Goal: Task Accomplishment & Management: Use online tool/utility

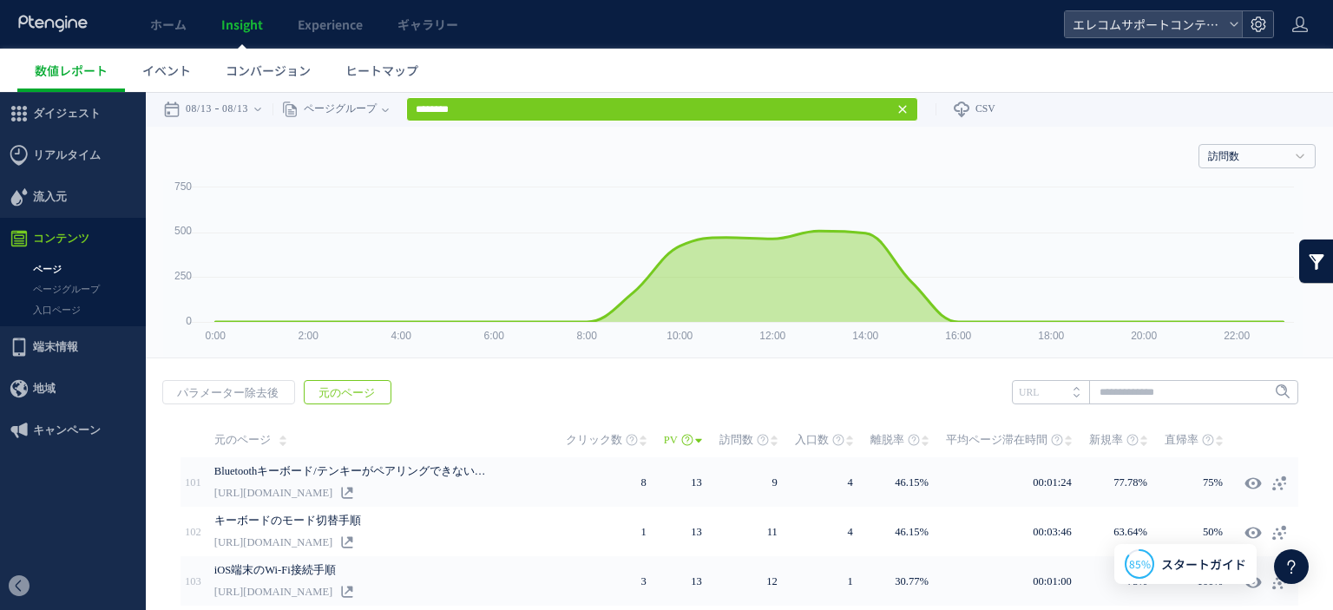
click at [1263, 25] on use at bounding box center [1257, 23] width 15 height 15
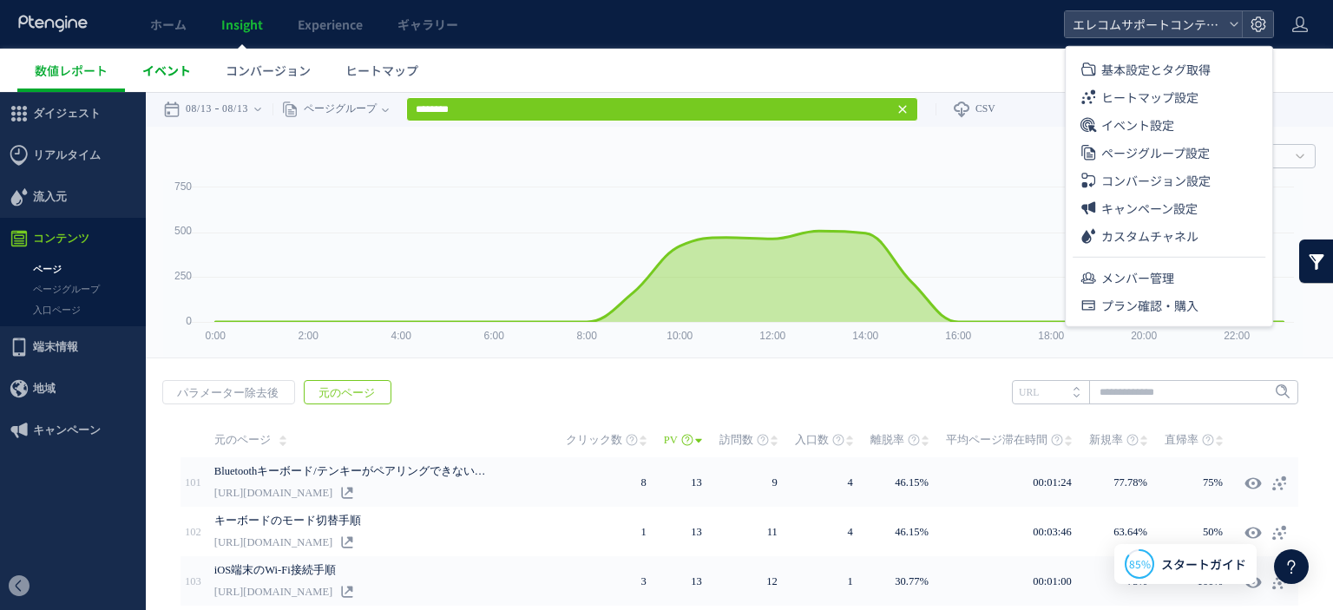
click at [154, 72] on span "イベント" at bounding box center [166, 70] width 49 height 17
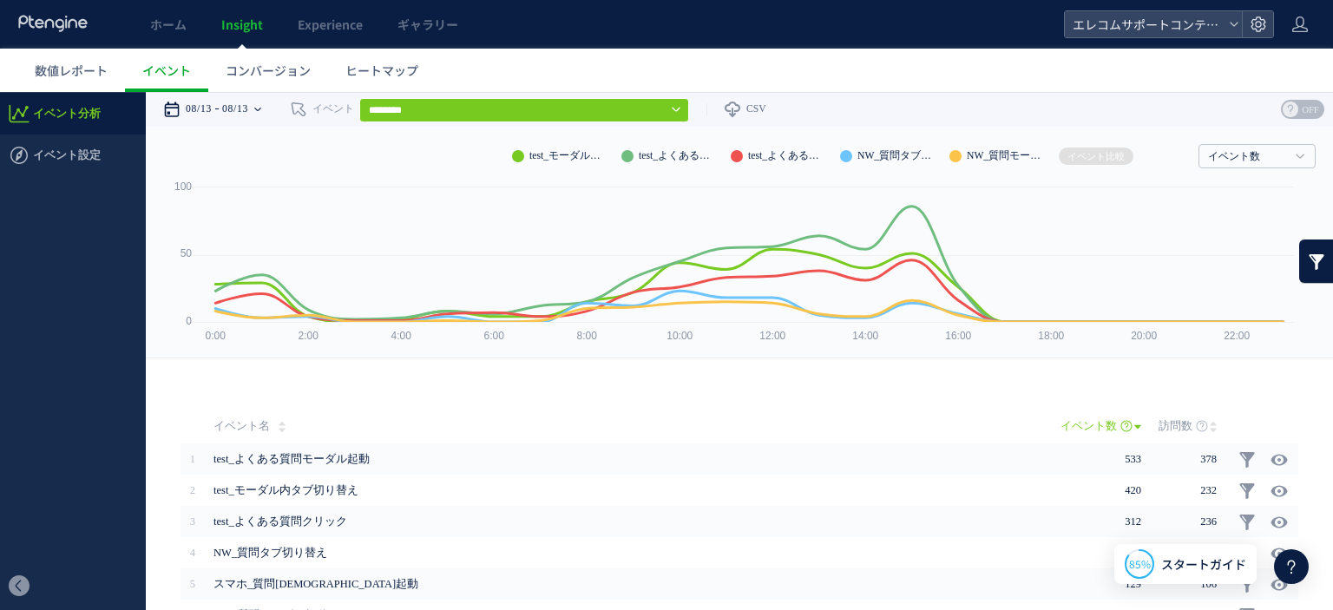
click at [212, 103] on time "08/13" at bounding box center [199, 109] width 26 height 35
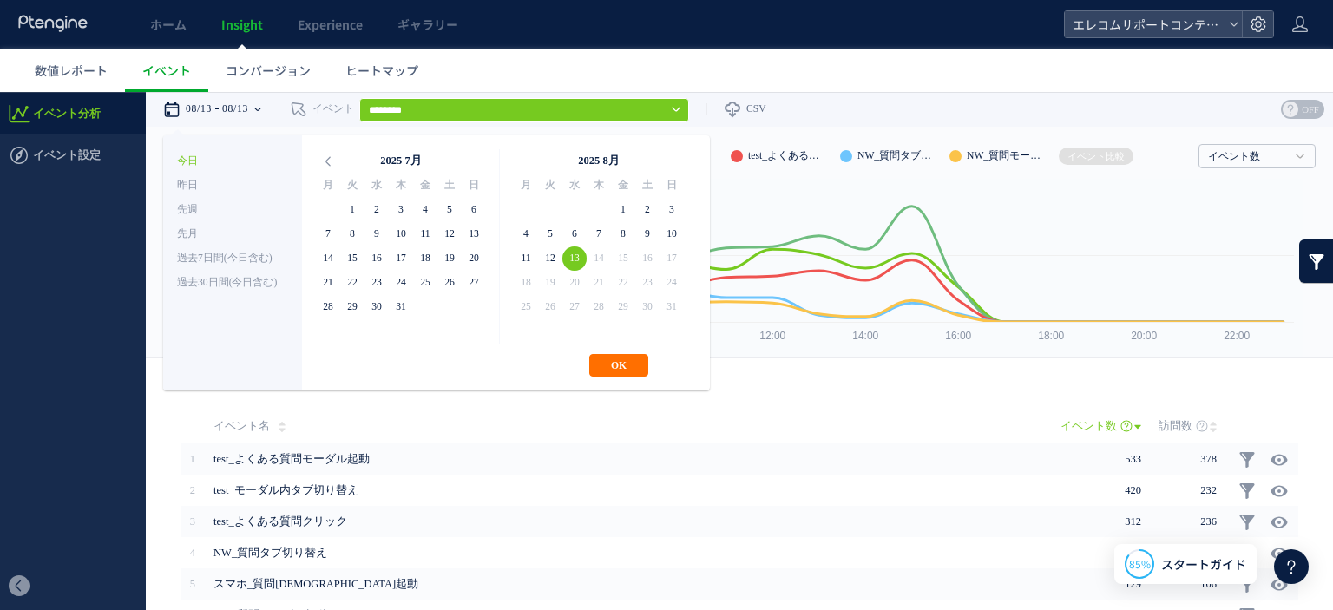
click at [601, 159] on th "2025 8月" at bounding box center [598, 161] width 121 height 24
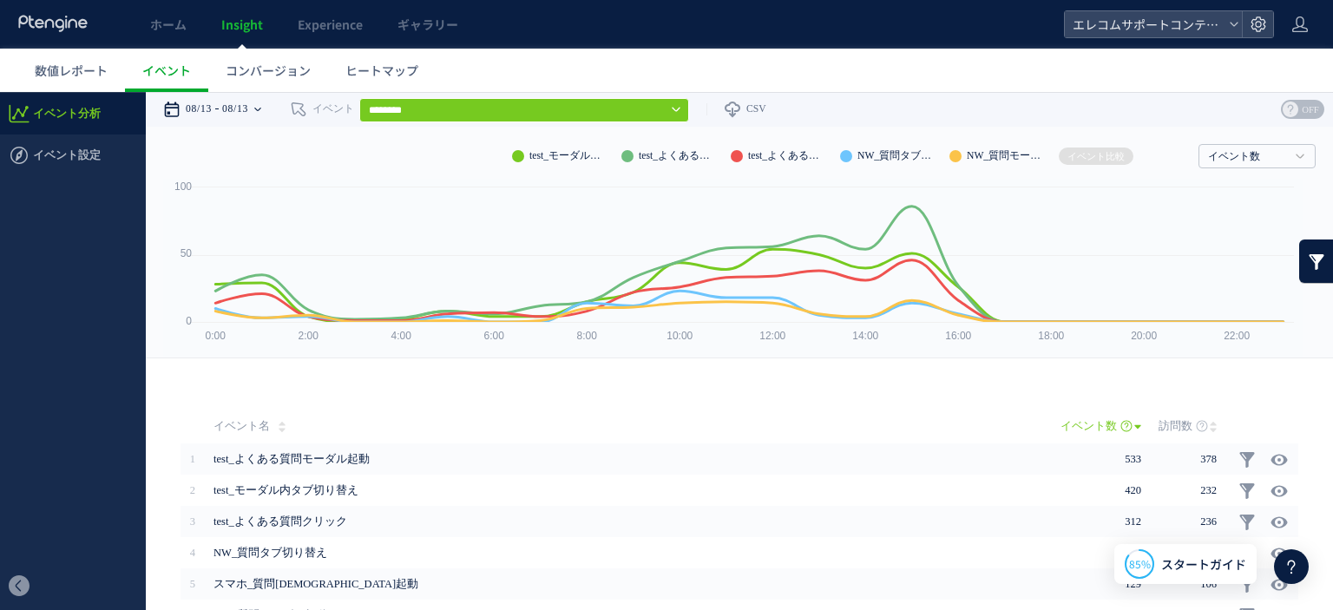
click at [246, 107] on time "08/13" at bounding box center [235, 109] width 26 height 35
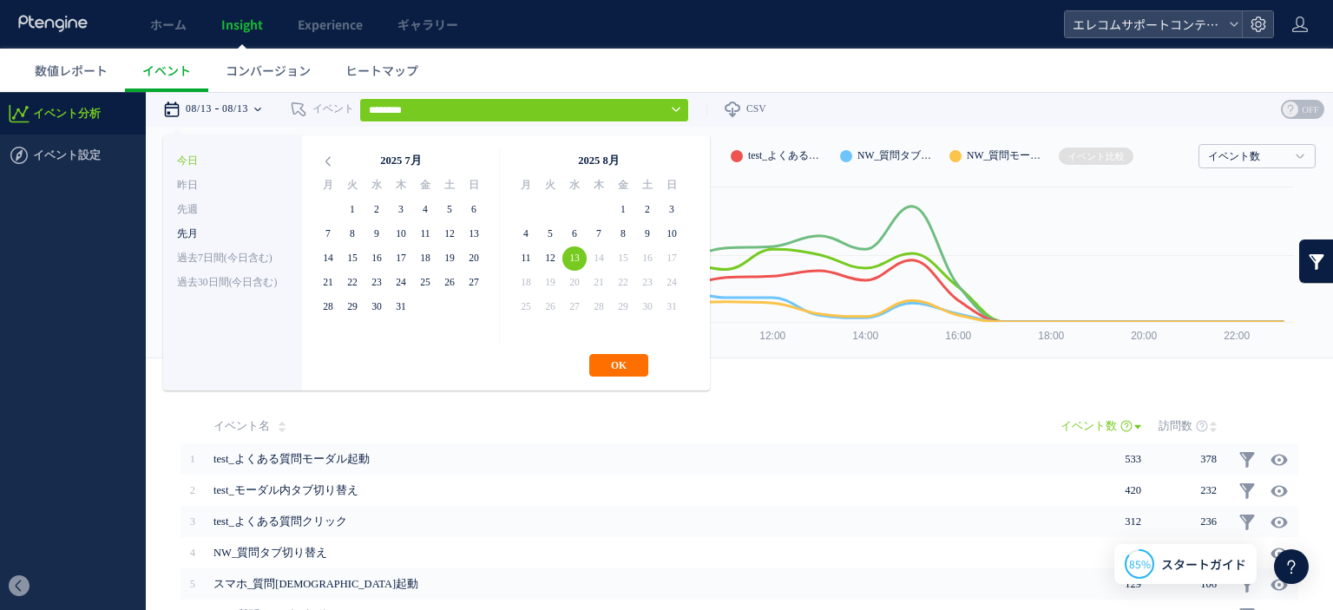
click at [195, 234] on li "先月" at bounding box center [232, 234] width 111 height 24
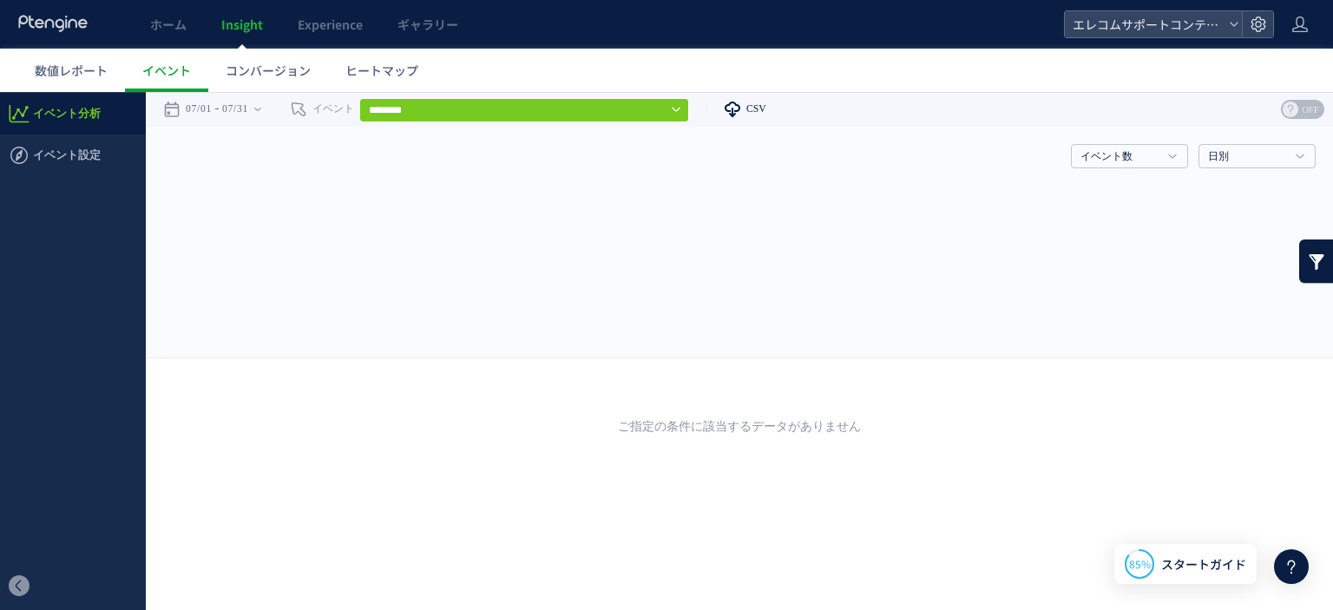
click at [741, 103] on icon at bounding box center [732, 109] width 17 height 17
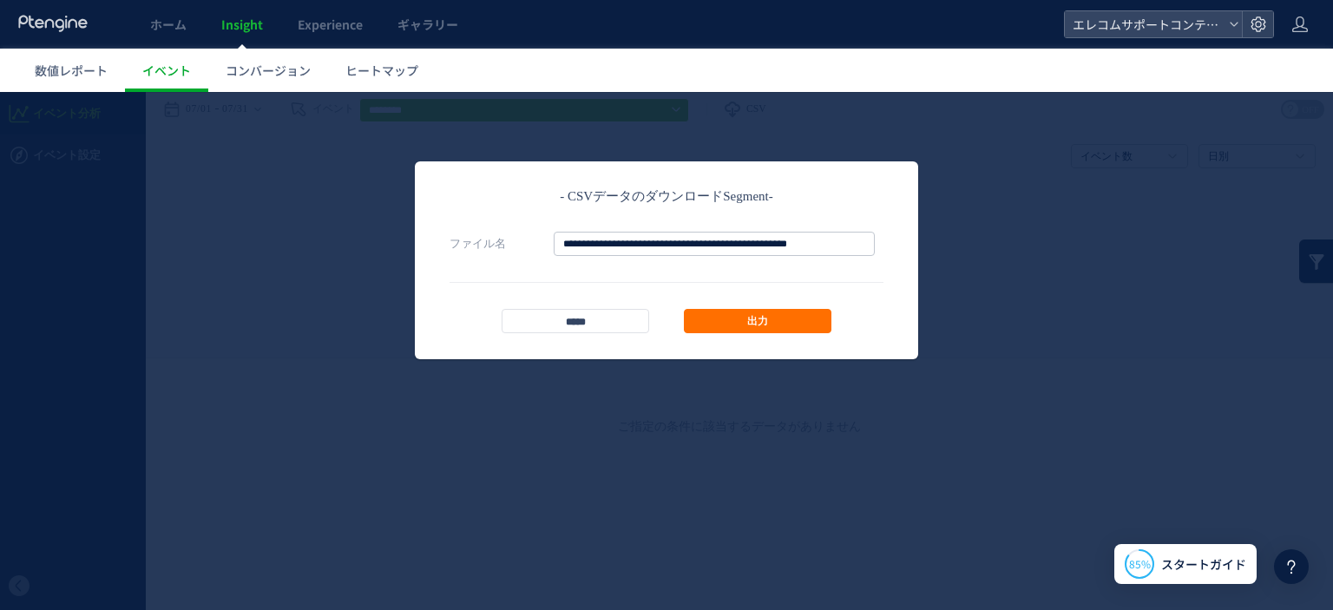
click at [766, 307] on footer "***** 出力" at bounding box center [666, 307] width 434 height 51
click at [766, 311] on link "出力" at bounding box center [758, 321] width 148 height 24
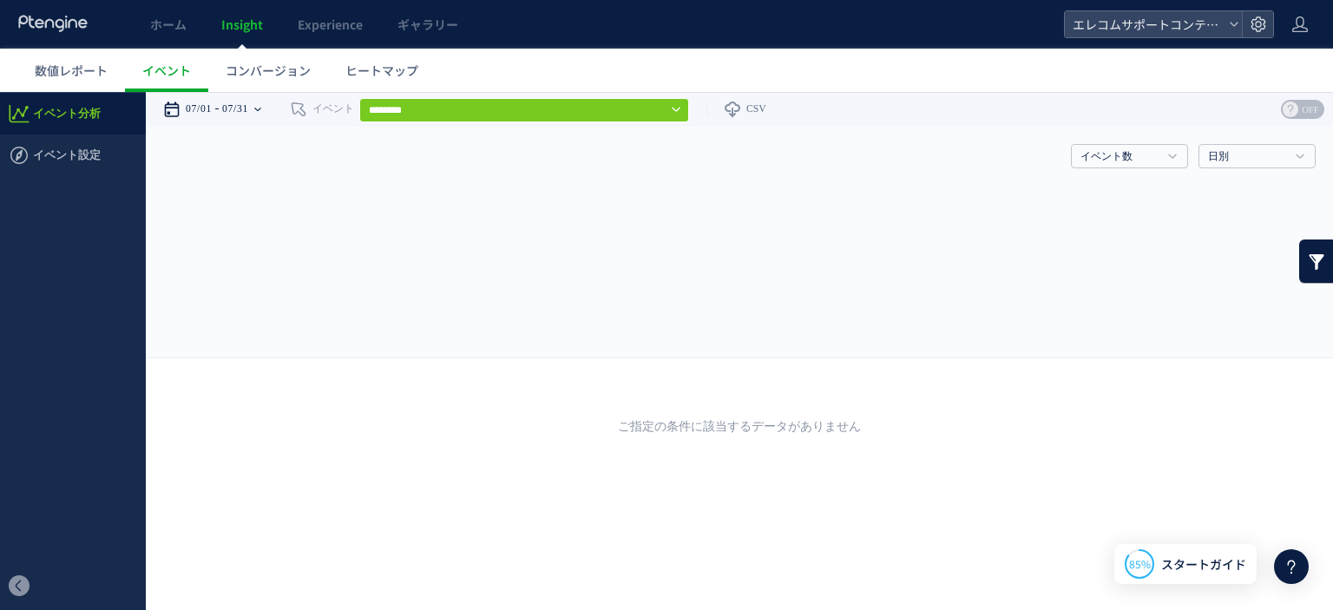
click at [245, 108] on time "07/31" at bounding box center [235, 109] width 26 height 35
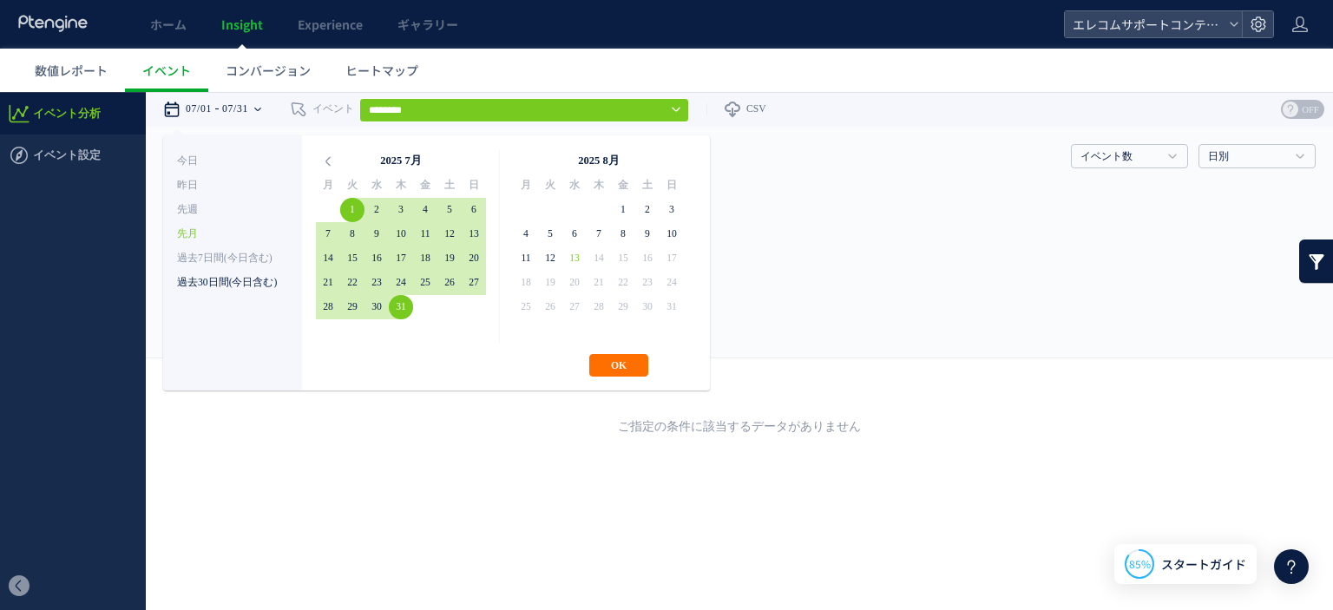
click at [222, 285] on li "過去30日間(今日含む)" at bounding box center [232, 283] width 111 height 24
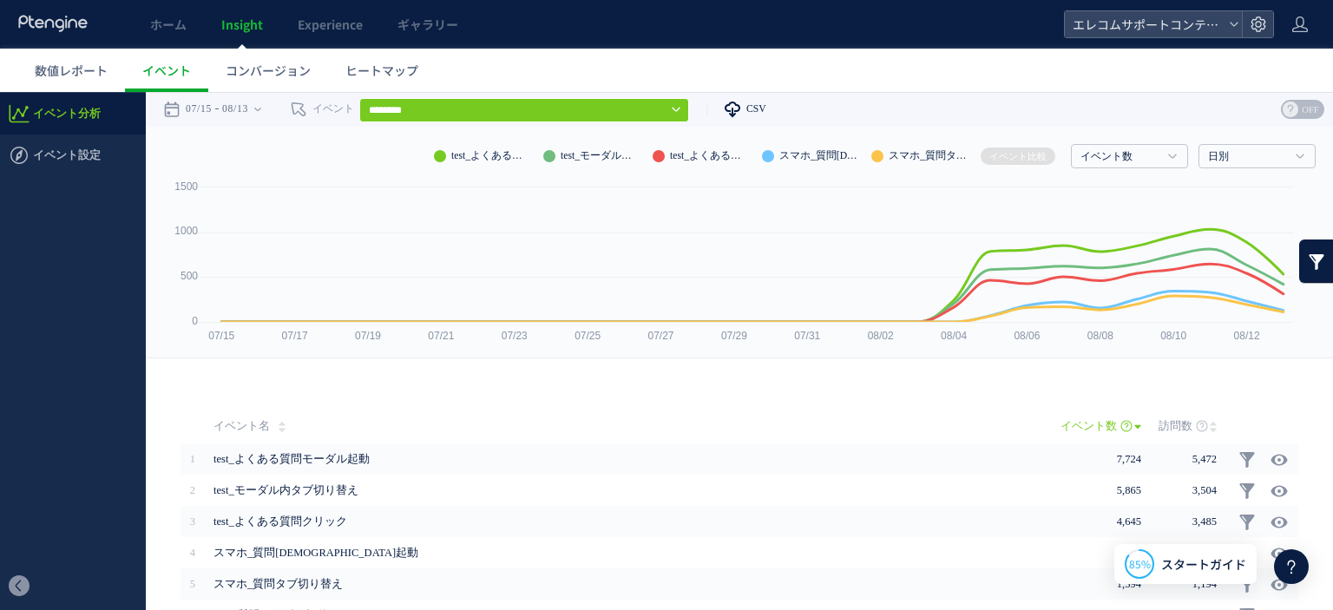
click at [766, 108] on span "CSV" at bounding box center [756, 108] width 20 height 11
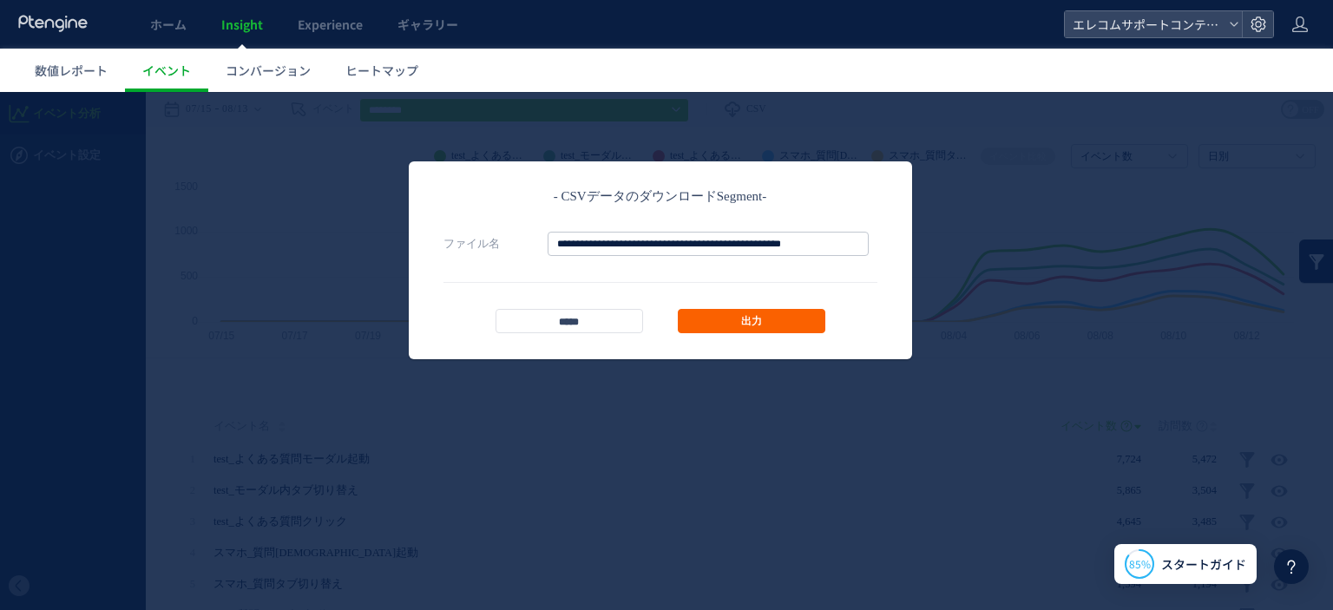
click at [805, 322] on link "出力" at bounding box center [752, 321] width 148 height 24
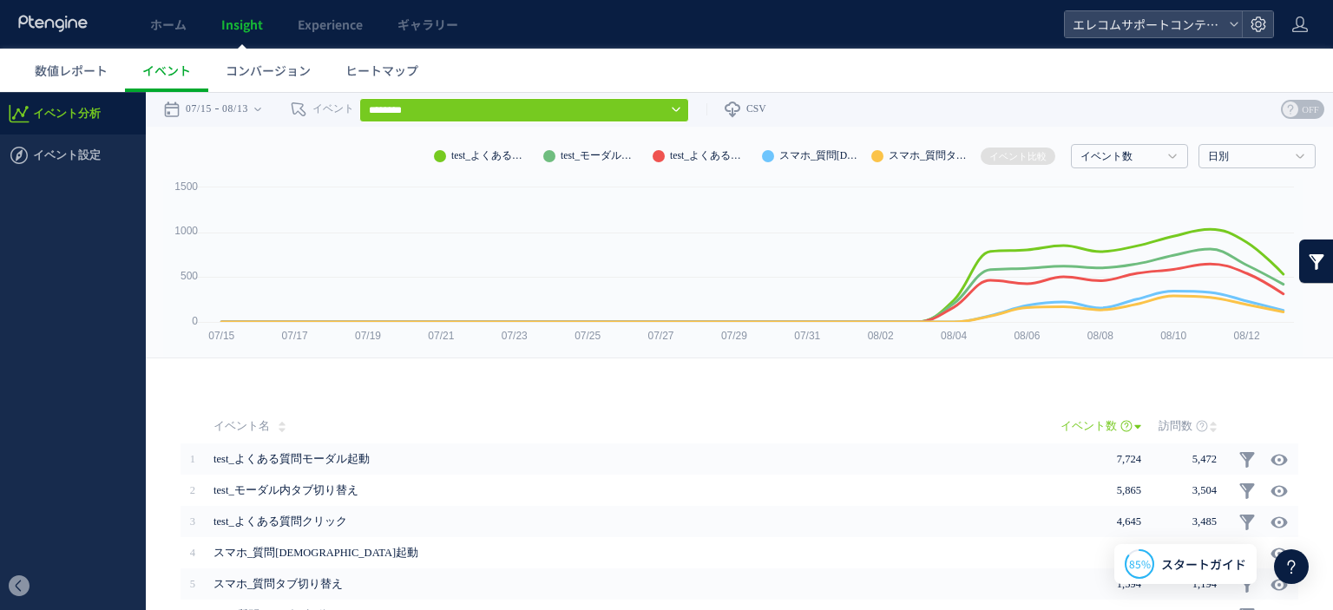
click at [918, 107] on div "**********" at bounding box center [739, 109] width 1187 height 35
click at [97, 76] on span "数値レポート" at bounding box center [71, 70] width 73 height 17
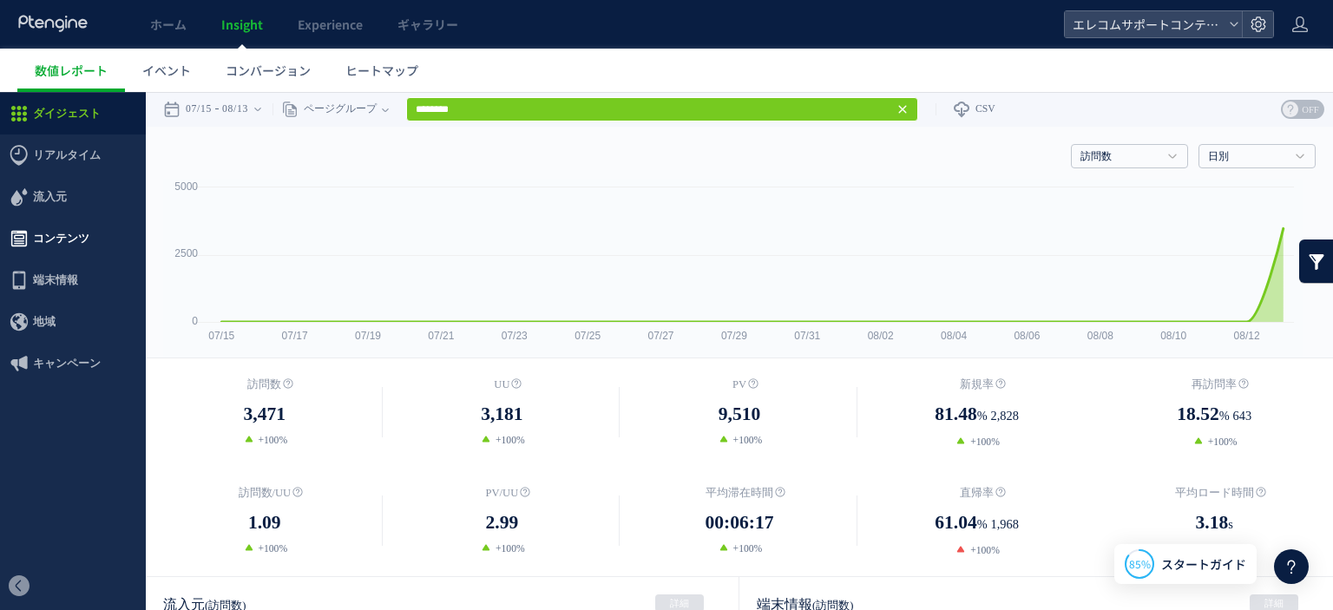
click at [62, 233] on span "コンテンツ" at bounding box center [61, 239] width 56 height 42
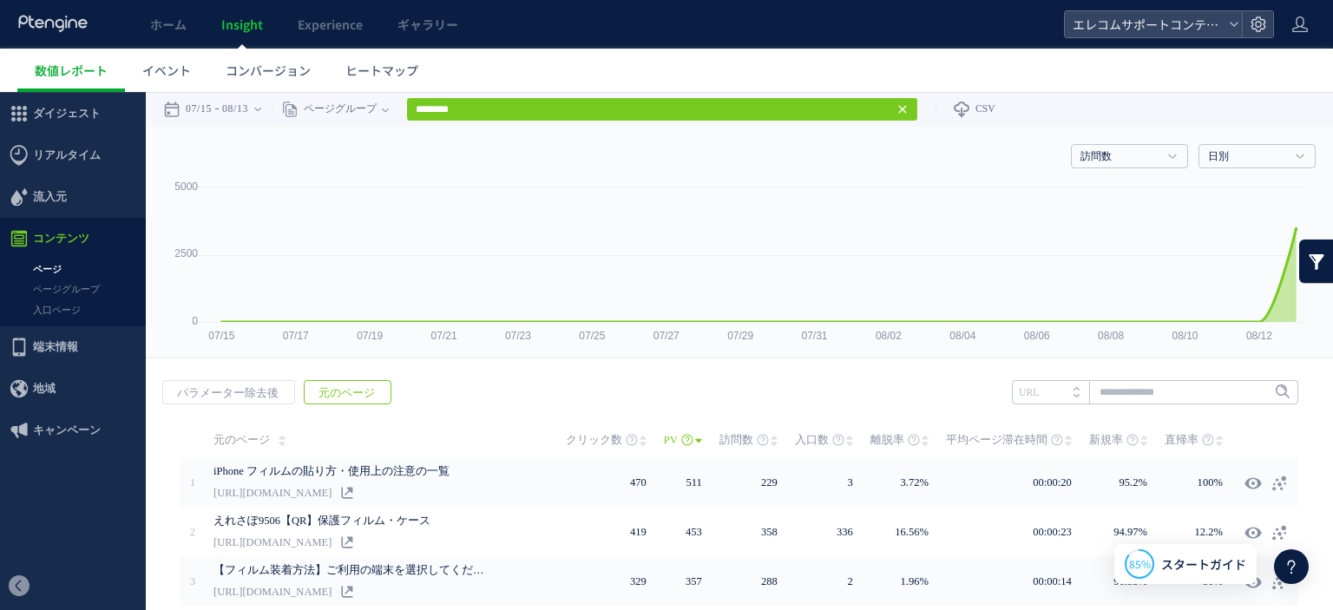
click at [64, 273] on link "ページ" at bounding box center [73, 269] width 146 height 20
click at [278, 66] on span "コンバージョン" at bounding box center [268, 70] width 85 height 17
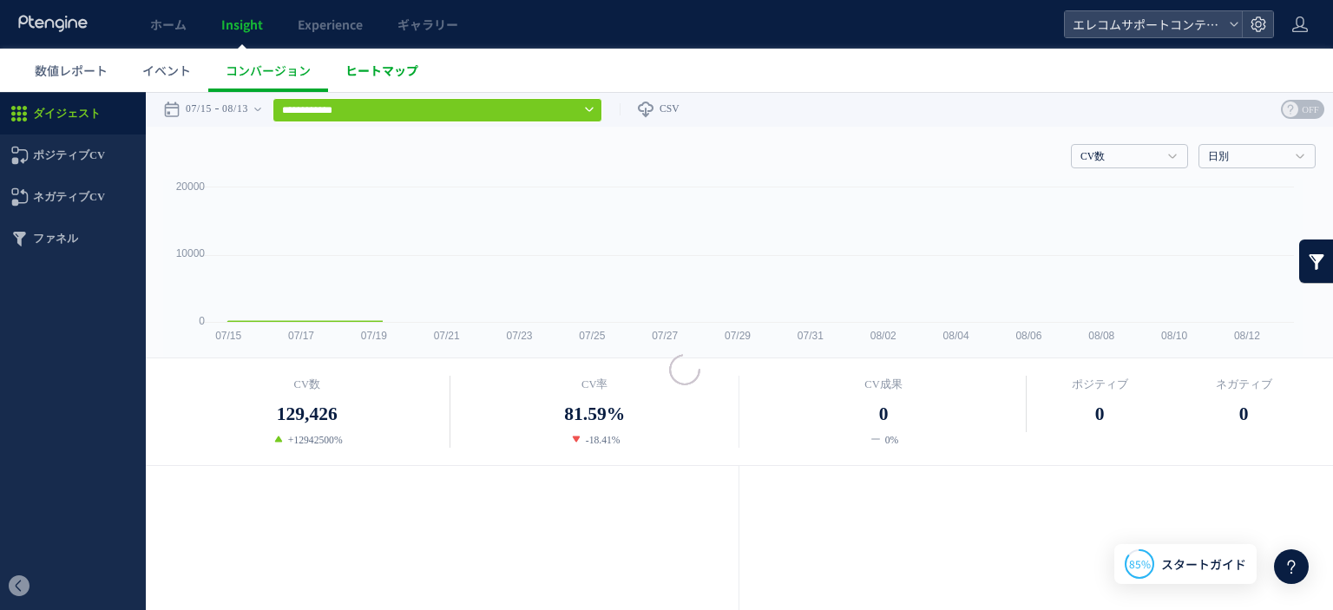
click at [360, 61] on link "ヒートマップ" at bounding box center [382, 70] width 108 height 43
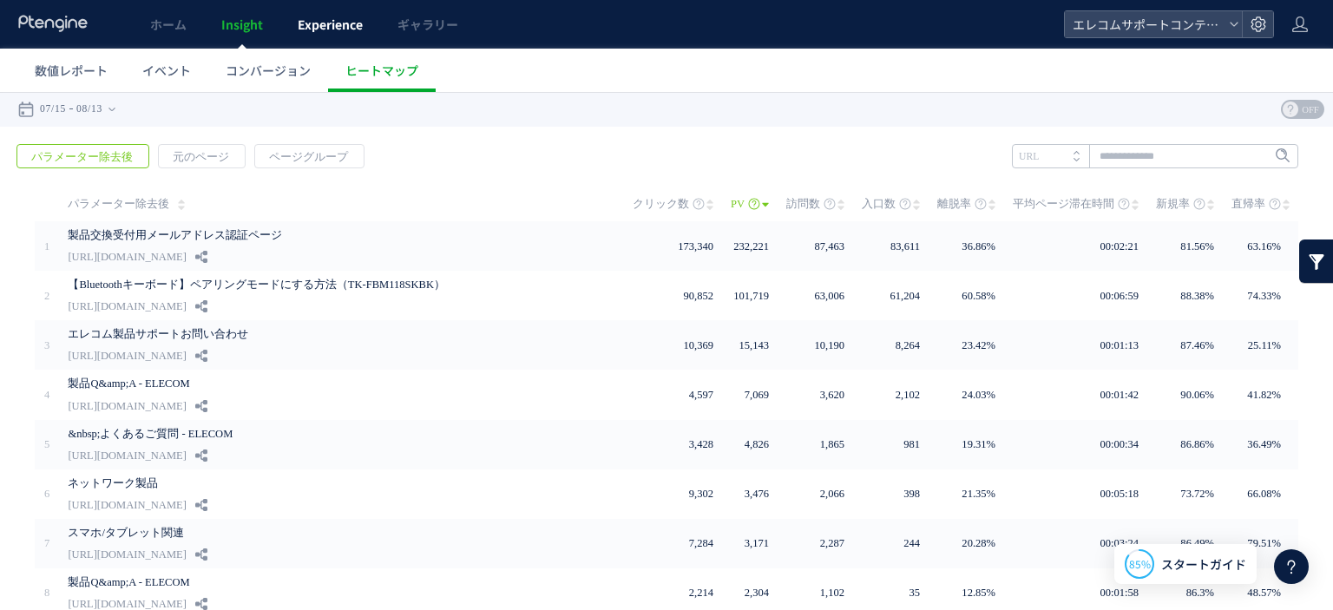
click at [336, 33] on link "Experience" at bounding box center [330, 24] width 100 height 49
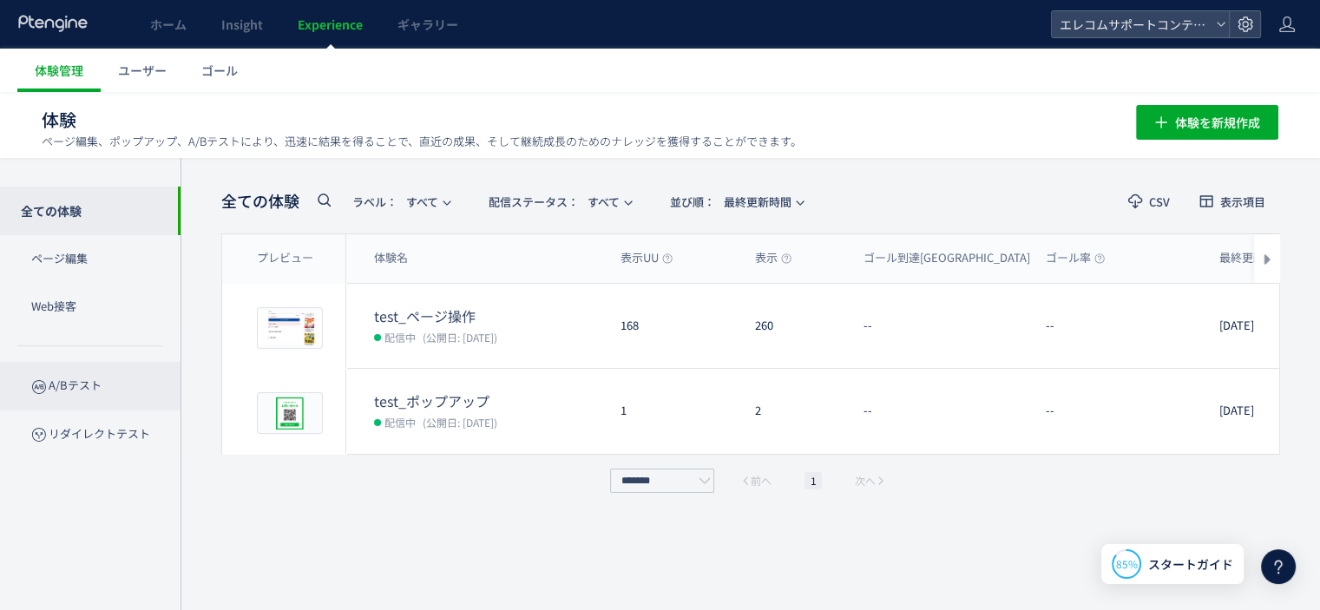
click at [67, 377] on p "A/Bテスト" at bounding box center [90, 386] width 180 height 48
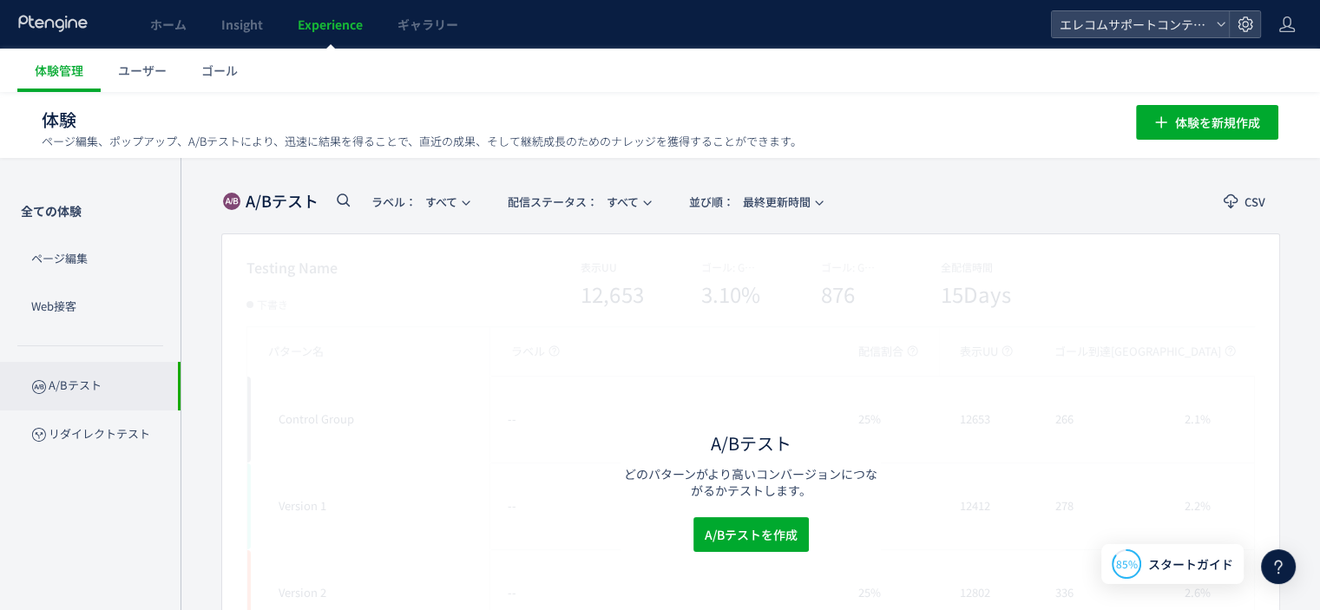
scroll to position [180, 0]
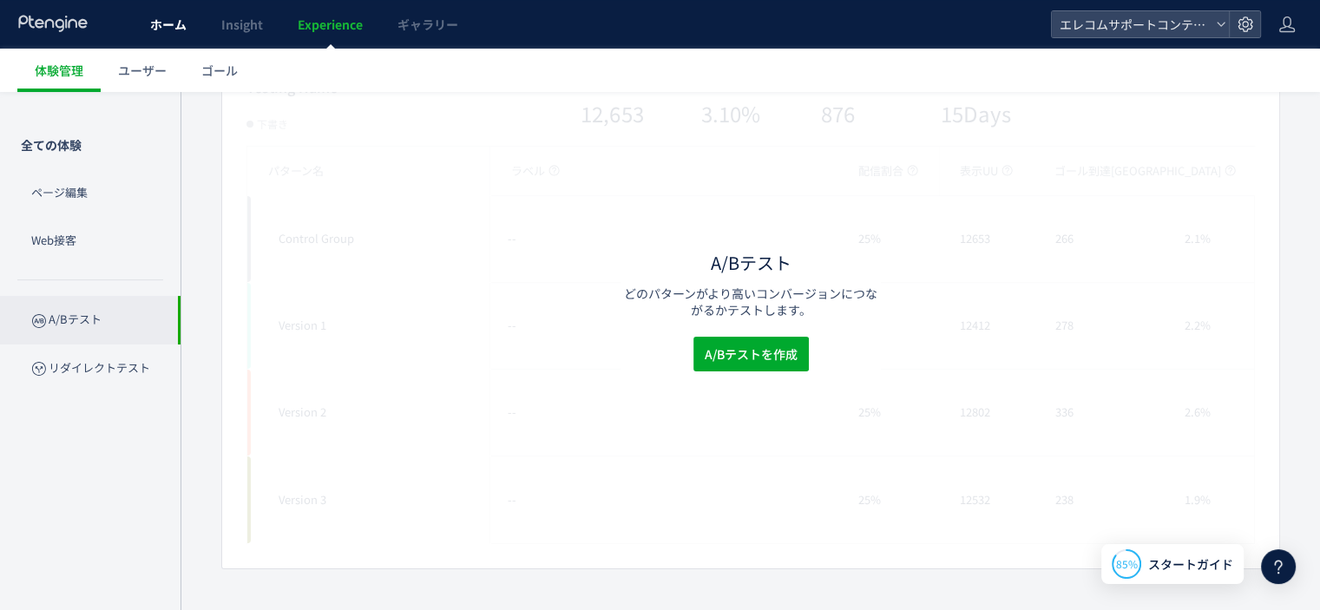
click at [195, 30] on link "ホーム" at bounding box center [168, 24] width 71 height 49
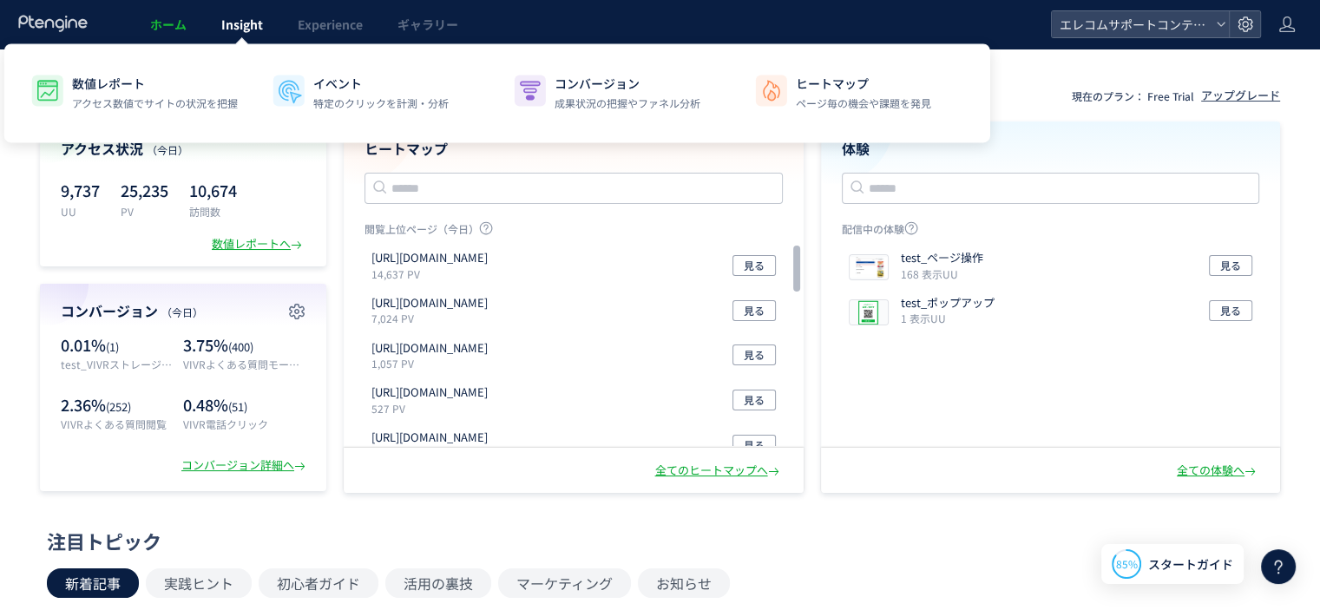
click at [231, 25] on span "Insight" at bounding box center [242, 24] width 42 height 17
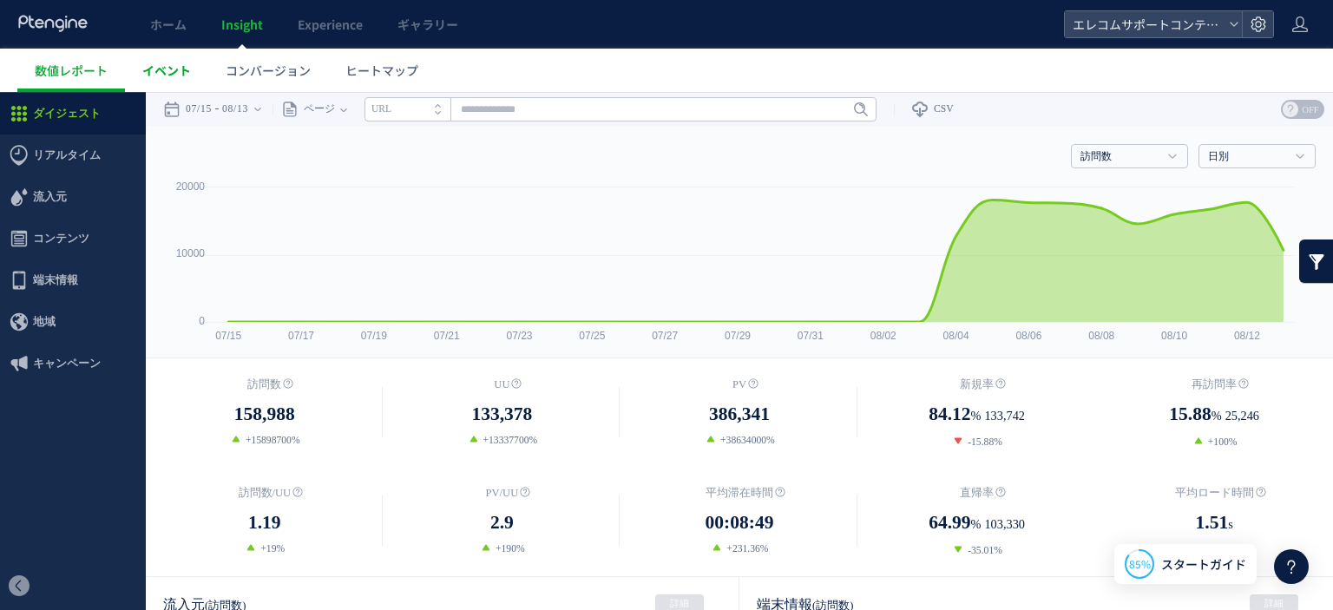
click at [174, 70] on span "イベント" at bounding box center [166, 70] width 49 height 17
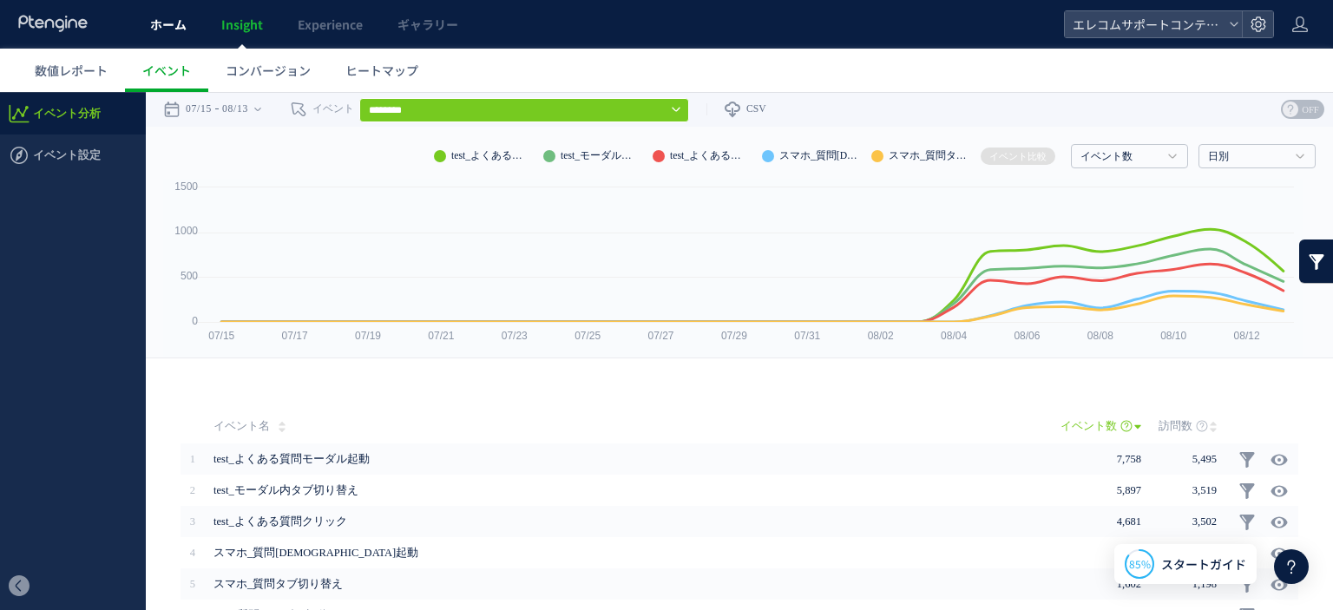
click at [184, 36] on link "ホーム" at bounding box center [168, 24] width 71 height 49
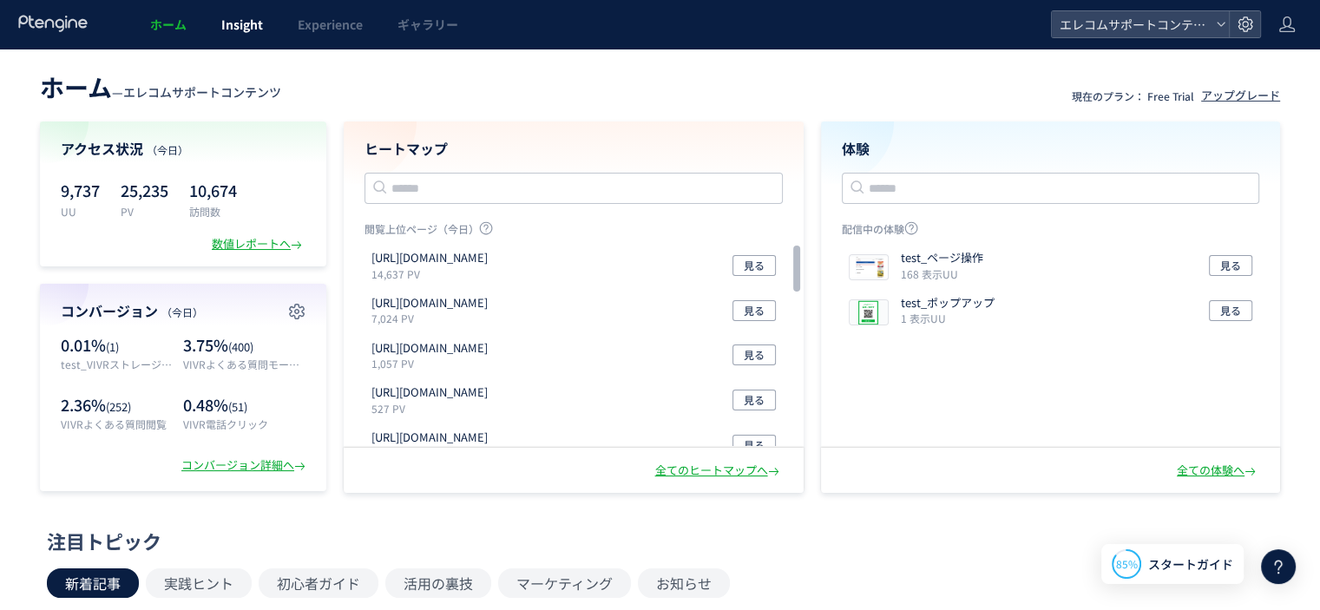
click at [215, 39] on link "Insight" at bounding box center [242, 24] width 76 height 49
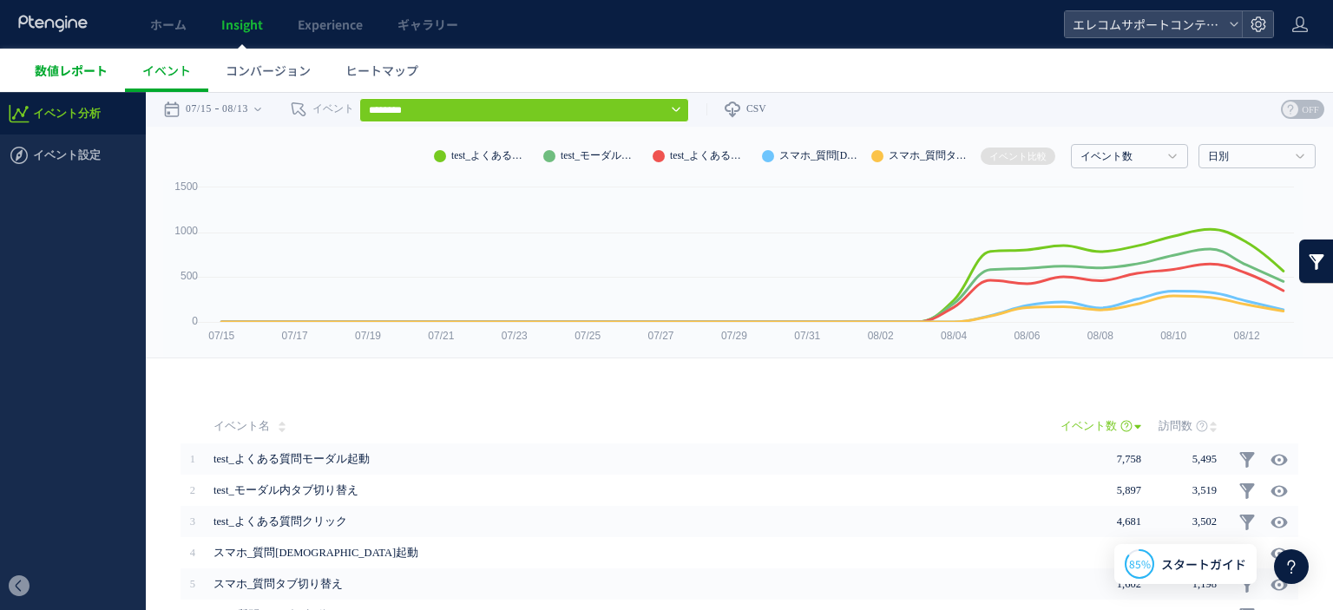
click at [75, 62] on span "数値レポート" at bounding box center [71, 70] width 73 height 17
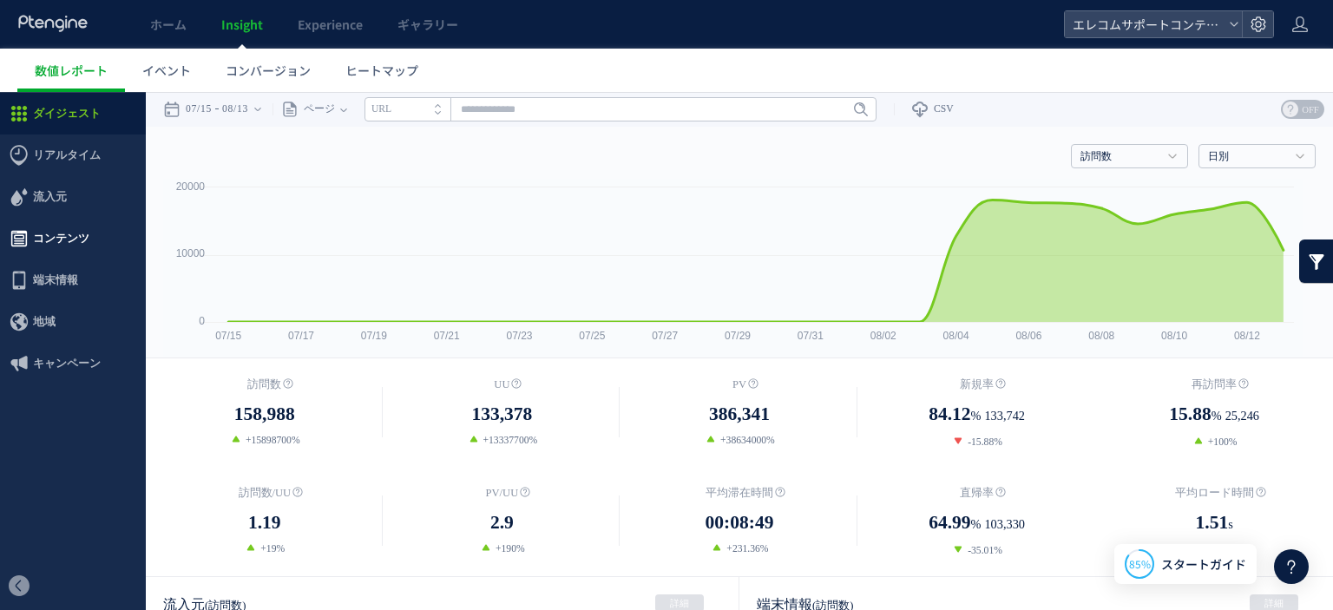
click at [76, 231] on span "コンテンツ" at bounding box center [61, 239] width 56 height 42
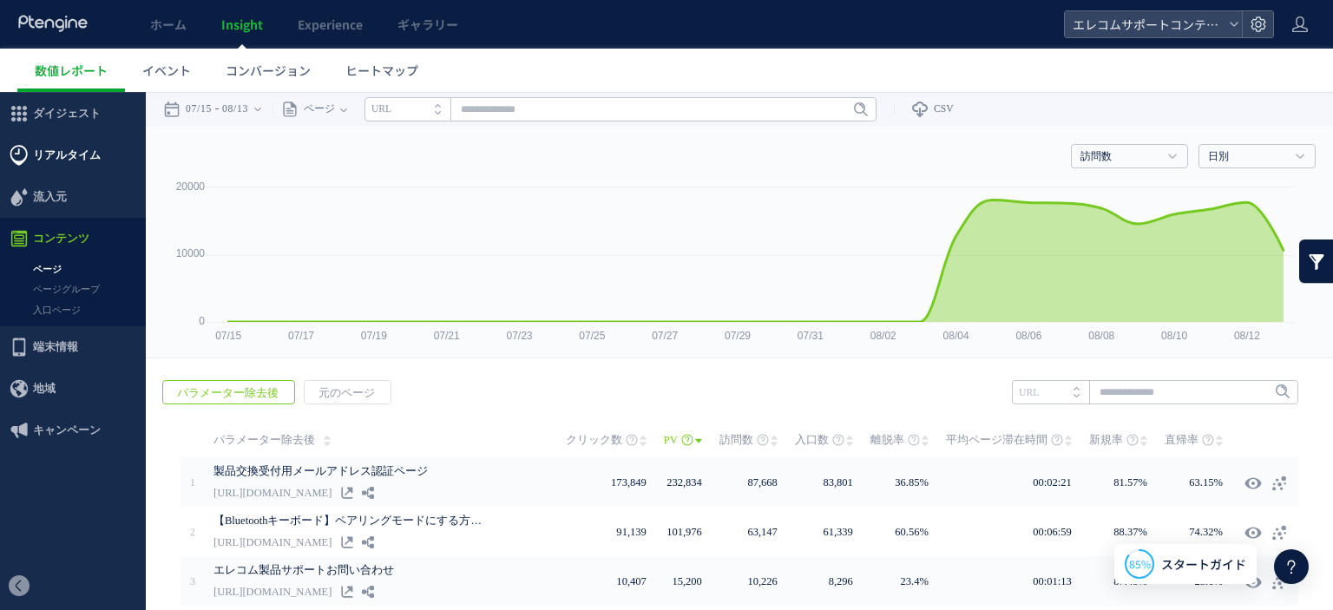
click at [69, 166] on span "リアルタイム" at bounding box center [67, 155] width 68 height 42
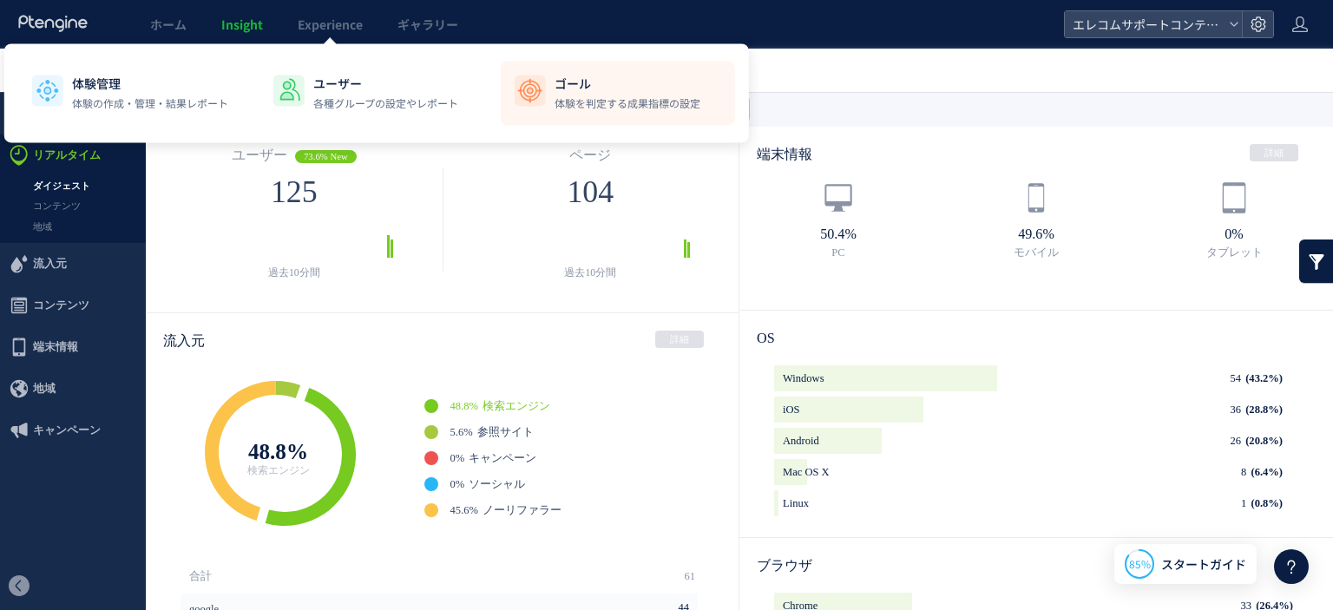
click at [648, 97] on p "体験を判定する成果指標の設定" at bounding box center [627, 103] width 146 height 16
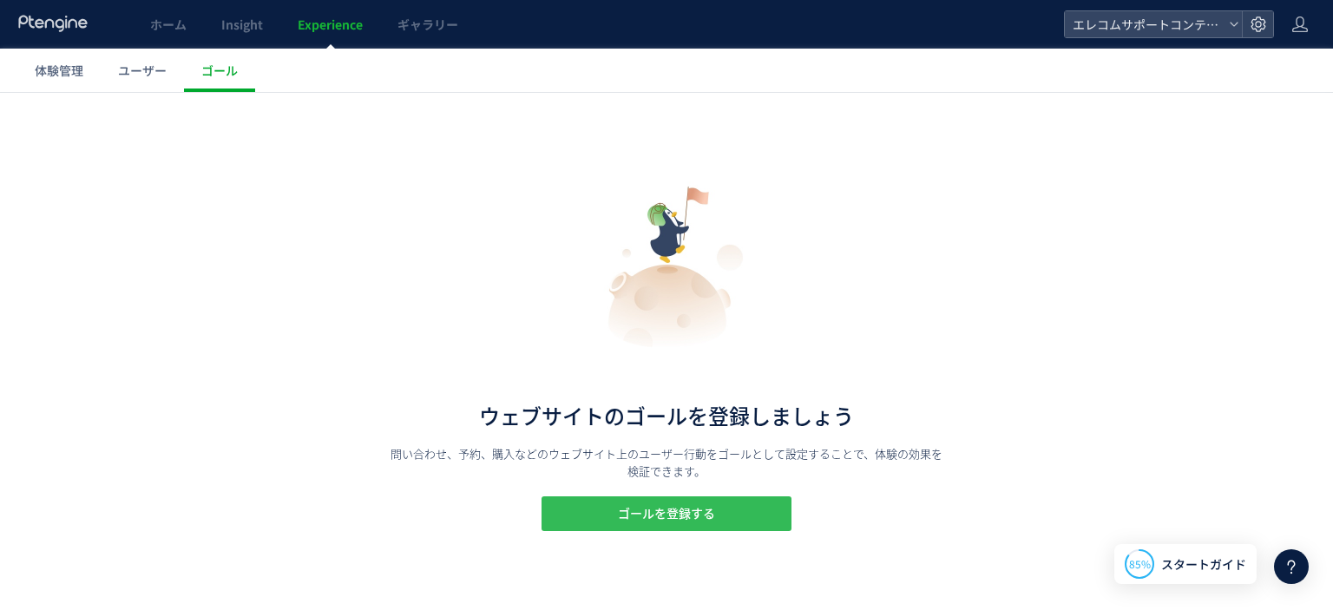
click at [656, 518] on span "ゴールを登録する" at bounding box center [666, 513] width 97 height 35
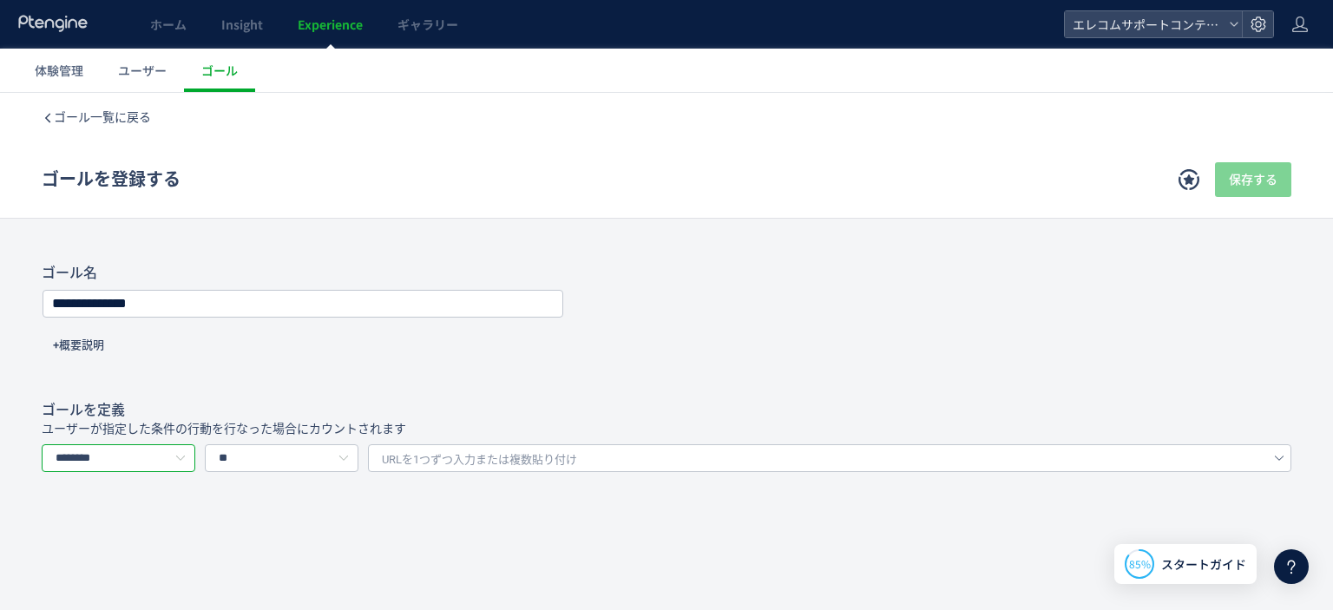
click at [93, 454] on input "********" at bounding box center [119, 458] width 154 height 28
click at [147, 537] on span "イベントを選択する" at bounding box center [114, 532] width 109 height 14
type input "*********"
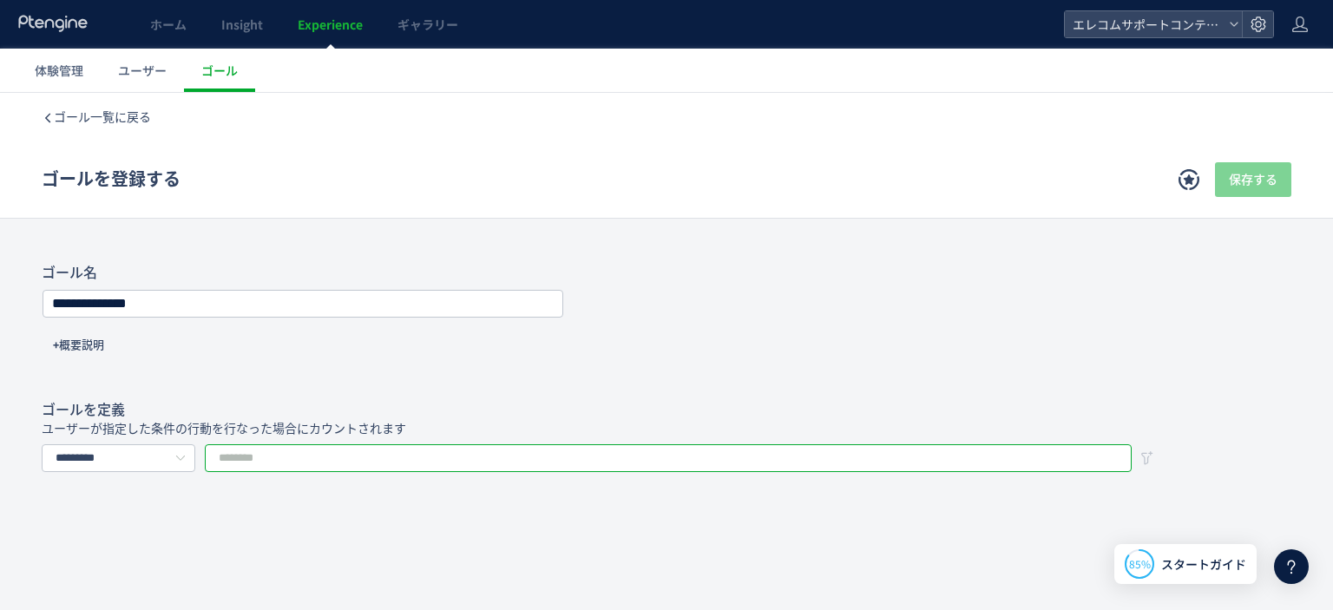
click at [258, 456] on input "text" at bounding box center [668, 458] width 927 height 28
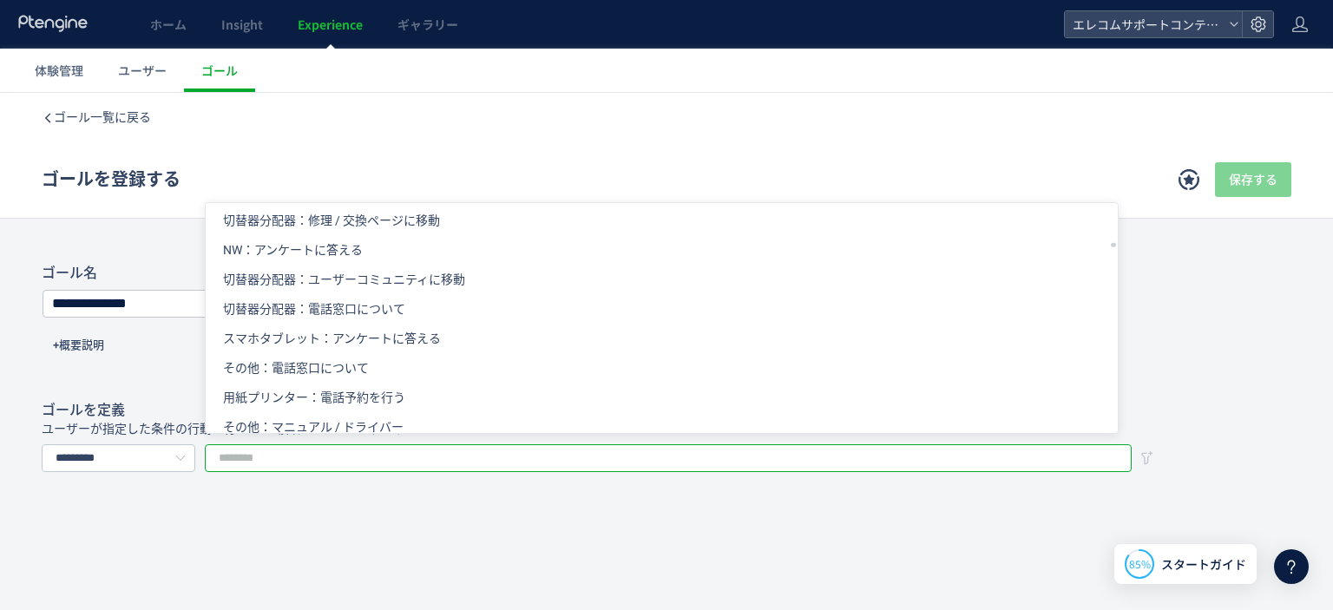
scroll to position [2169, 0]
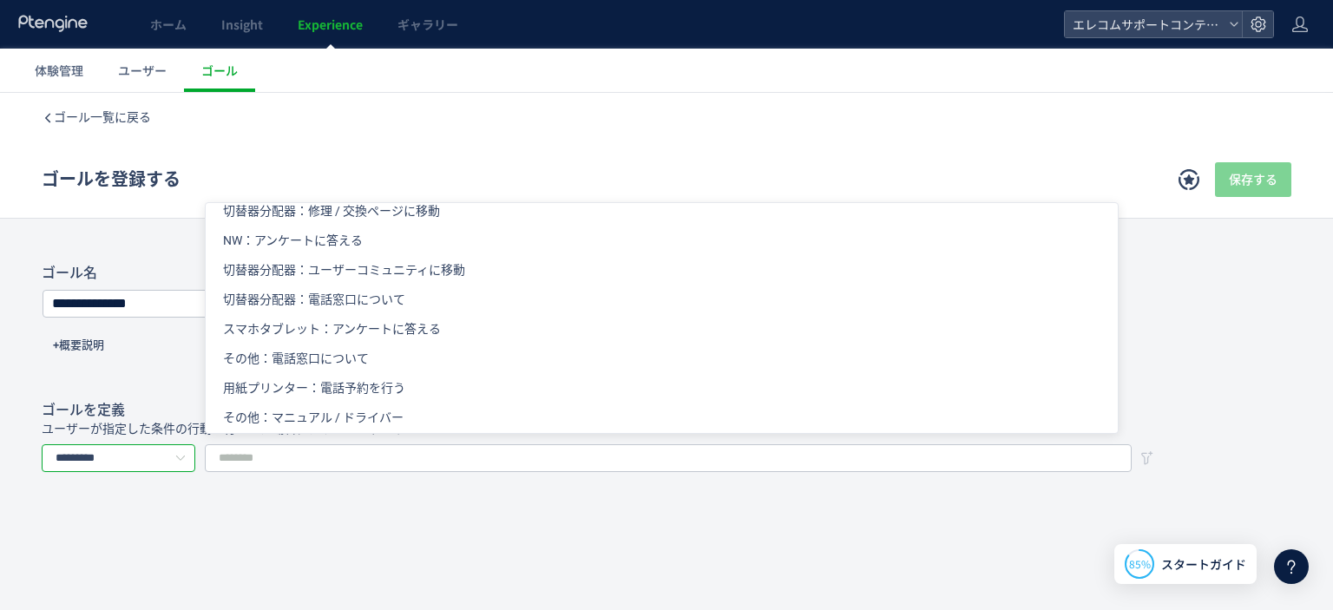
click at [141, 457] on input "*********" at bounding box center [119, 458] width 154 height 28
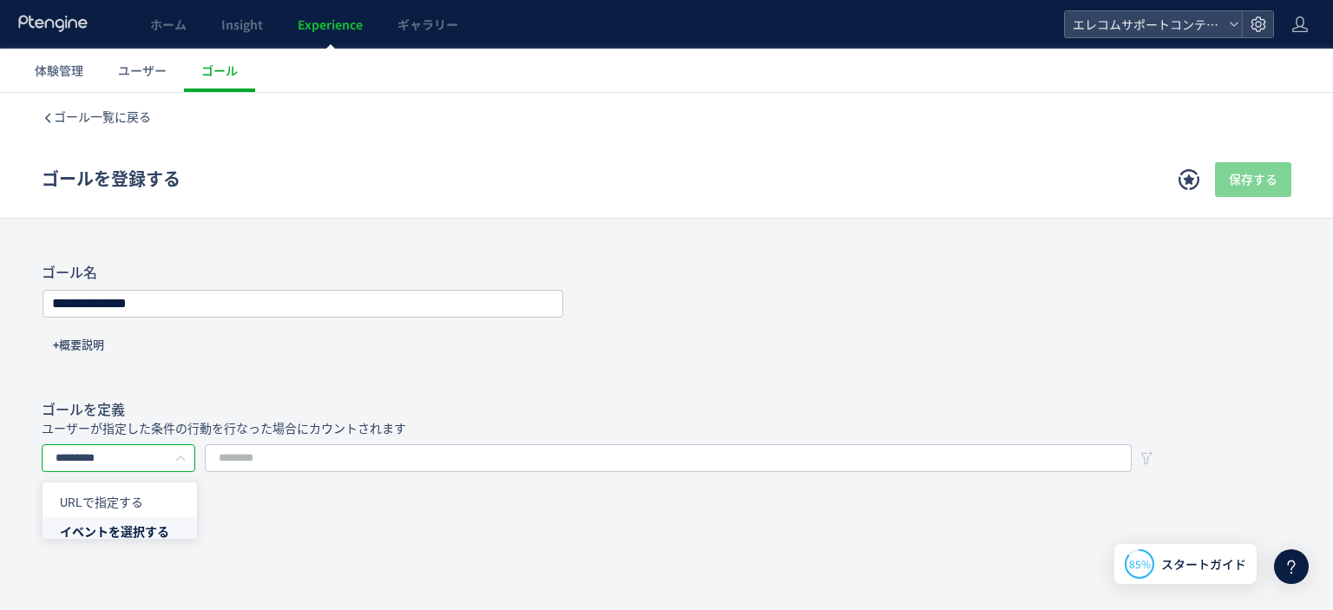
click at [268, 499] on div "**********" at bounding box center [666, 404] width 1333 height 622
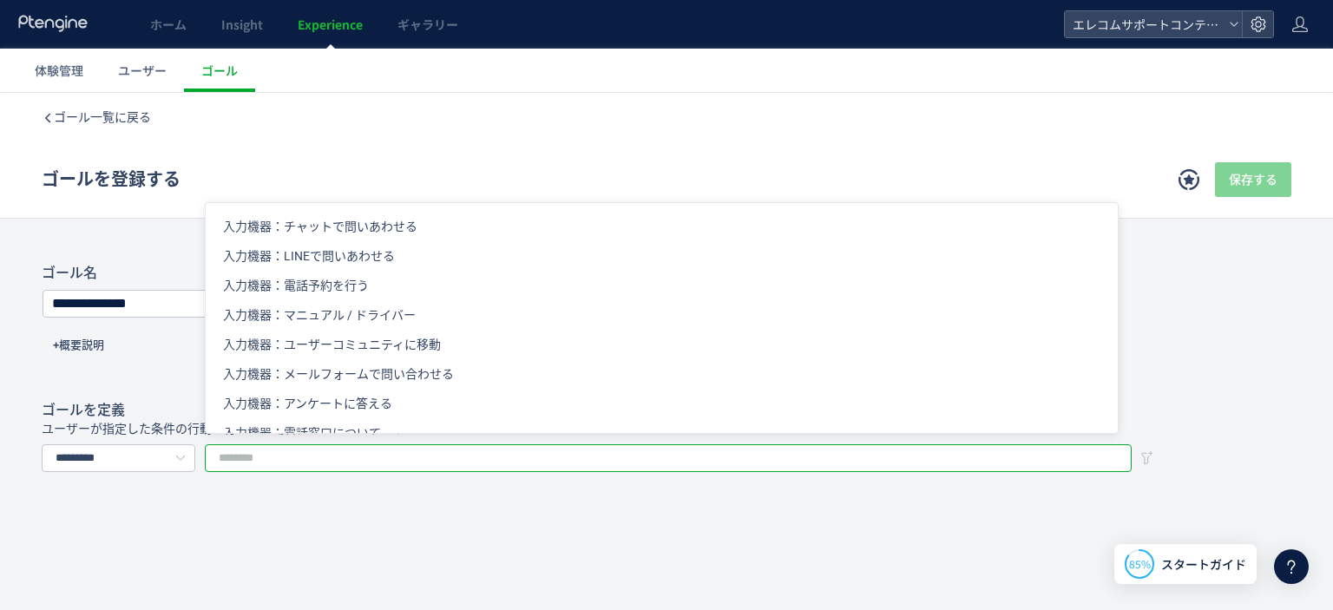
click at [278, 460] on input "text" at bounding box center [668, 458] width 927 height 28
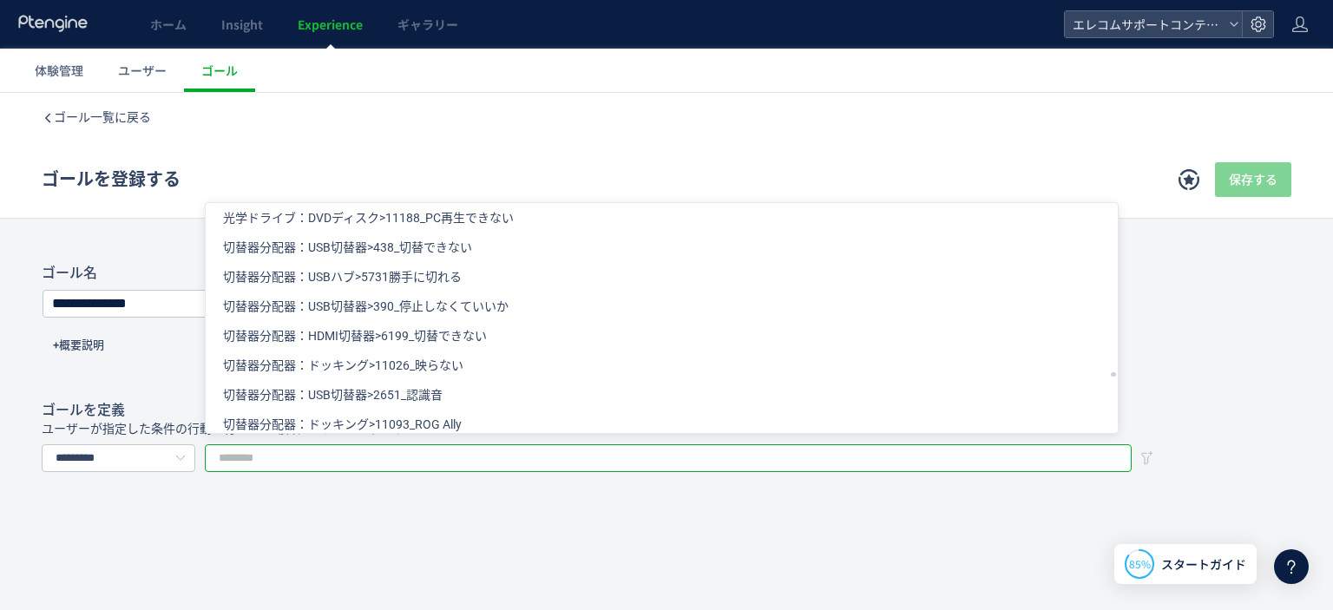
scroll to position [9371, 0]
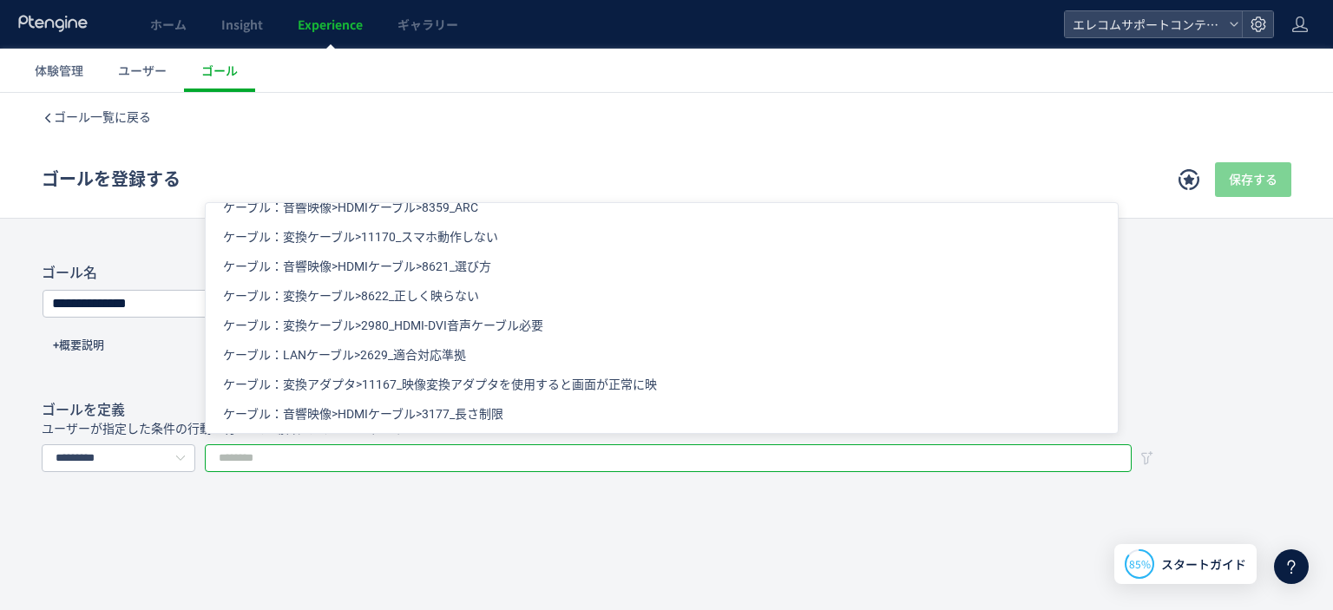
click at [378, 446] on input "text" at bounding box center [668, 458] width 927 height 28
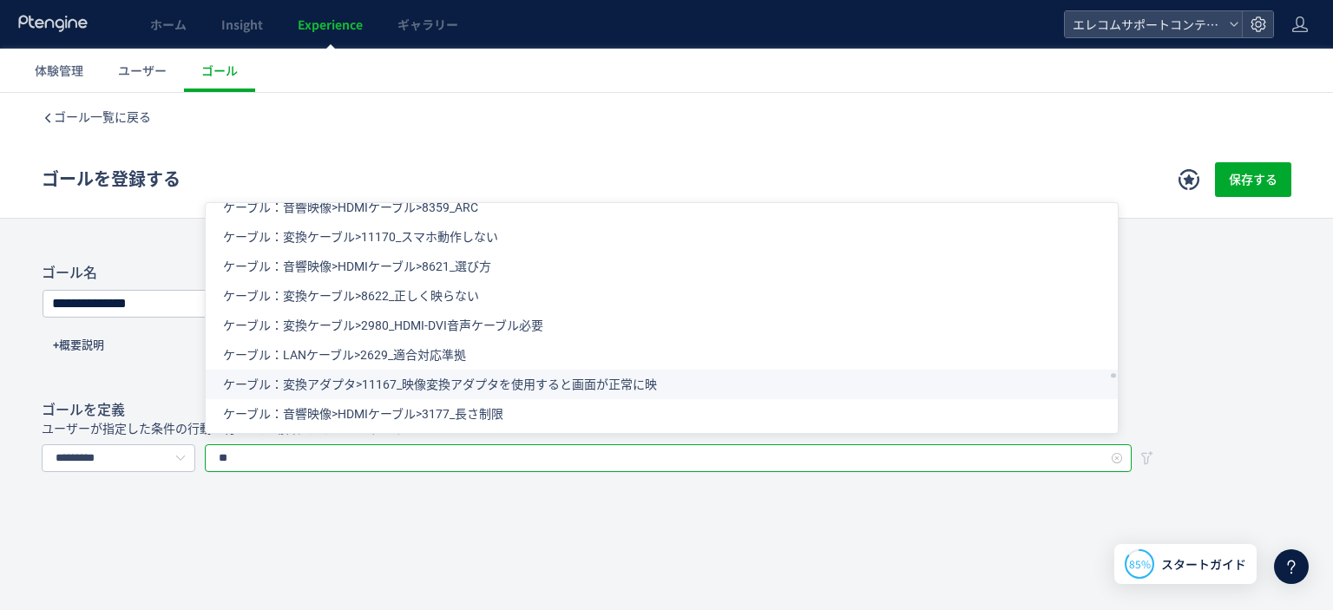
scroll to position [495, 0]
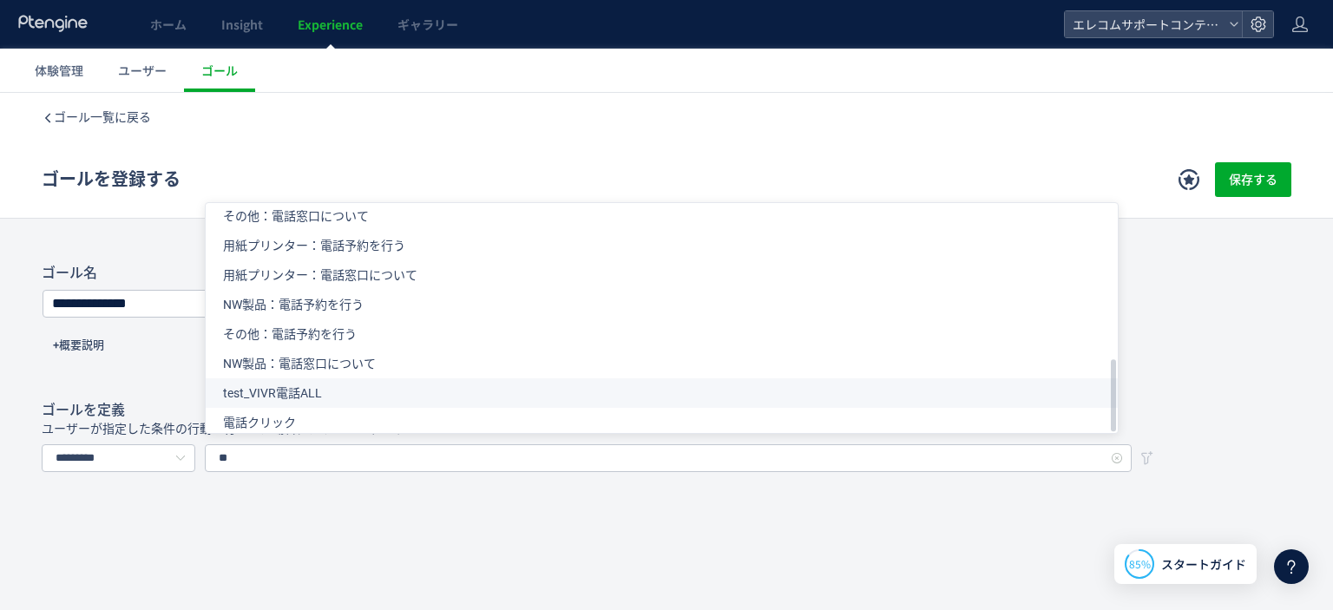
click at [424, 386] on li "test_VIVR電話ALL" at bounding box center [668, 393] width 925 height 30
type input "**********"
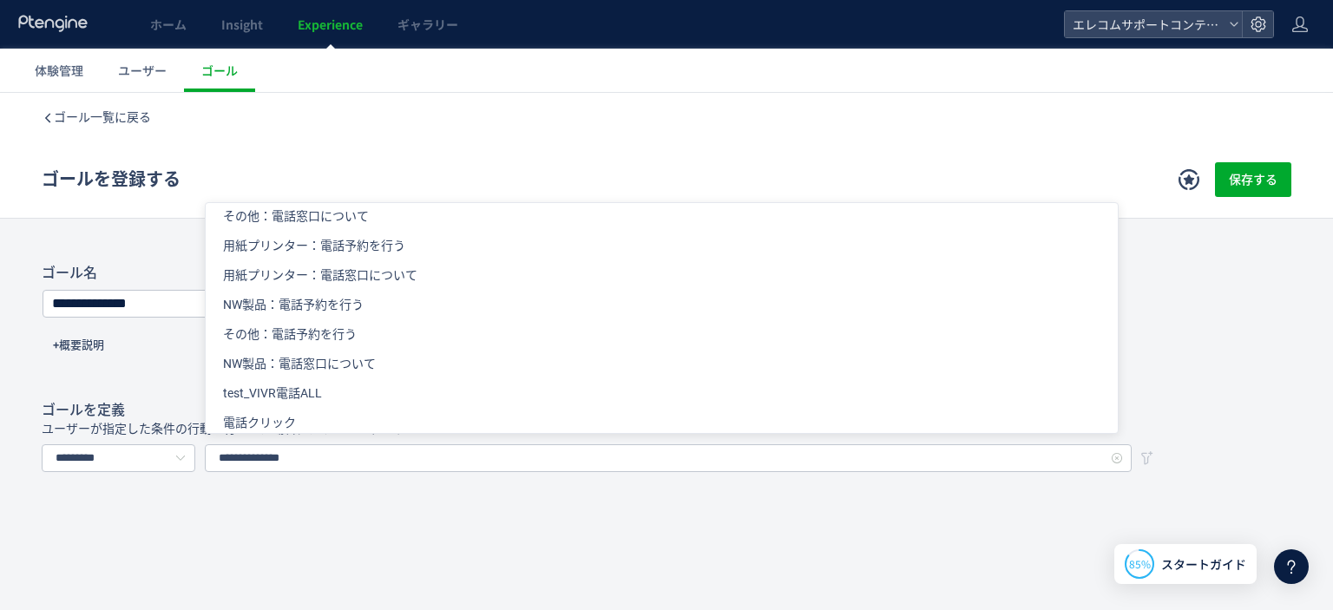
scroll to position [0, 0]
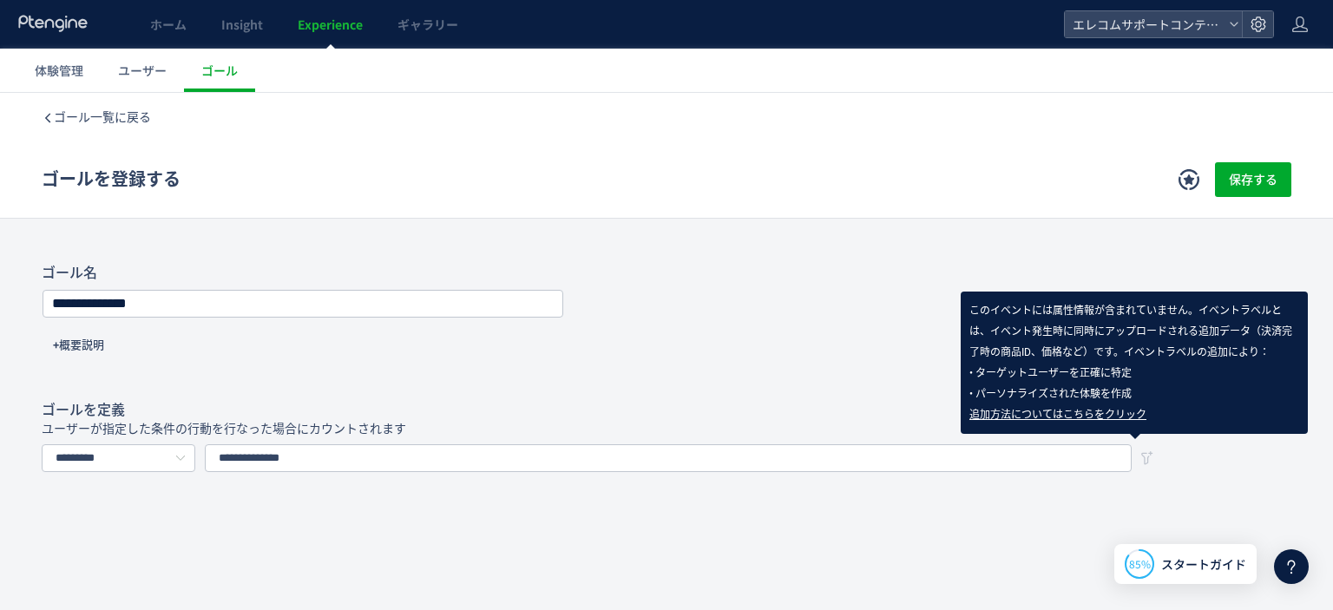
click at [1138, 458] on icon at bounding box center [1146, 457] width 17 height 17
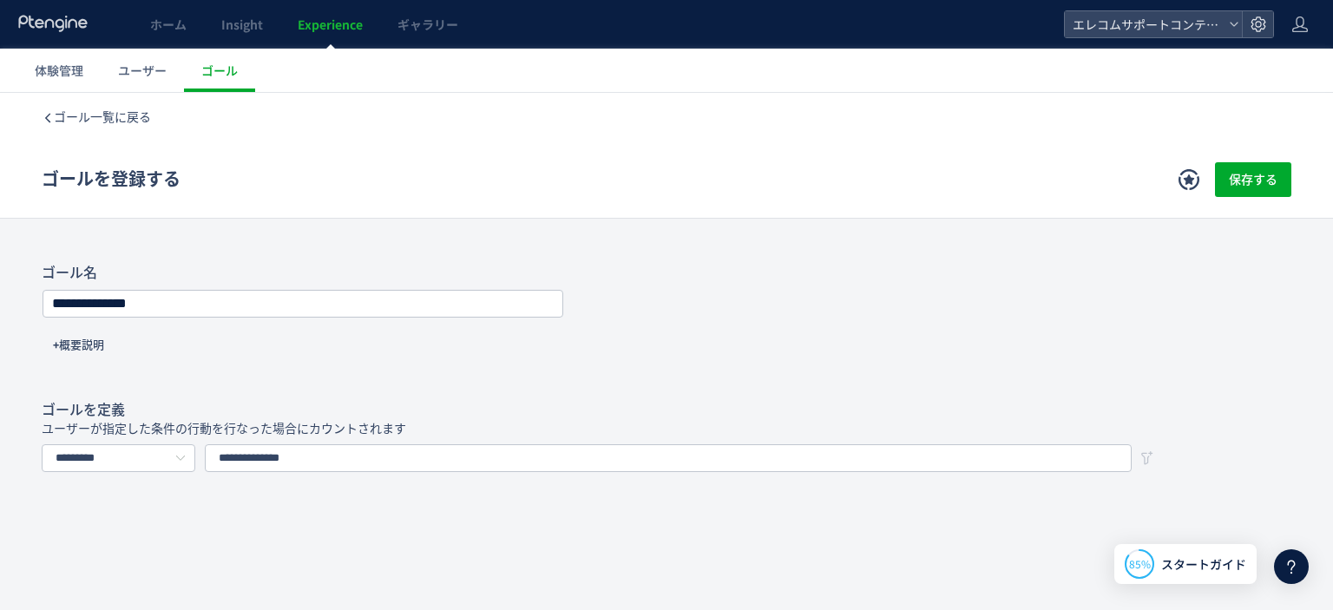
click at [239, 345] on div "**********" at bounding box center [666, 324] width 1249 height 120
click at [134, 287] on div "**********" at bounding box center [666, 324] width 1249 height 120
click at [132, 297] on input "**********" at bounding box center [302, 304] width 519 height 24
click at [341, 308] on input "**********" at bounding box center [302, 304] width 519 height 24
click at [73, 110] on span "ゴール一覧に戻る" at bounding box center [102, 117] width 97 height 14
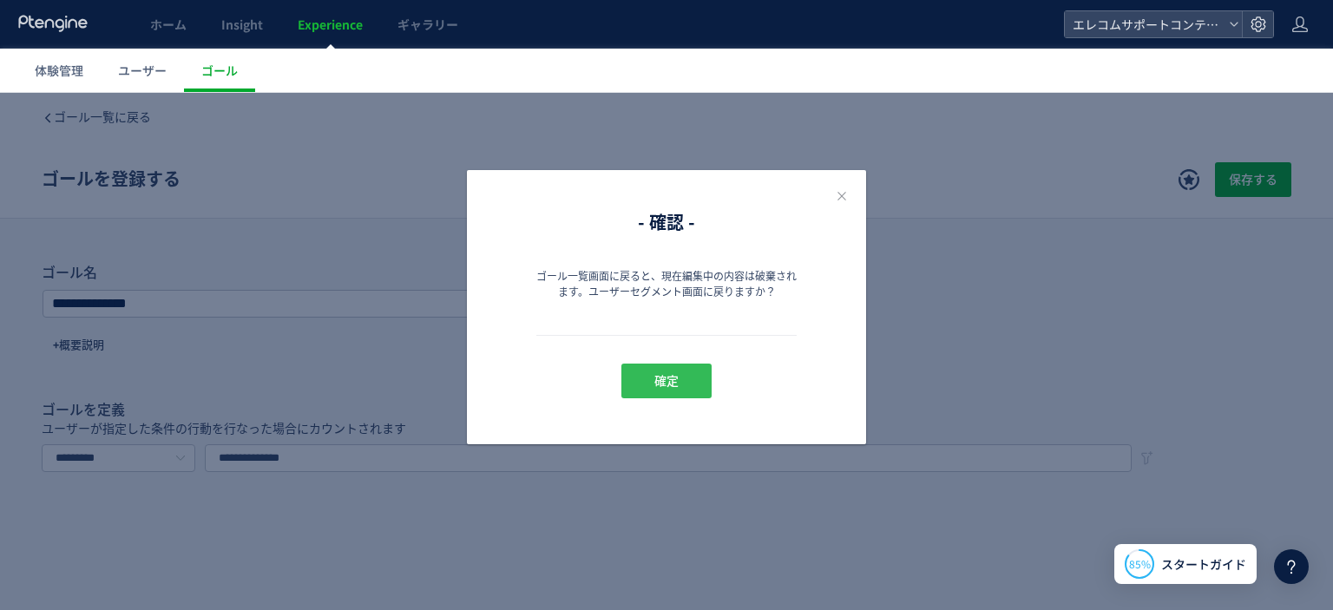
click at [666, 377] on span "確定" at bounding box center [666, 381] width 24 height 35
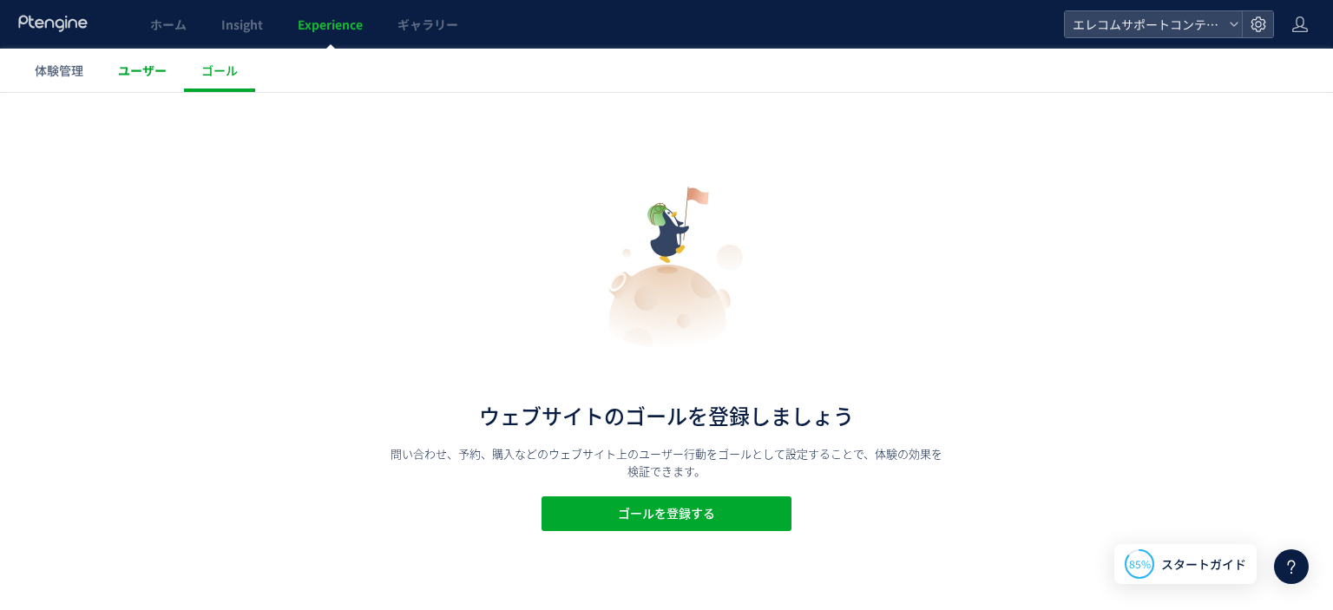
click at [145, 74] on span "ユーザー" at bounding box center [142, 70] width 49 height 17
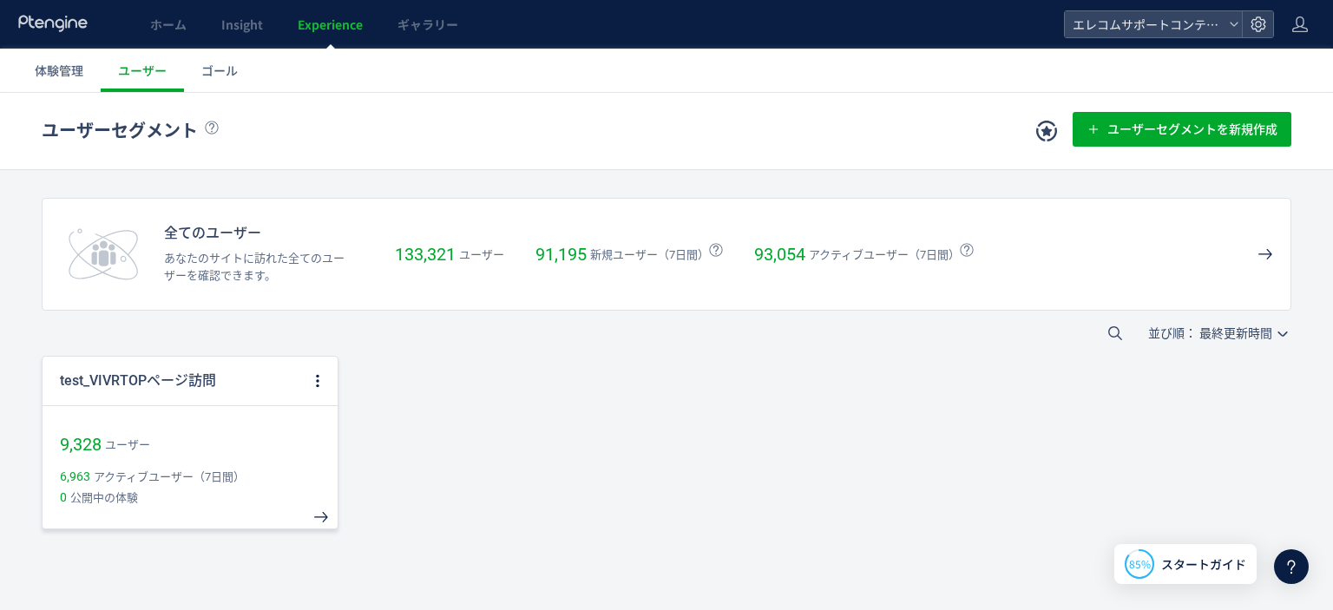
click at [304, 423] on div "9,328 ユーザー" at bounding box center [190, 432] width 295 height 54
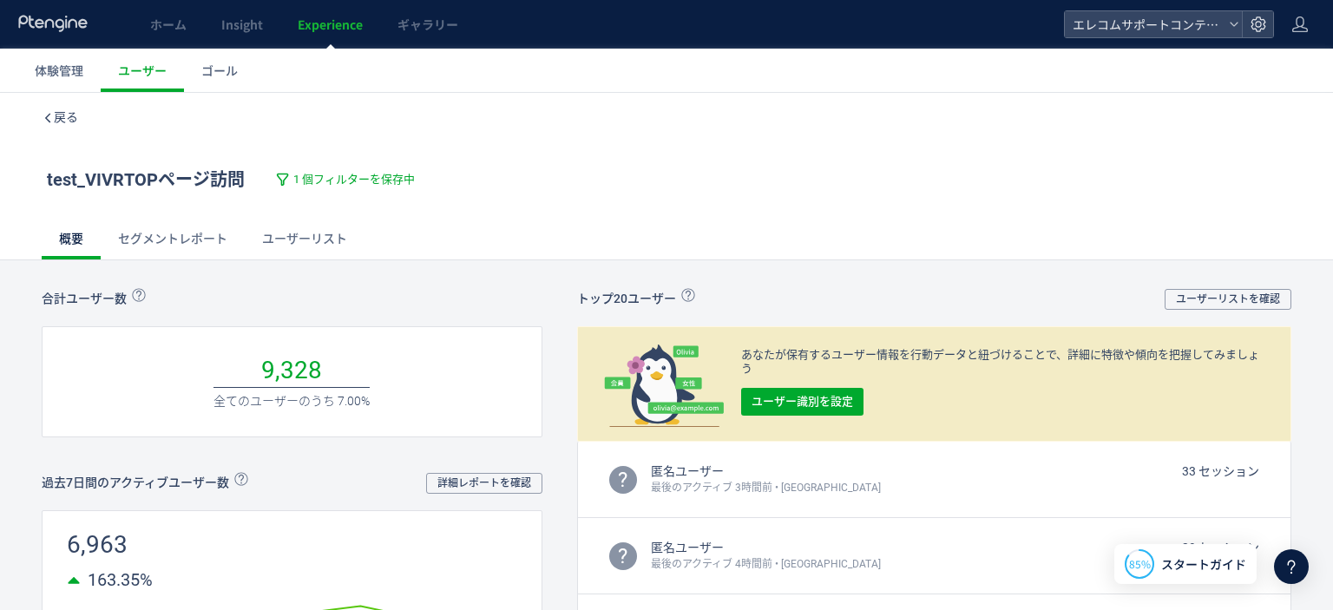
click at [206, 242] on link "セグメントレポート" at bounding box center [173, 239] width 144 height 42
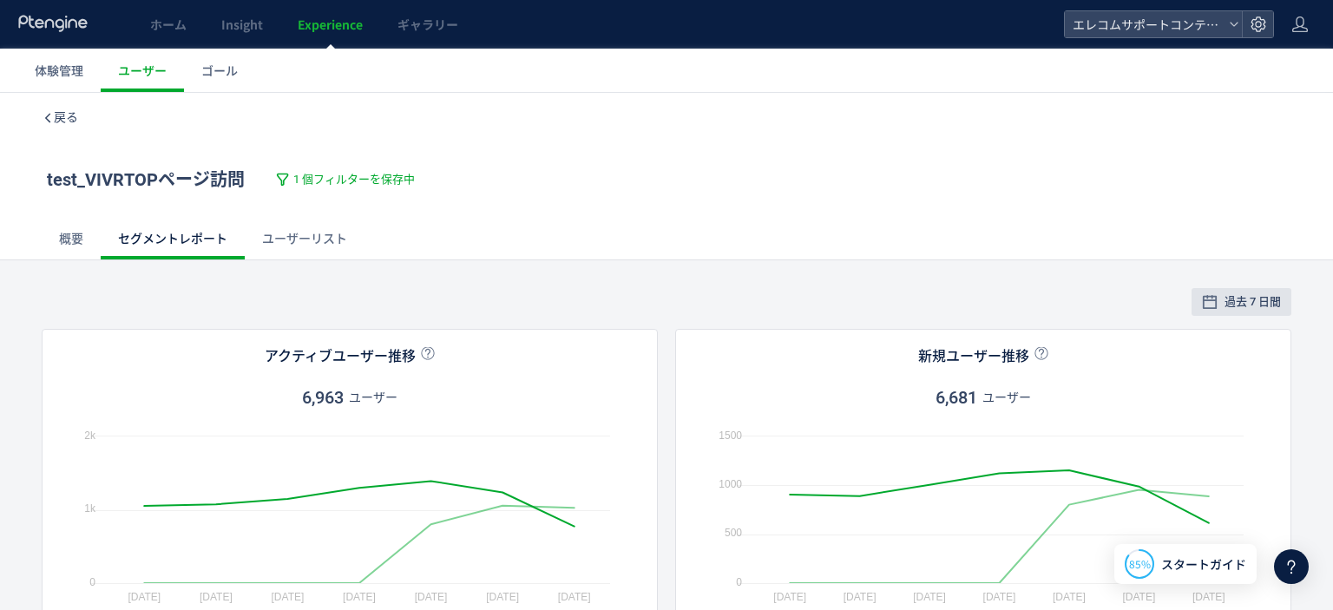
click at [95, 239] on link "概要" at bounding box center [71, 239] width 59 height 42
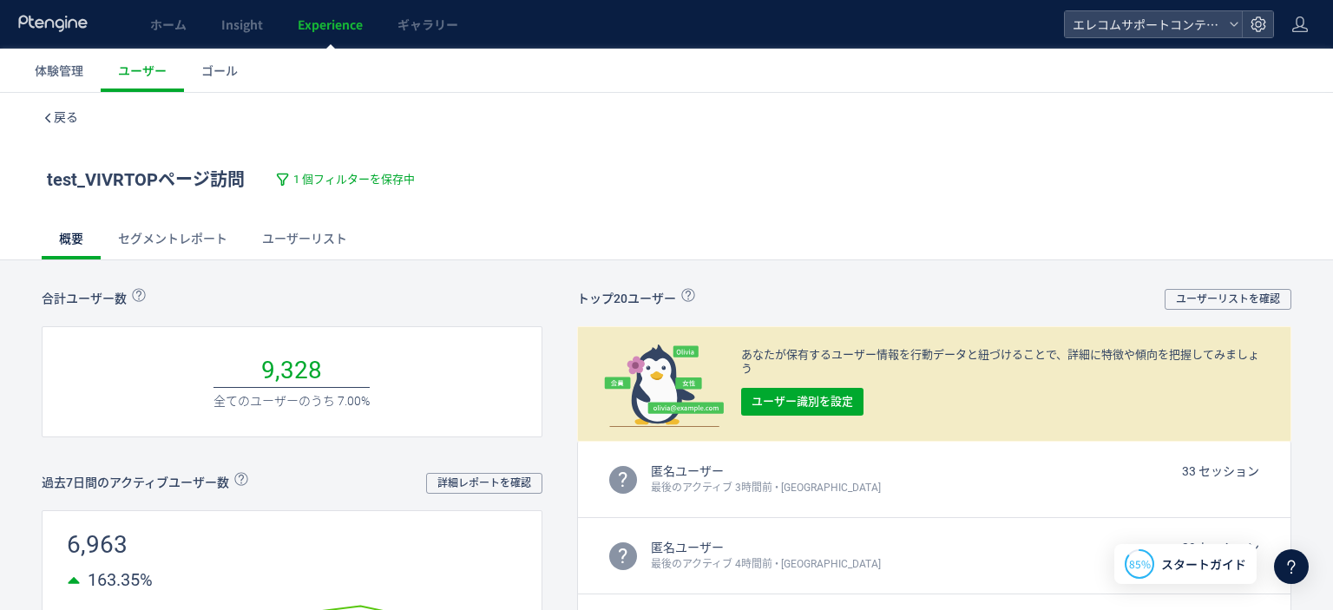
click at [81, 118] on div "戻る" at bounding box center [666, 117] width 1249 height 49
click at [66, 114] on span "戻る" at bounding box center [66, 117] width 24 height 14
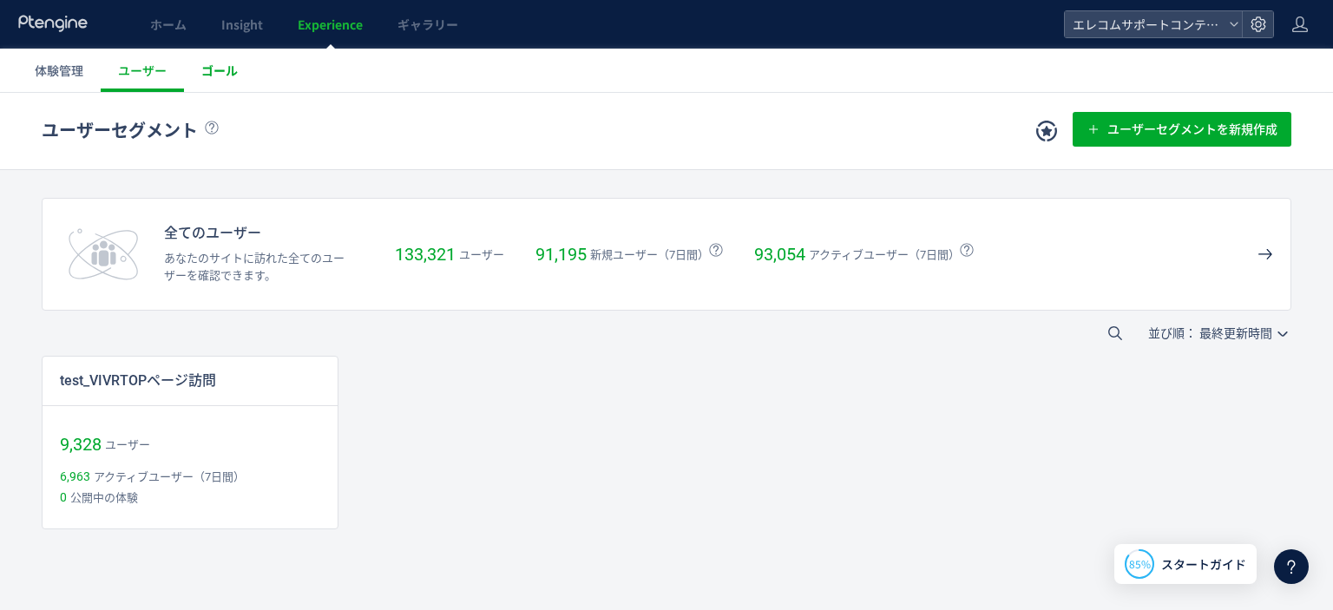
click at [233, 76] on span "ゴール" at bounding box center [219, 70] width 36 height 17
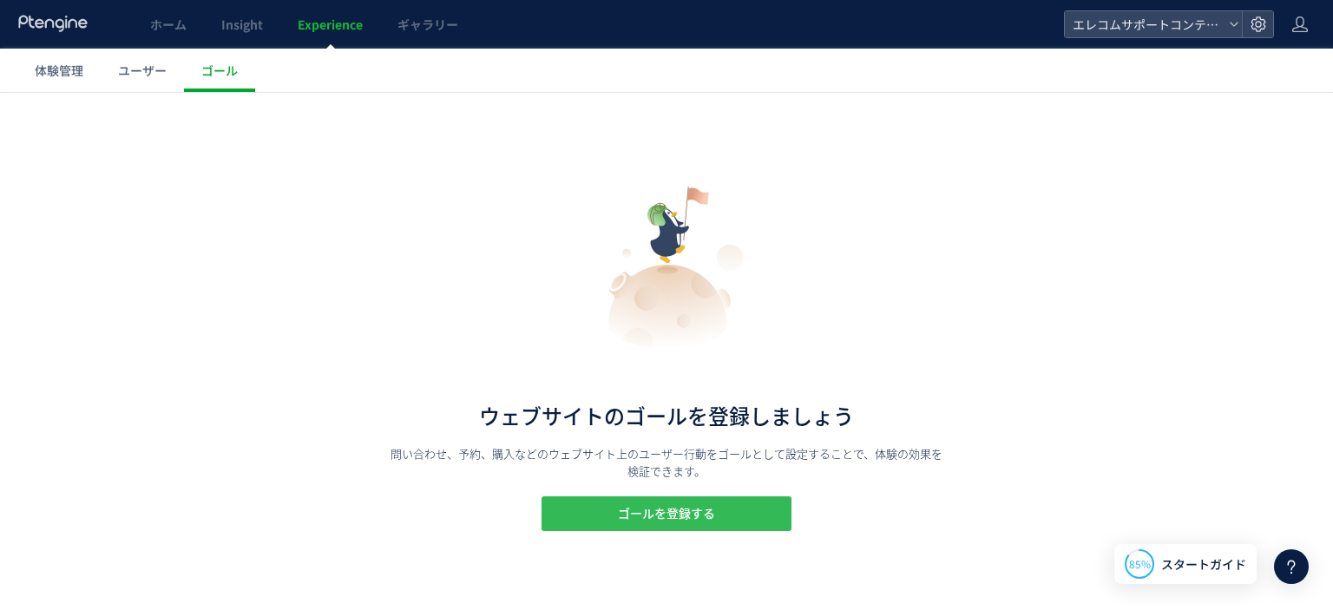
click at [654, 502] on span "ゴールを登録する" at bounding box center [666, 513] width 97 height 35
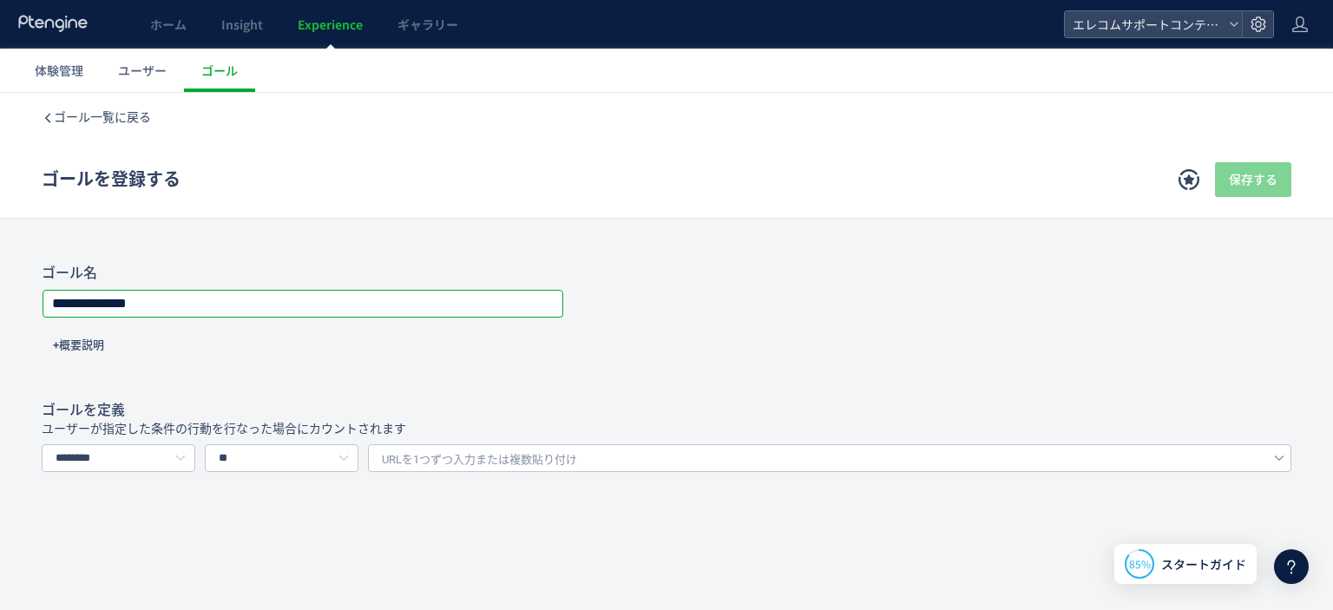
click at [233, 304] on input "**********" at bounding box center [302, 304] width 519 height 24
drag, startPoint x: 235, startPoint y: 302, endPoint x: 0, endPoint y: 280, distance: 236.1
click at [0, 280] on div "**********" at bounding box center [666, 368] width 1333 height 208
type input "*******"
click at [146, 450] on input "********" at bounding box center [119, 458] width 154 height 28
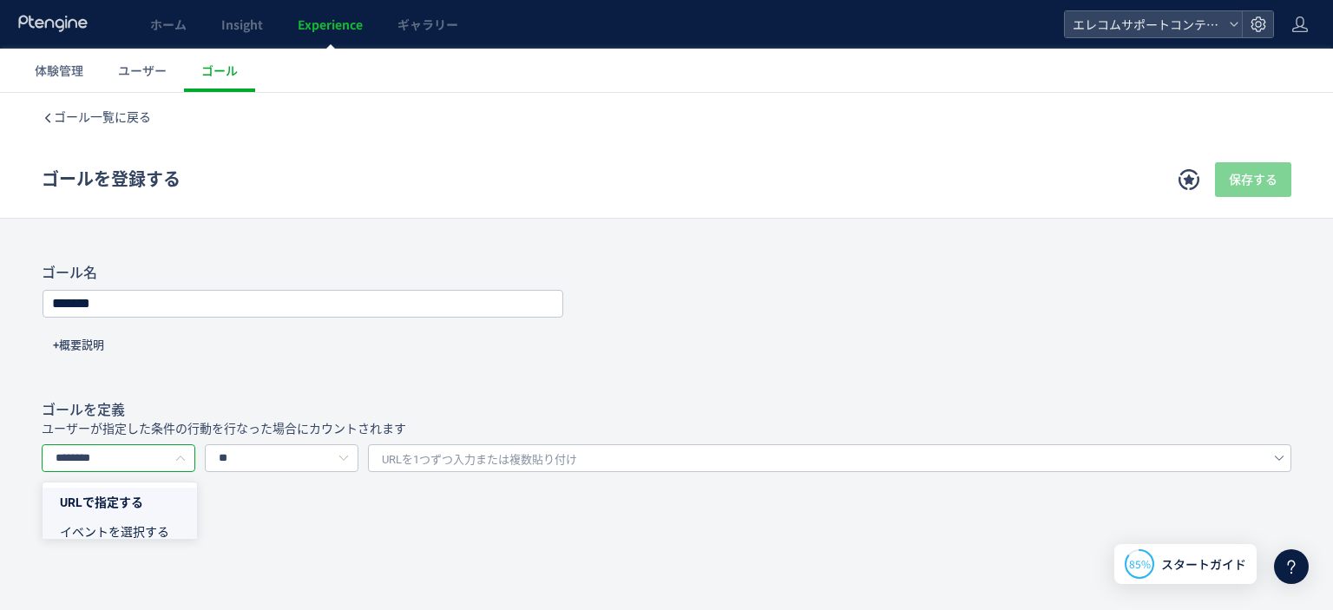
click at [120, 531] on span "イベントを選択する" at bounding box center [114, 532] width 109 height 14
type input "*********"
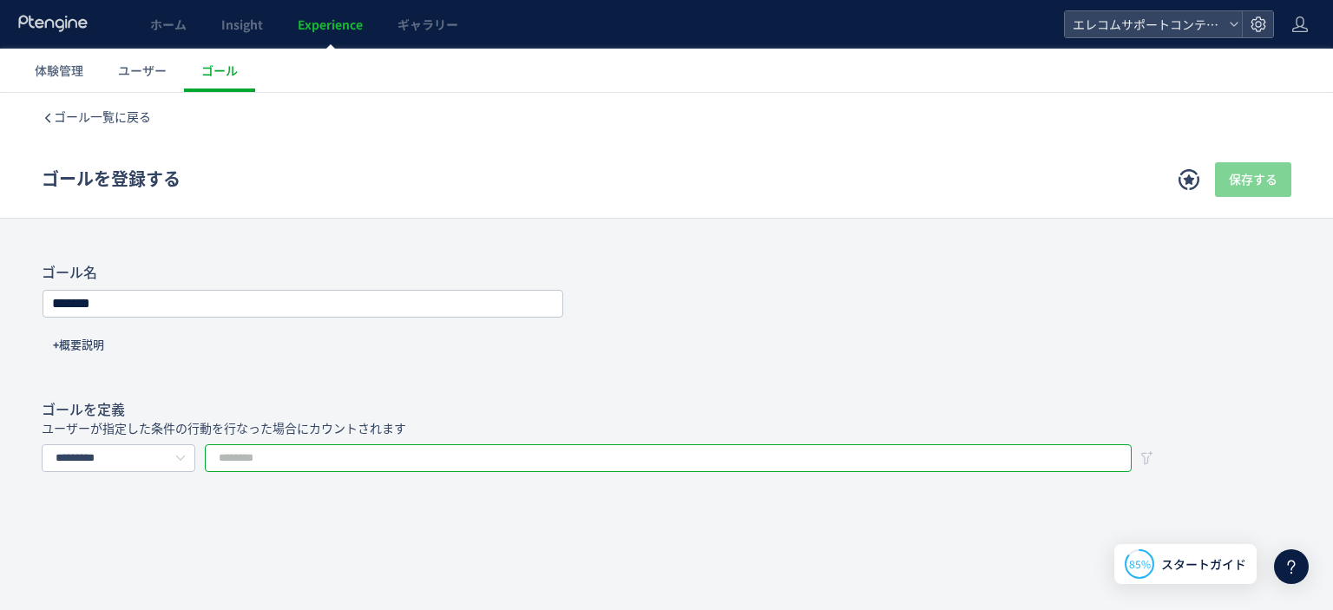
click at [352, 462] on input "text" at bounding box center [668, 458] width 927 height 28
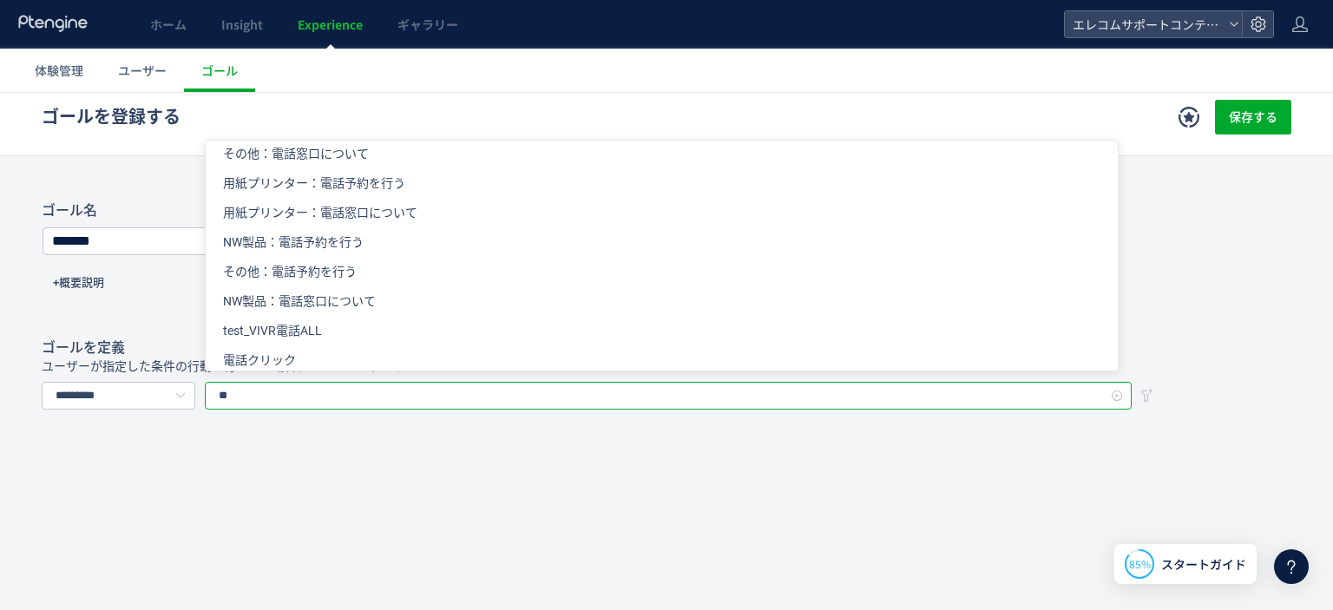
scroll to position [118, 0]
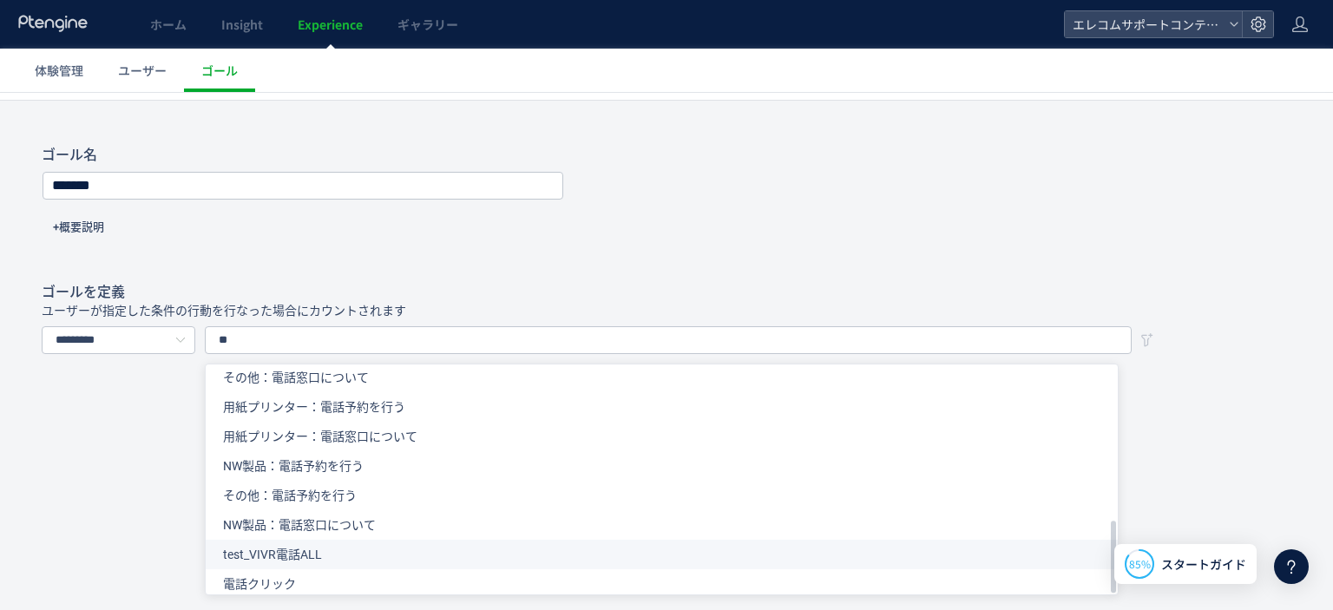
click at [325, 540] on li "test_VIVR電話ALL" at bounding box center [668, 555] width 925 height 30
type input "**********"
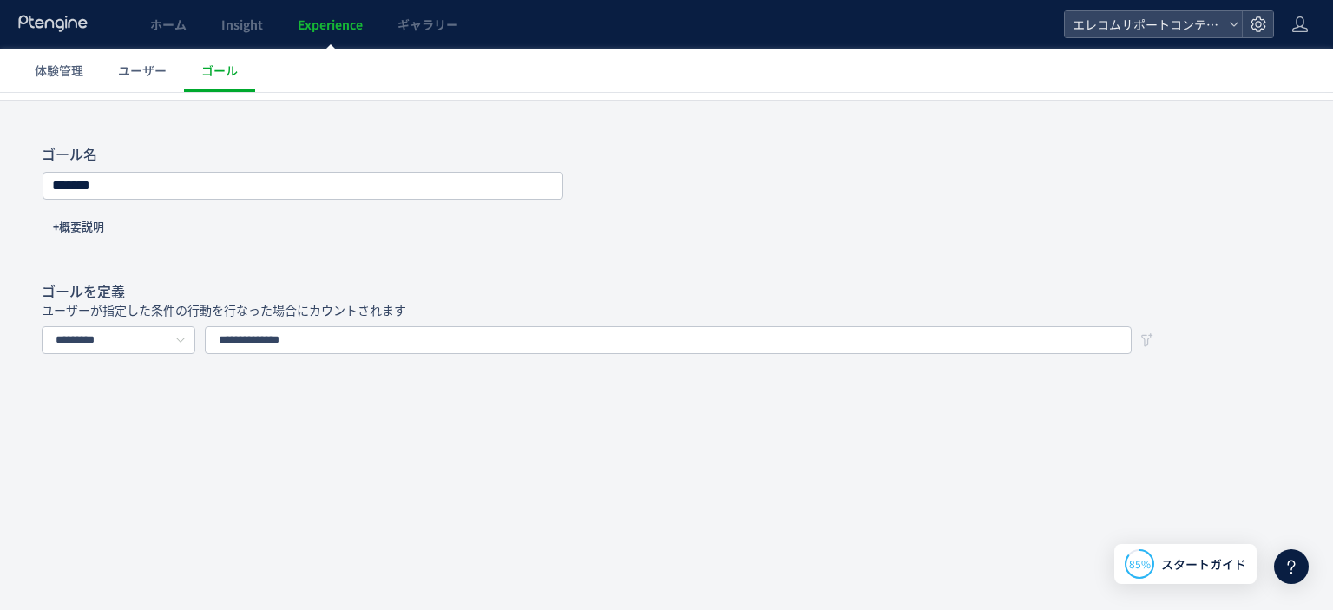
click at [621, 472] on div "**********" at bounding box center [666, 293] width 1333 height 636
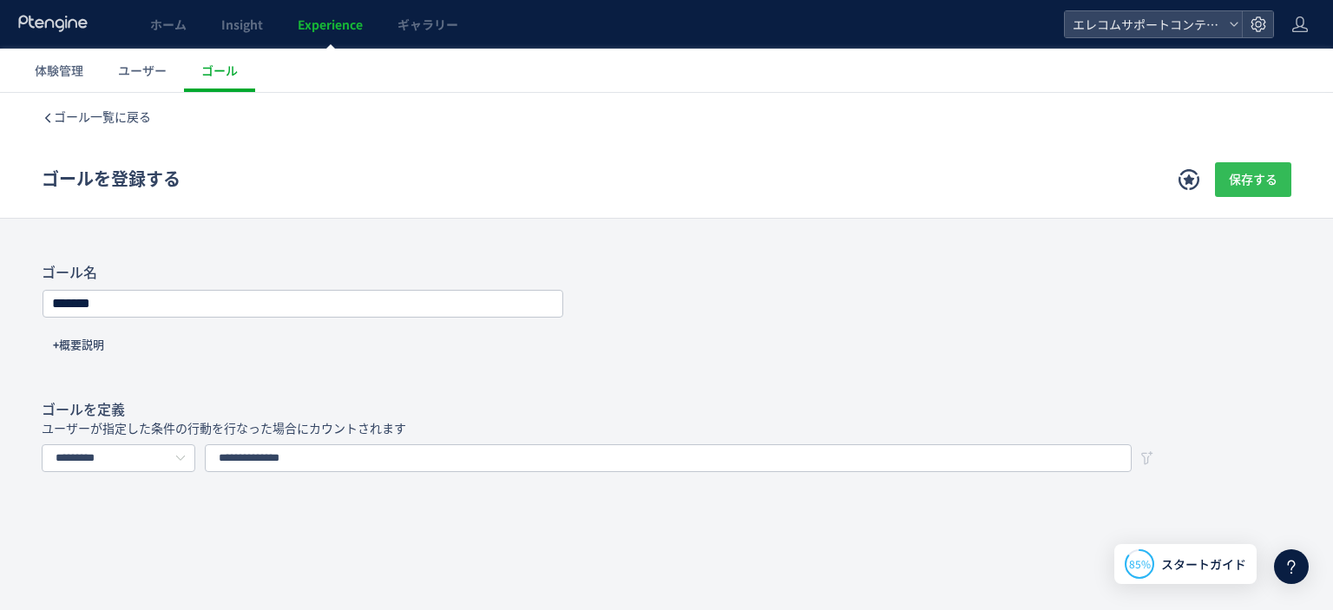
click at [1229, 180] on span "保存する" at bounding box center [1253, 179] width 49 height 35
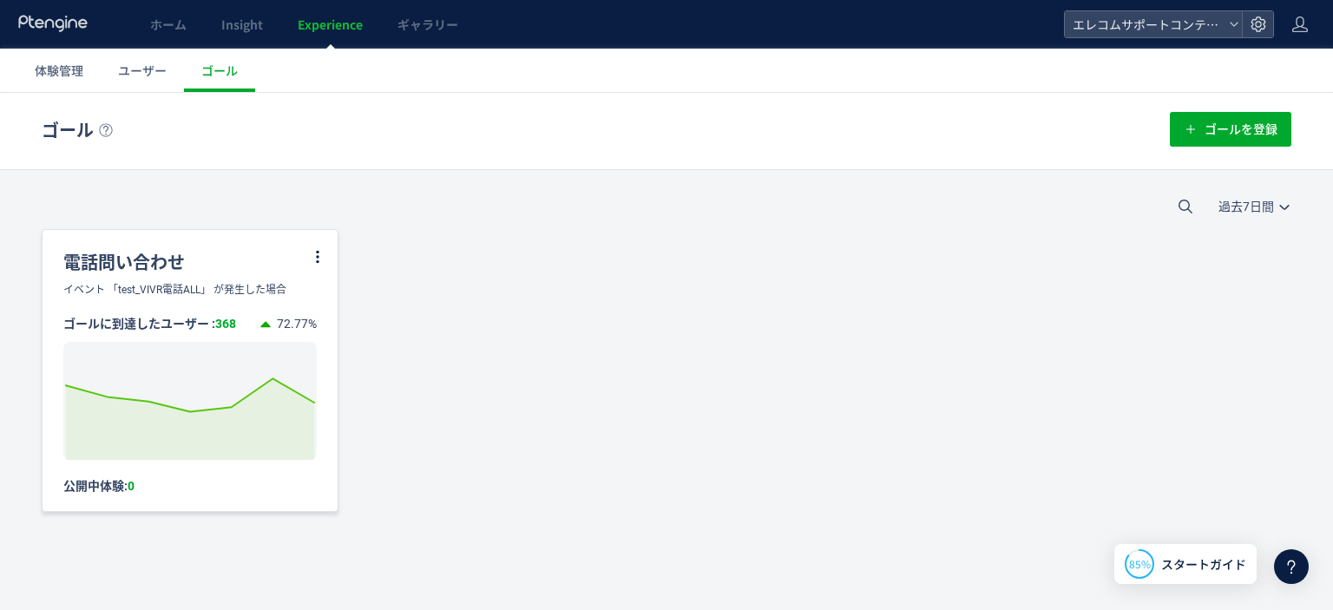
click at [157, 263] on div "電話問い合わせ" at bounding box center [190, 256] width 295 height 52
click at [138, 264] on div "電話問い合わせ" at bounding box center [190, 256] width 295 height 52
click at [314, 249] on icon at bounding box center [318, 257] width 16 height 16
click at [691, 291] on div "電話問い合わせ イベント 「test_VIVR電話ALL」 が発生した場合 ゴールに到達したユーザー : 368 72.77% Created with Hi…" at bounding box center [666, 370] width 1249 height 283
click at [146, 74] on span "ユーザー" at bounding box center [142, 70] width 49 height 17
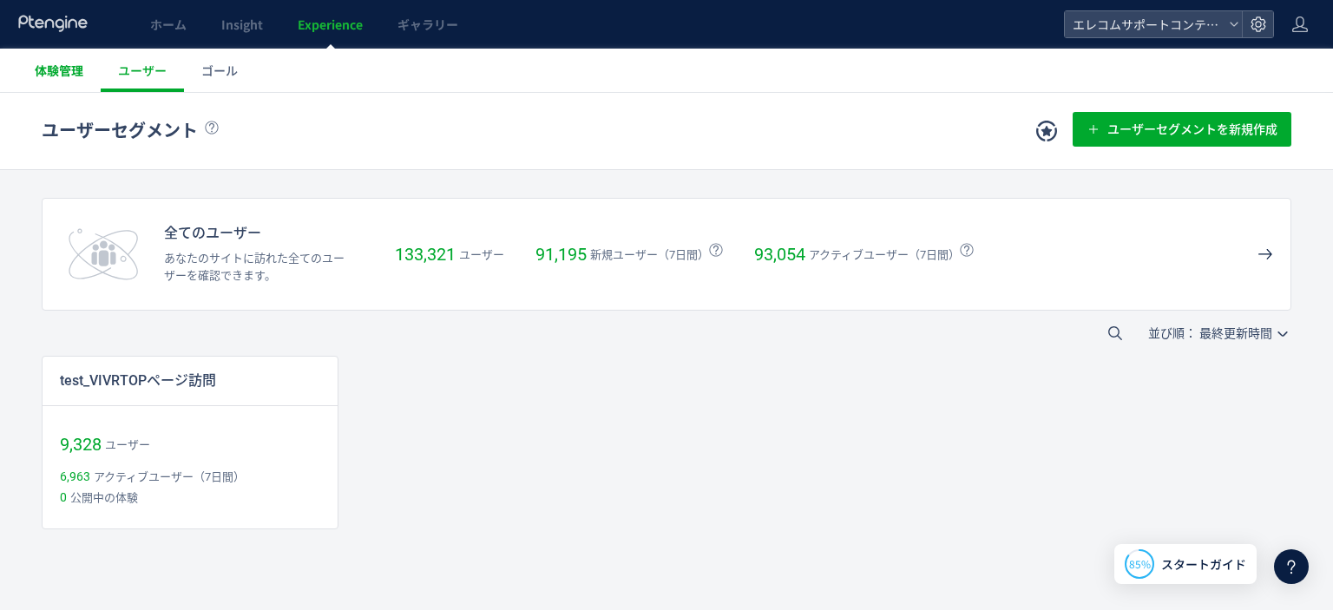
click at [74, 82] on link "体験管理" at bounding box center [58, 70] width 83 height 43
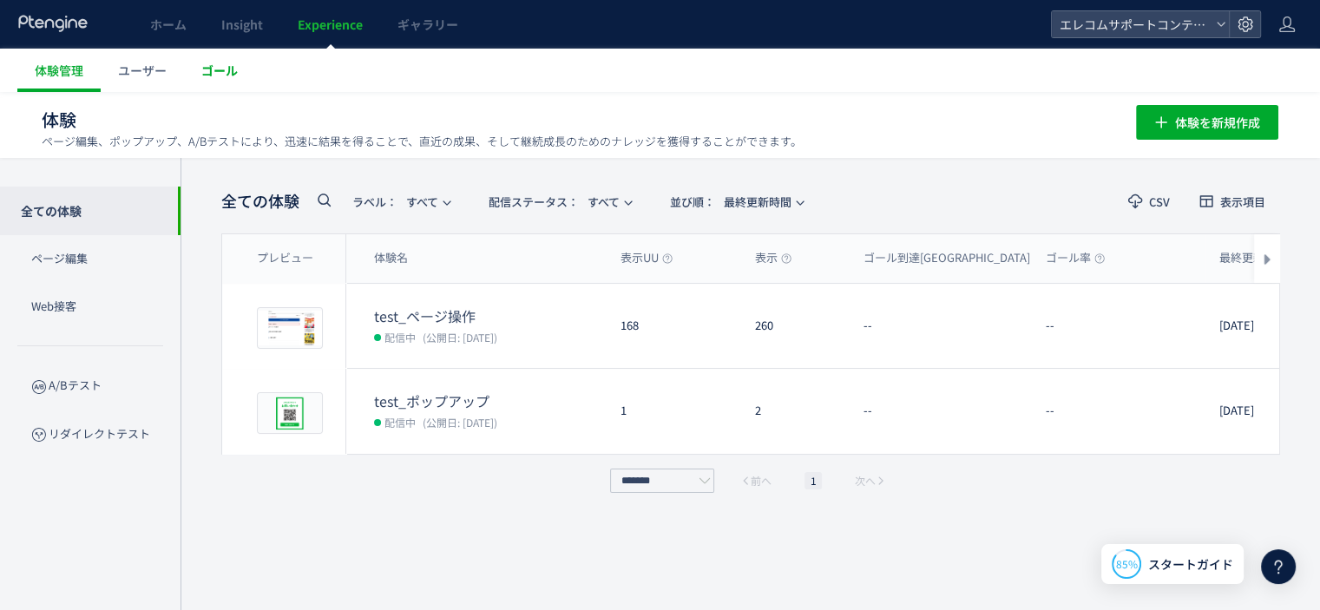
click at [208, 71] on span "ゴール" at bounding box center [219, 70] width 36 height 17
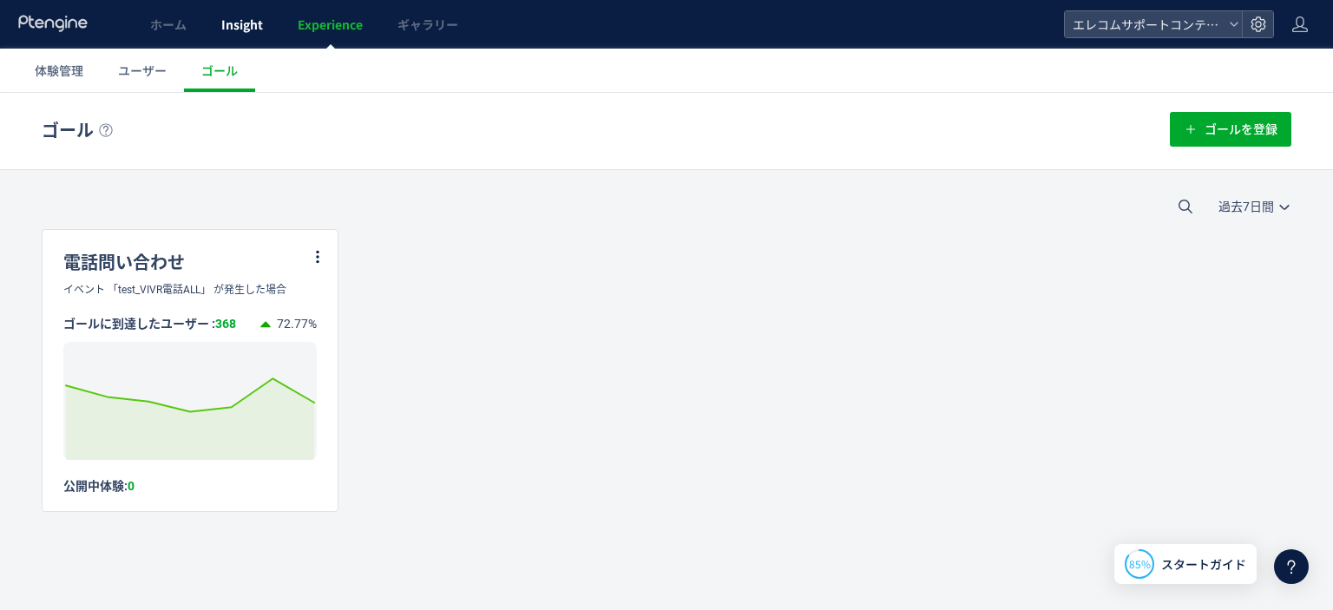
click at [219, 24] on link "Insight" at bounding box center [242, 24] width 76 height 49
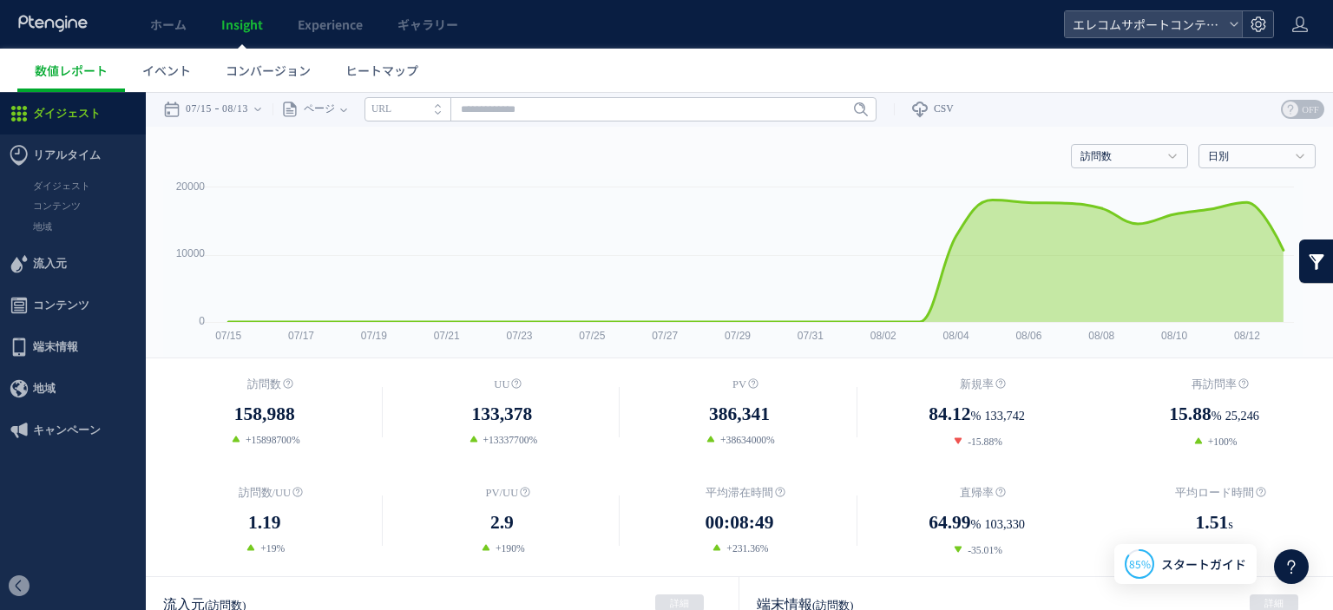
click at [1261, 18] on icon at bounding box center [1257, 24] width 17 height 17
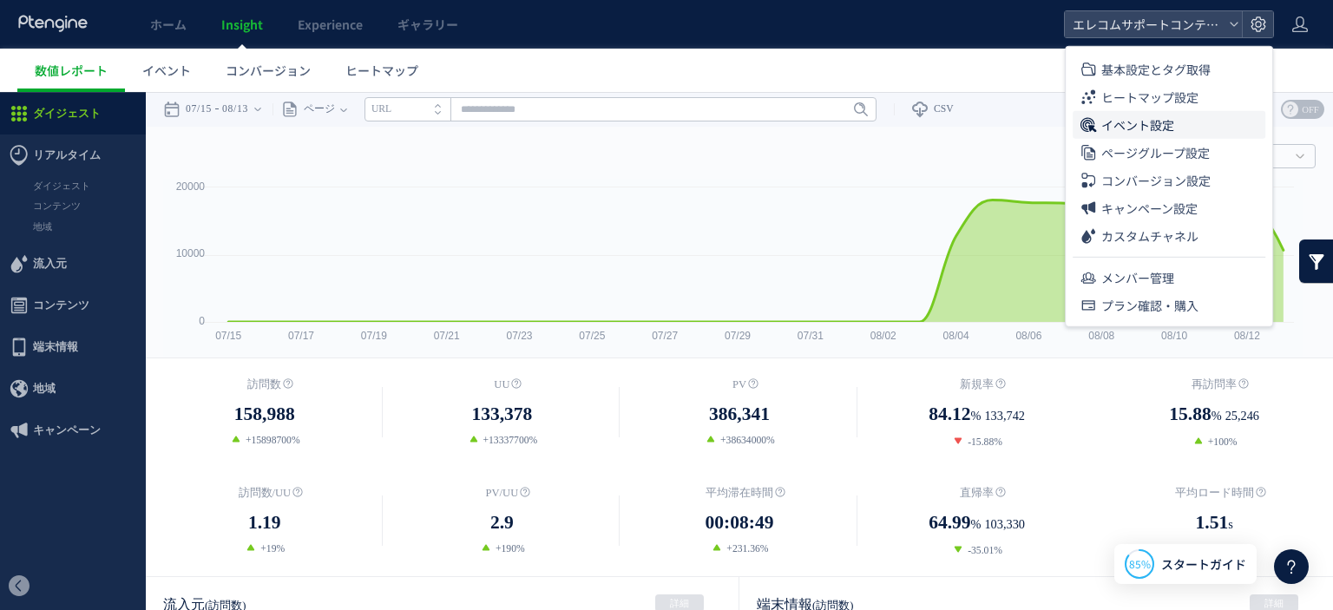
click at [1154, 123] on span "イベント設定" at bounding box center [1137, 125] width 73 height 28
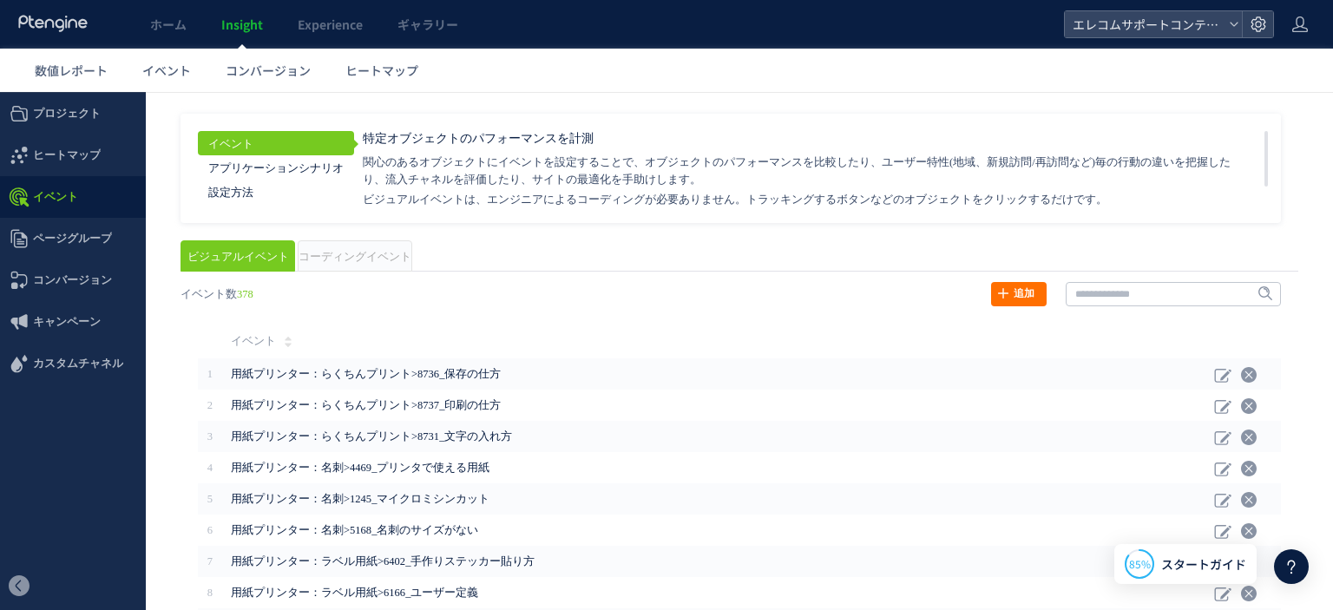
click at [326, 254] on span "コーディングイベント" at bounding box center [354, 257] width 113 height 12
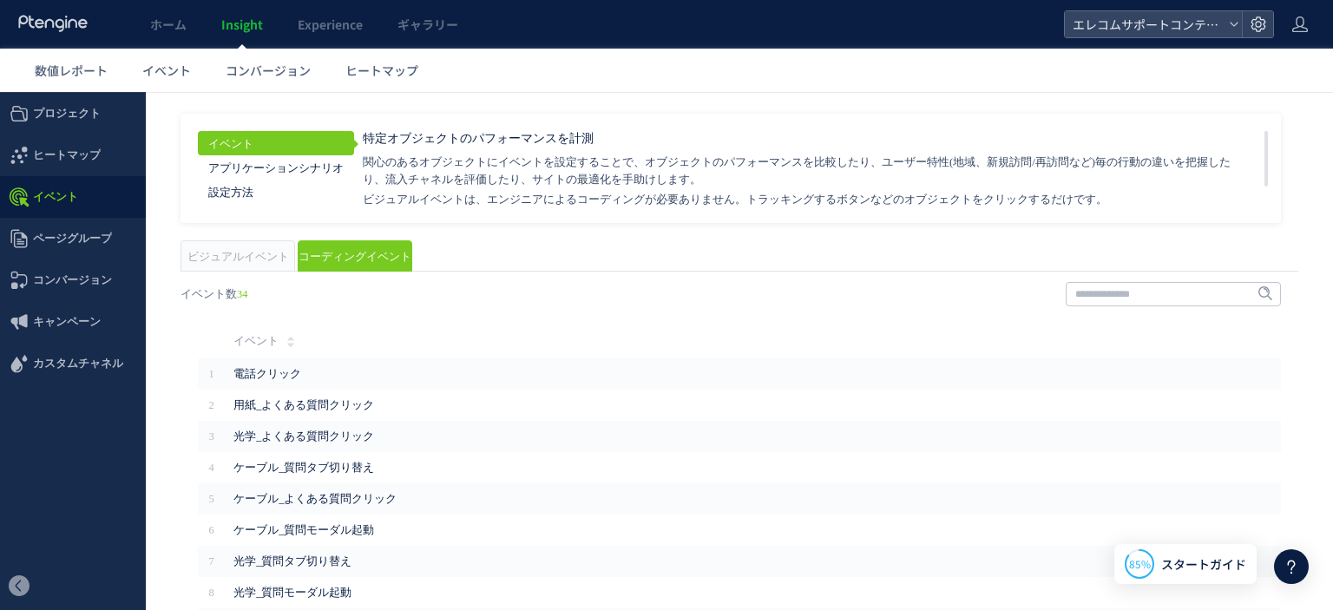
click at [249, 267] on div "戻る ヒートマップを計測させるには、解析コードを実装してください。 実装 URL タイトル名" at bounding box center [739, 508] width 1152 height 486
click at [247, 255] on span "ビジュアルイベント" at bounding box center [238, 257] width 102 height 12
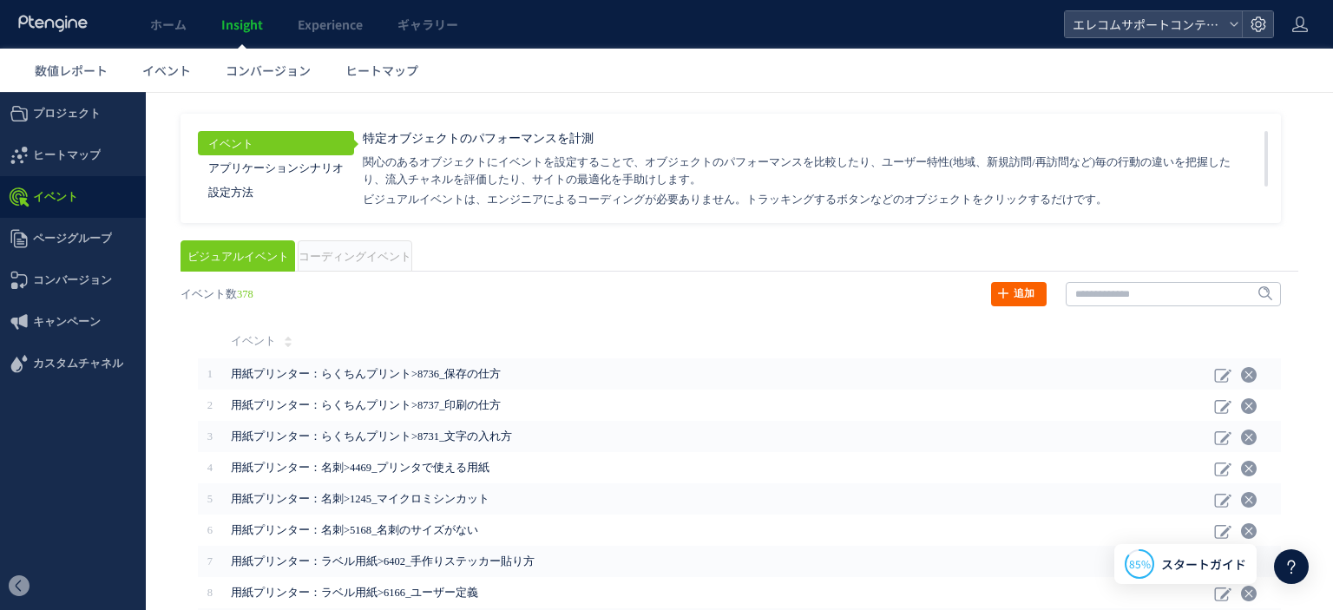
click at [1003, 294] on link "追加" at bounding box center [1019, 294] width 56 height 24
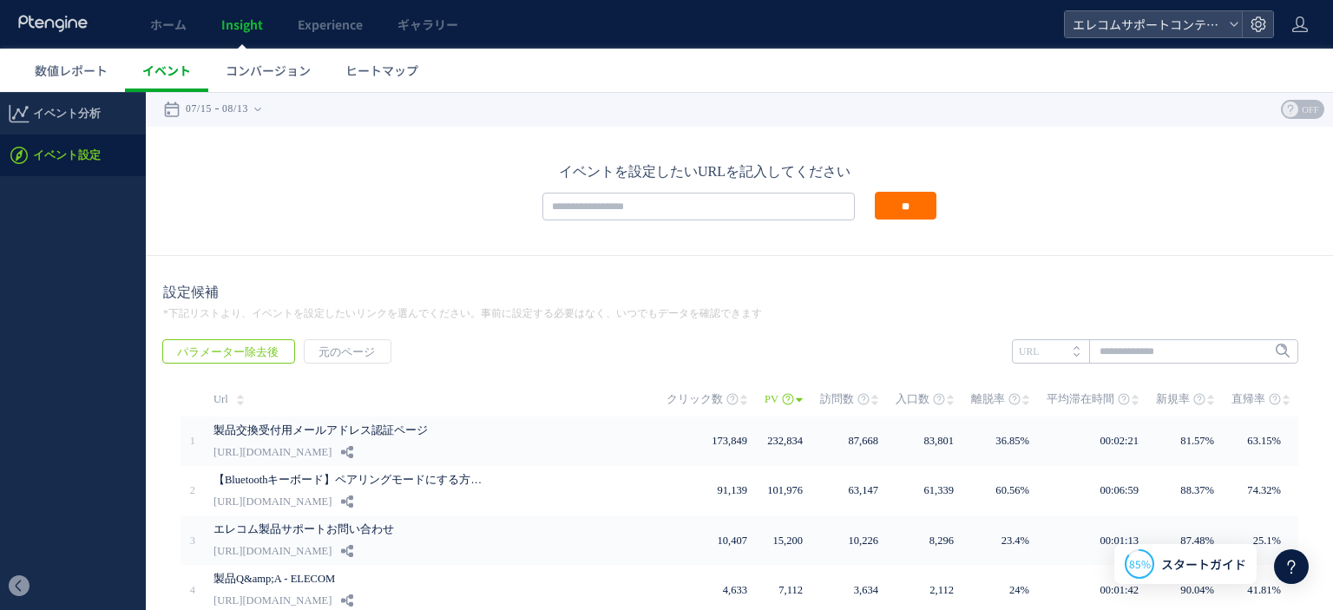
click at [184, 75] on span "イベント" at bounding box center [166, 70] width 49 height 17
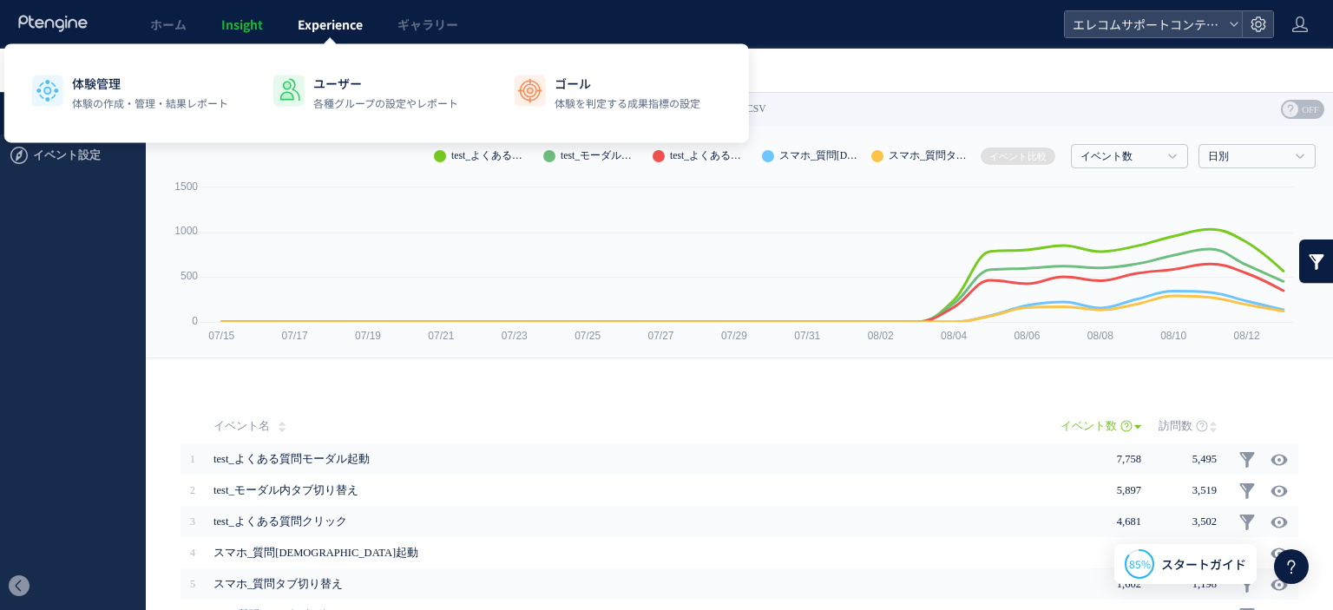
click at [335, 23] on span "Experience" at bounding box center [330, 24] width 65 height 17
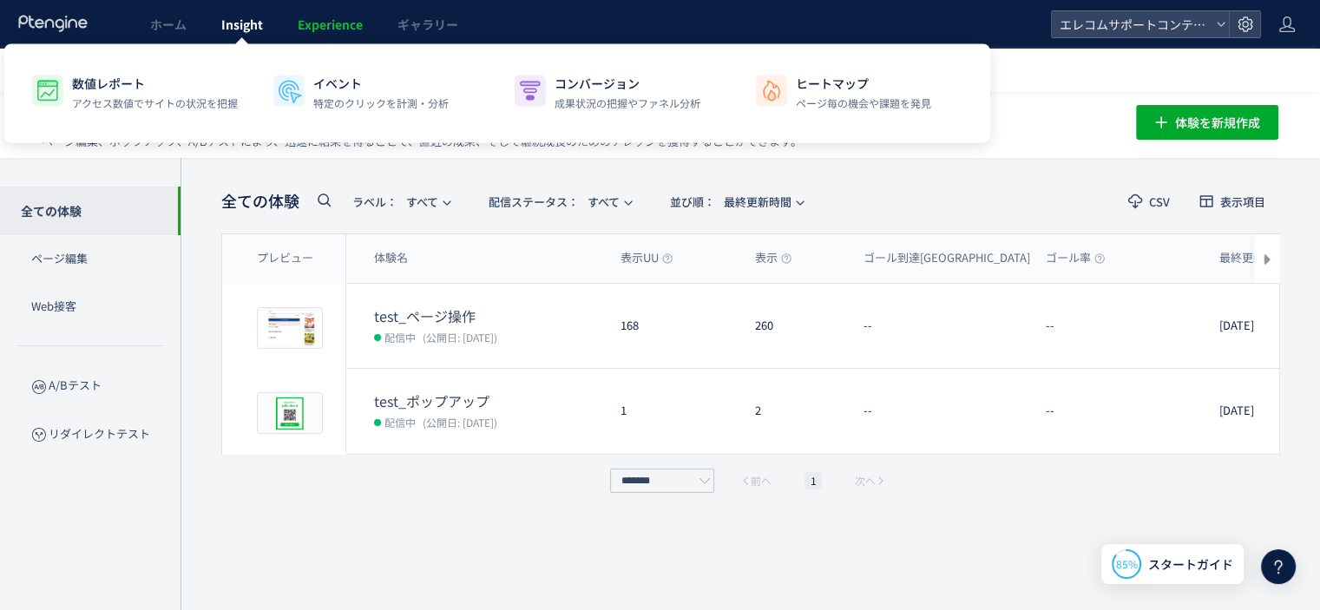
click at [239, 22] on span "Insight" at bounding box center [242, 24] width 42 height 17
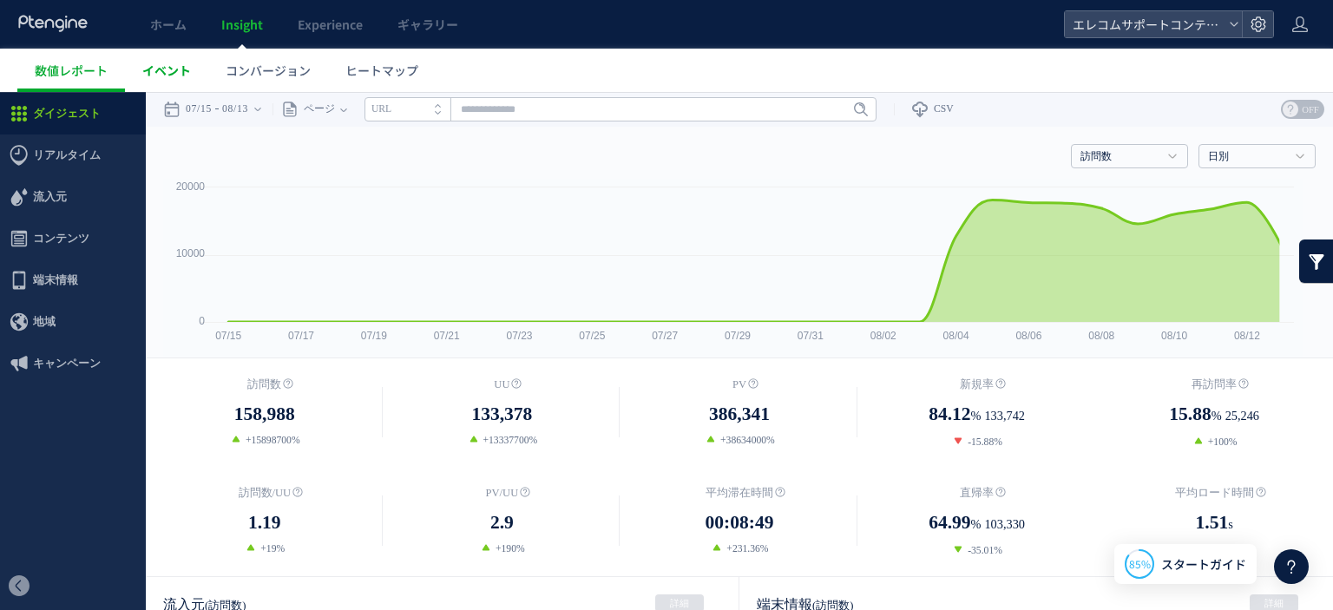
click at [170, 74] on span "イベント" at bounding box center [166, 70] width 49 height 17
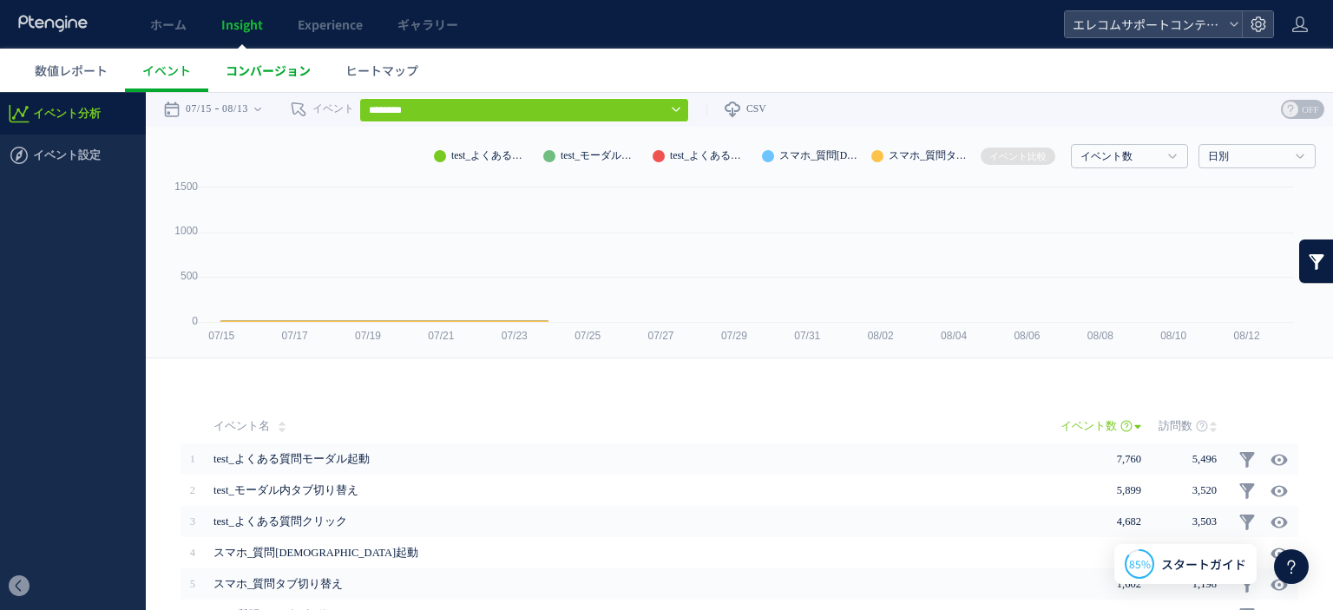
click at [254, 76] on span "コンバージョン" at bounding box center [268, 70] width 85 height 17
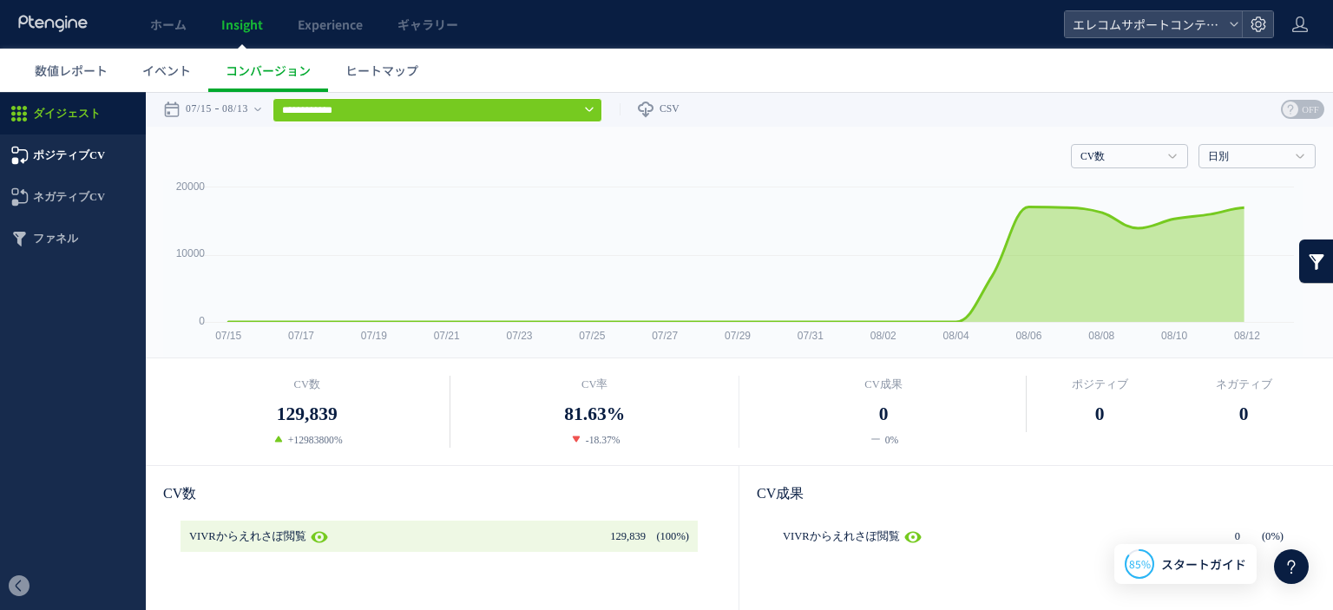
click at [96, 162] on span "ポジティブCV" at bounding box center [69, 155] width 72 height 42
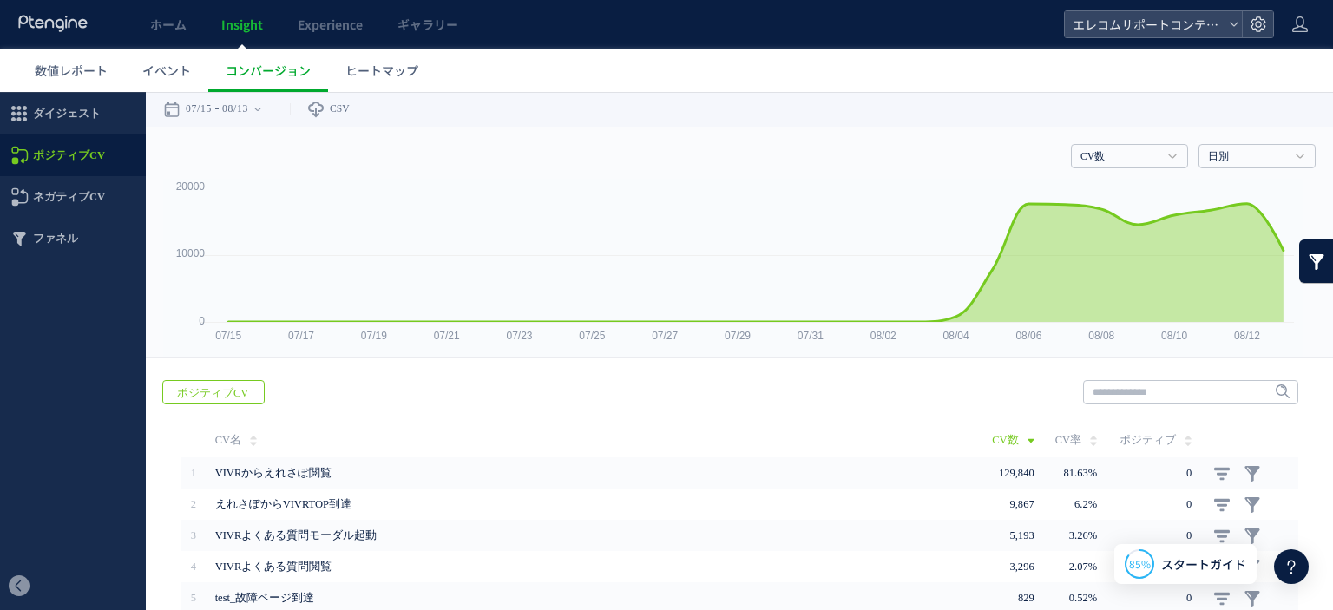
click at [1280, 568] on div at bounding box center [1291, 566] width 35 height 35
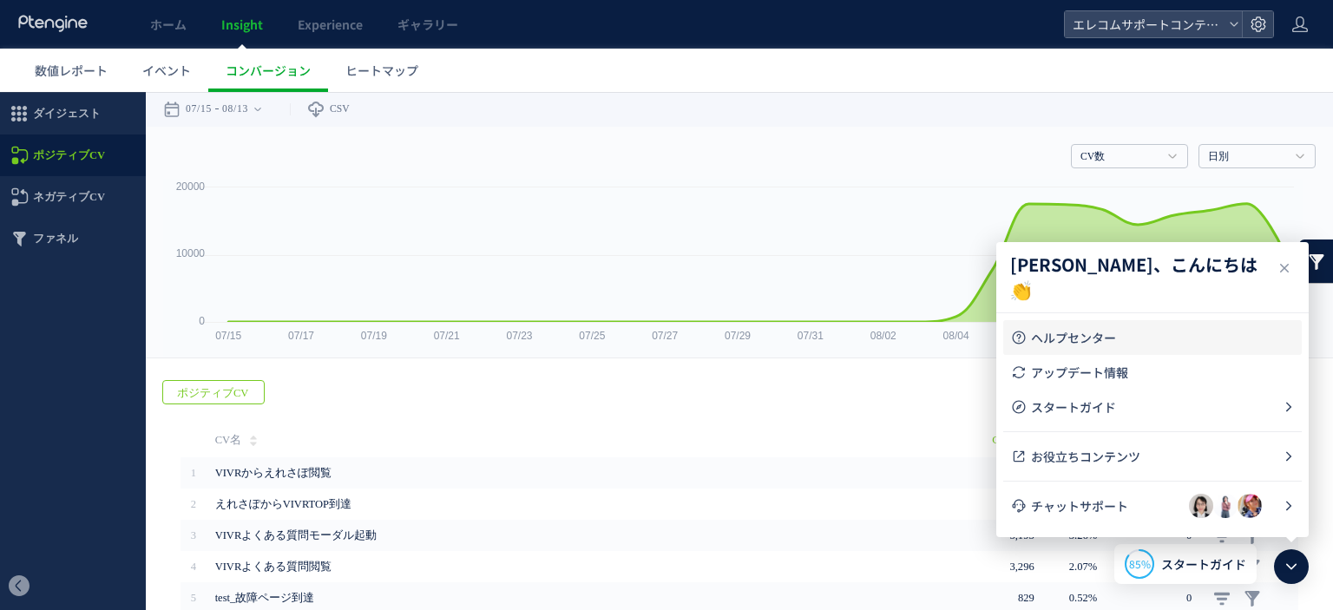
click at [1058, 336] on span "ヘルプセンター" at bounding box center [1163, 337] width 264 height 17
click at [1272, 29] on div at bounding box center [1257, 24] width 31 height 26
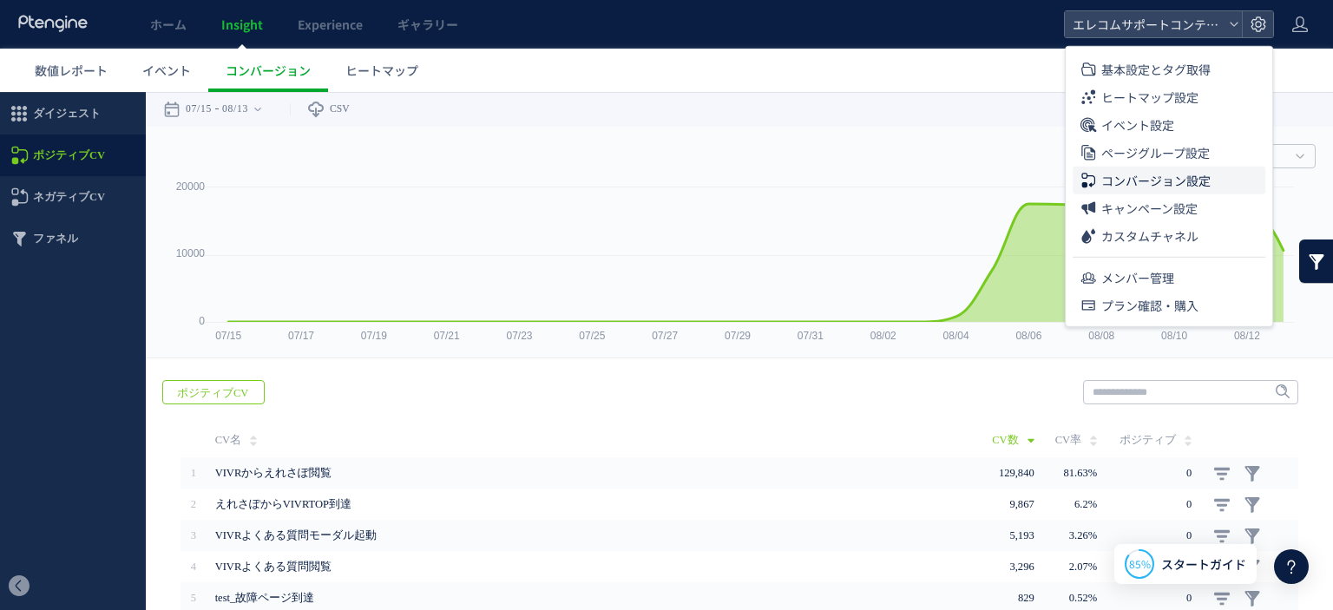
click at [1142, 180] on span "コンバージョン設定" at bounding box center [1155, 181] width 109 height 28
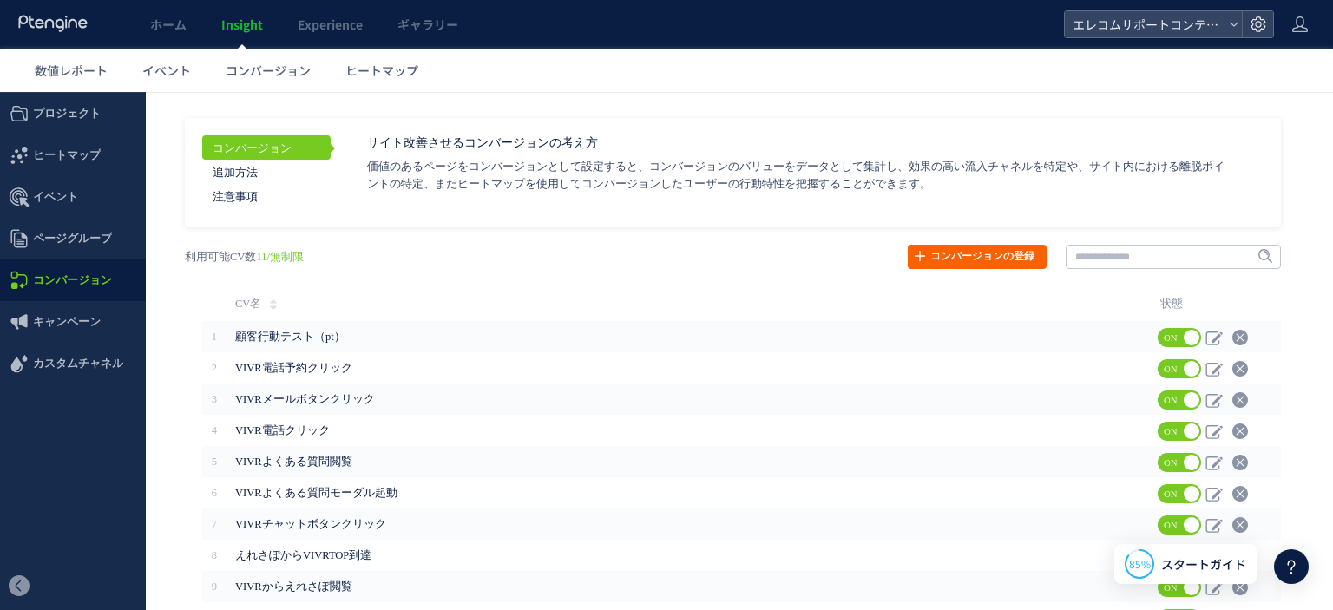
click at [944, 252] on link "コンバージョンの登録" at bounding box center [977, 257] width 139 height 24
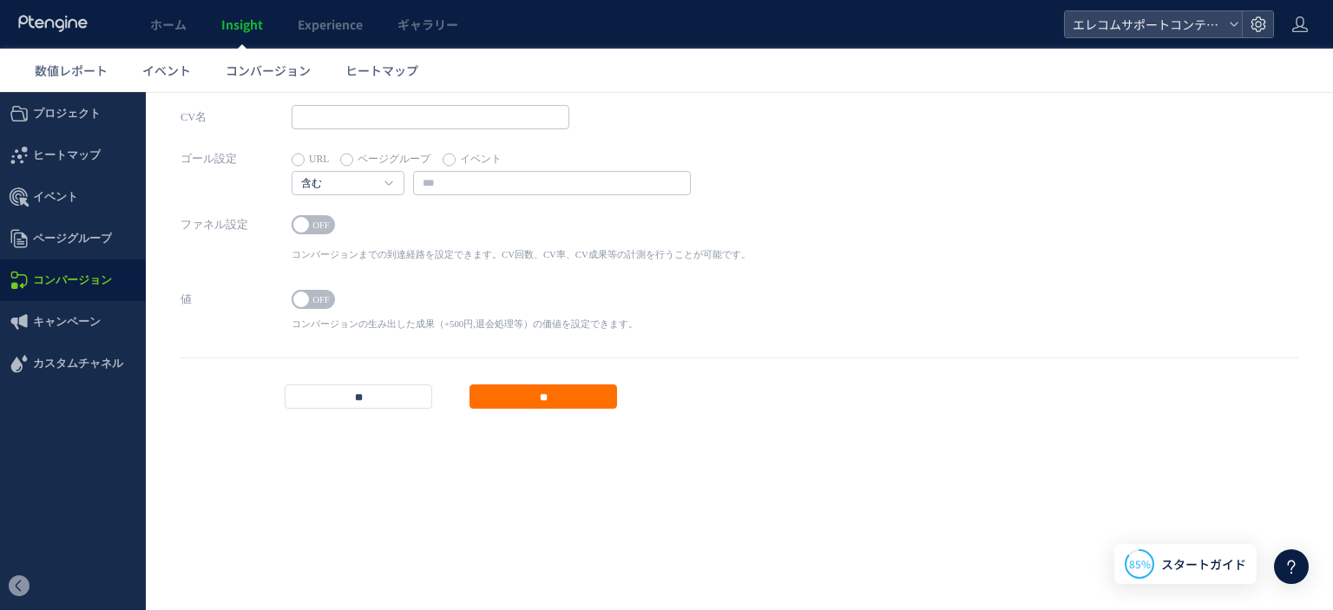
click at [322, 294] on span "OFF" at bounding box center [321, 299] width 26 height 19
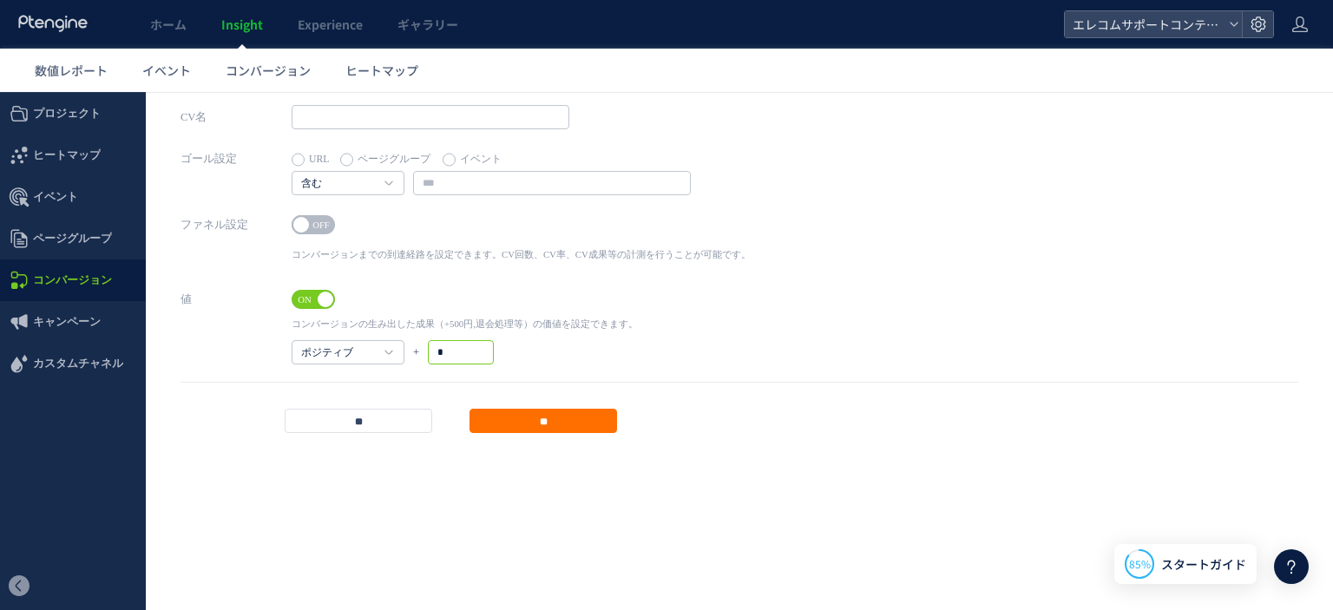
drag, startPoint x: 469, startPoint y: 364, endPoint x: 406, endPoint y: 359, distance: 62.6
click at [406, 359] on div "ポジティブ ポジティブ ネガティブ + *" at bounding box center [465, 352] width 346 height 24
type input "****"
click at [523, 213] on div "ON OFF コンバージョンまでの到達経路を設定できます。CV回数、CV率、CV成果等の計測を行うことが可能です。 1 URL ページグループ イベント" at bounding box center [521, 241] width 459 height 57
click at [324, 233] on span "OFF" at bounding box center [321, 224] width 26 height 19
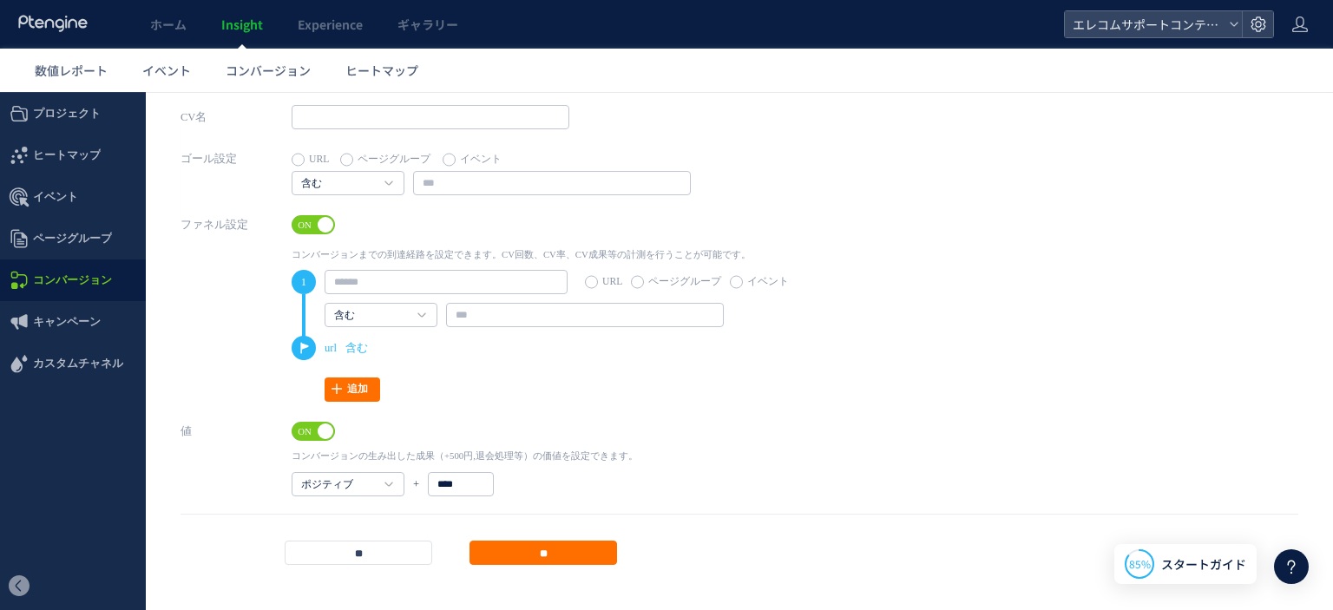
click at [430, 162] on span "URL ページグループ イベント" at bounding box center [491, 159] width 399 height 24
click at [444, 162] on label "イベント" at bounding box center [472, 160] width 59 height 24
click at [371, 181] on link "含む" at bounding box center [338, 184] width 75 height 16
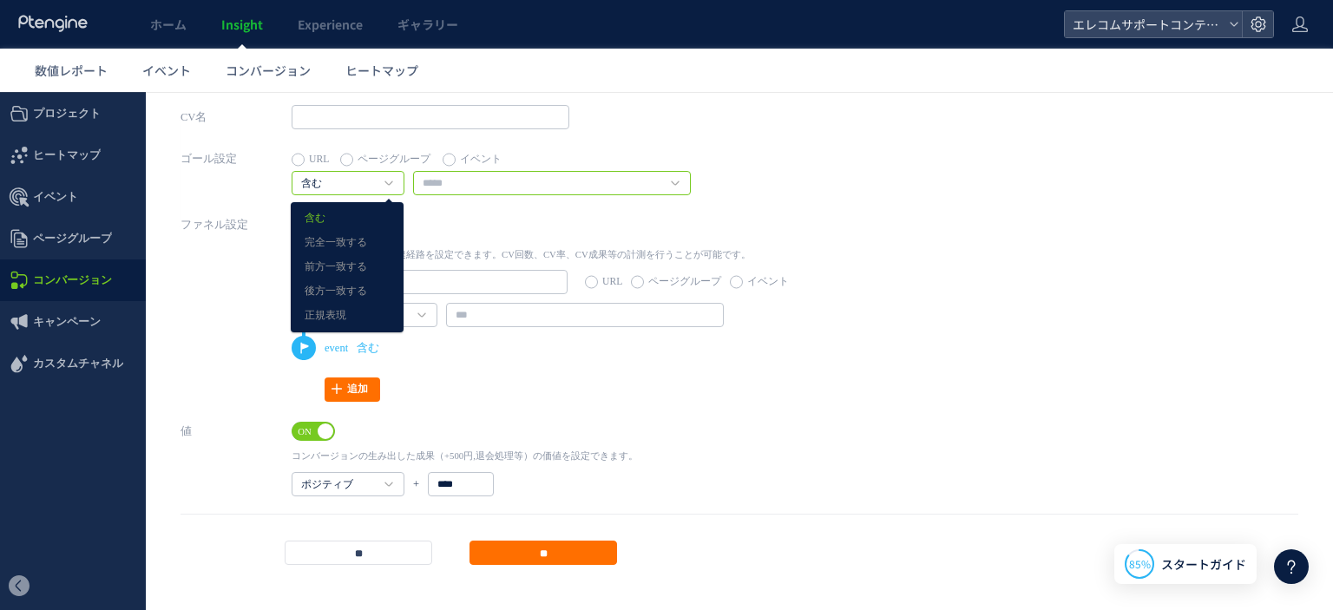
click at [454, 193] on input "text" at bounding box center [552, 183] width 278 height 24
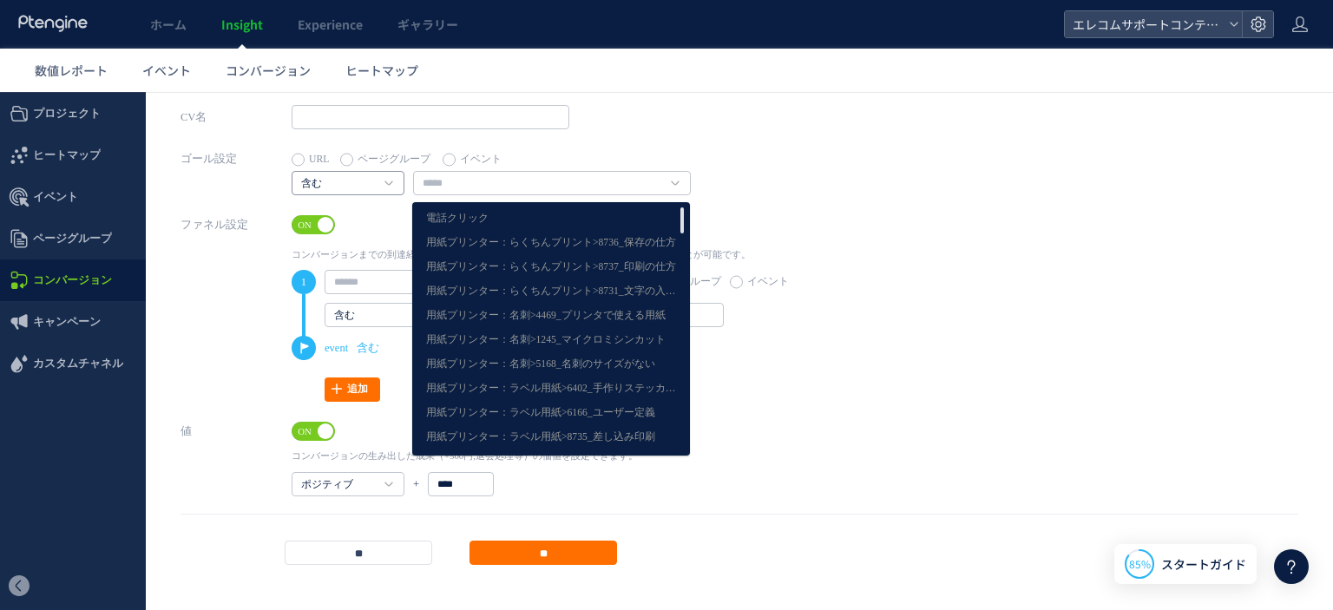
click at [354, 183] on link "含む" at bounding box center [338, 184] width 75 height 16
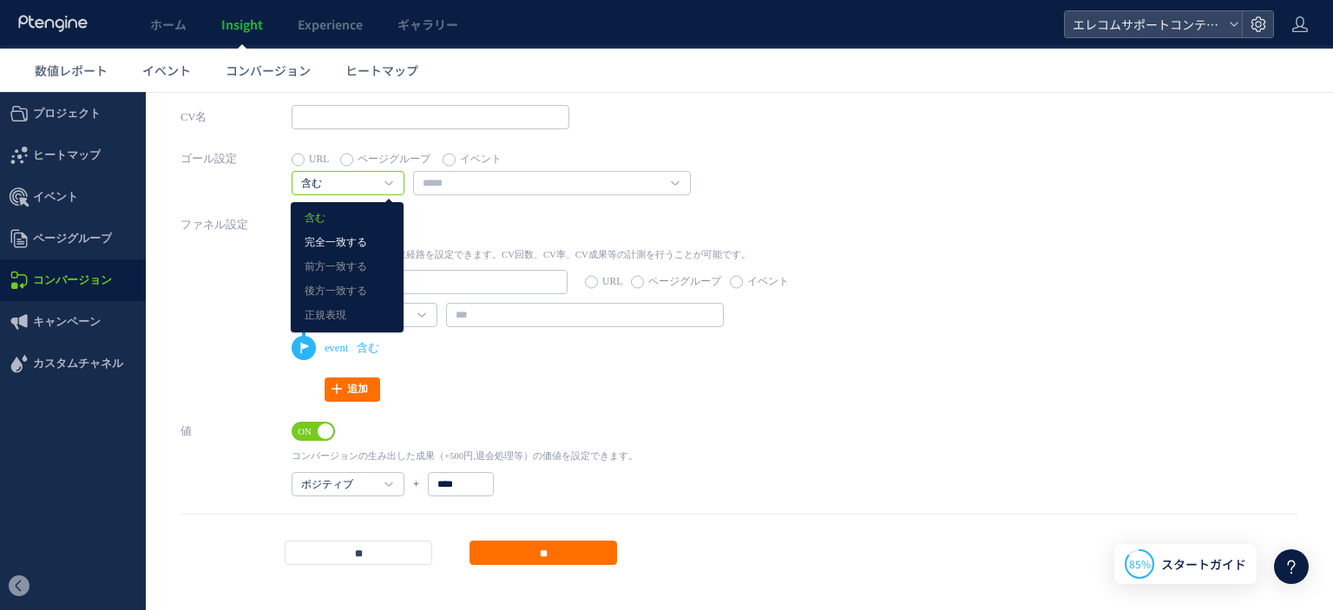
click at [367, 238] on link "完全一致する" at bounding box center [347, 243] width 85 height 23
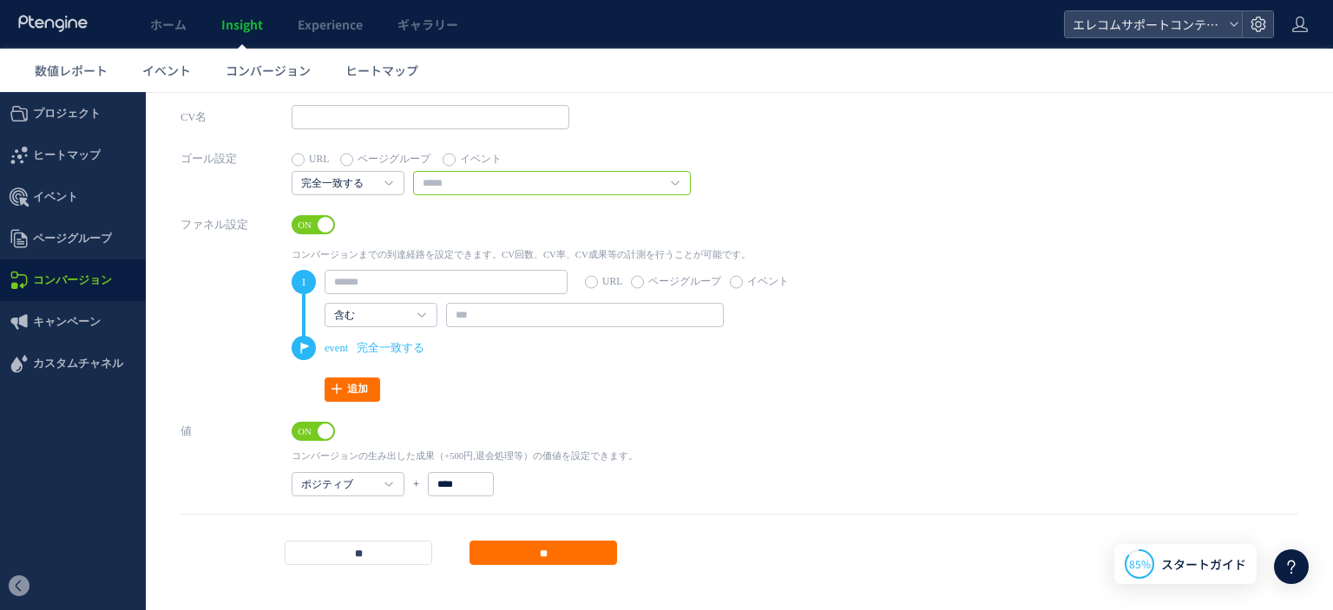
click at [572, 179] on input "text" at bounding box center [552, 183] width 278 height 24
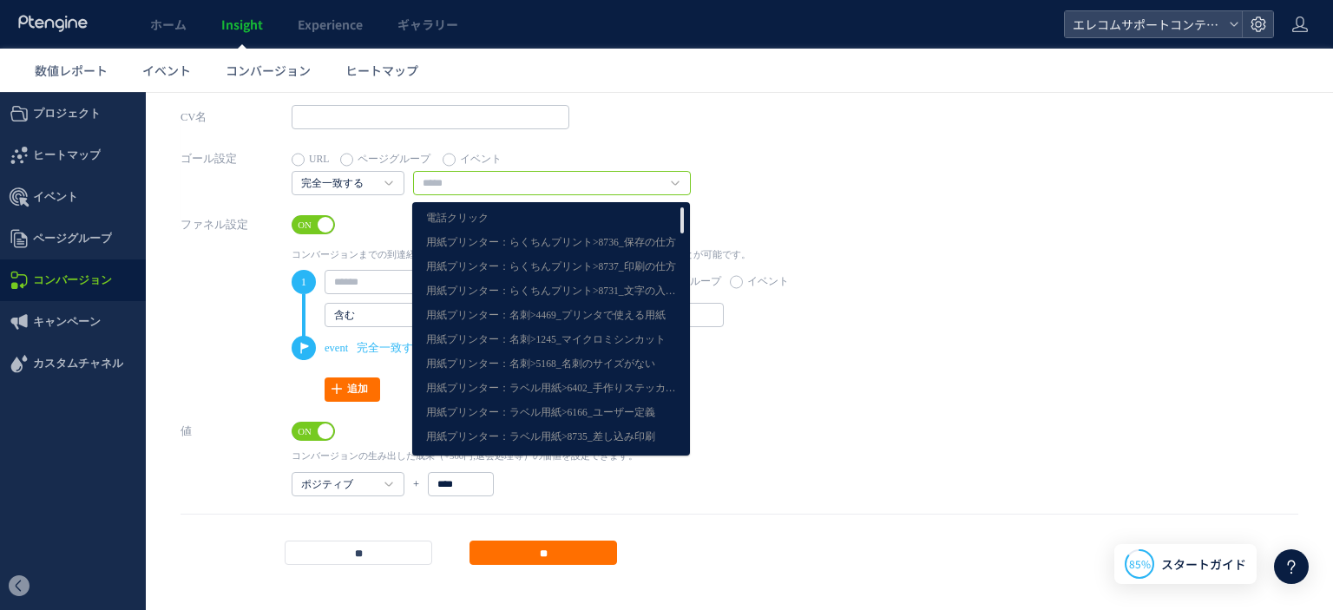
click at [583, 192] on input "text" at bounding box center [552, 183] width 278 height 24
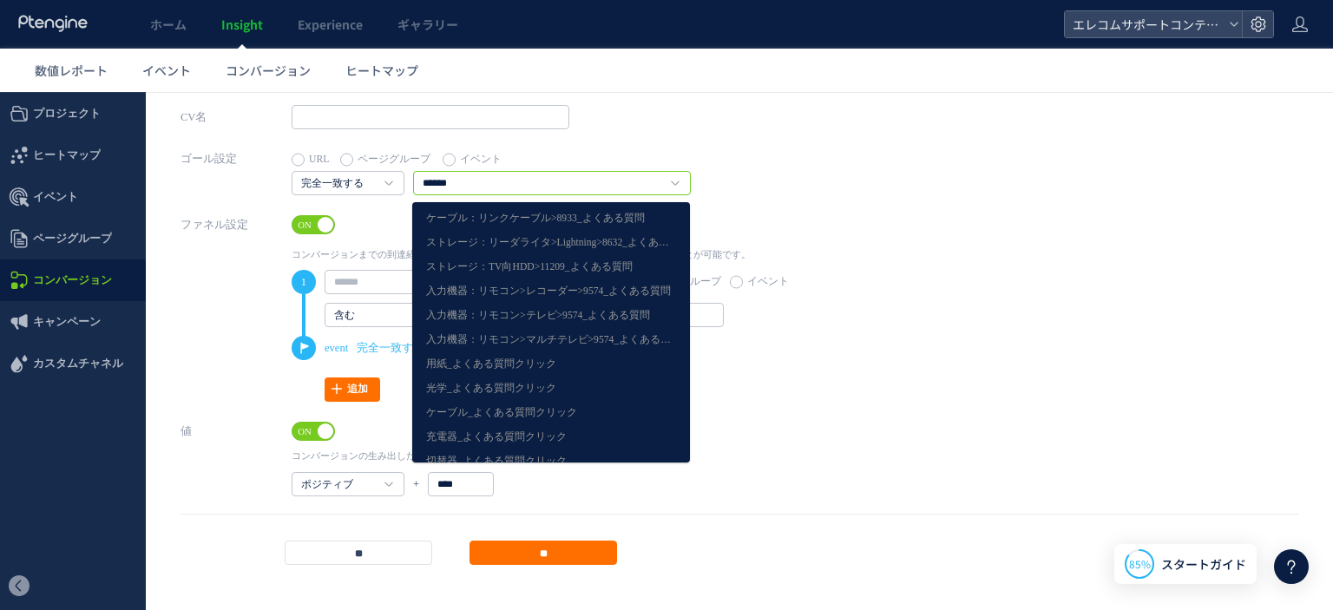
click at [576, 187] on input "******" at bounding box center [552, 183] width 278 height 24
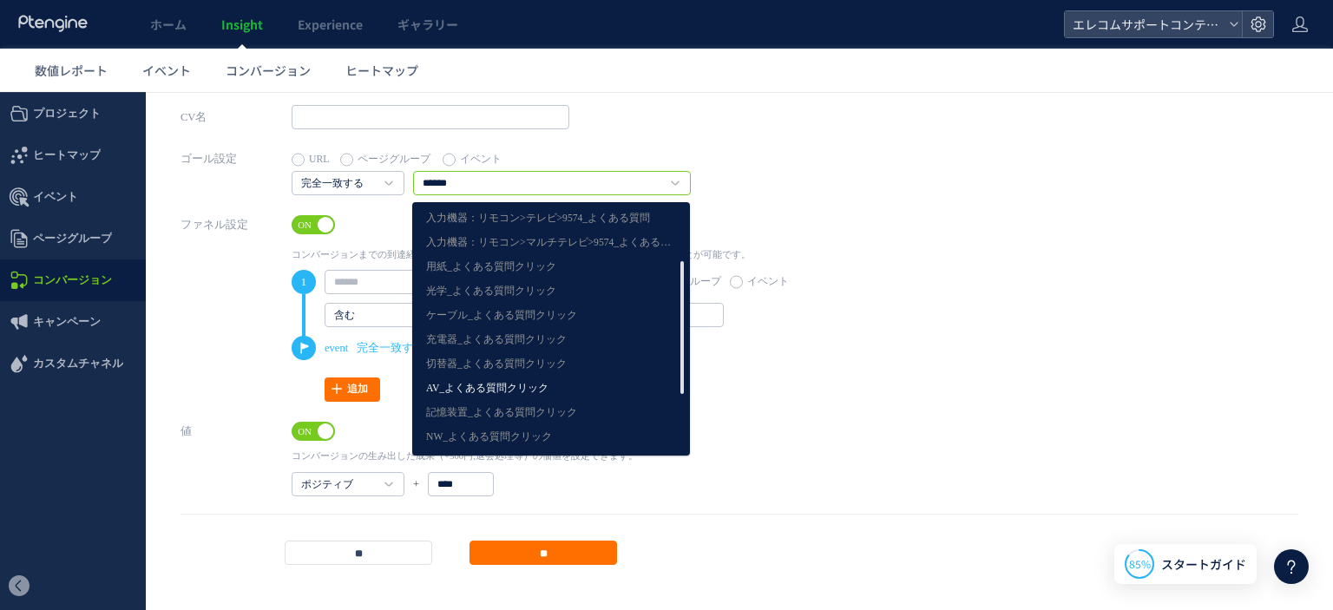
scroll to position [200, 0]
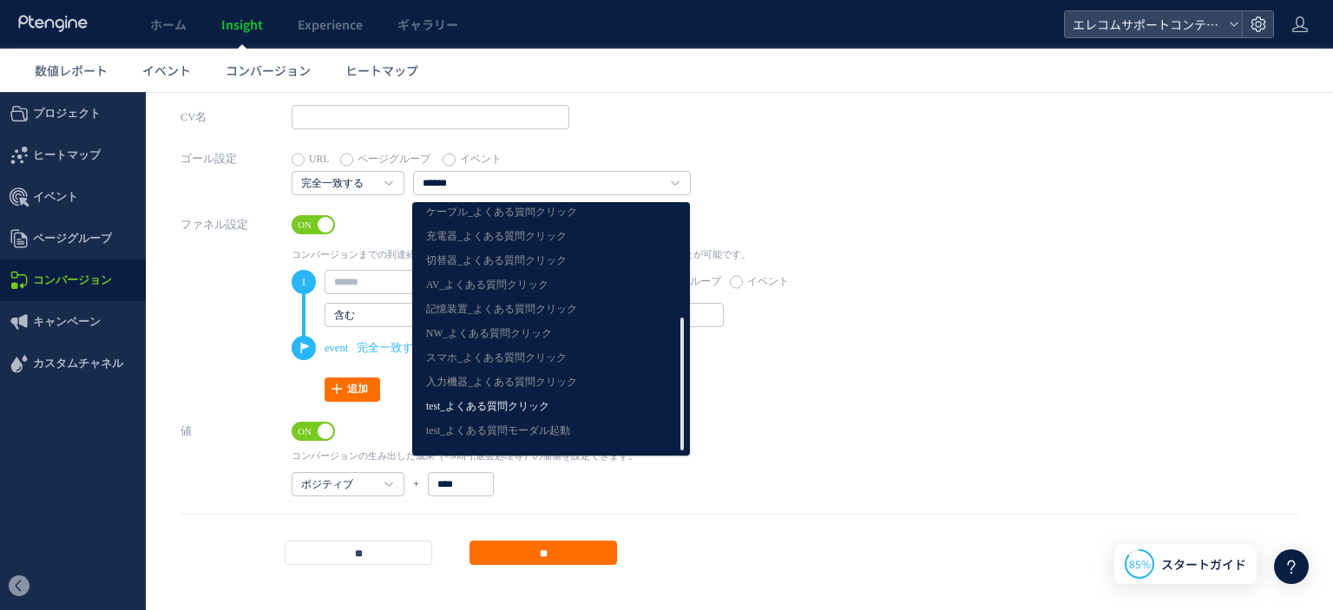
click at [583, 402] on link "test_よくある質問クリック" at bounding box center [551, 407] width 250 height 23
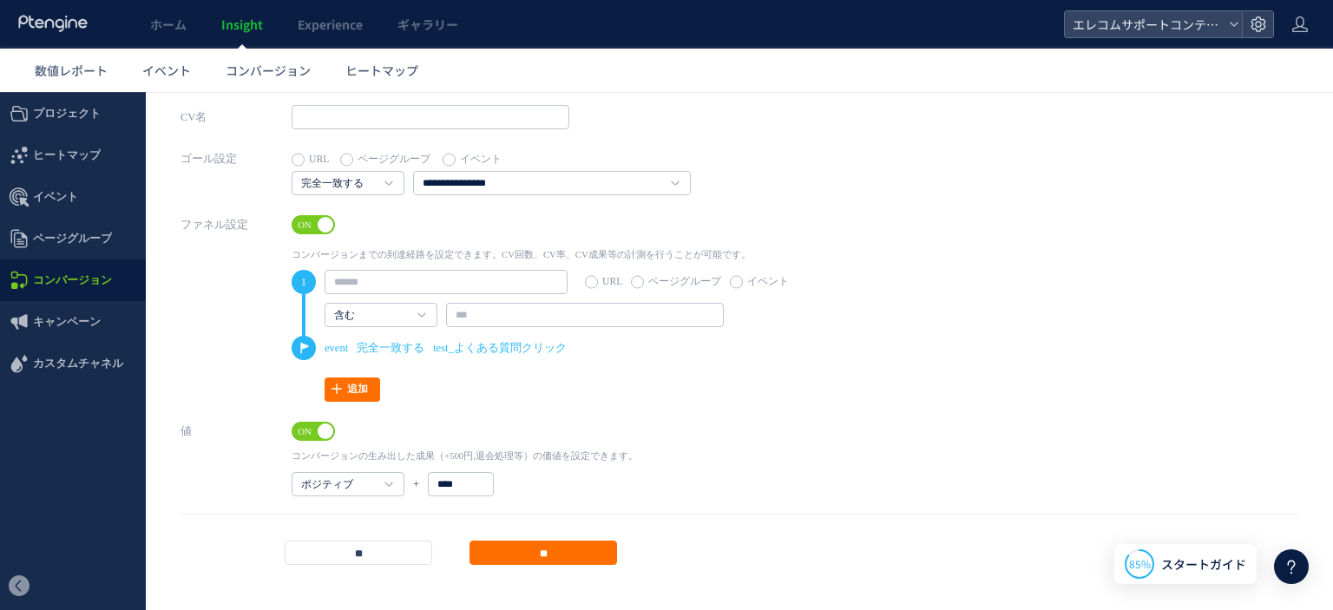
click at [400, 233] on div "ON OFF" at bounding box center [552, 227] width 521 height 24
click at [642, 285] on label "ページグループ" at bounding box center [676, 282] width 90 height 24
click at [482, 322] on link "えれさぽSP閲覧" at bounding box center [453, 316] width 239 height 16
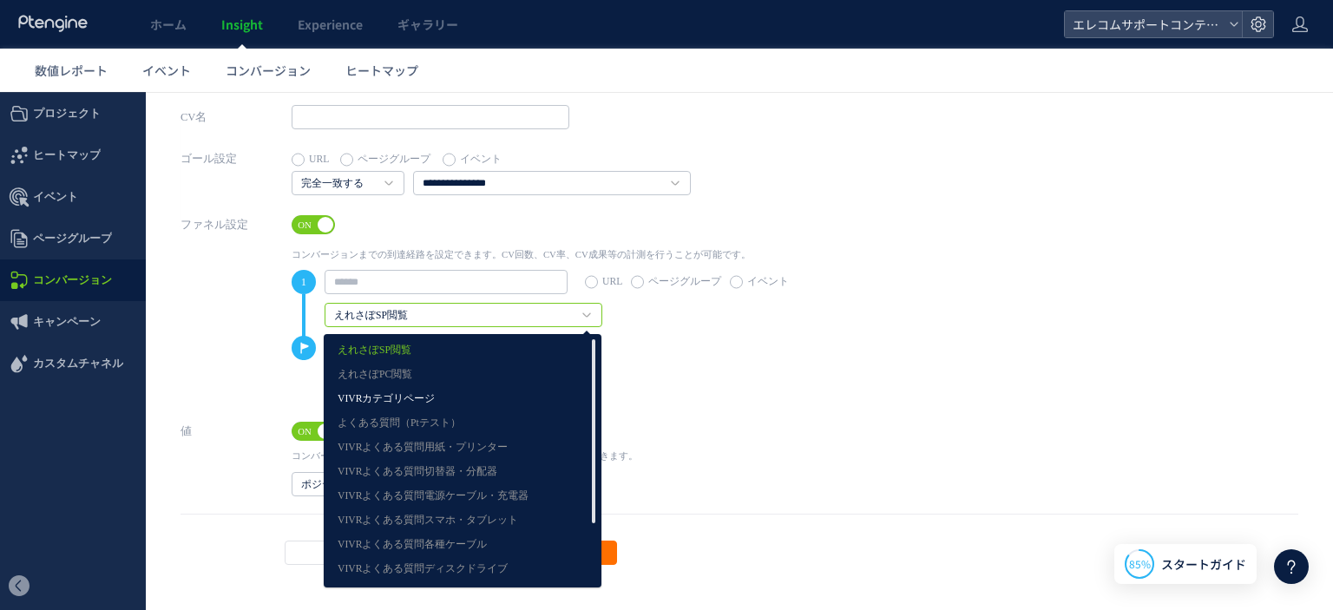
click at [437, 401] on link "VIVRカテゴリページ" at bounding box center [463, 399] width 250 height 23
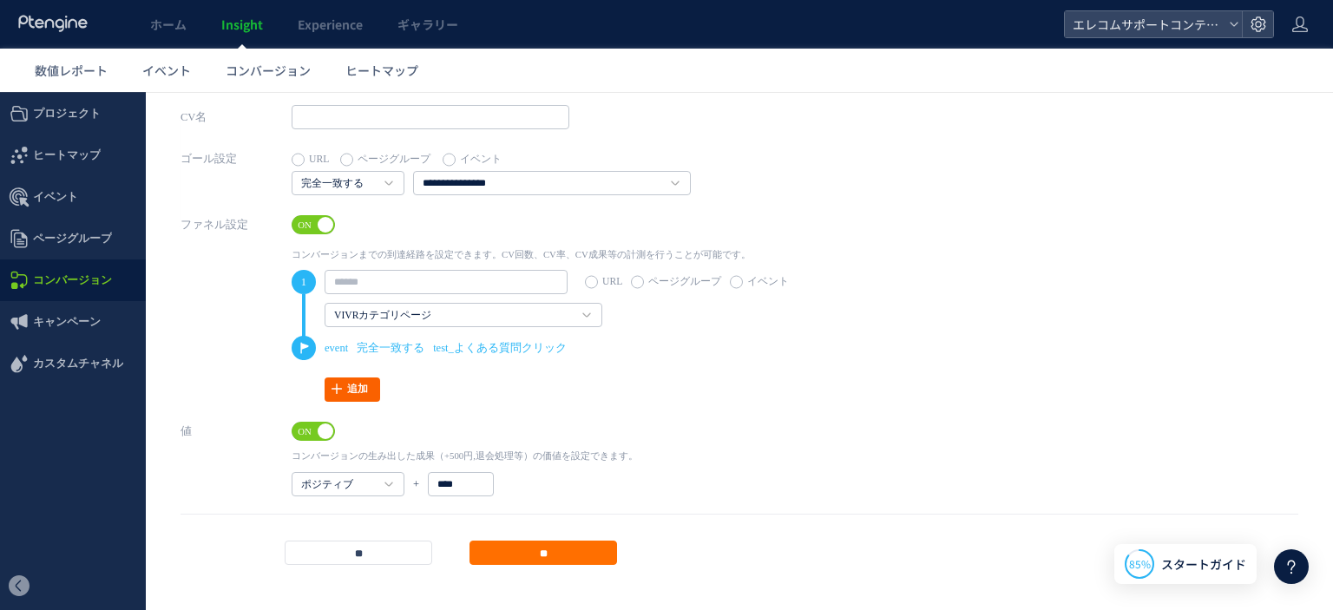
click at [364, 398] on link "追加" at bounding box center [353, 389] width 56 height 24
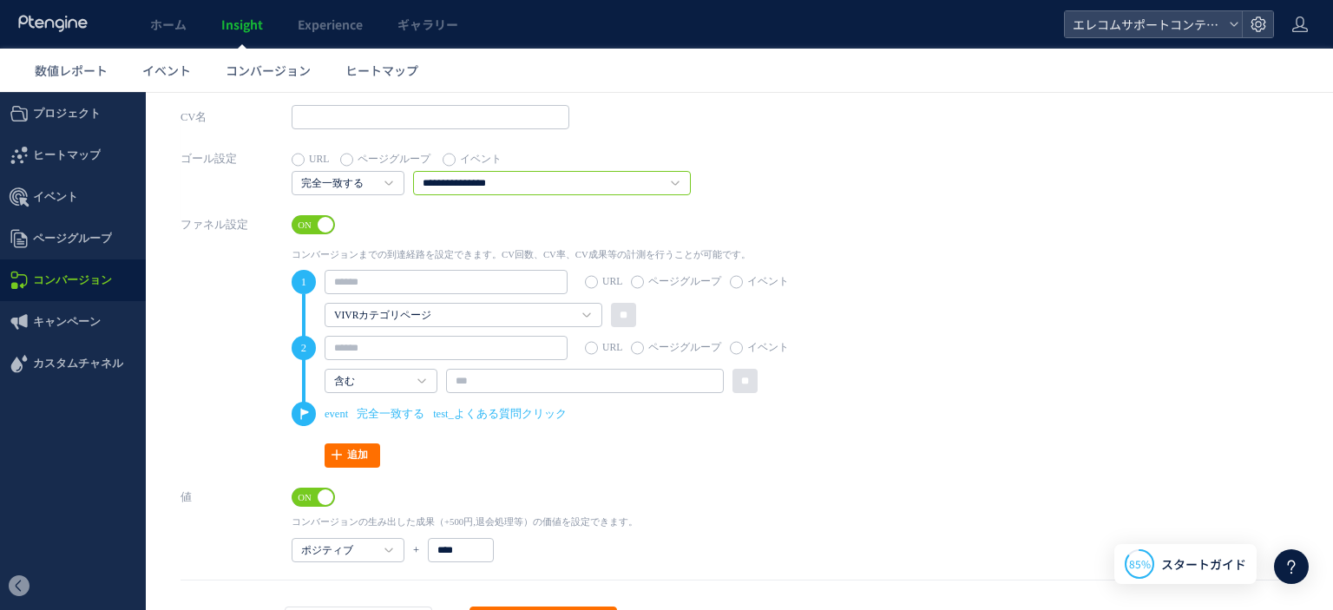
click at [445, 178] on input "**********" at bounding box center [552, 183] width 278 height 24
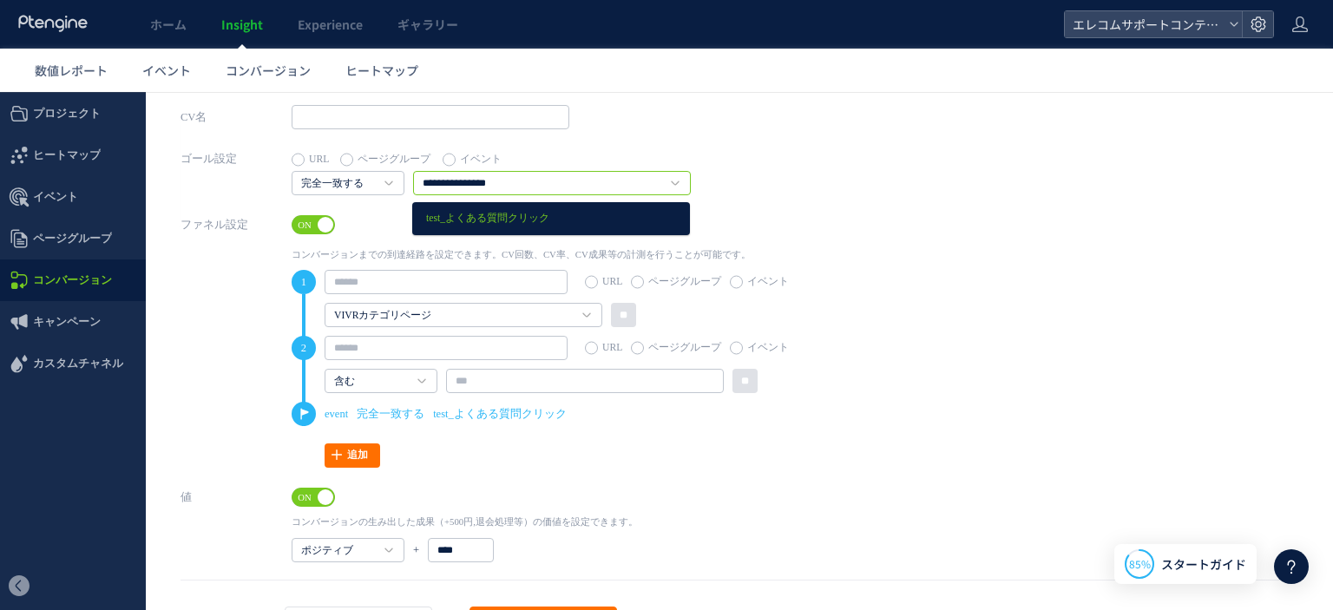
click at [534, 180] on input "**********" at bounding box center [552, 183] width 278 height 24
drag, startPoint x: 453, startPoint y: 178, endPoint x: 372, endPoint y: 172, distance: 80.9
click at [372, 172] on div "**********" at bounding box center [491, 183] width 399 height 24
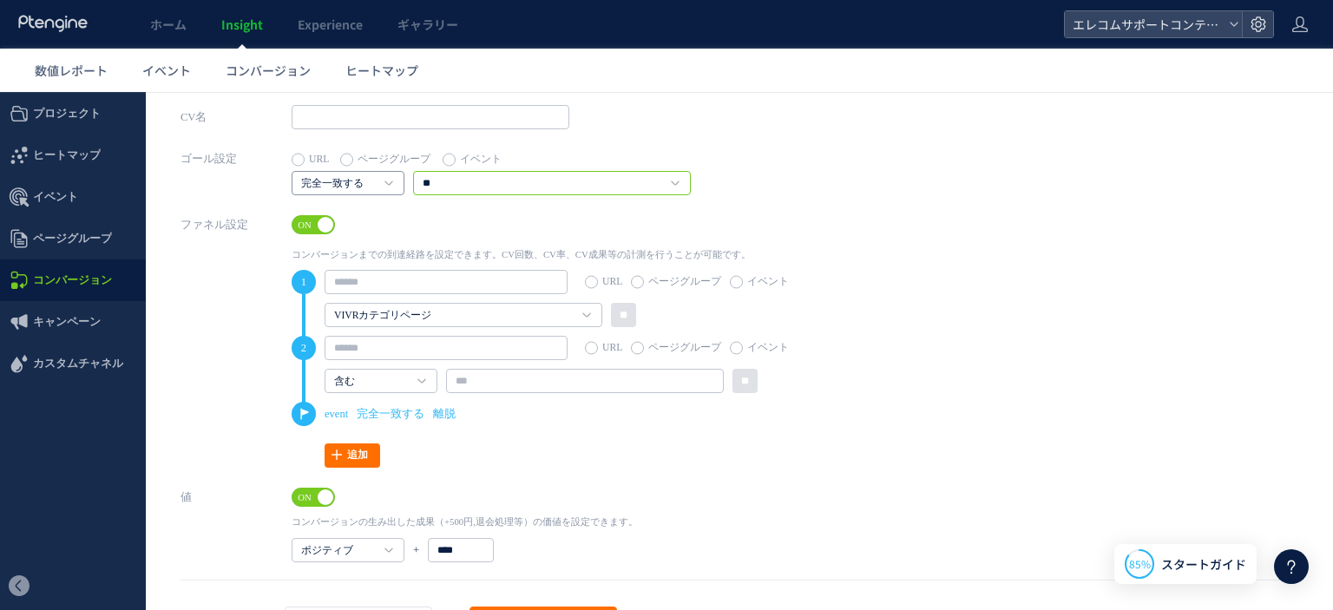
type input "*"
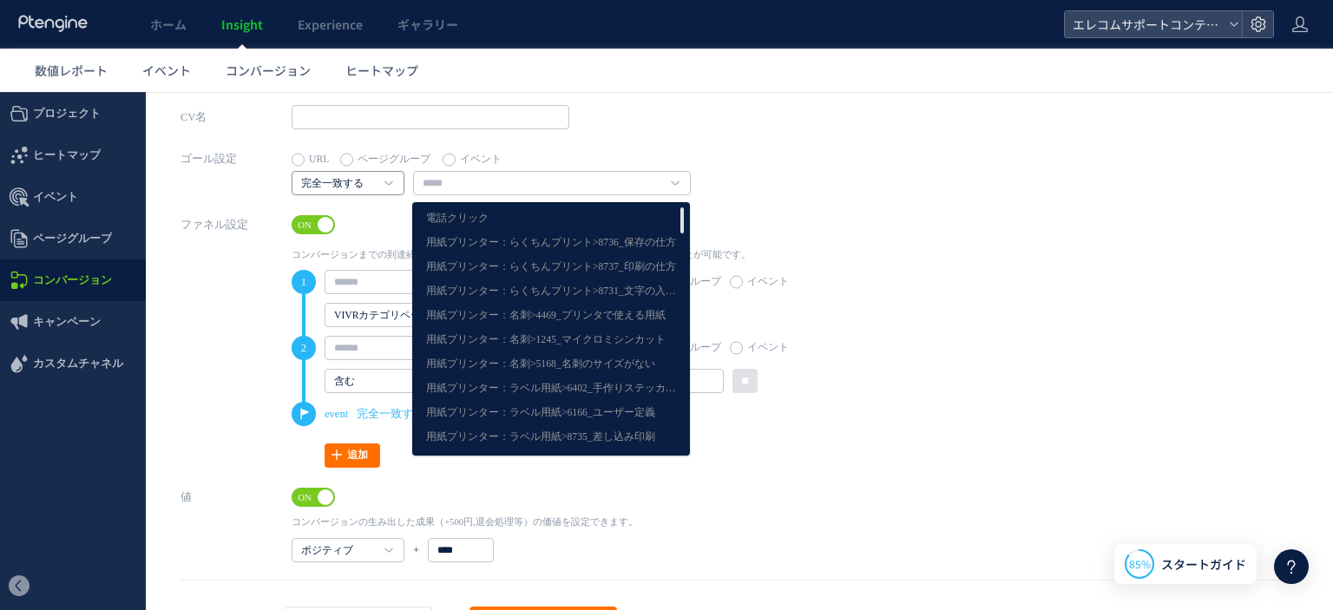
click at [381, 180] on h4 "完全一致する" at bounding box center [348, 183] width 113 height 24
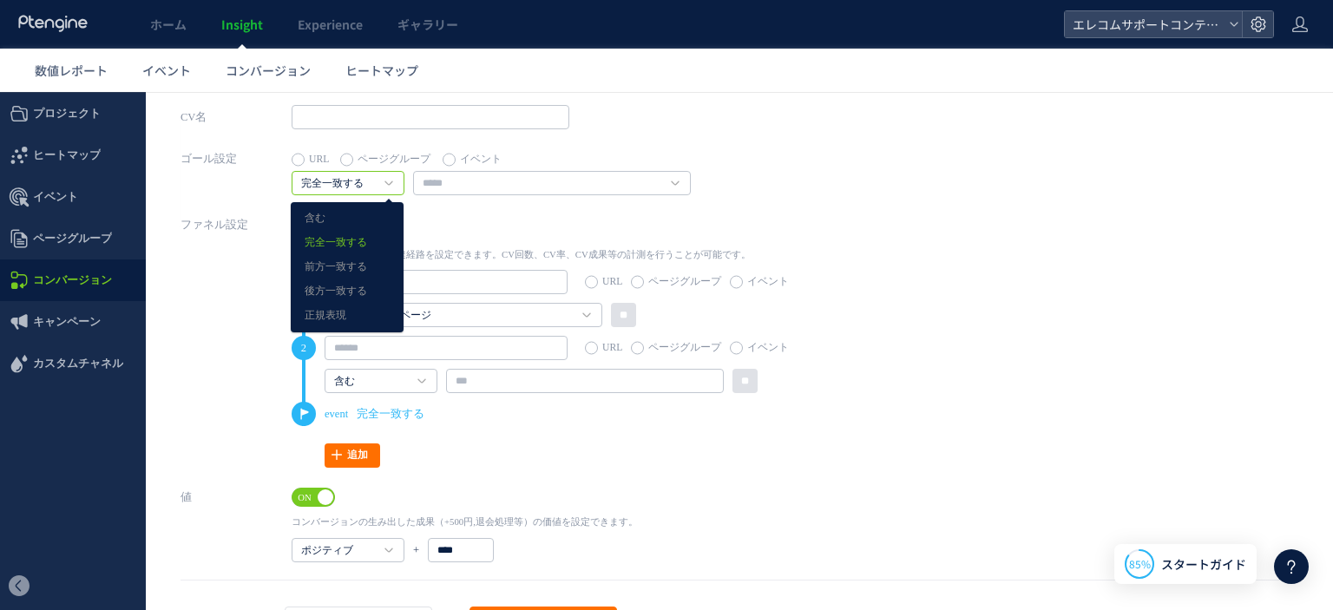
click at [471, 204] on div "ゴール設定 URL ページグループ イベント 完全一致する 含む 完全一致する 前方一致する 後方一致する 正規表現" at bounding box center [739, 180] width 1118 height 66
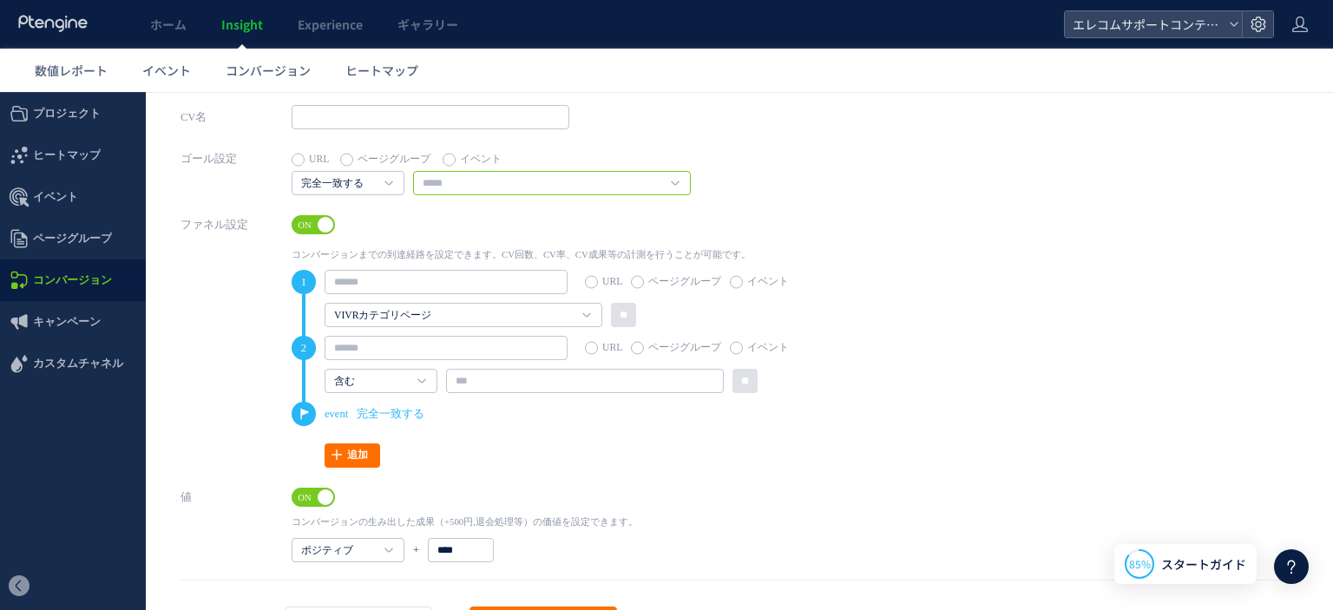
click at [477, 181] on input "text" at bounding box center [552, 183] width 278 height 24
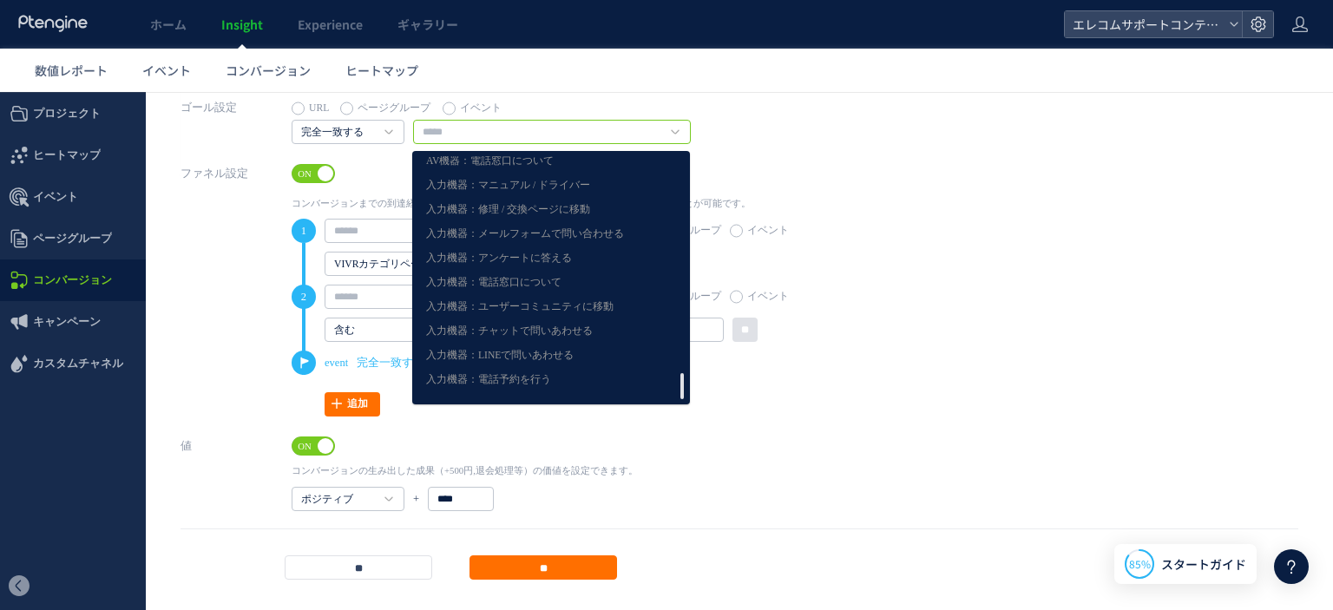
scroll to position [0, 0]
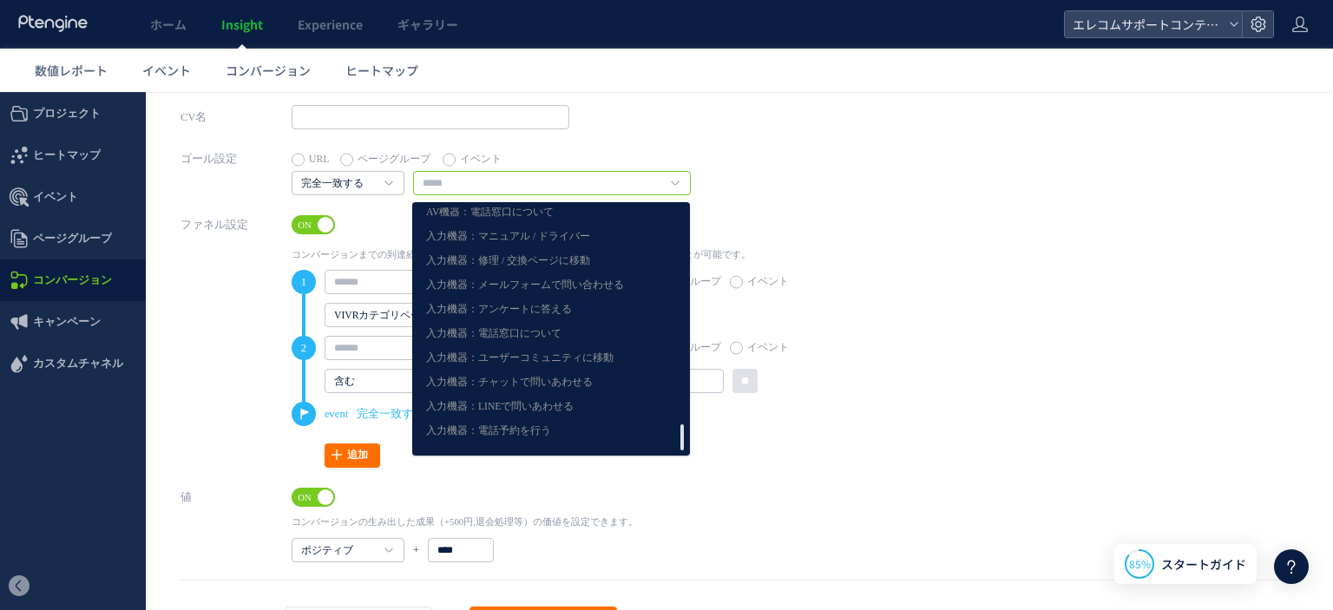
click at [589, 174] on input "text" at bounding box center [552, 183] width 278 height 24
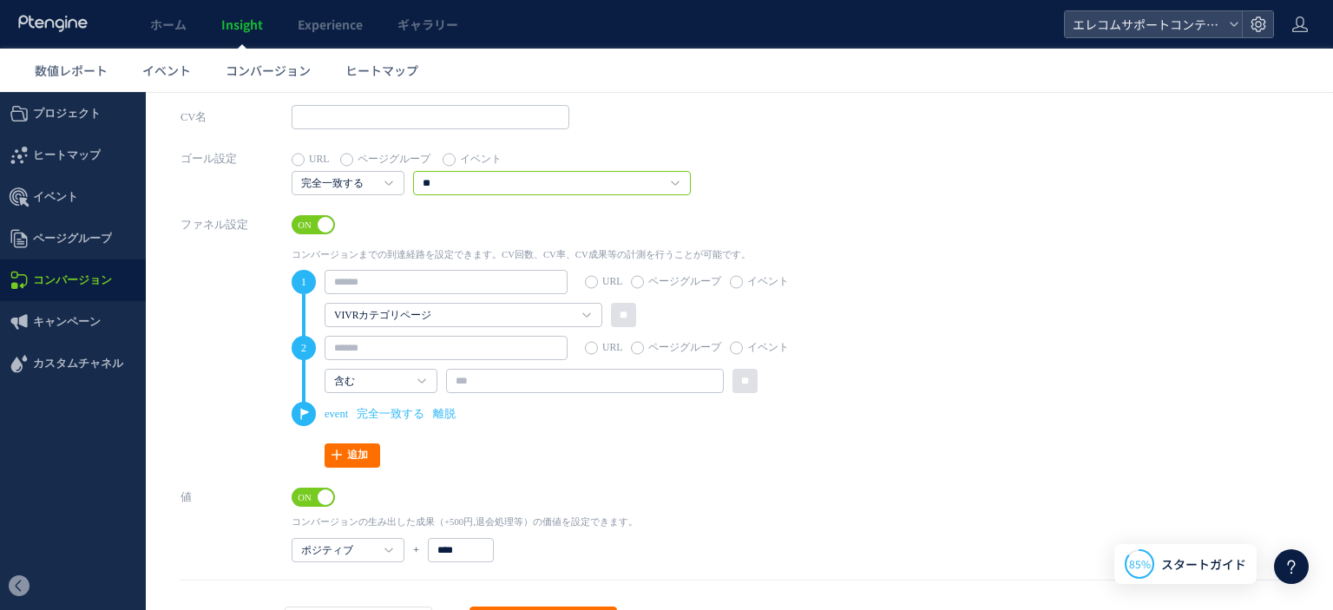
type input "**"
click at [650, 430] on div "1 URL ページグループ イベント VIVRカテゴリページ えれさぽSP閲覧 えれさぽPC閲覧 VIVRカテゴリページ" at bounding box center [552, 369] width 521 height 198
click at [410, 286] on input "text" at bounding box center [446, 282] width 243 height 24
click at [730, 277] on label "イベント" at bounding box center [759, 282] width 59 height 24
click at [639, 284] on label "ページグループ" at bounding box center [676, 282] width 90 height 24
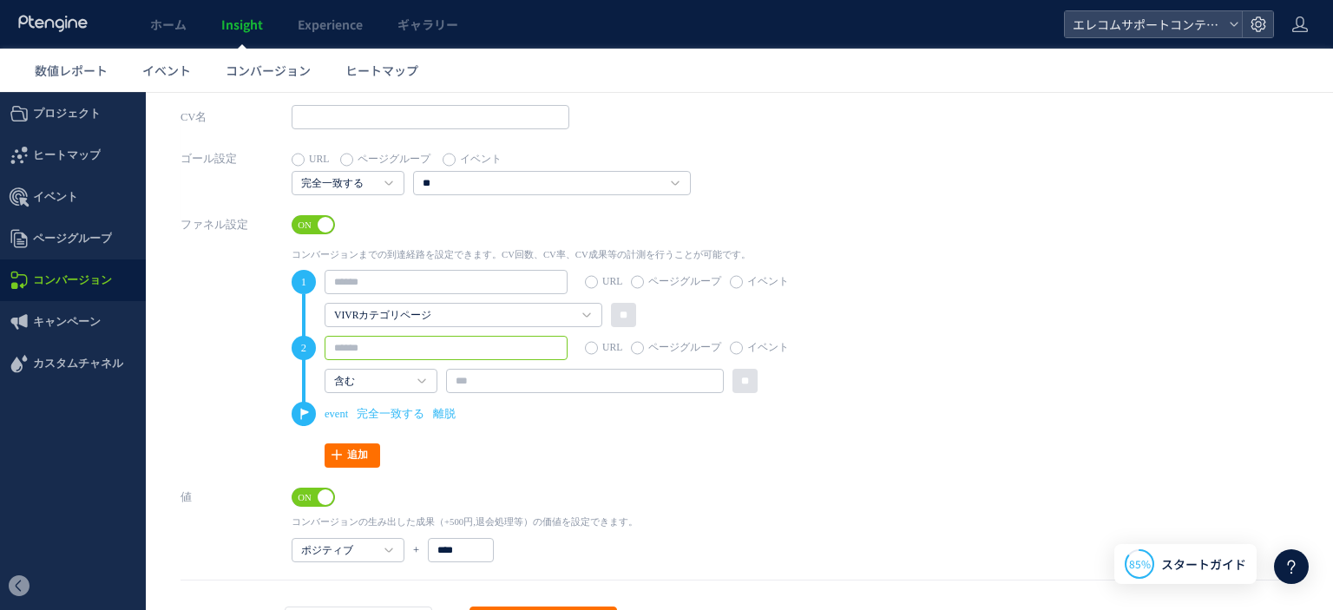
click at [567, 347] on input "text" at bounding box center [446, 348] width 243 height 24
click at [739, 347] on label "イベント" at bounding box center [759, 348] width 59 height 24
click at [417, 378] on icon at bounding box center [421, 380] width 9 height 5
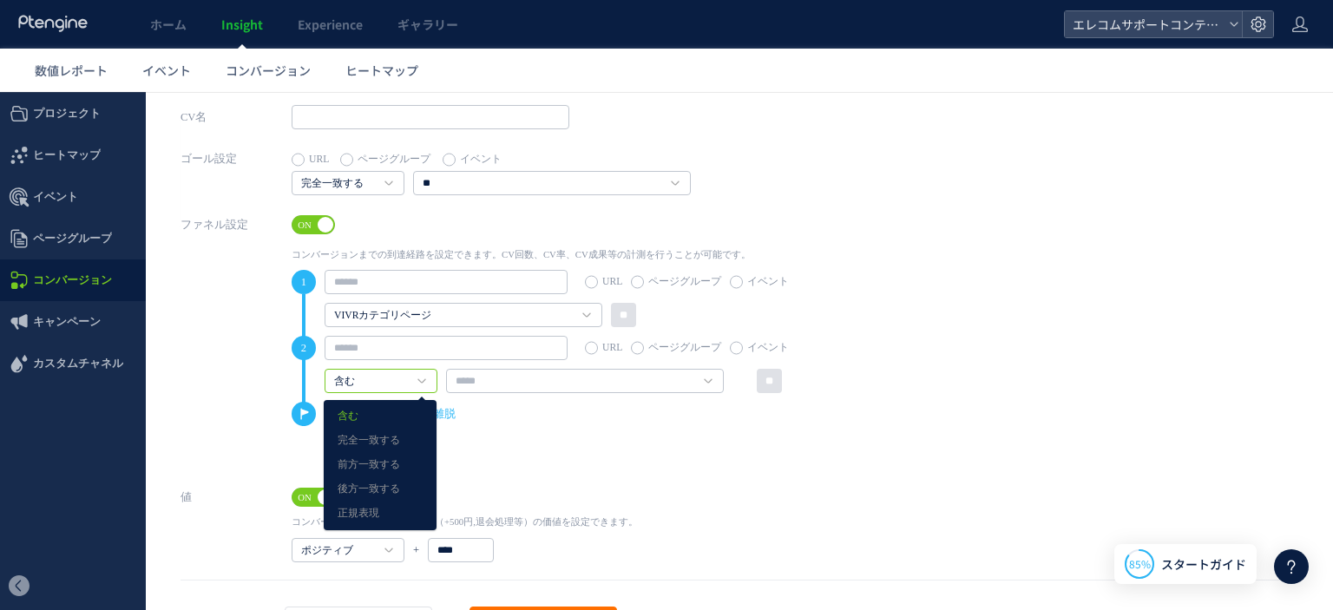
click at [462, 364] on li "2 URL ページグループ イベント 含む 含む 完全一致する 前方一致する" at bounding box center [552, 369] width 521 height 66
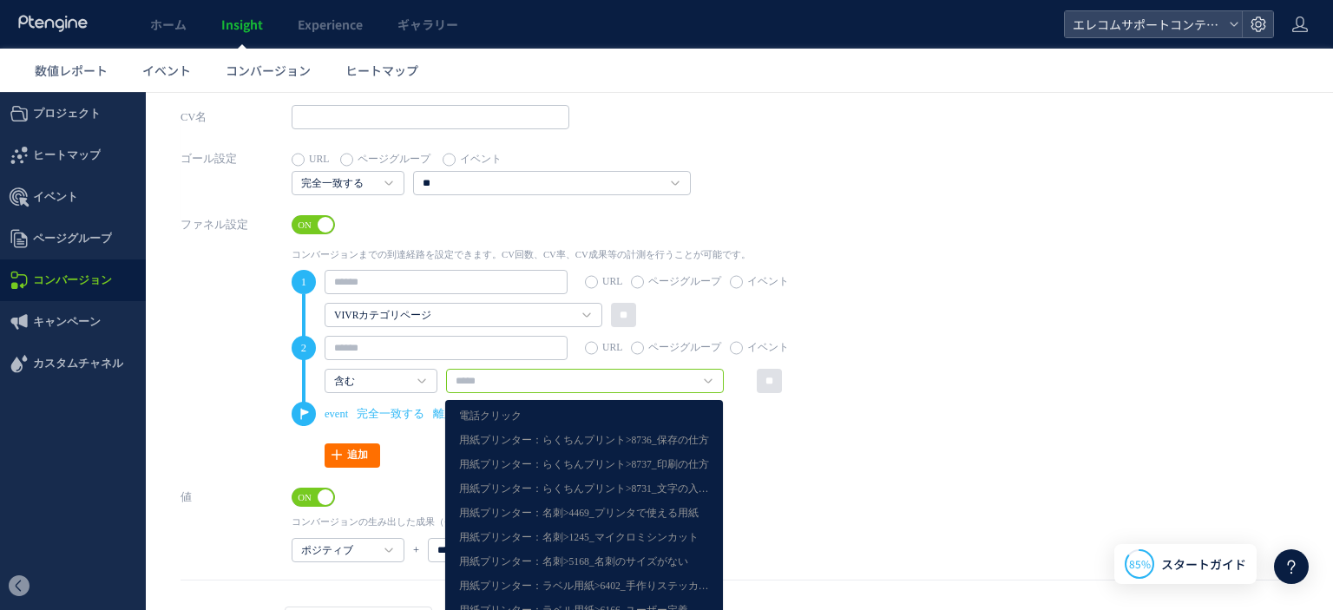
click at [488, 377] on input "text" at bounding box center [585, 381] width 278 height 24
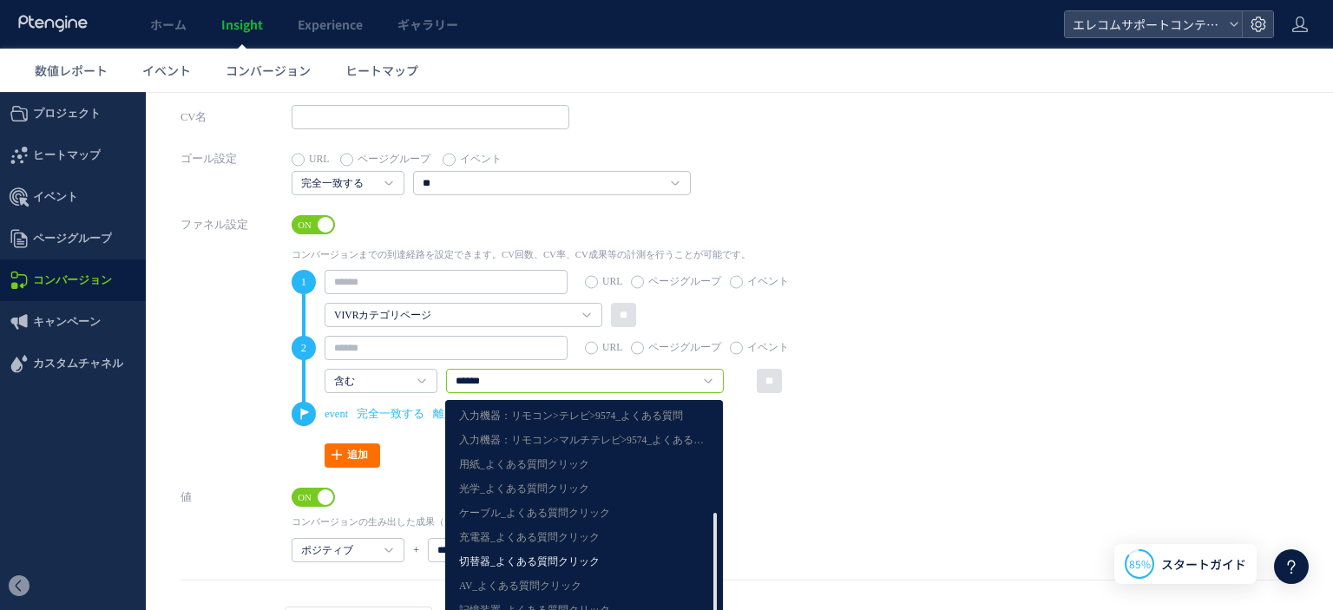
scroll to position [200, 0]
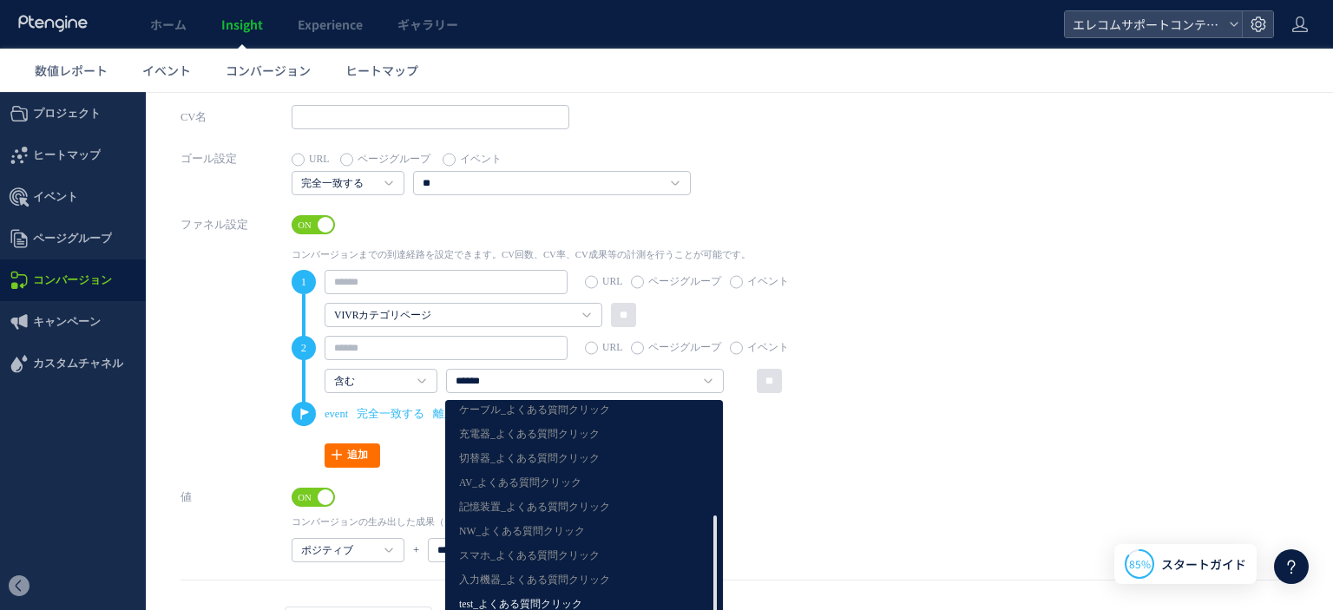
click at [575, 598] on link "test_よくある質問クリック" at bounding box center [584, 604] width 250 height 23
type input "**********"
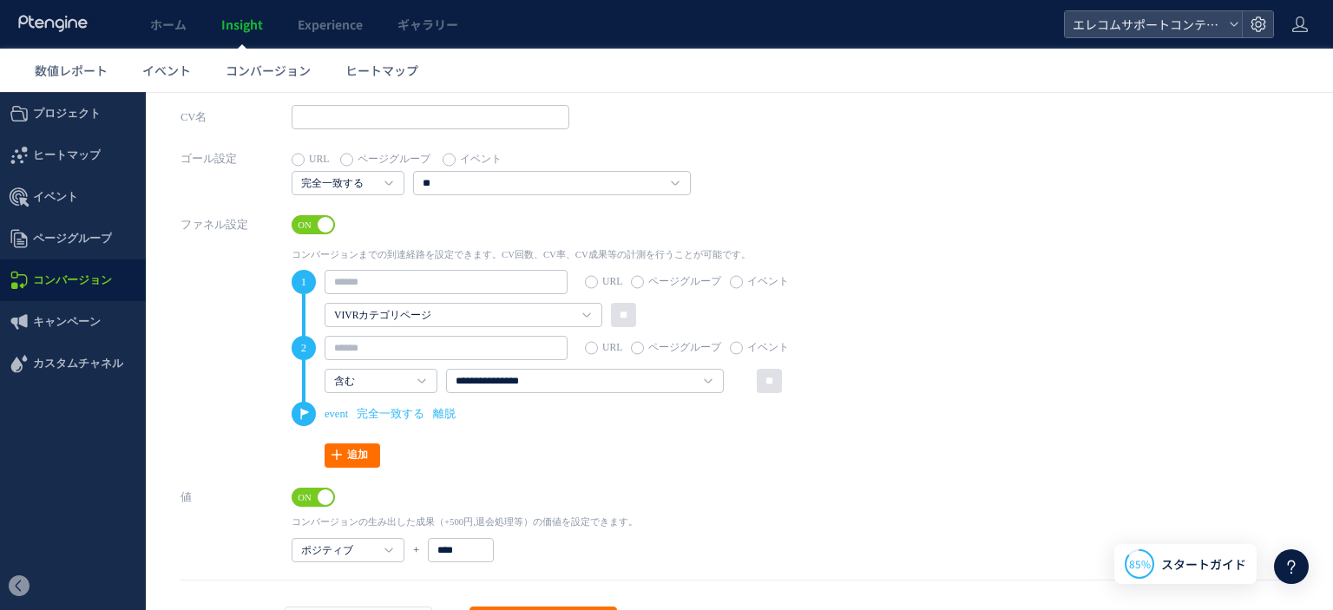
click at [749, 456] on div "1 URL ページグループ イベント VIVRカテゴリページ えれさぽSP閲覧 えれさぽPC閲覧 VIVRカテゴリページ" at bounding box center [552, 369] width 521 height 198
click at [400, 384] on link "含む" at bounding box center [371, 382] width 75 height 16
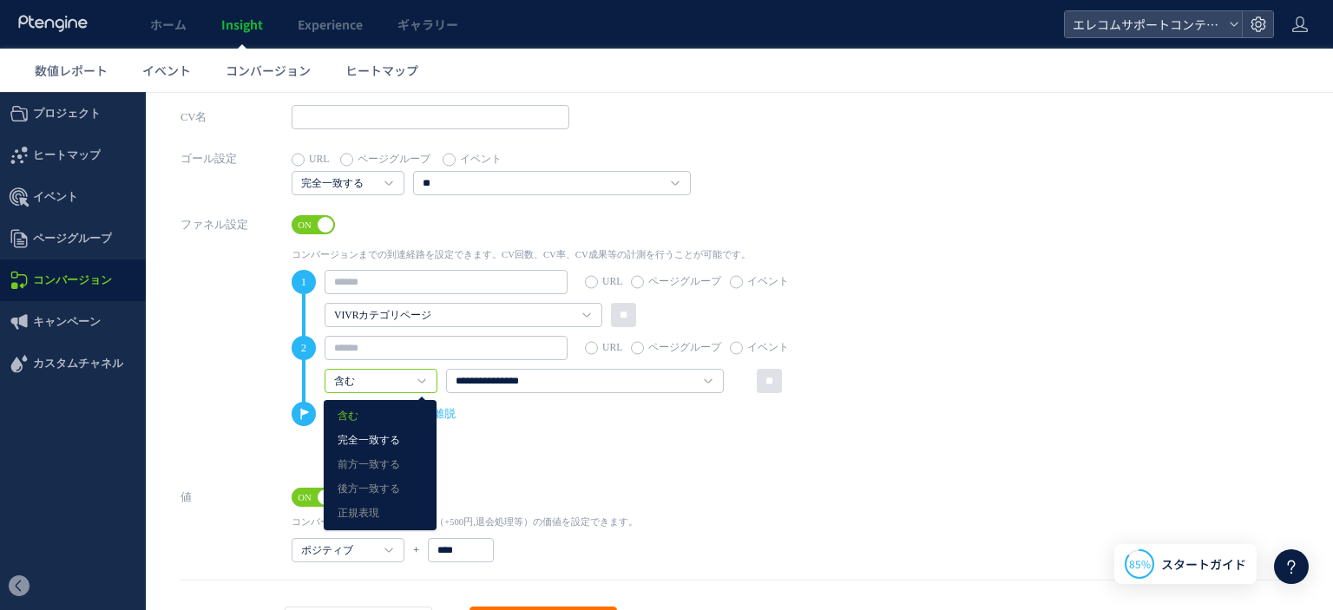
click at [384, 448] on link "完全一致する" at bounding box center [380, 441] width 85 height 23
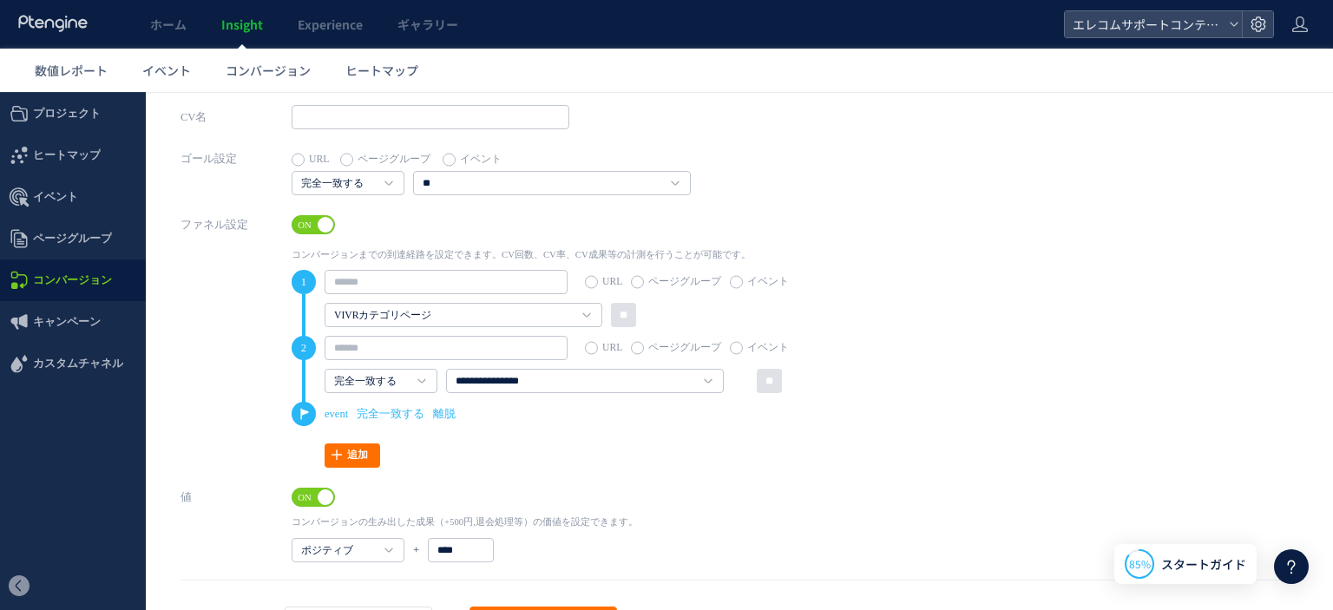
click at [603, 433] on div "1 URL ページグループ イベント VIVRカテゴリページ えれさぽSP閲覧 えれさぽPC閲覧 VIVRカテゴリページ" at bounding box center [552, 369] width 521 height 198
click at [494, 347] on input "text" at bounding box center [446, 348] width 243 height 24
click at [462, 280] on input "text" at bounding box center [446, 282] width 243 height 24
type input "******"
click at [370, 339] on input "text" at bounding box center [446, 348] width 243 height 24
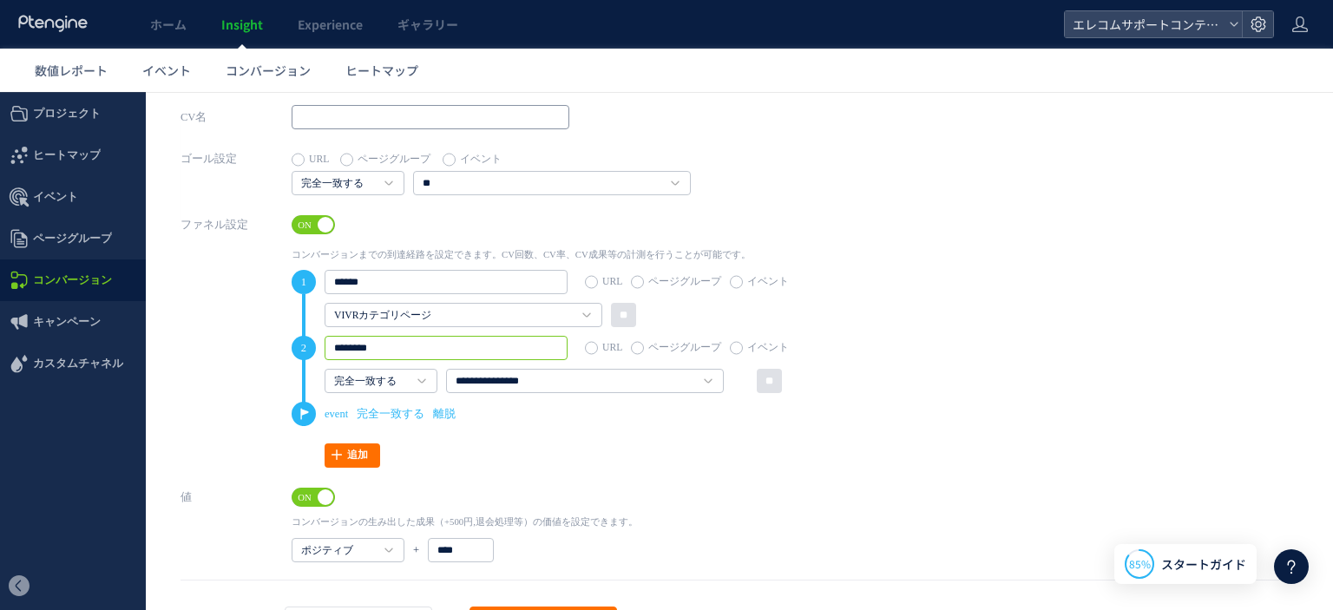
type input "********"
click at [385, 121] on input "text" at bounding box center [431, 117] width 278 height 24
type input "**********"
click at [382, 377] on link "完全一致する" at bounding box center [371, 382] width 75 height 16
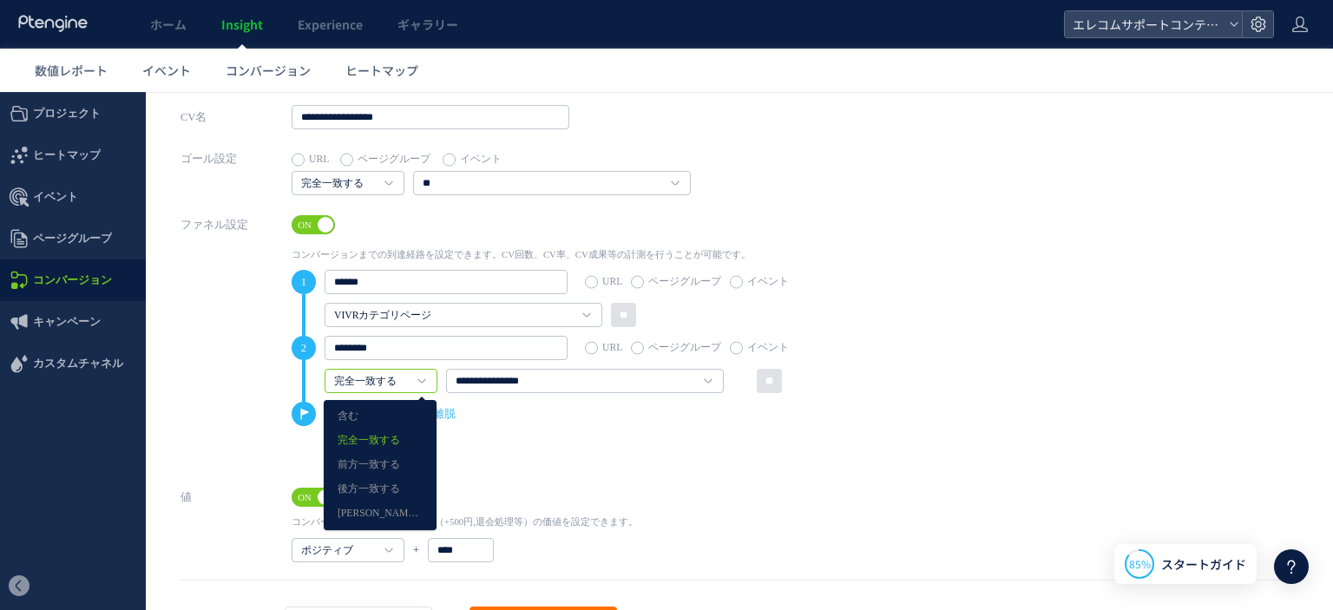
click at [515, 414] on span "event 完全一致する 離脱" at bounding box center [564, 414] width 497 height 24
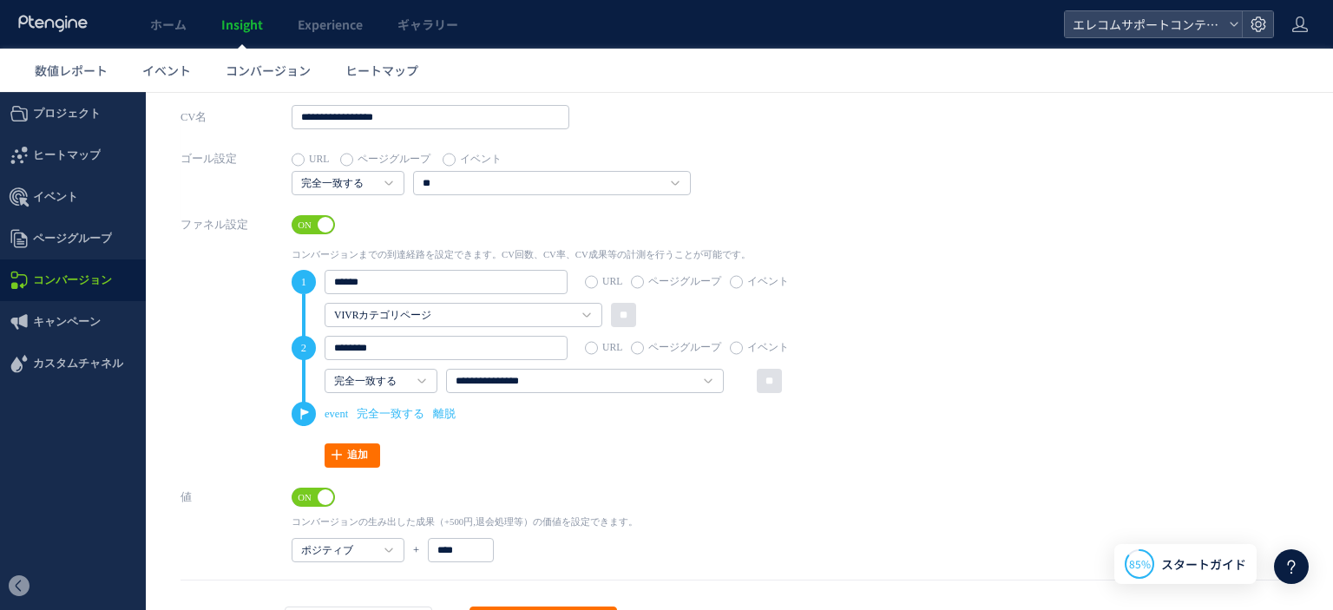
click at [437, 385] on div "**********" at bounding box center [569, 381] width 489 height 24
click at [432, 385] on h4 "完全一致する" at bounding box center [381, 381] width 113 height 24
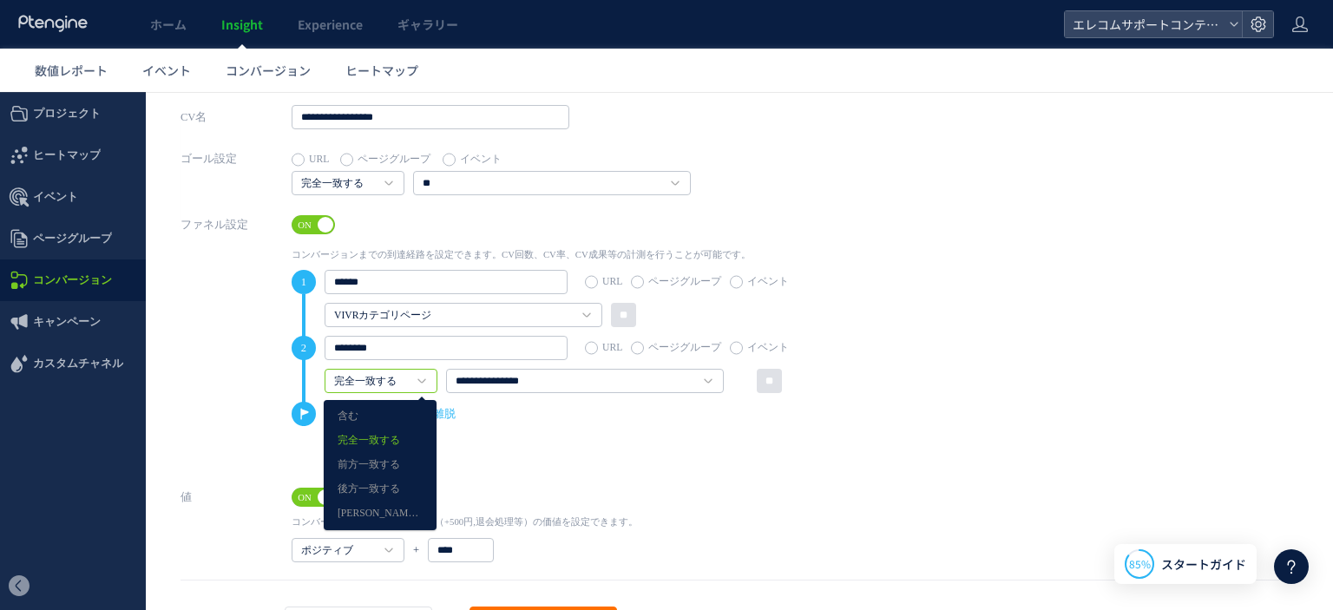
click at [478, 423] on span "event 完全一致する 離脱" at bounding box center [564, 414] width 497 height 24
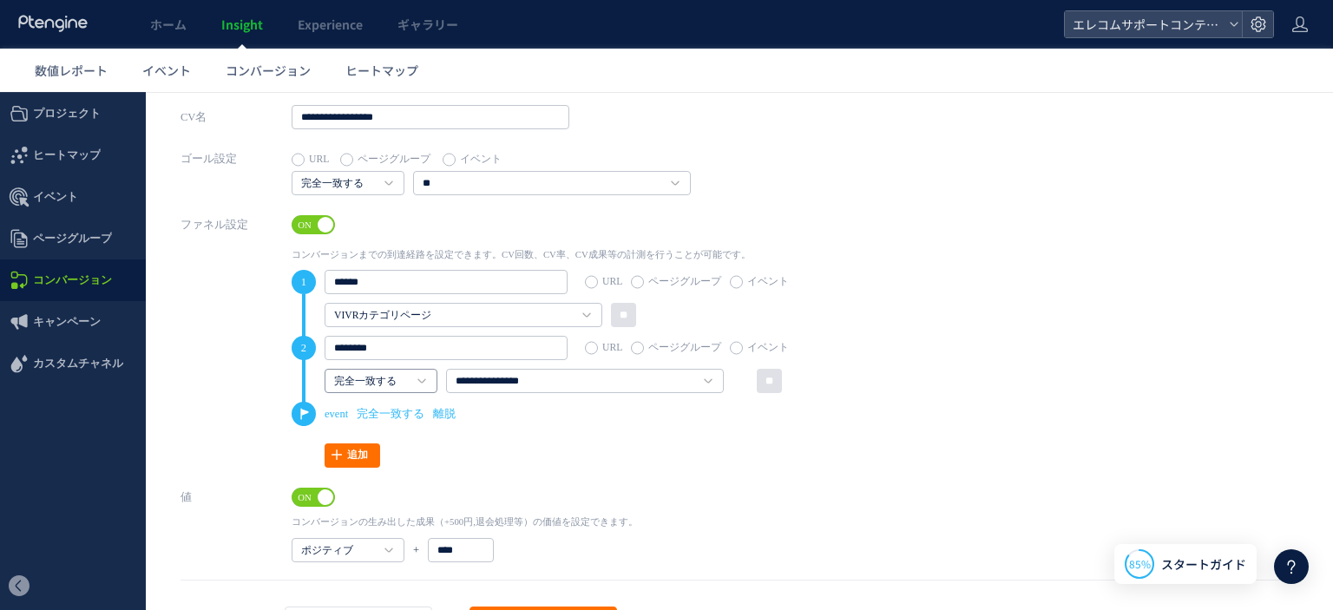
click at [410, 390] on h4 "完全一致する" at bounding box center [381, 381] width 113 height 24
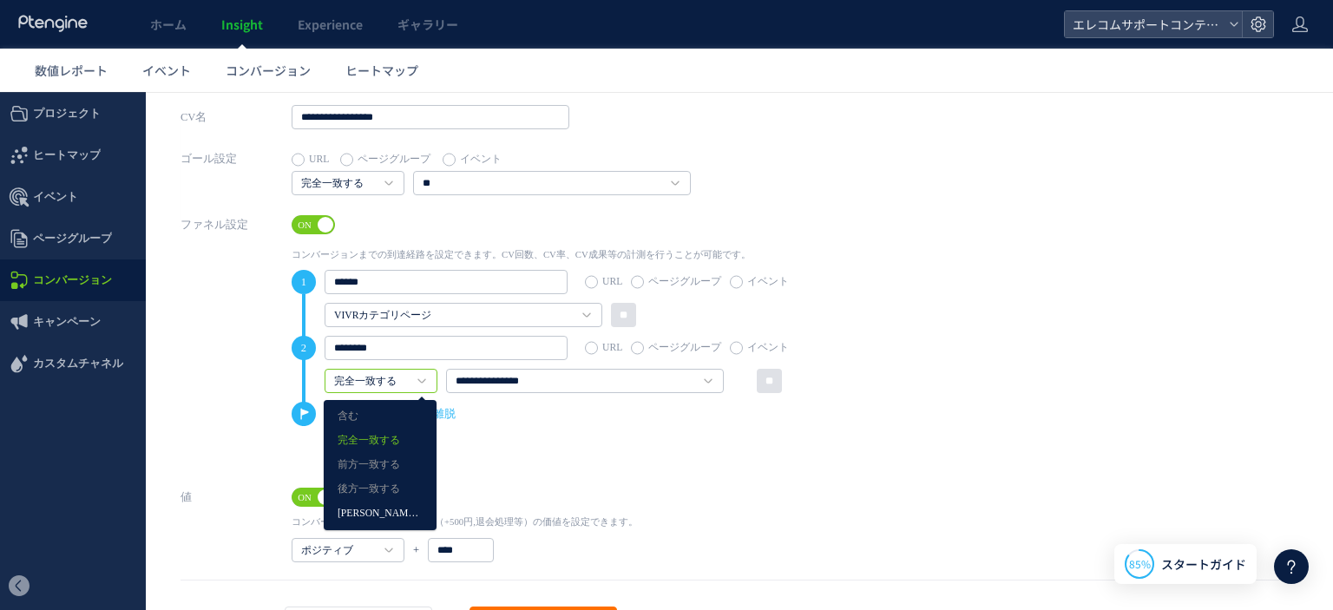
click at [371, 516] on link "正規表現" at bounding box center [380, 513] width 85 height 23
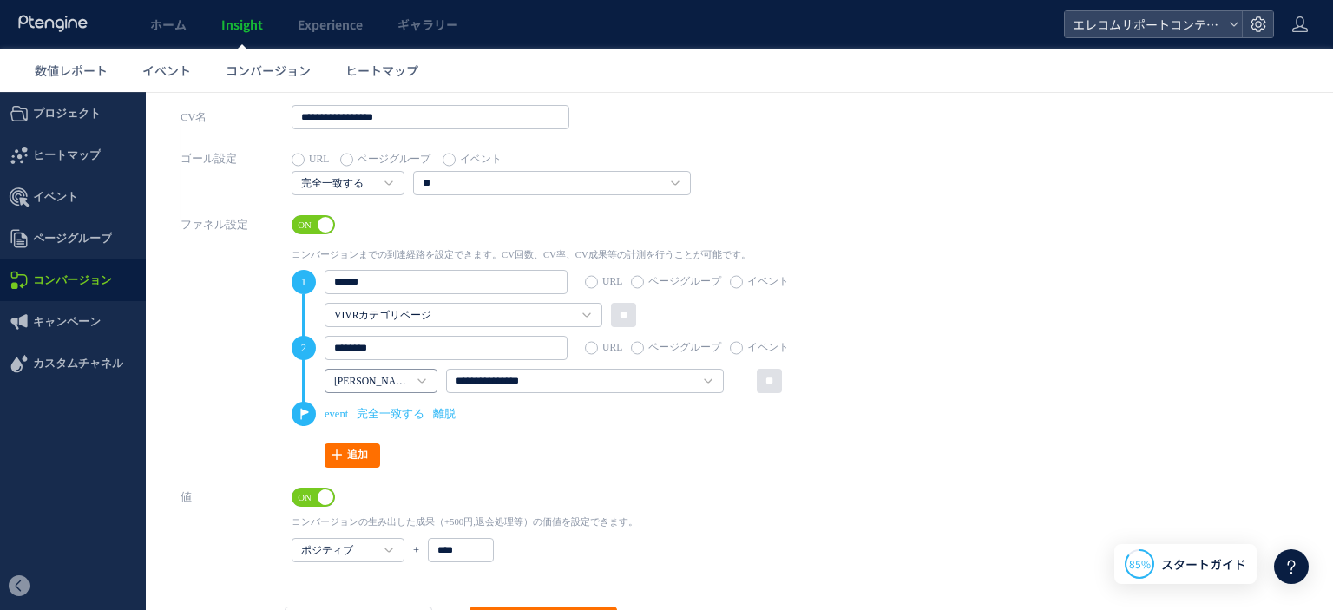
click at [403, 376] on link "正規表現" at bounding box center [371, 382] width 75 height 16
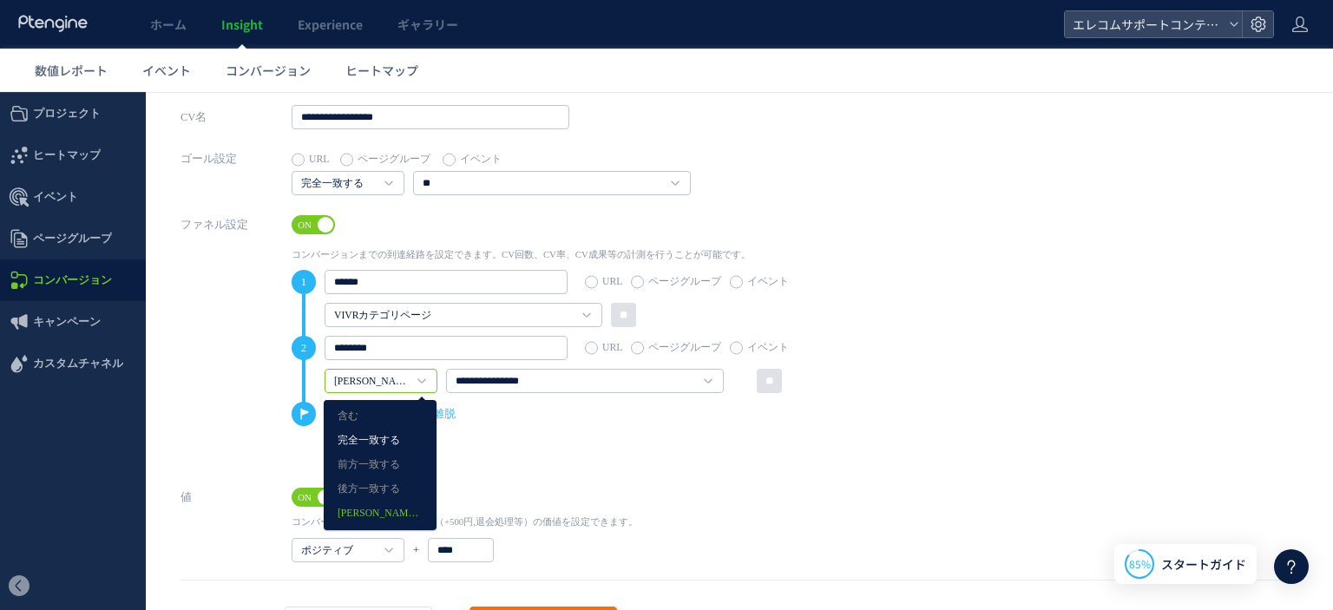
click at [388, 447] on link "完全一致する" at bounding box center [380, 441] width 85 height 23
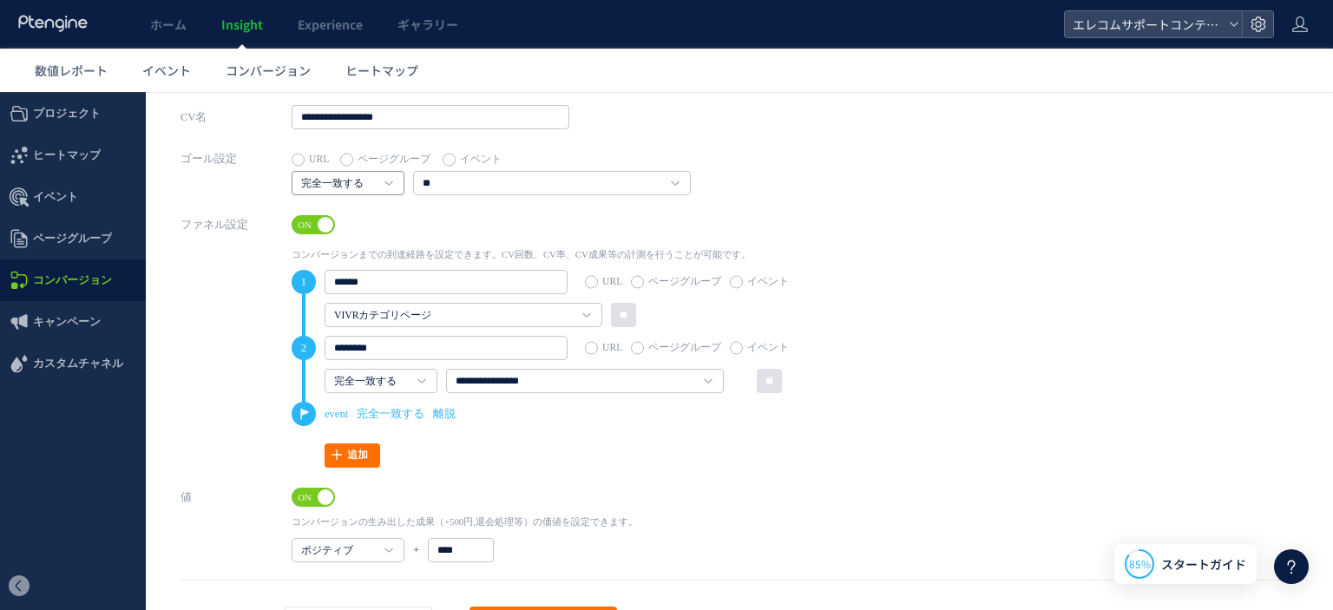
click at [328, 191] on link "完全一致する" at bounding box center [338, 184] width 75 height 16
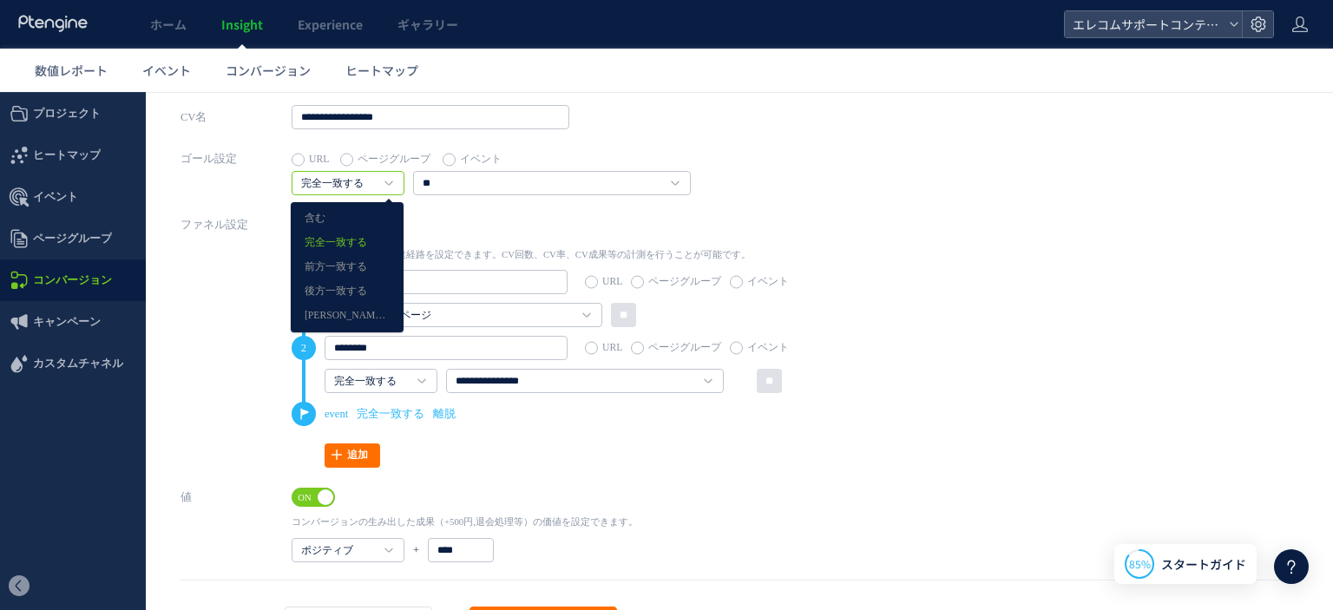
click at [885, 200] on div "ゴール設定 URL ページグループ イベント 完全一致する 含む 完全一致する 前方一致する 後方一致する 正規表現 **" at bounding box center [739, 180] width 1118 height 66
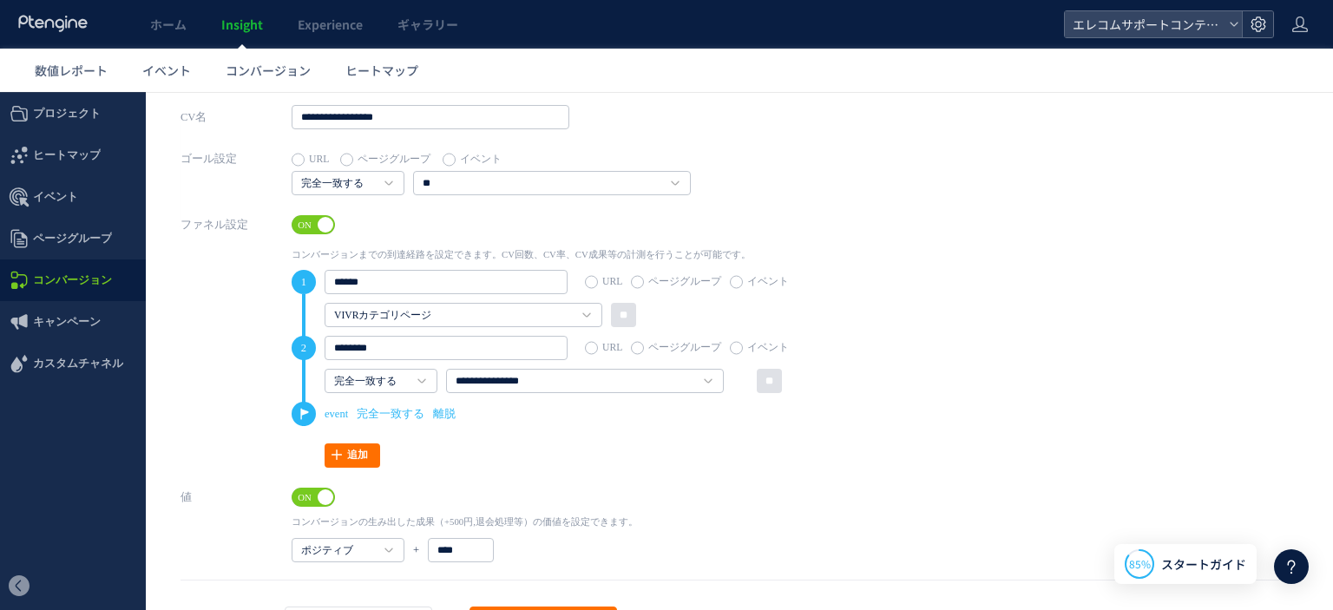
click at [1255, 25] on icon at bounding box center [1257, 24] width 17 height 17
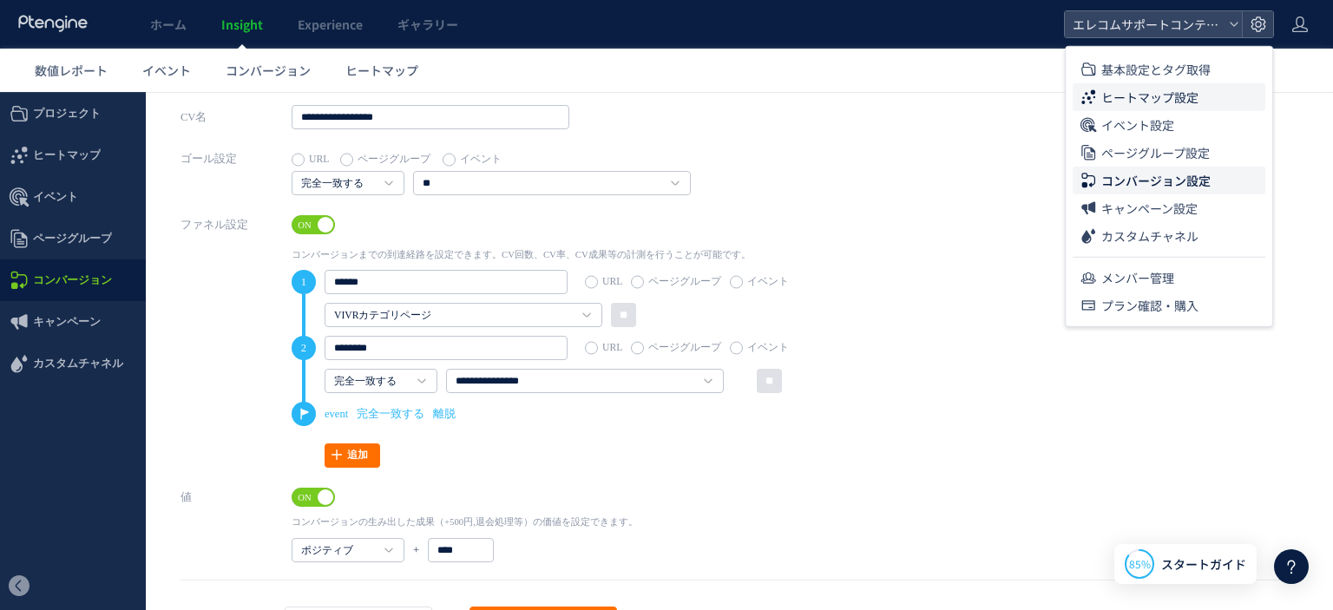
click at [1169, 86] on span "ヒートマップ設定" at bounding box center [1149, 97] width 97 height 28
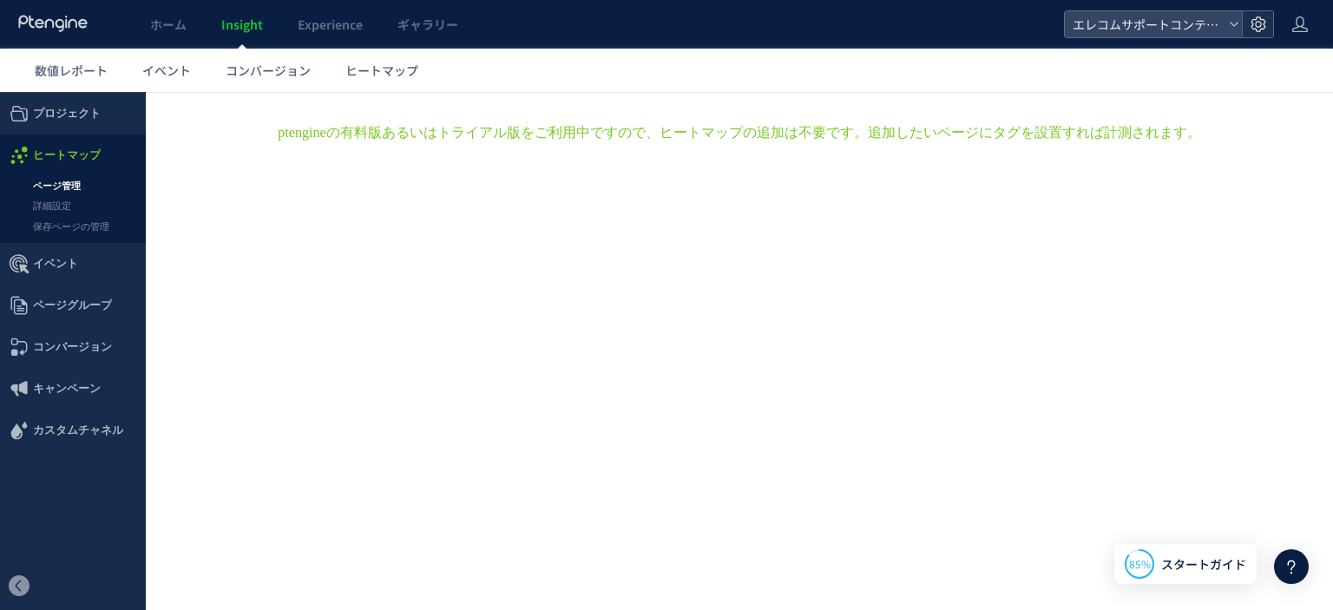
click at [1252, 23] on icon at bounding box center [1257, 24] width 17 height 17
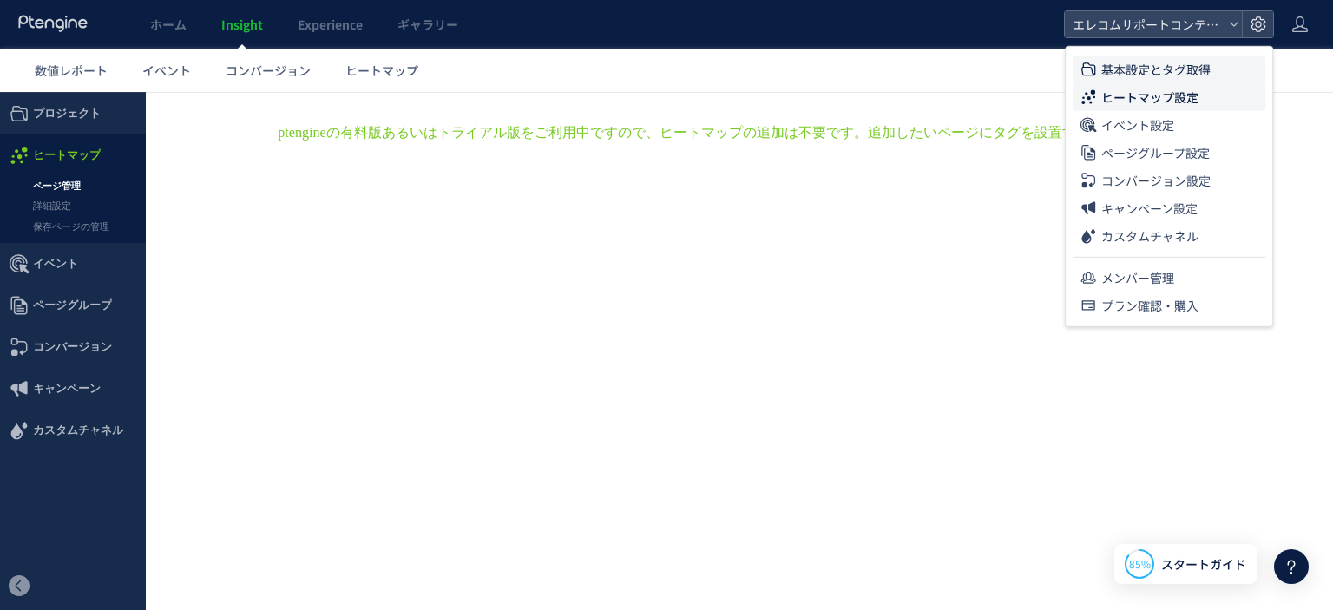
click at [1134, 76] on span "基本設定とタグ取得" at bounding box center [1155, 70] width 109 height 28
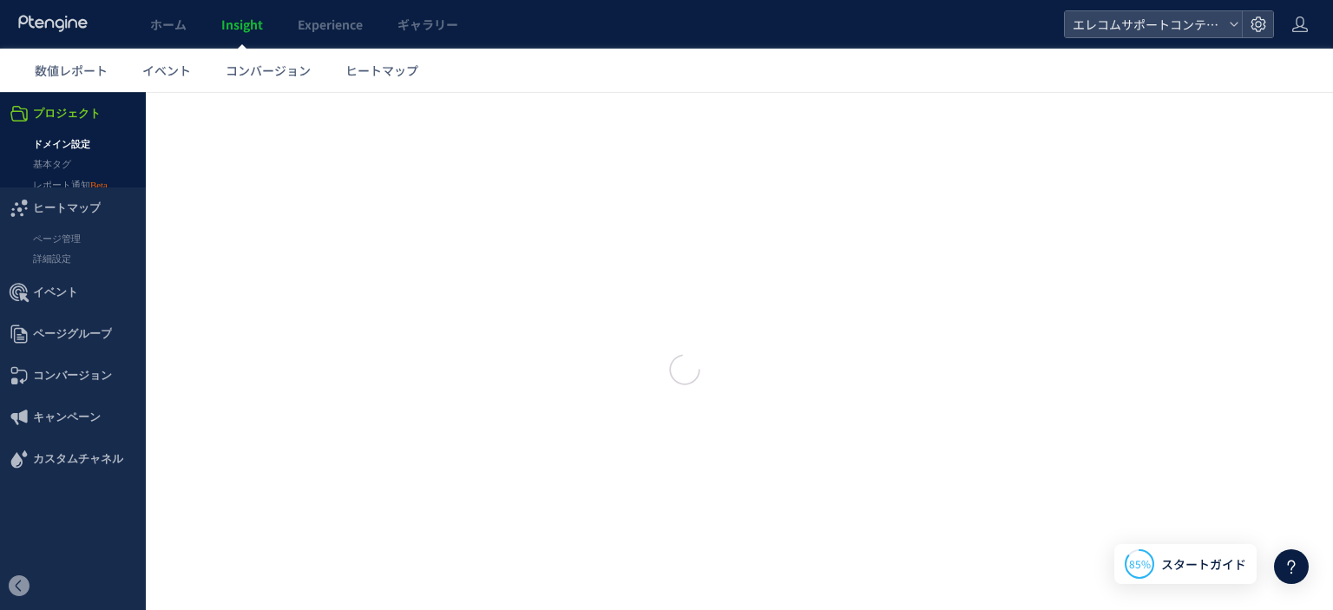
type input "**********"
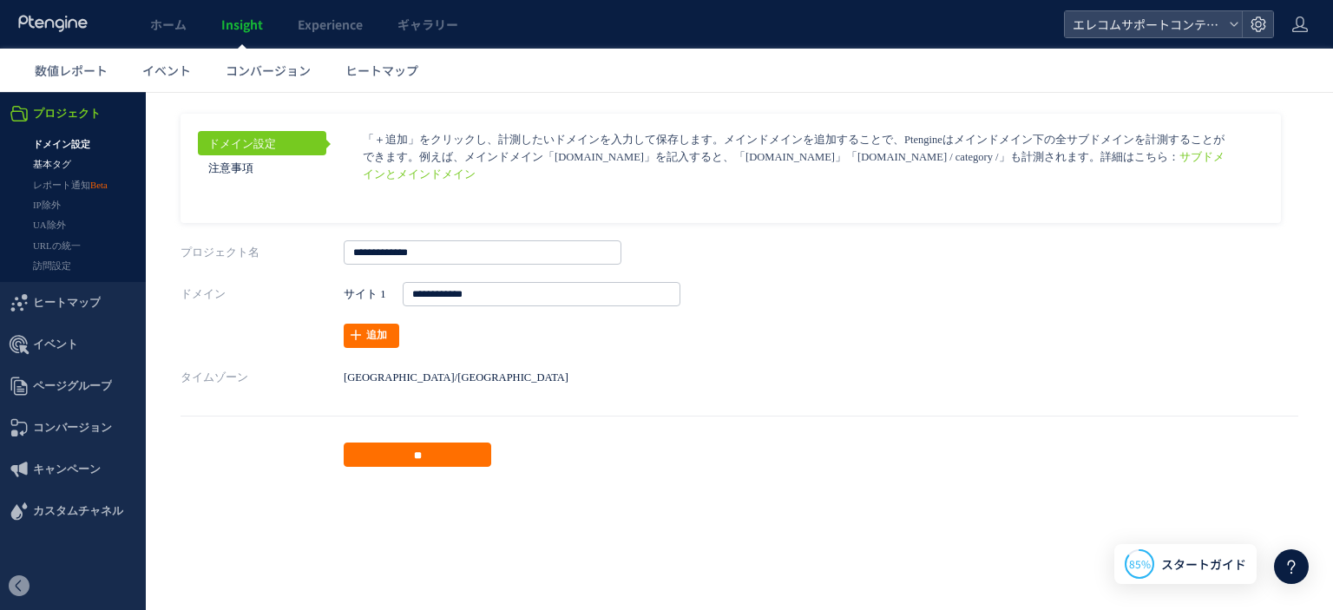
click at [93, 173] on link "基本タグ" at bounding box center [73, 164] width 146 height 20
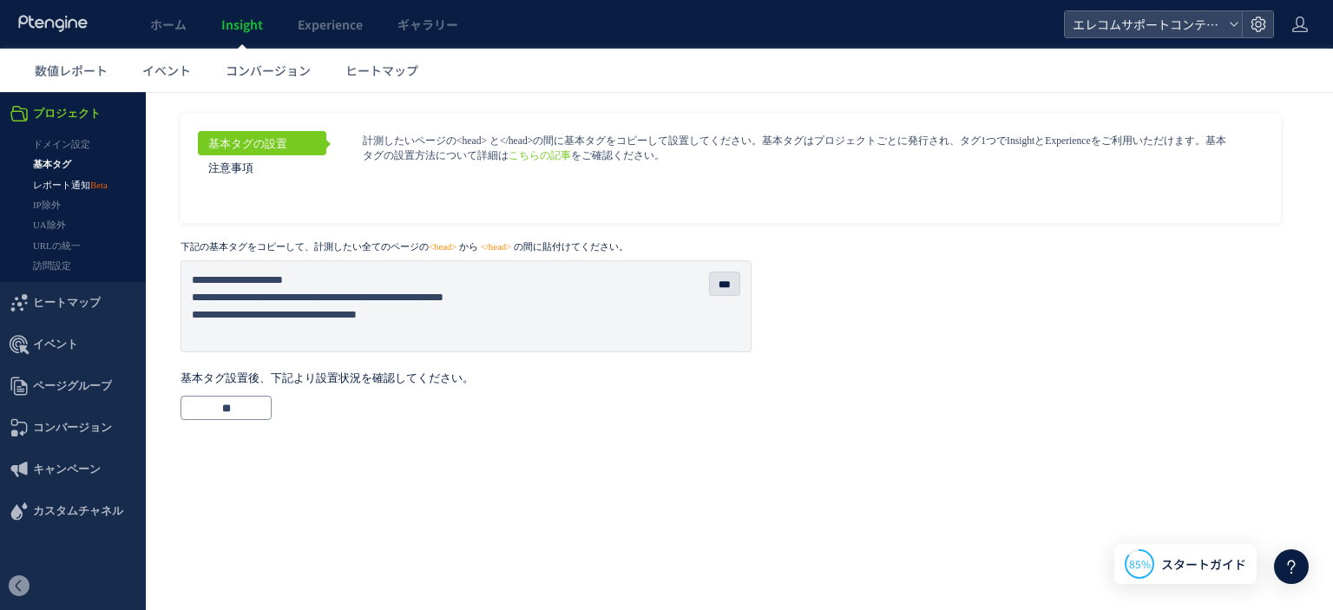
click at [51, 191] on link "レポート通知" at bounding box center [73, 185] width 146 height 20
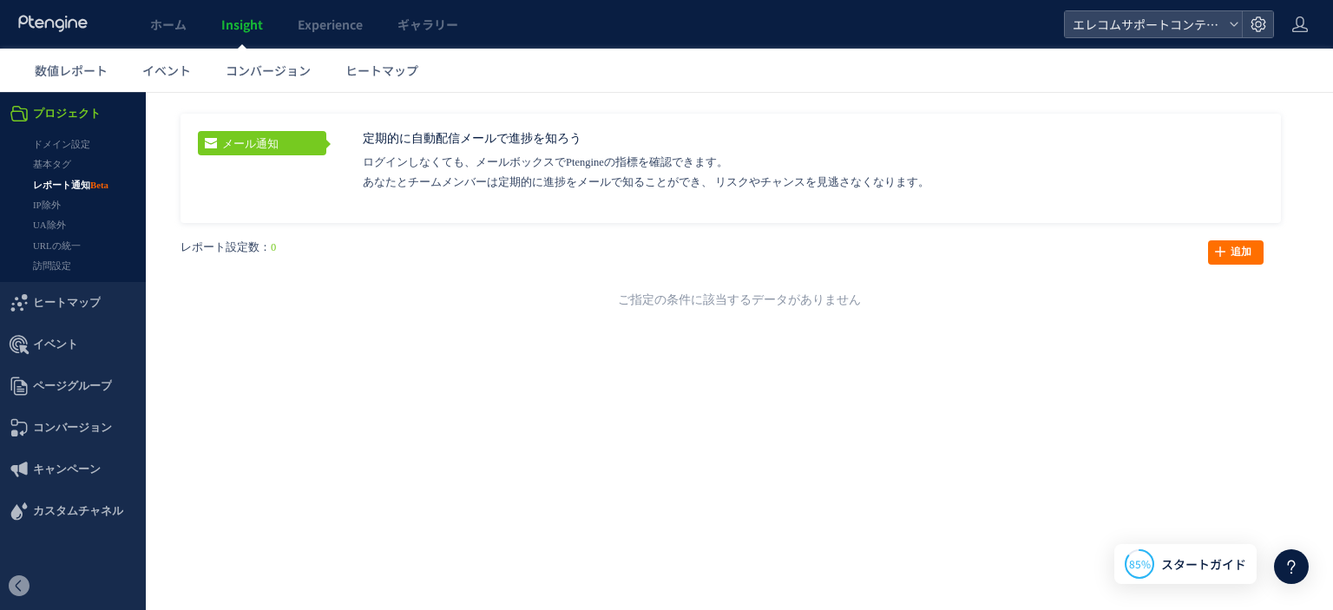
click at [51, 211] on link "IP除外" at bounding box center [73, 205] width 146 height 20
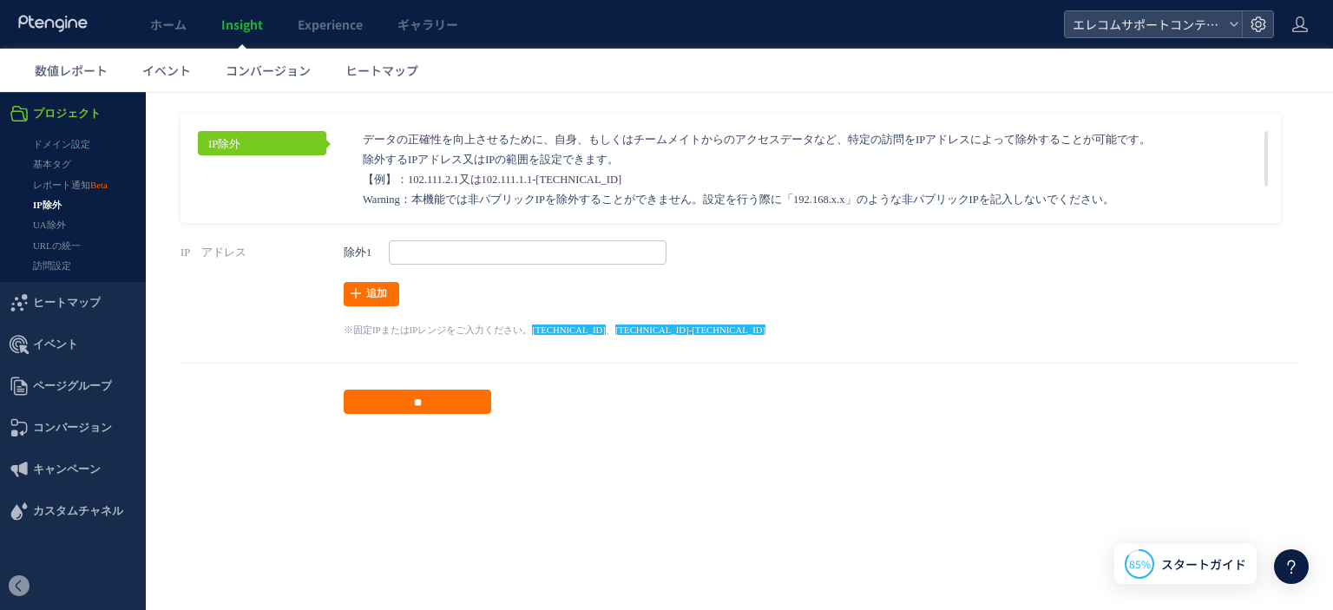
click at [52, 226] on link "UA除外" at bounding box center [73, 225] width 146 height 20
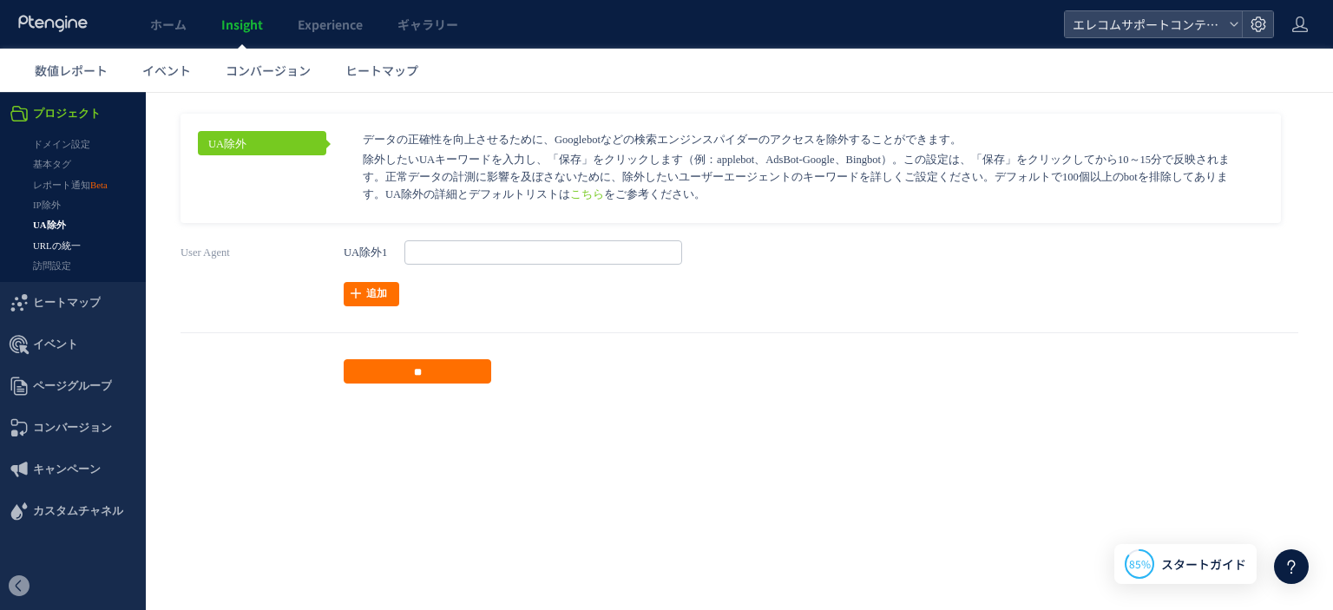
click at [68, 249] on link "URLの統一" at bounding box center [73, 246] width 146 height 20
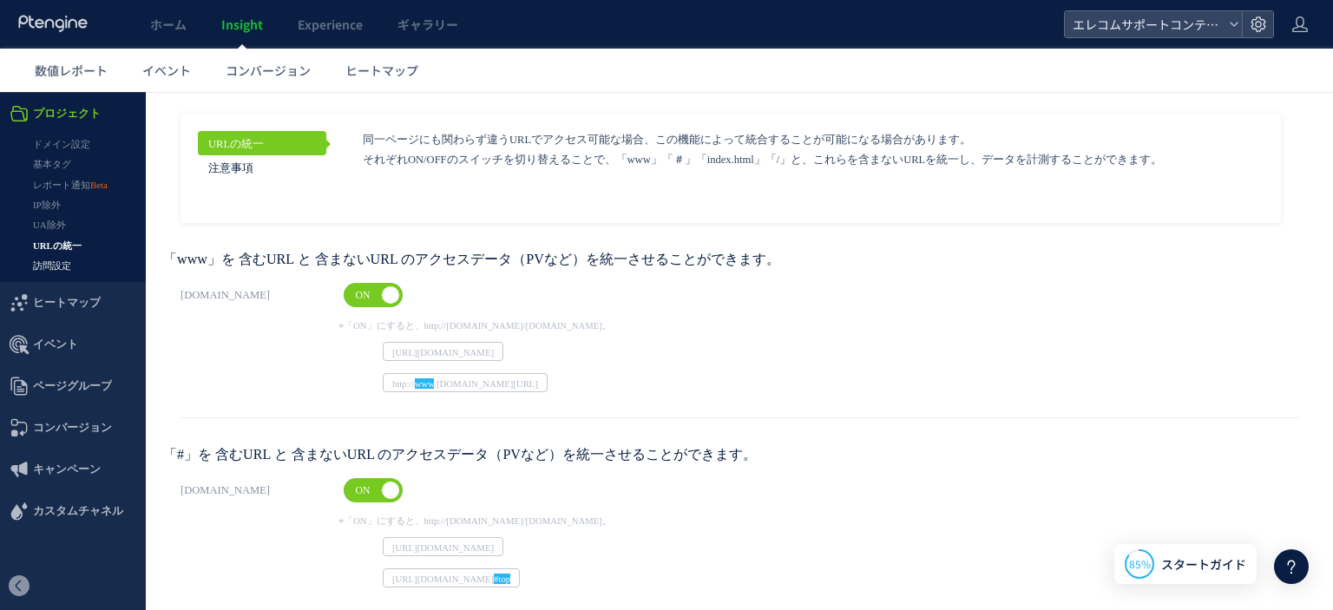
click at [62, 269] on link "訪問設定" at bounding box center [73, 266] width 146 height 20
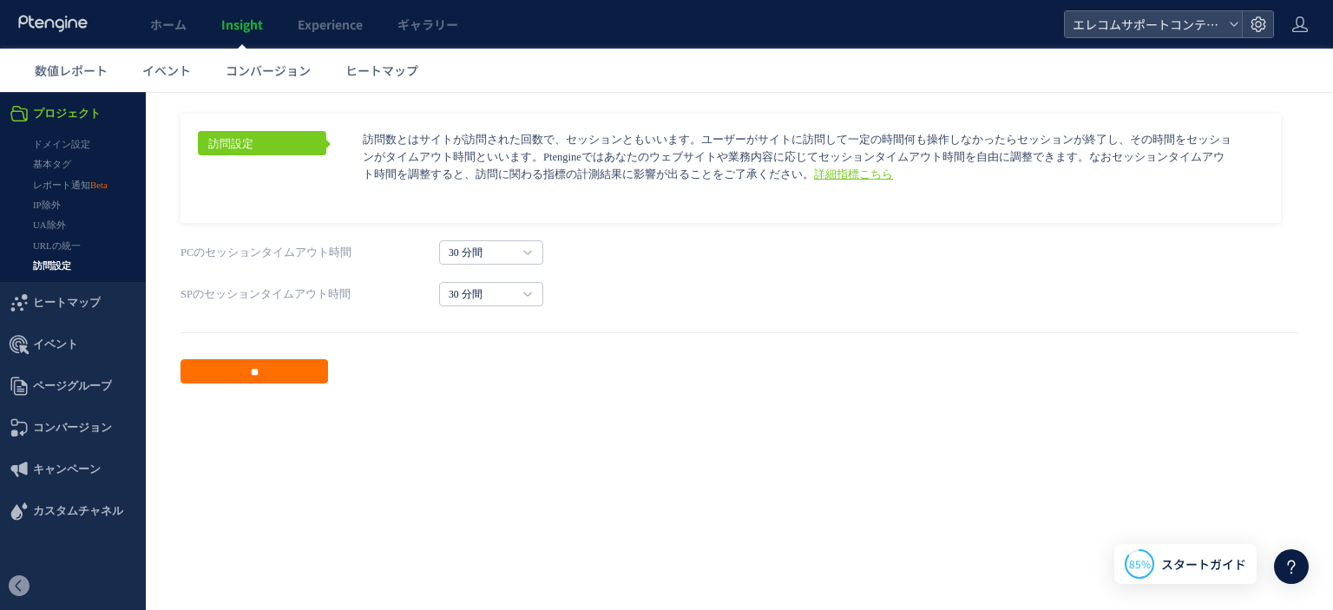
click at [814, 176] on link "詳細指標こちら" at bounding box center [853, 174] width 79 height 12
click at [73, 421] on span "コンバージョン" at bounding box center [72, 428] width 79 height 42
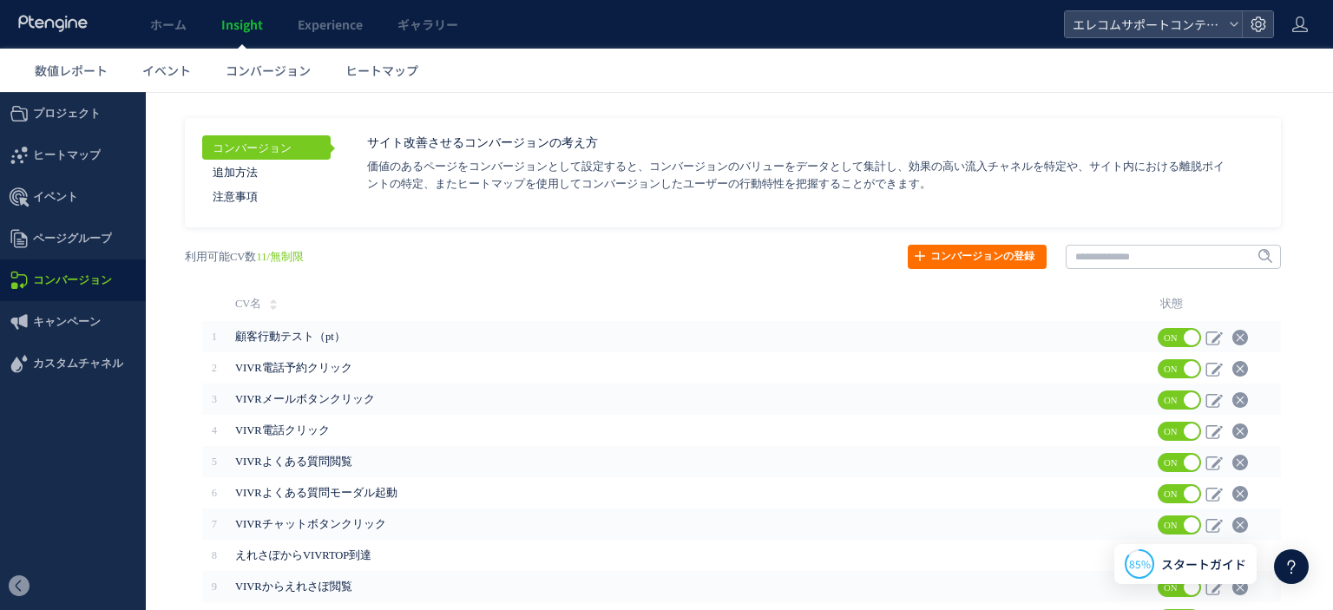
click at [658, 161] on p "価値のあるページをコンバージョンとして設定すると、コンバージョンのバリューをデータとして集計し、効果の高い流入チャネルを特定や、サイト内における離脱ポイントの…" at bounding box center [800, 175] width 867 height 35
click at [59, 199] on span "イベント" at bounding box center [55, 197] width 45 height 42
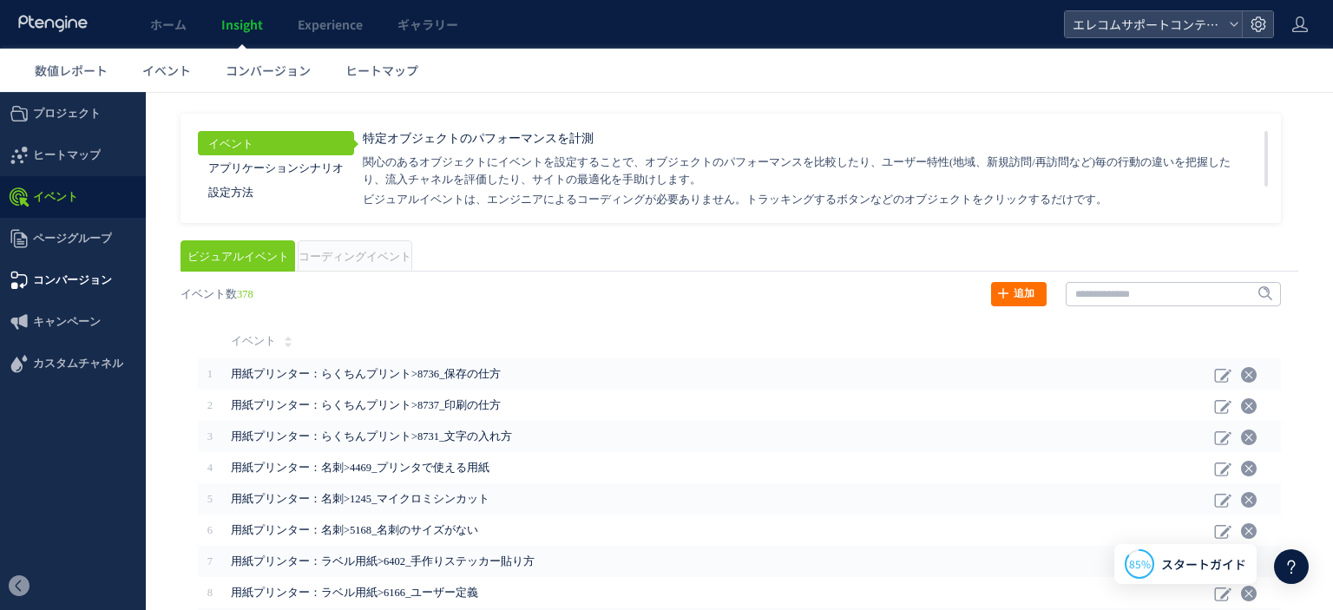
click at [77, 275] on span "コンバージョン" at bounding box center [72, 280] width 79 height 42
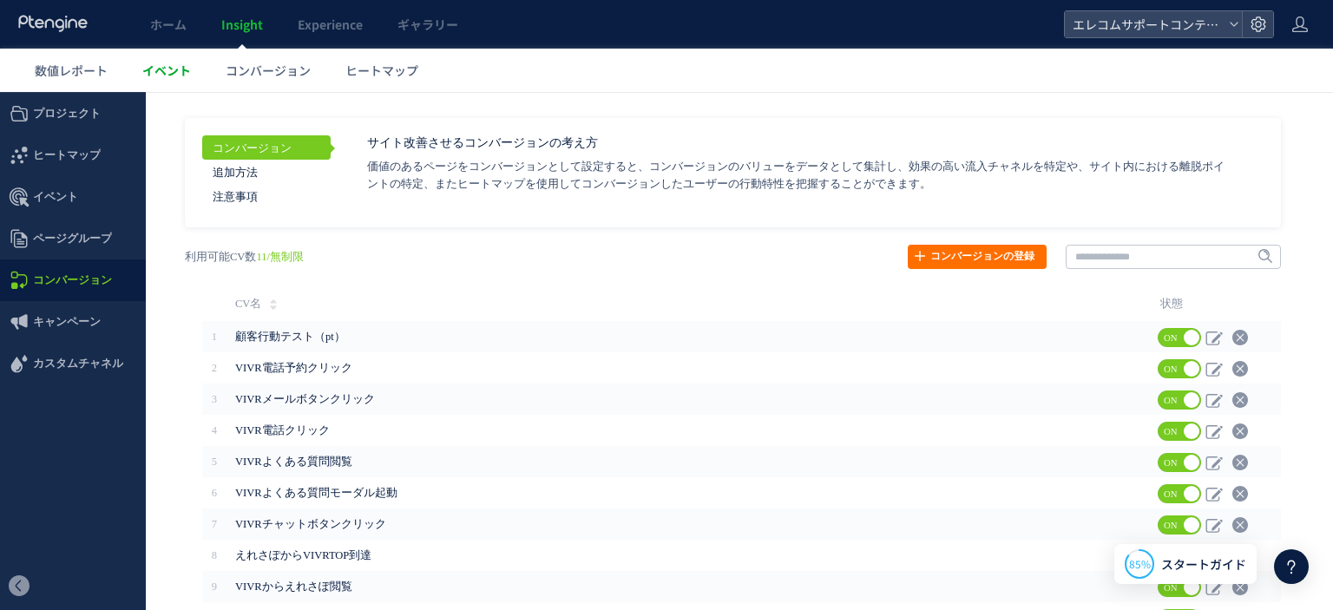
click at [187, 73] on span "イベント" at bounding box center [166, 70] width 49 height 17
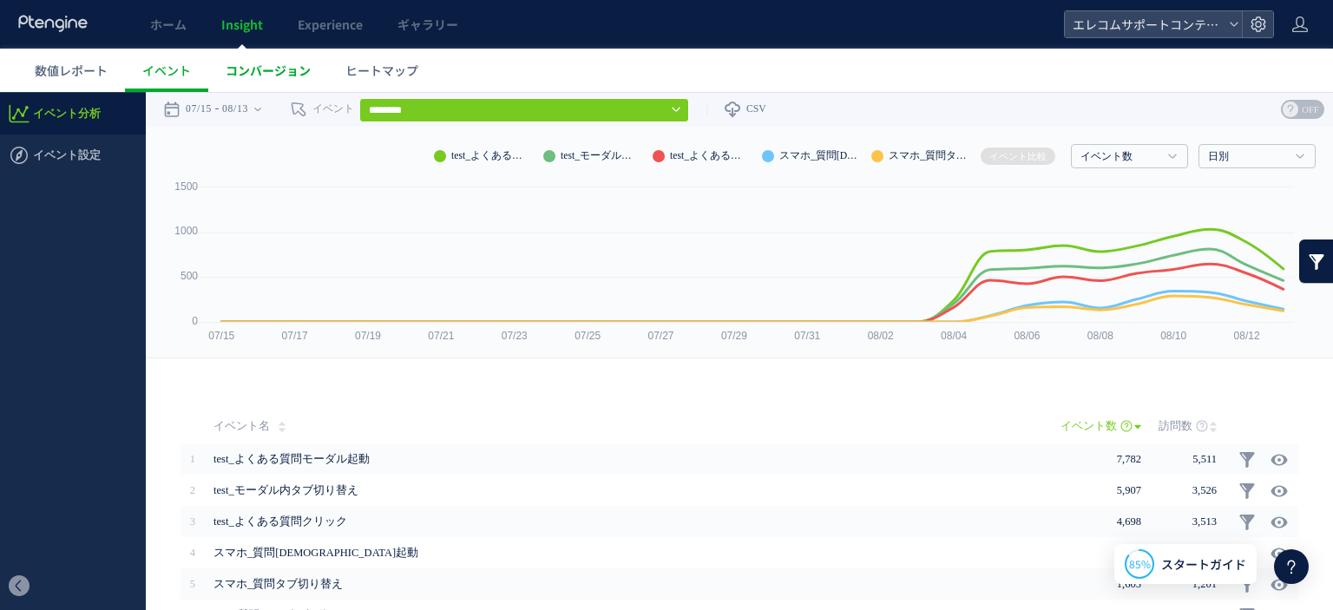
click at [271, 72] on span "コンバージョン" at bounding box center [268, 70] width 85 height 17
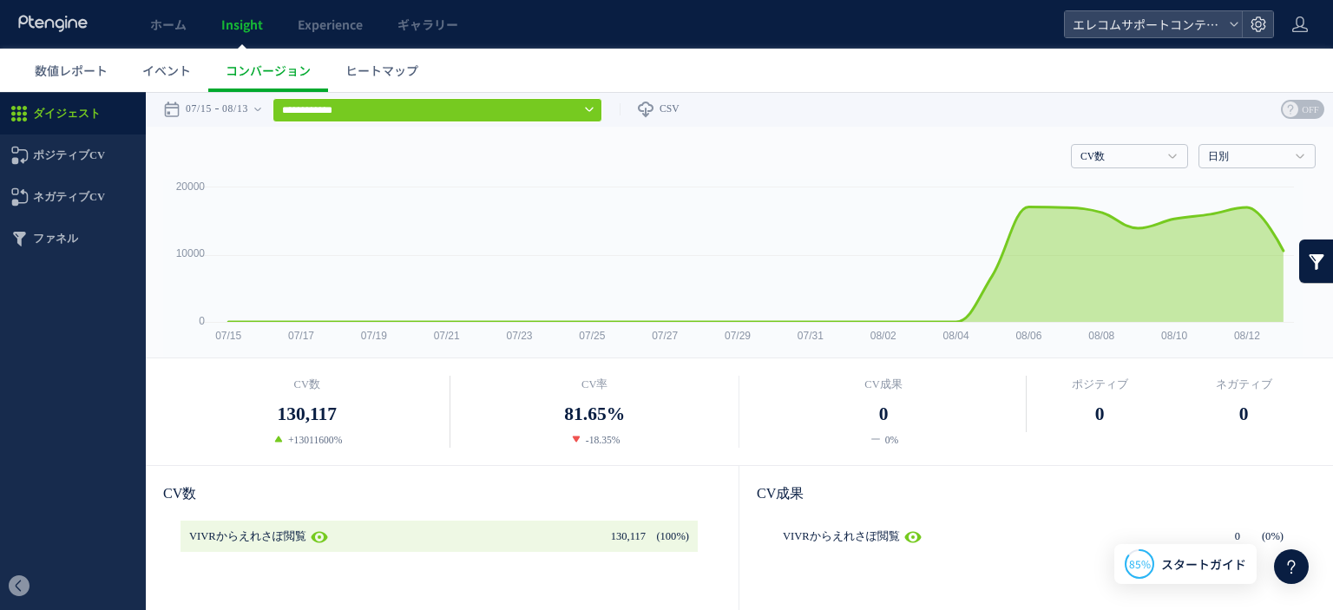
click at [1274, 23] on header "ホーム Insight Experience ギャラリー エレコムサポートコンテンツ" at bounding box center [666, 24] width 1333 height 49
click at [145, 75] on span "イベント" at bounding box center [166, 70] width 49 height 17
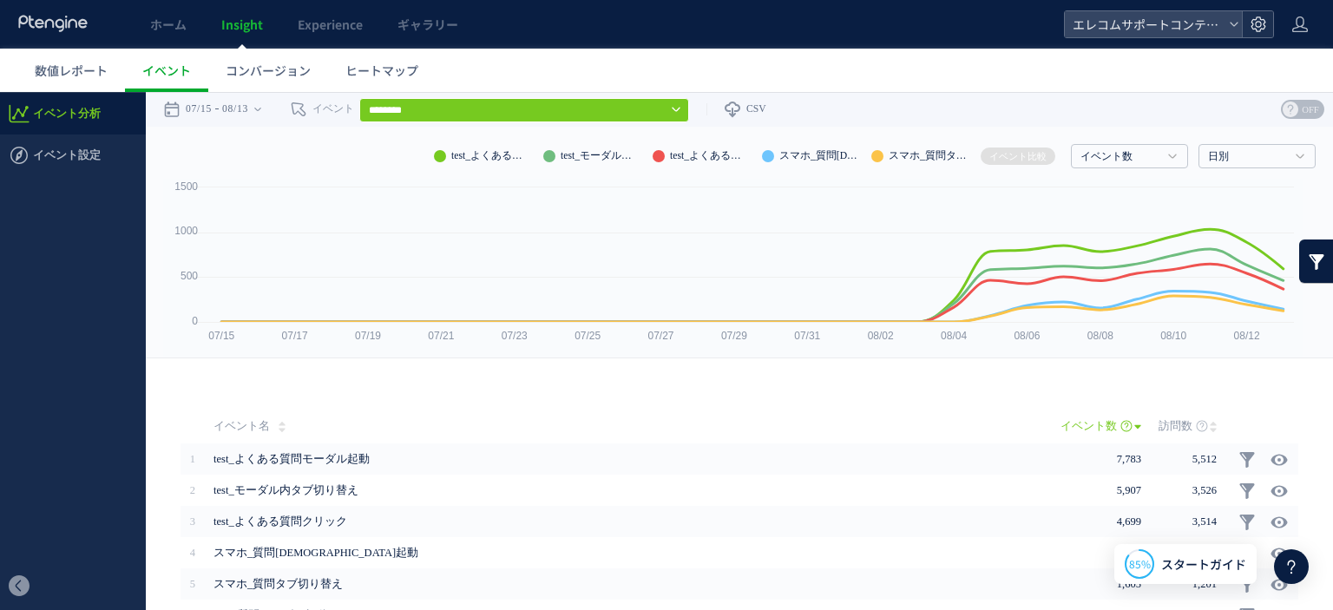
click at [1260, 17] on use at bounding box center [1257, 23] width 15 height 15
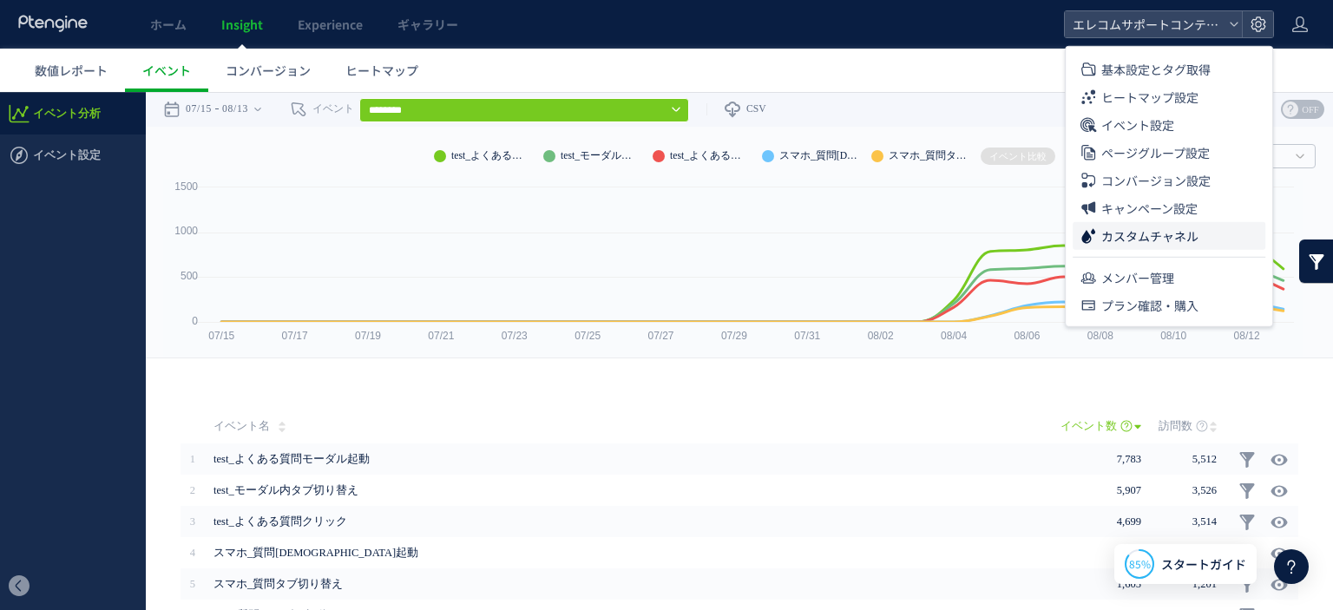
click at [1156, 228] on span "カスタムチャネル" at bounding box center [1149, 236] width 97 height 28
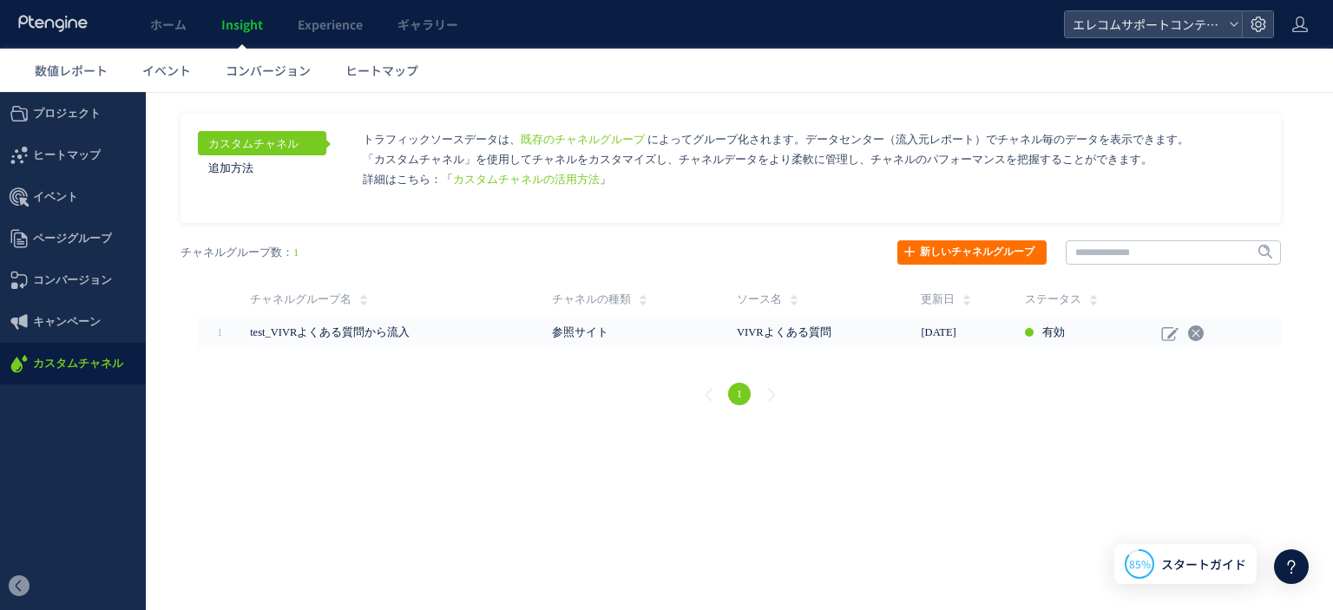
click at [776, 192] on div "カスタムチャネル 追加方法 トラフィックソースデータは、 既存のチャネルグループ" at bounding box center [730, 168] width 1100 height 109
click at [929, 253] on link "新しいチャネルグループ" at bounding box center [971, 252] width 149 height 24
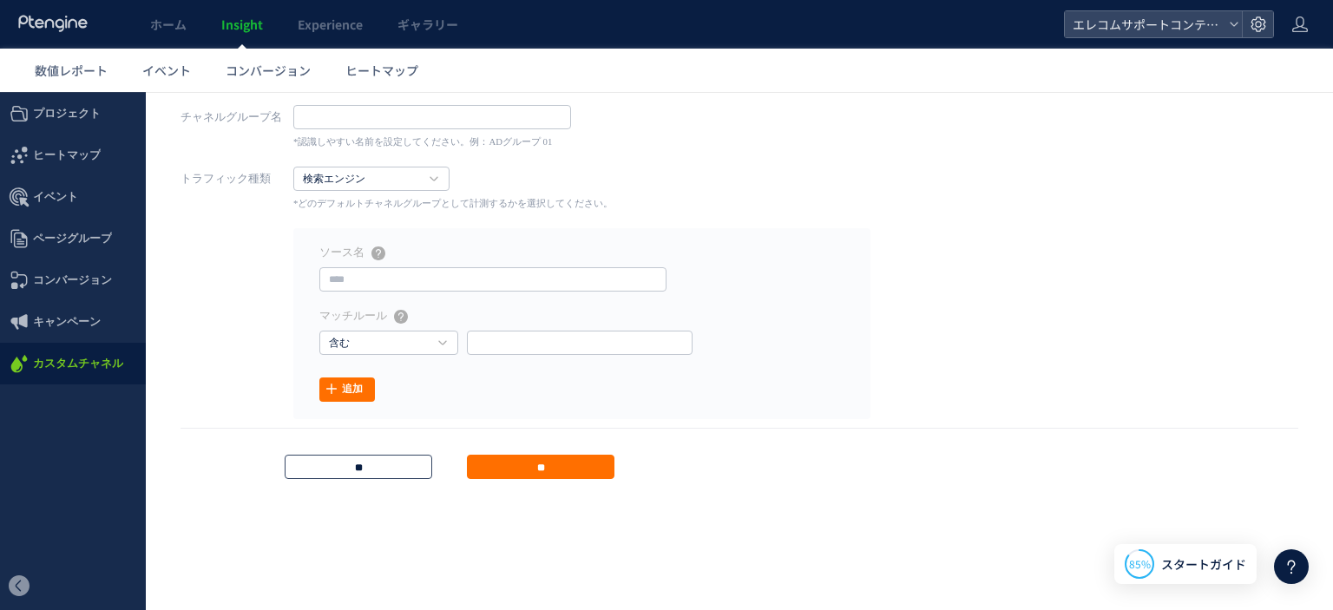
click at [384, 455] on input "**" at bounding box center [359, 467] width 148 height 24
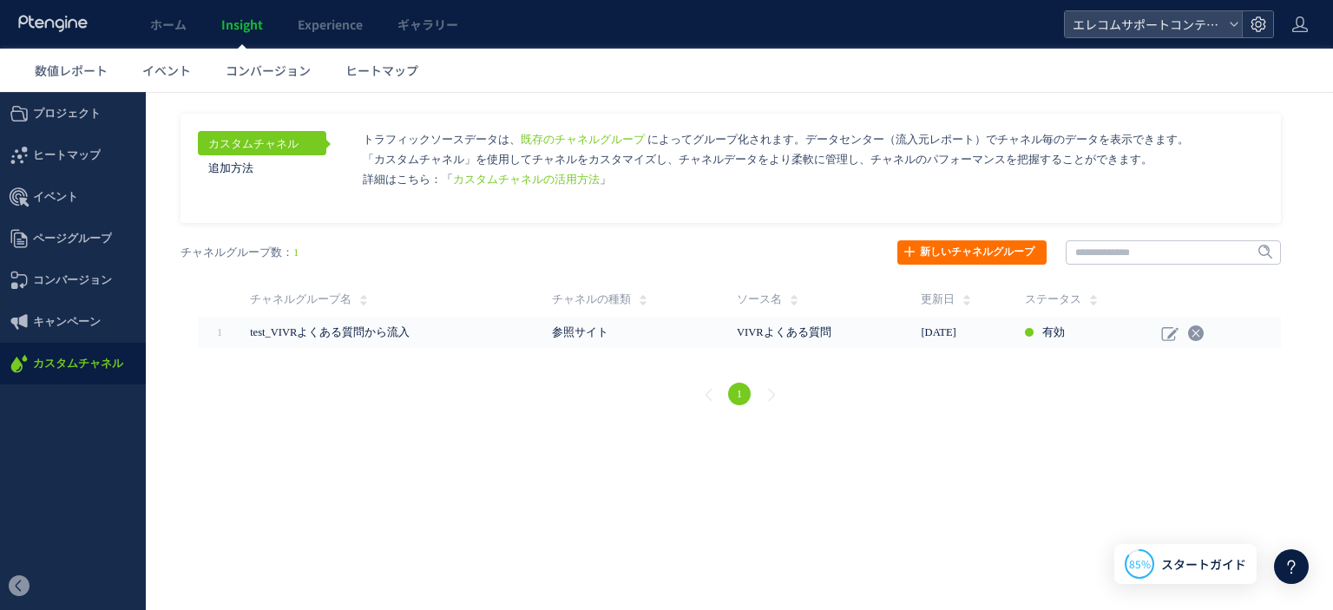
click at [1254, 21] on icon at bounding box center [1257, 24] width 17 height 17
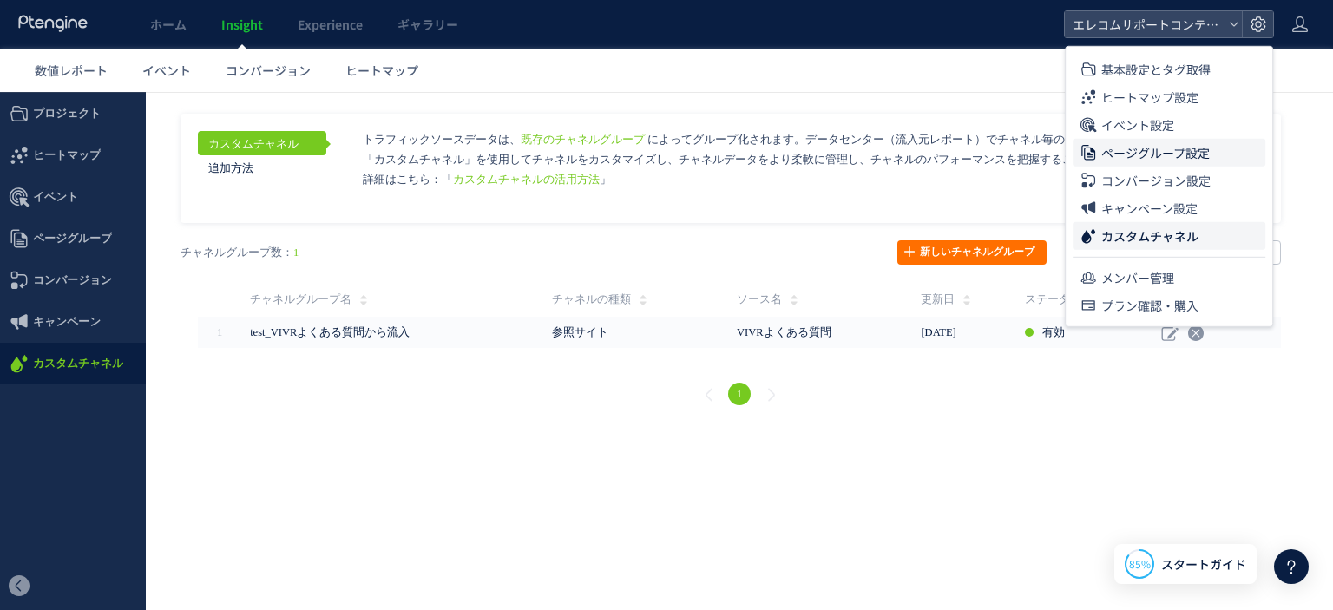
click at [1190, 148] on span "ページグループ設定" at bounding box center [1155, 153] width 108 height 28
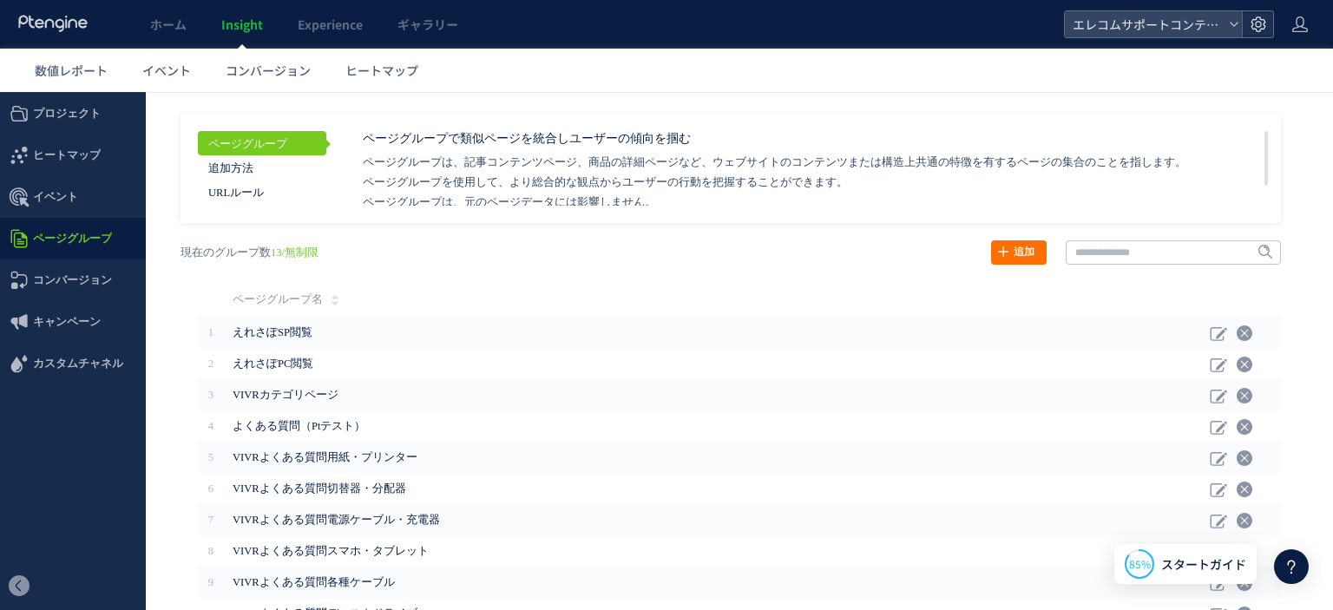
click at [1260, 21] on icon at bounding box center [1257, 24] width 17 height 17
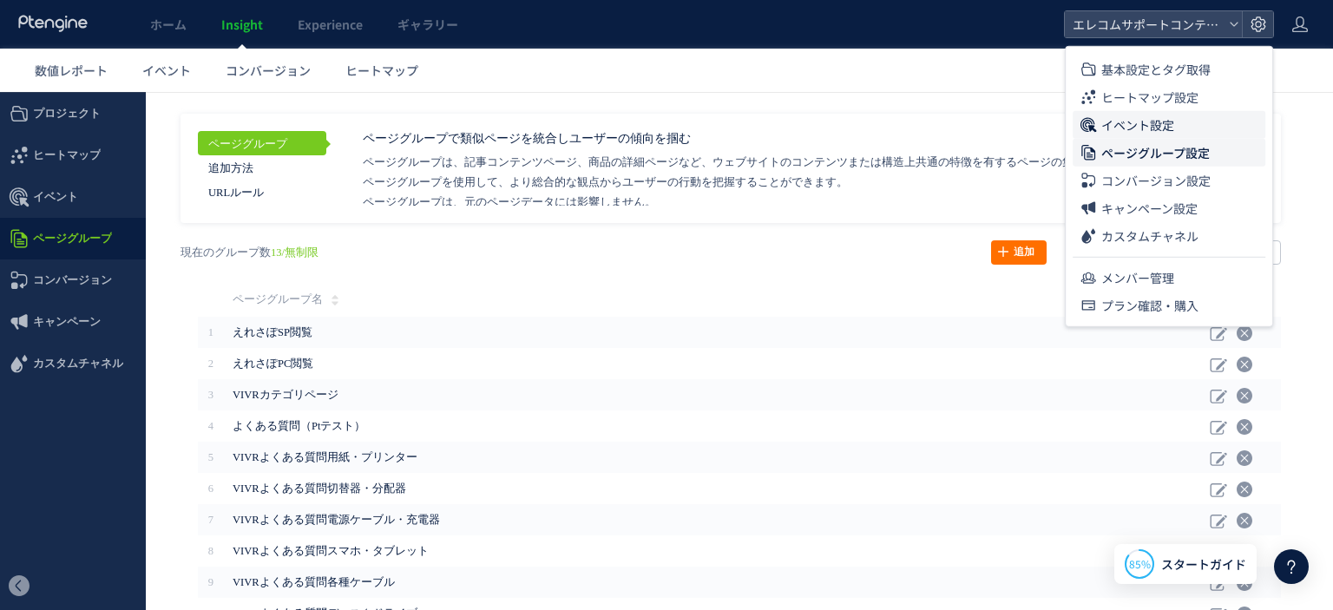
click at [1127, 117] on span "イベント設定" at bounding box center [1137, 125] width 73 height 28
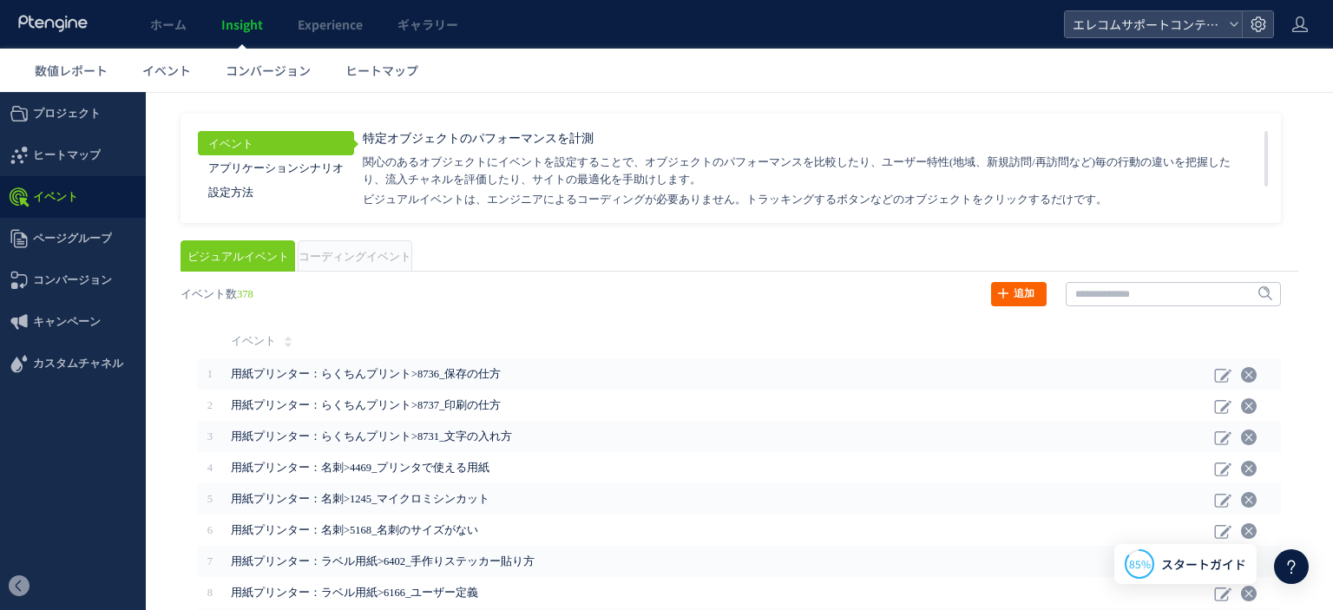
click at [1003, 298] on link "追加" at bounding box center [1019, 294] width 56 height 24
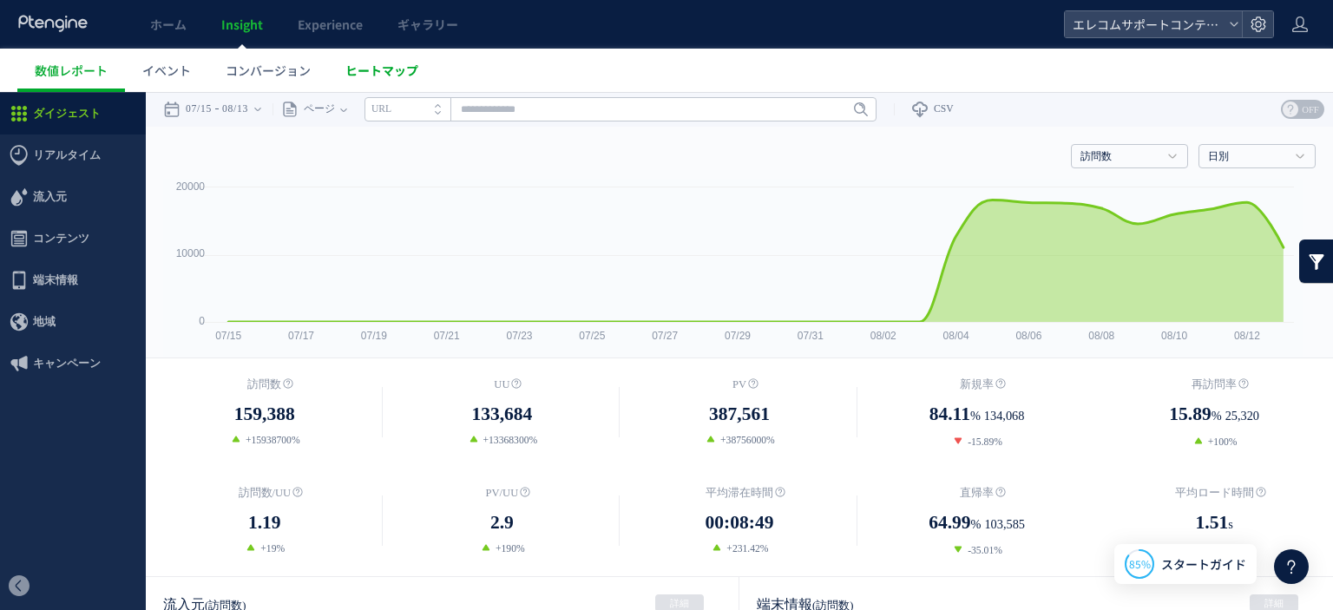
click at [373, 66] on span "ヒートマップ" at bounding box center [381, 70] width 73 height 17
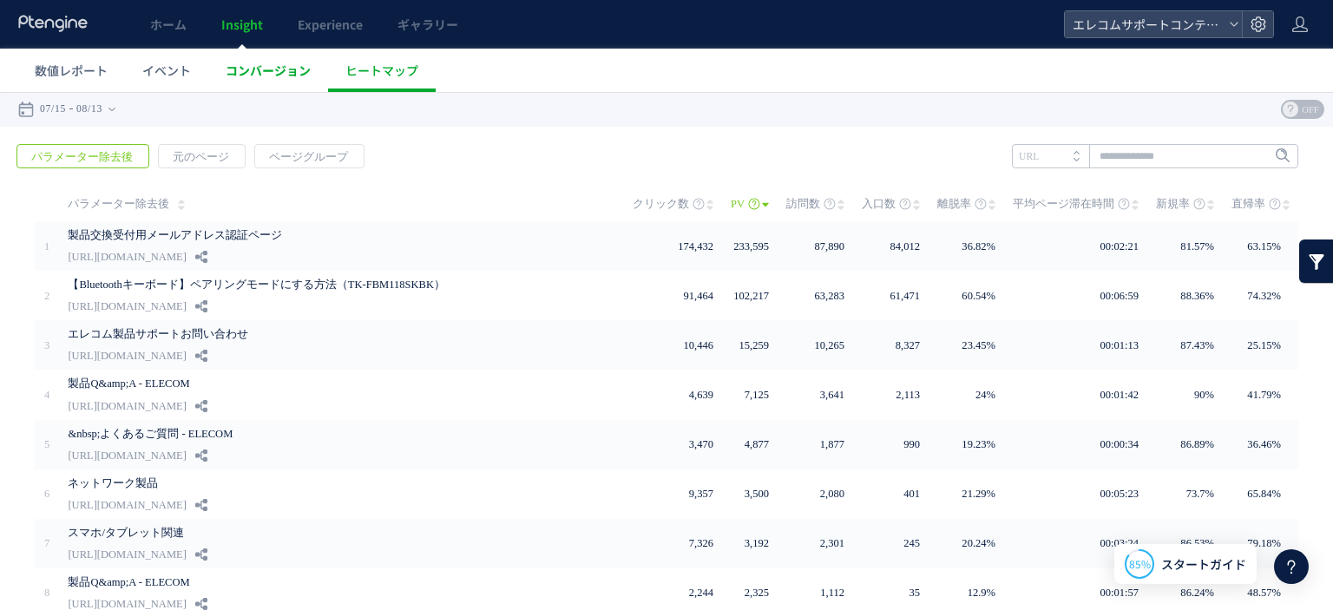
click at [263, 68] on span "コンバージョン" at bounding box center [268, 70] width 85 height 17
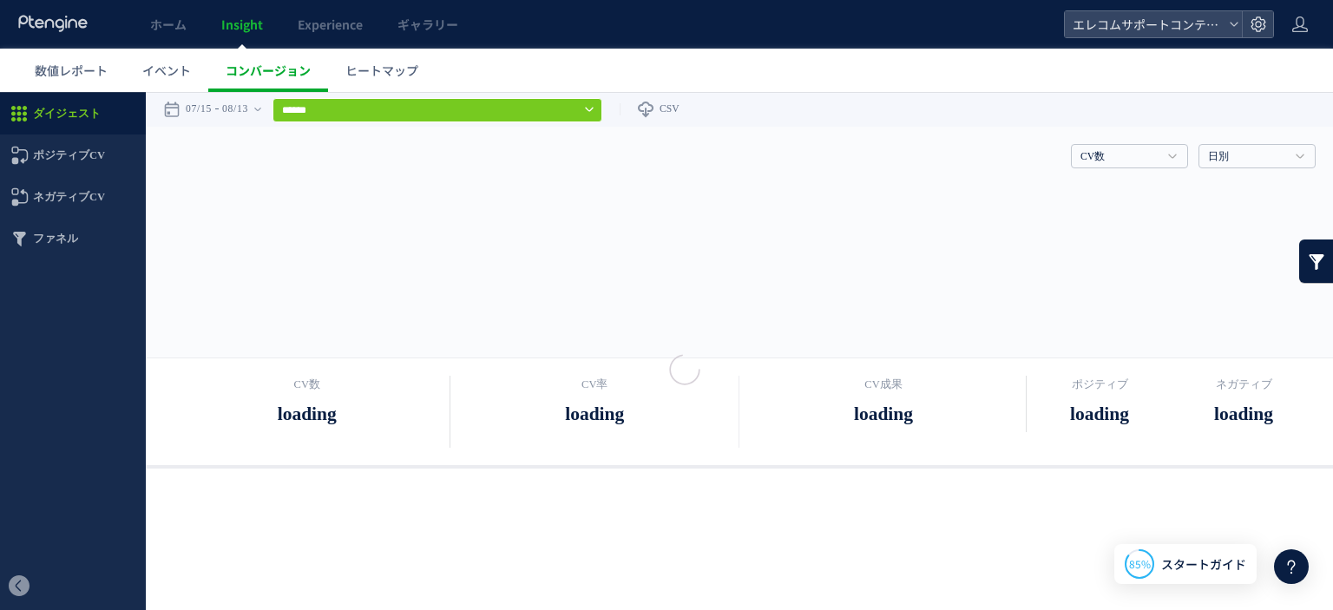
type input "**********"
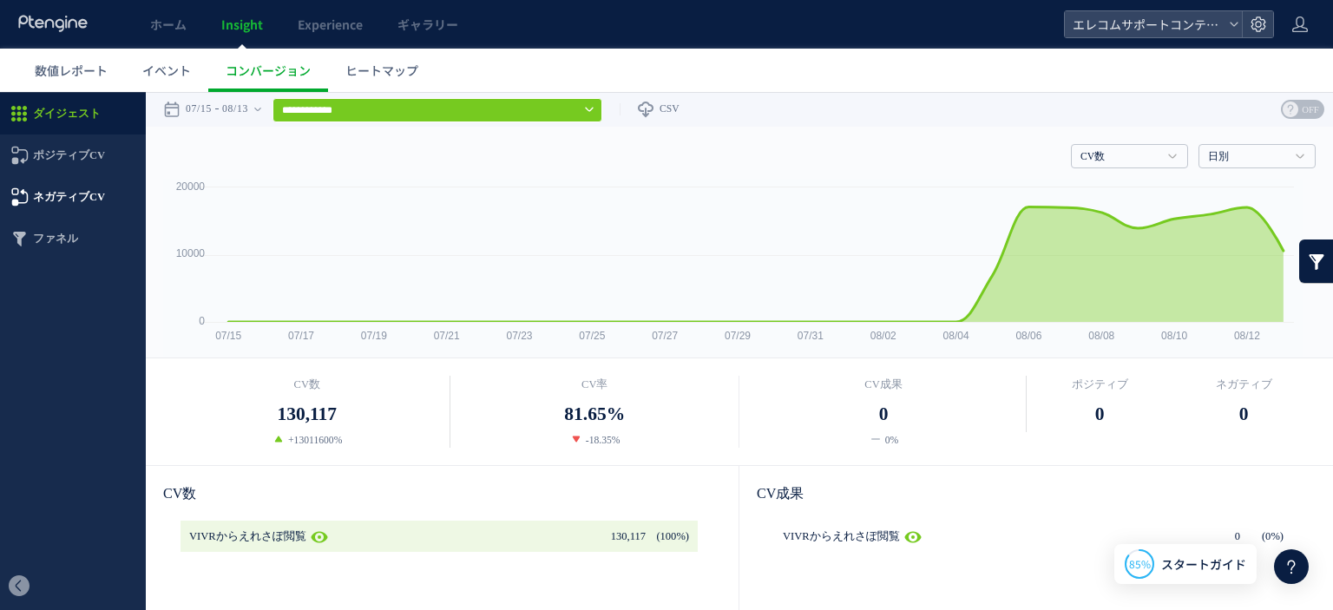
click at [95, 188] on span "ネガティブCV" at bounding box center [69, 197] width 72 height 42
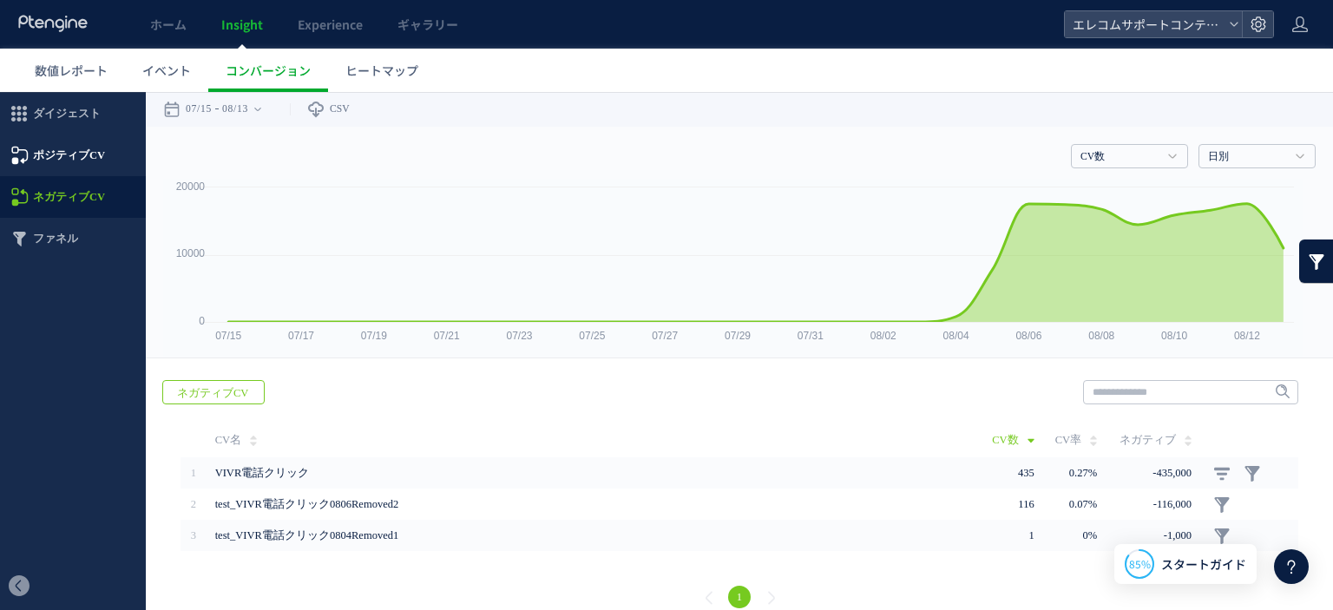
click at [81, 153] on span "ポジティブCV" at bounding box center [69, 155] width 72 height 42
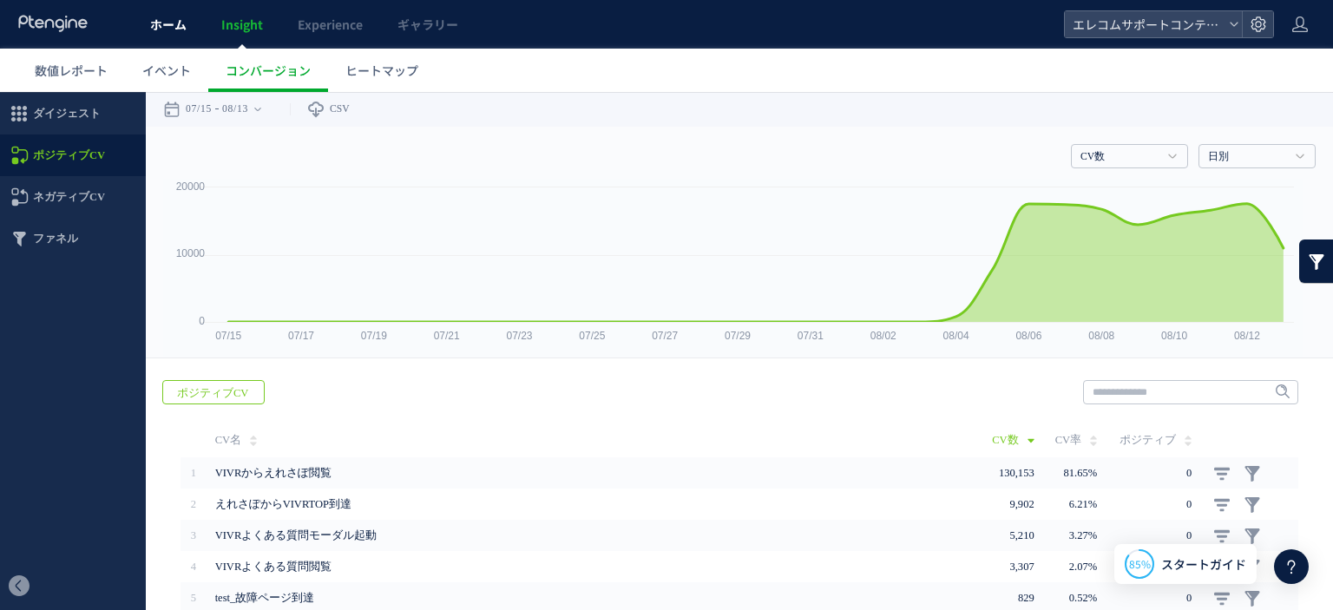
click at [187, 26] on link "ホーム" at bounding box center [168, 24] width 71 height 49
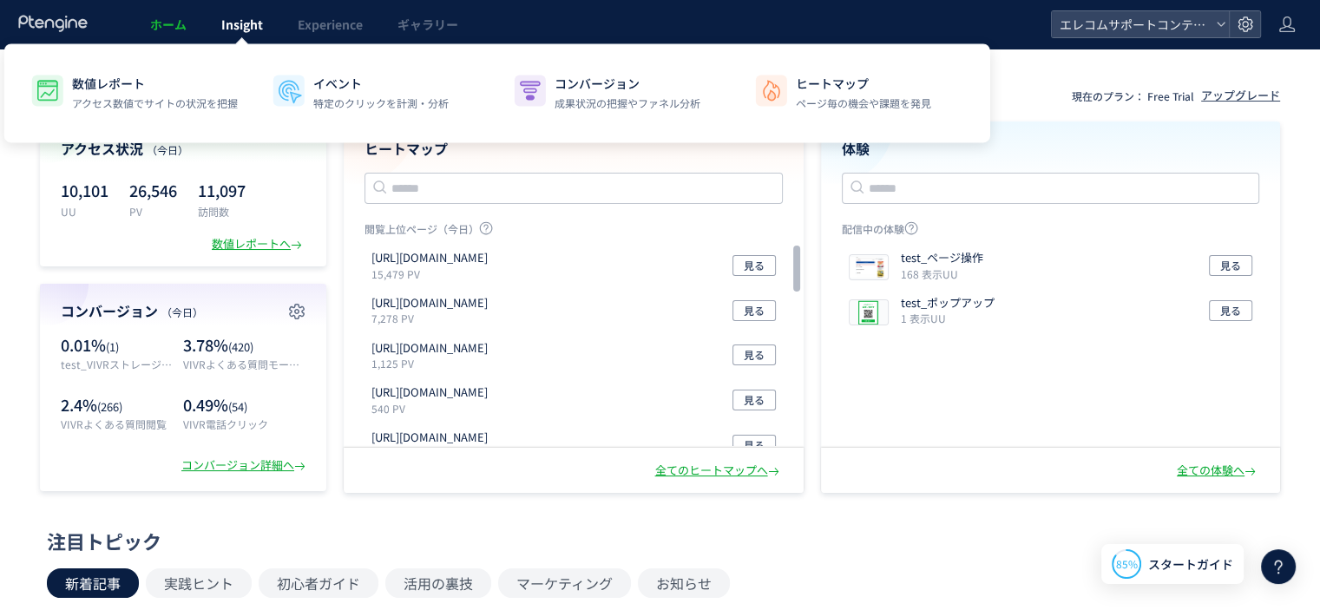
click at [226, 24] on span "Insight" at bounding box center [242, 24] width 42 height 17
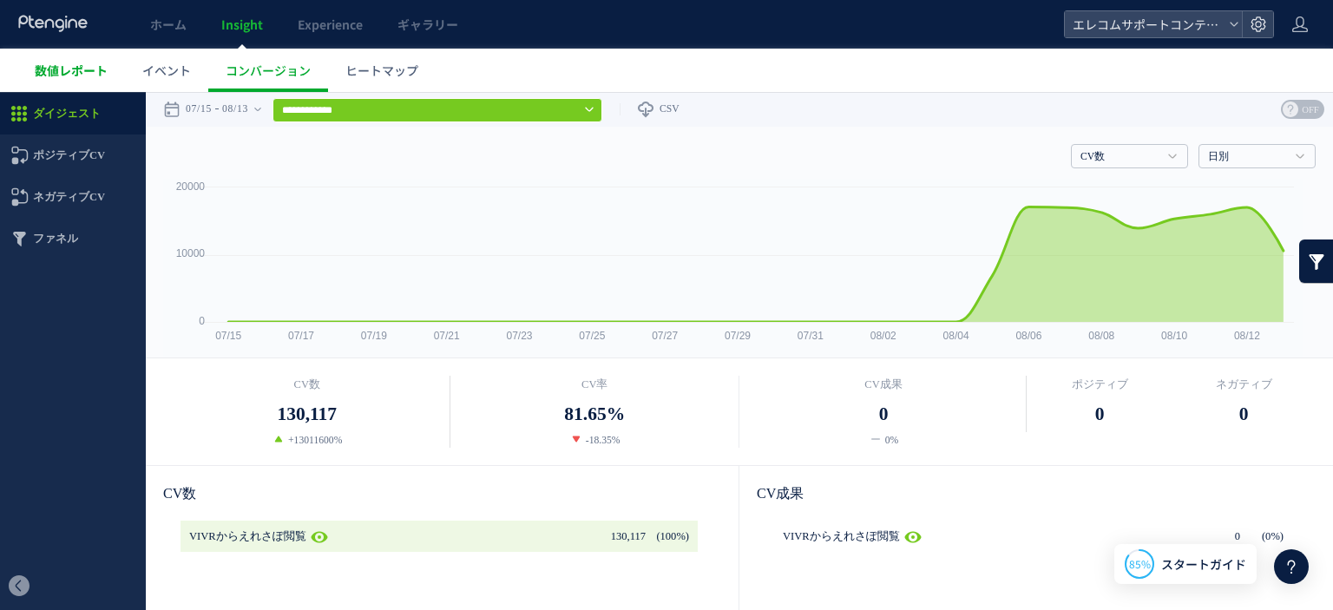
click at [75, 69] on span "数値レポート" at bounding box center [71, 70] width 73 height 17
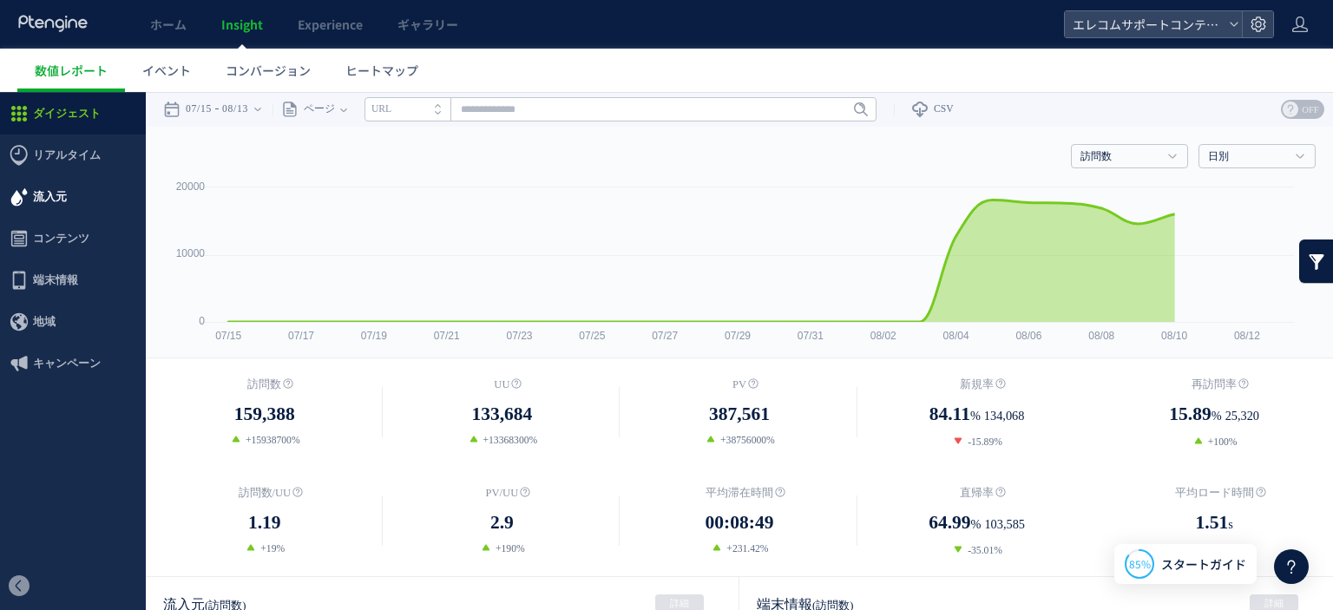
click at [56, 204] on span "流入元" at bounding box center [50, 197] width 34 height 42
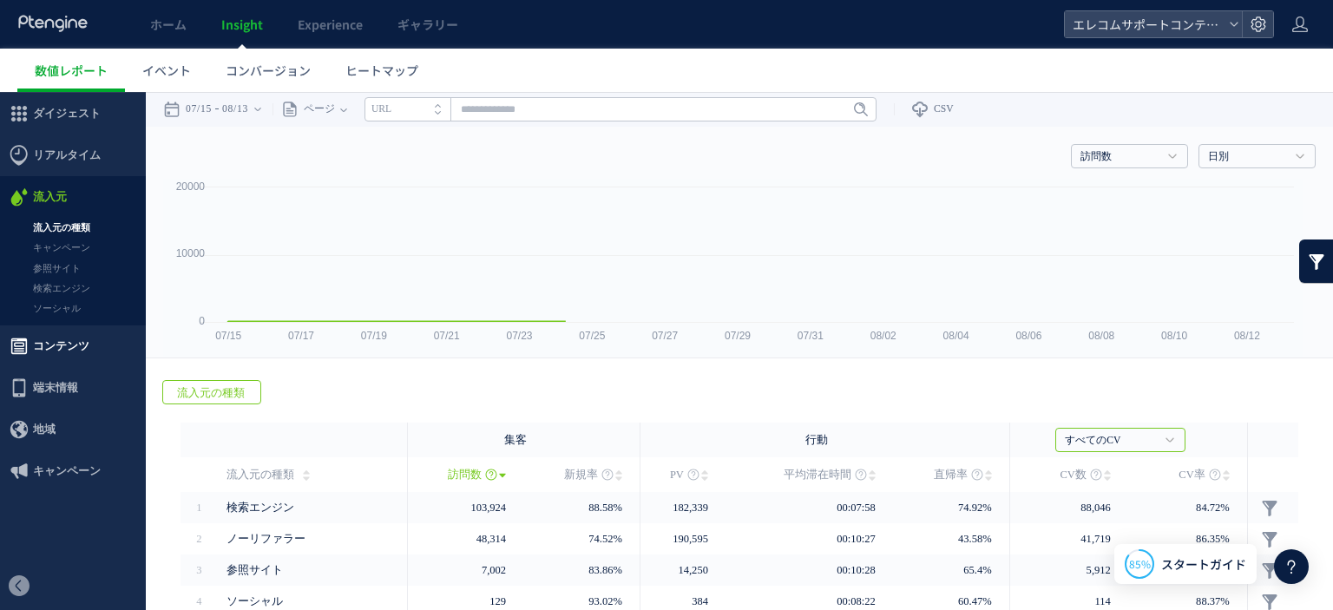
click at [66, 349] on span "コンテンツ" at bounding box center [61, 346] width 56 height 42
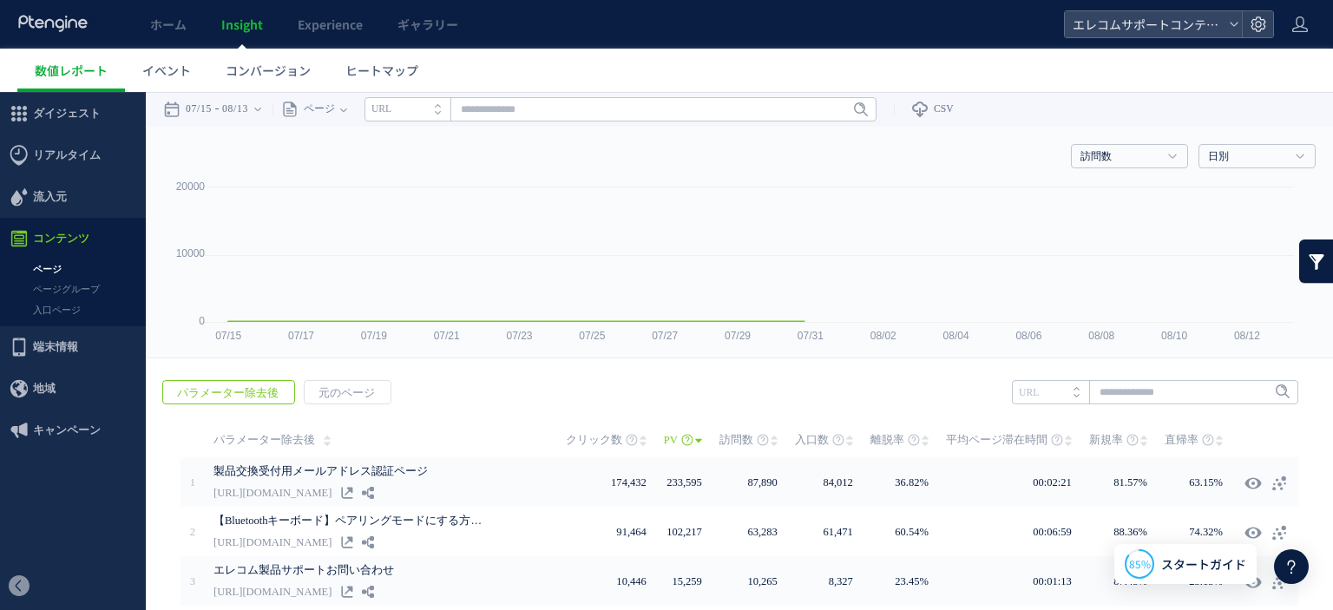
click at [57, 266] on link "ページ" at bounding box center [73, 269] width 146 height 20
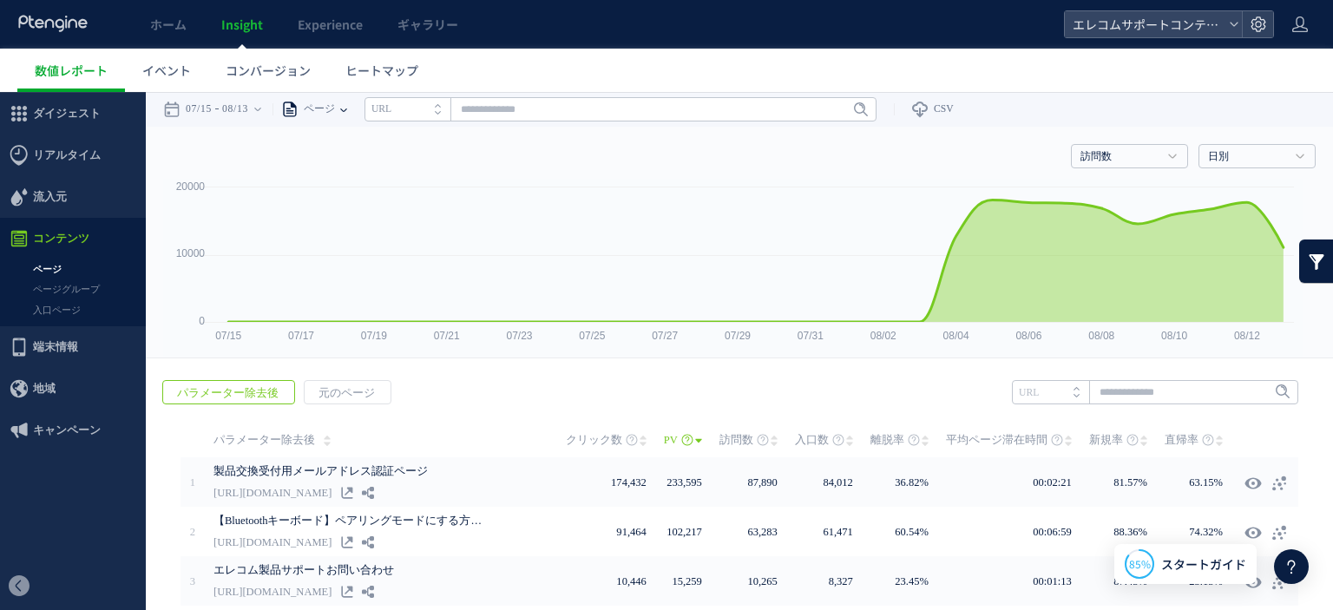
click at [347, 114] on icon at bounding box center [343, 109] width 7 height 35
click at [364, 182] on li "ページグループ" at bounding box center [343, 174] width 102 height 23
click at [451, 107] on input "text" at bounding box center [662, 109] width 512 height 24
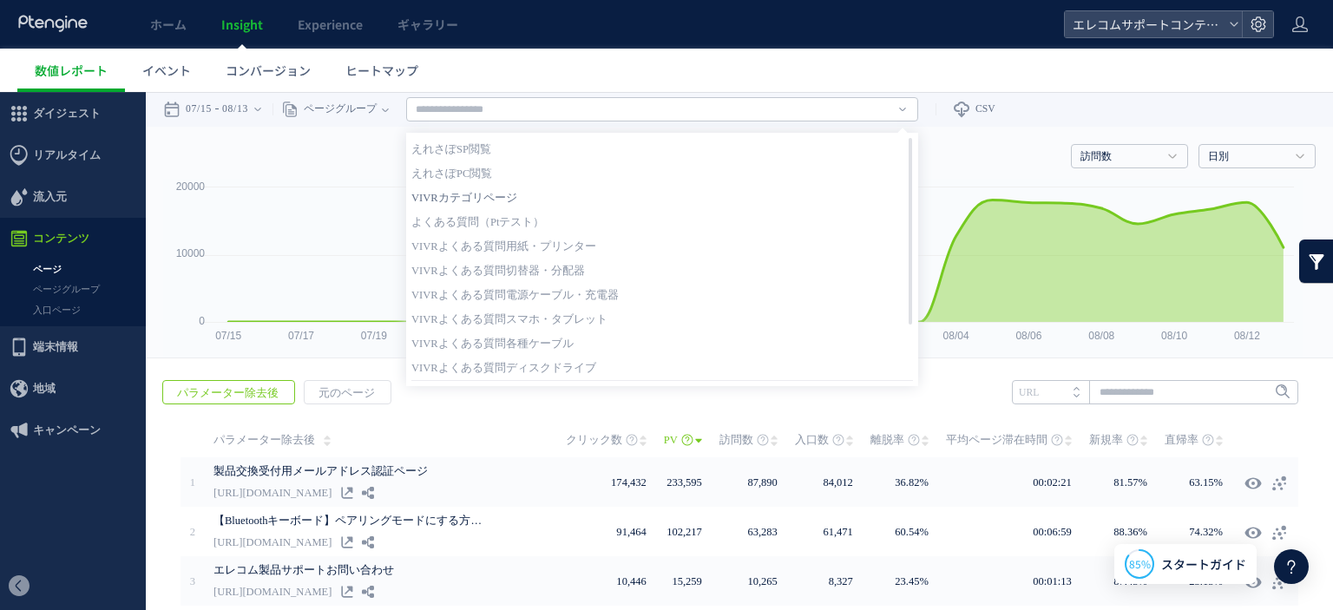
click at [486, 202] on link "VIVRカテゴリページ" at bounding box center [662, 198] width 502 height 23
type input "**********"
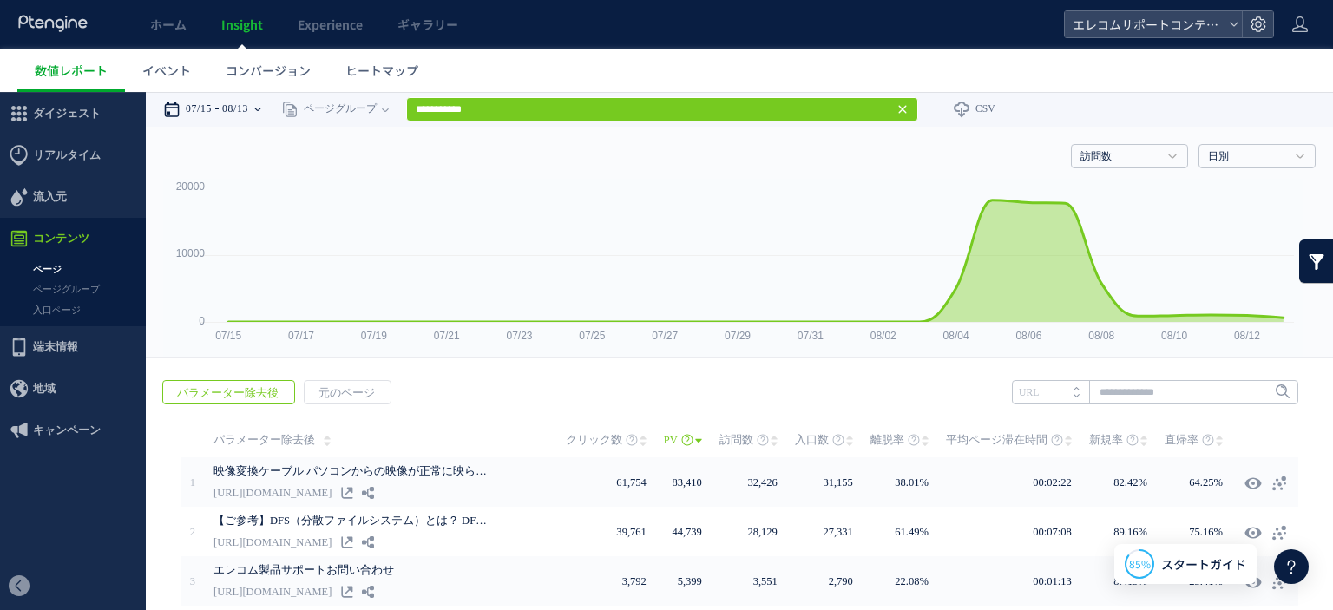
click at [247, 108] on time "08/13" at bounding box center [235, 109] width 26 height 35
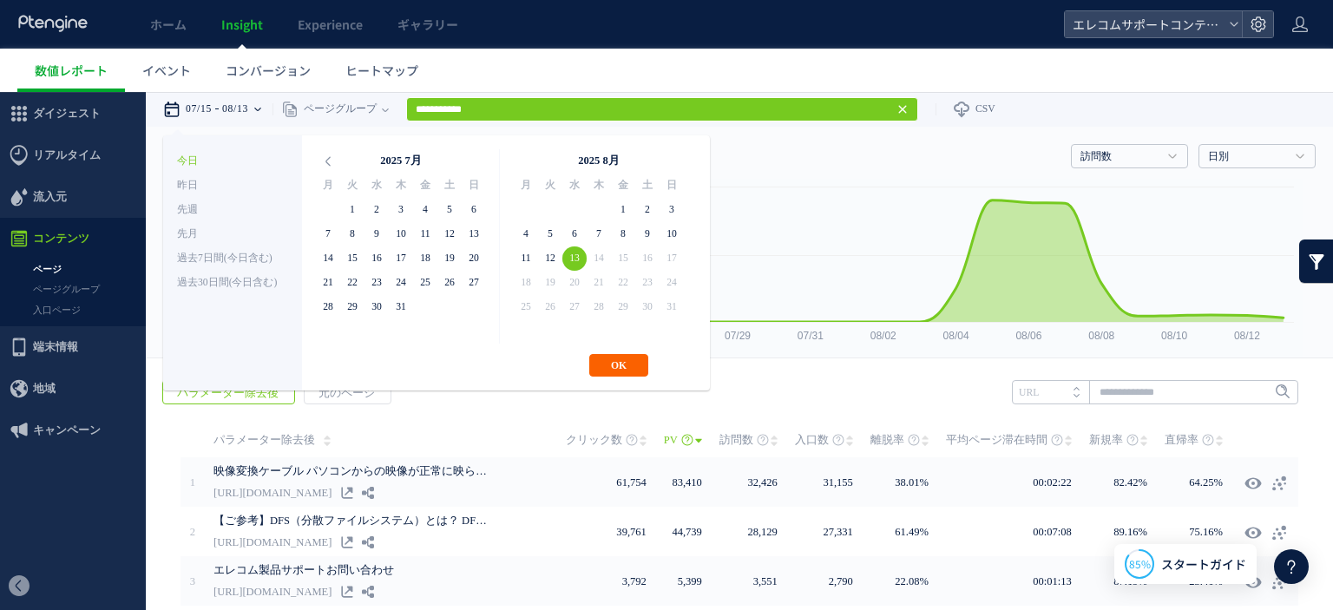
click at [628, 364] on button "OK" at bounding box center [618, 365] width 59 height 23
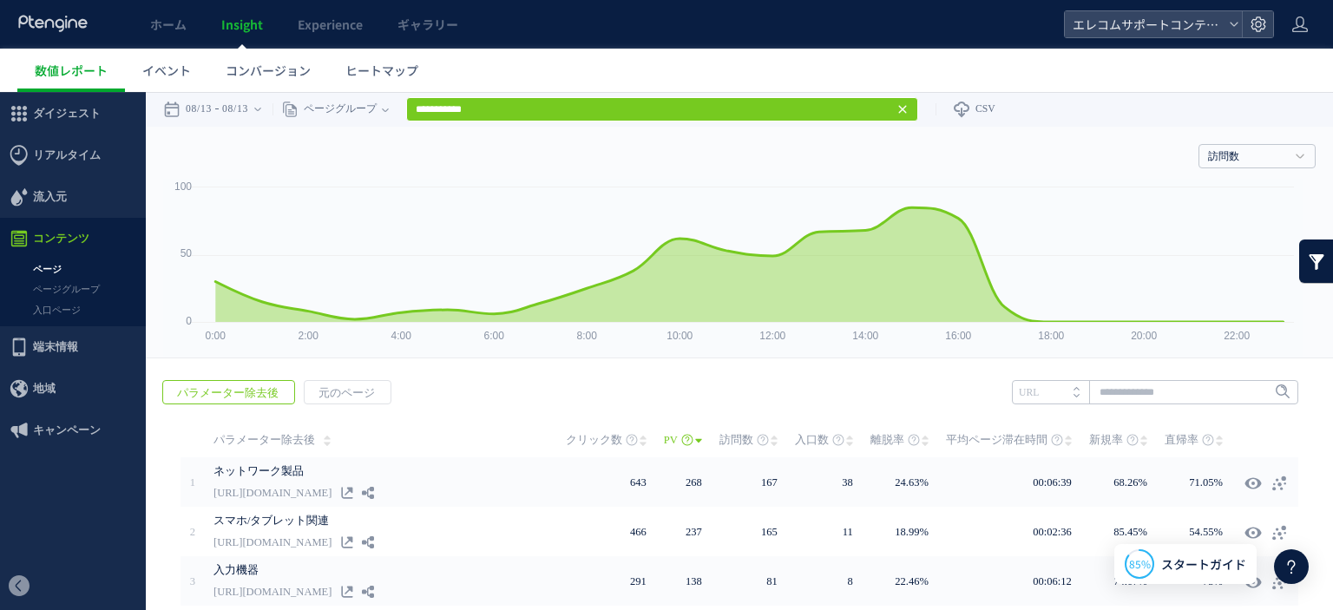
click at [1315, 251] on link at bounding box center [1316, 260] width 35 height 43
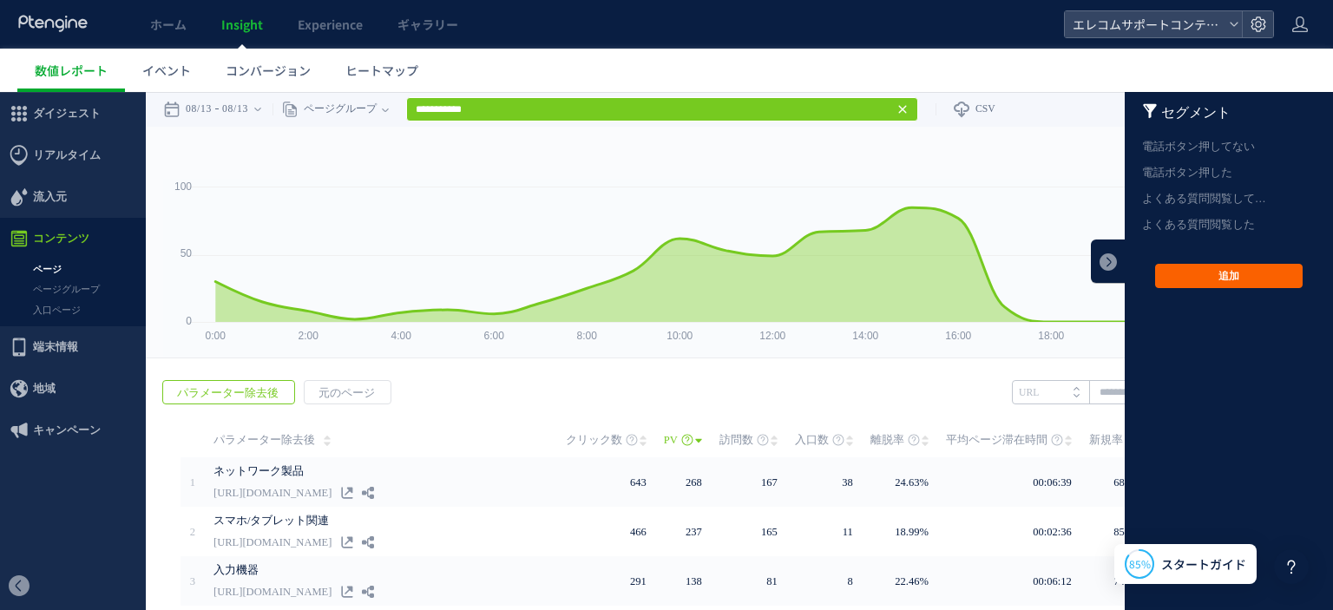
click at [1188, 280] on button "追加" at bounding box center [1229, 276] width 148 height 24
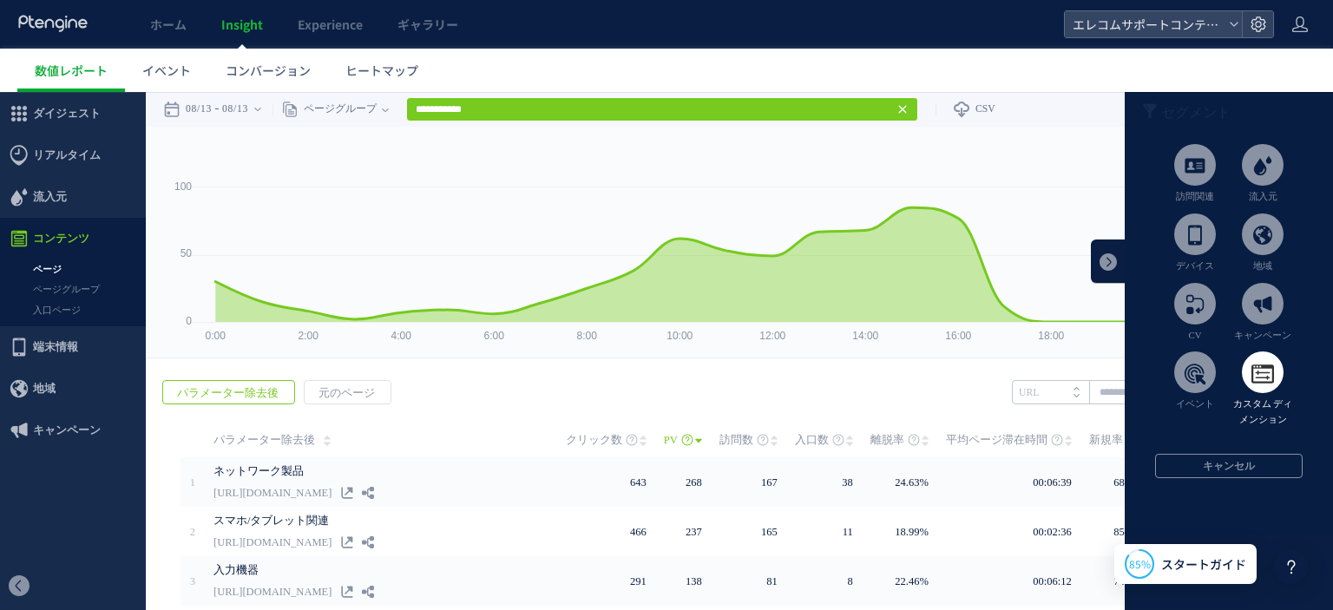
click at [1250, 372] on span at bounding box center [1263, 372] width 42 height 42
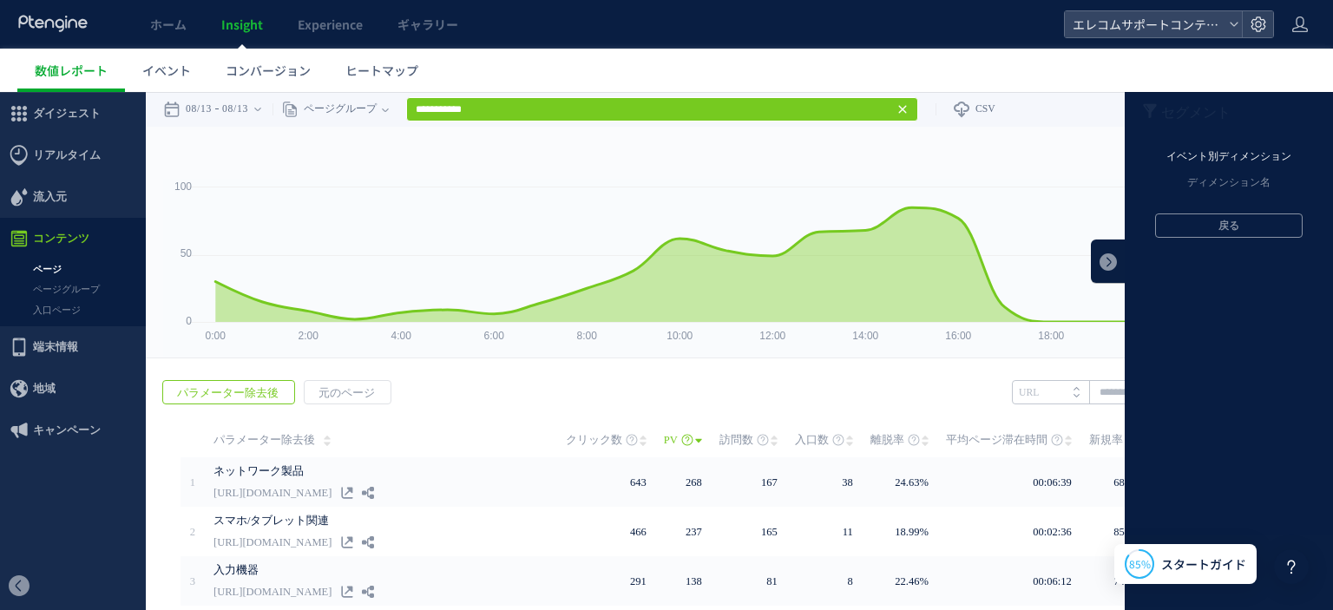
click at [1222, 161] on li "イベント別ディメンション" at bounding box center [1229, 157] width 208 height 26
click at [1205, 211] on button "戻る" at bounding box center [1229, 205] width 148 height 24
click at [1220, 187] on li "ディメンション名" at bounding box center [1229, 183] width 208 height 26
click at [1216, 206] on button "戻る" at bounding box center [1229, 205] width 148 height 24
click at [1213, 219] on button "戻る" at bounding box center [1229, 225] width 148 height 24
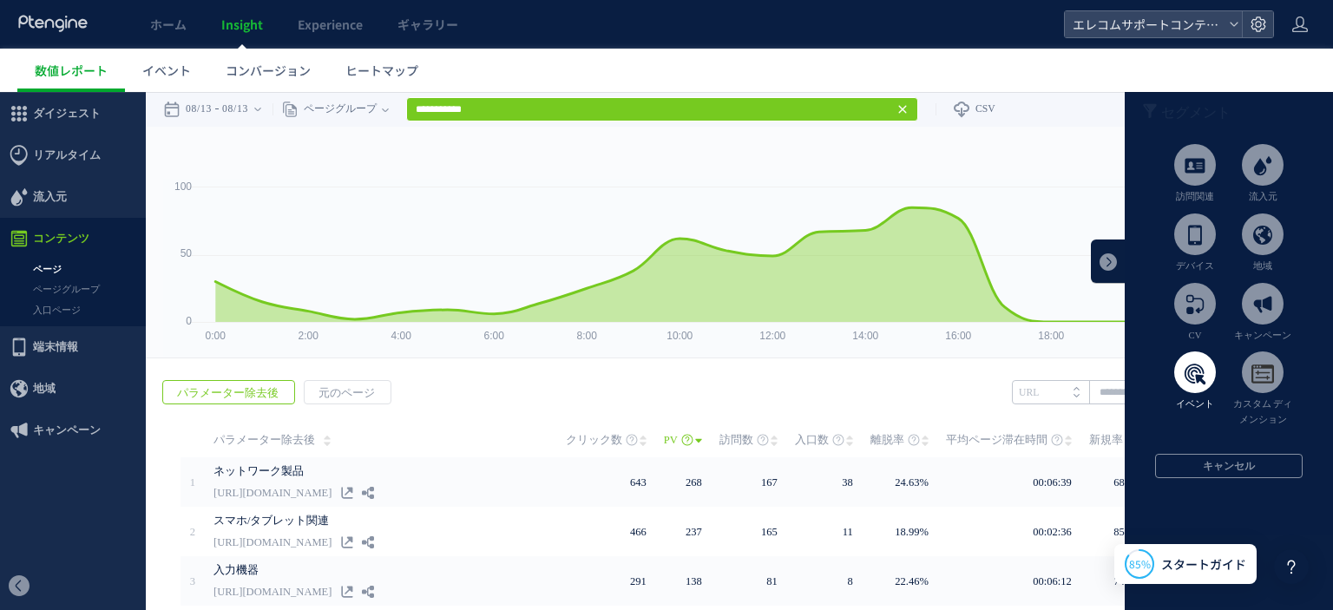
click at [1187, 377] on span at bounding box center [1195, 372] width 42 height 42
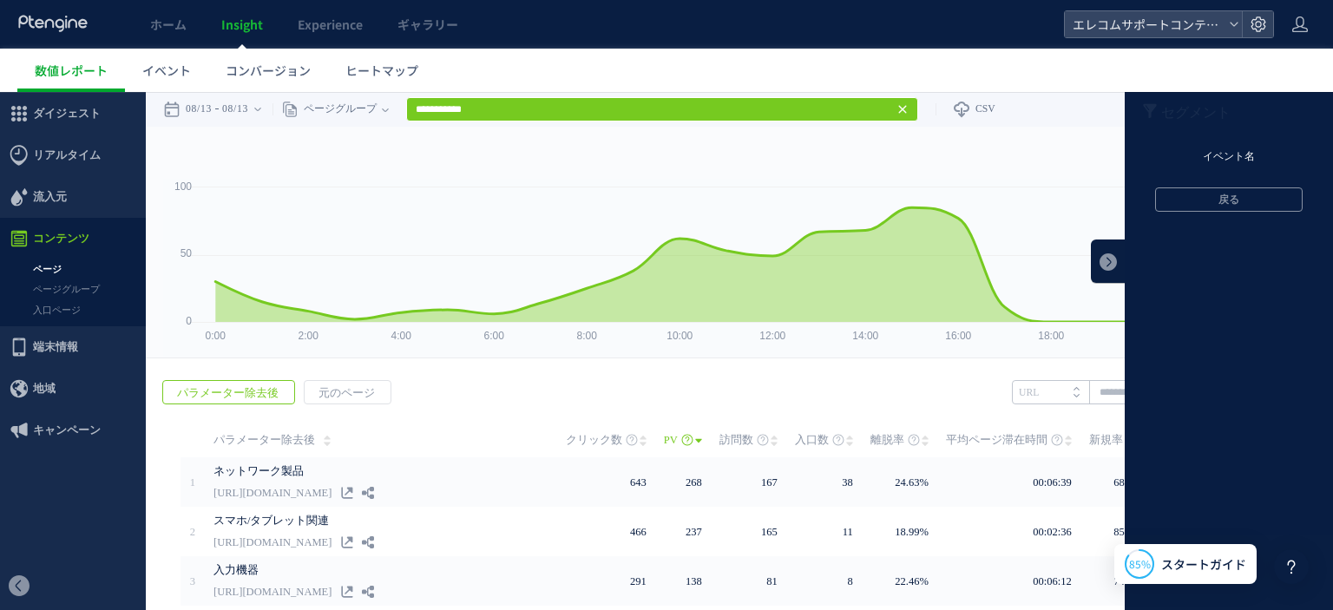
click at [1203, 164] on li "イベント名" at bounding box center [1229, 157] width 208 height 26
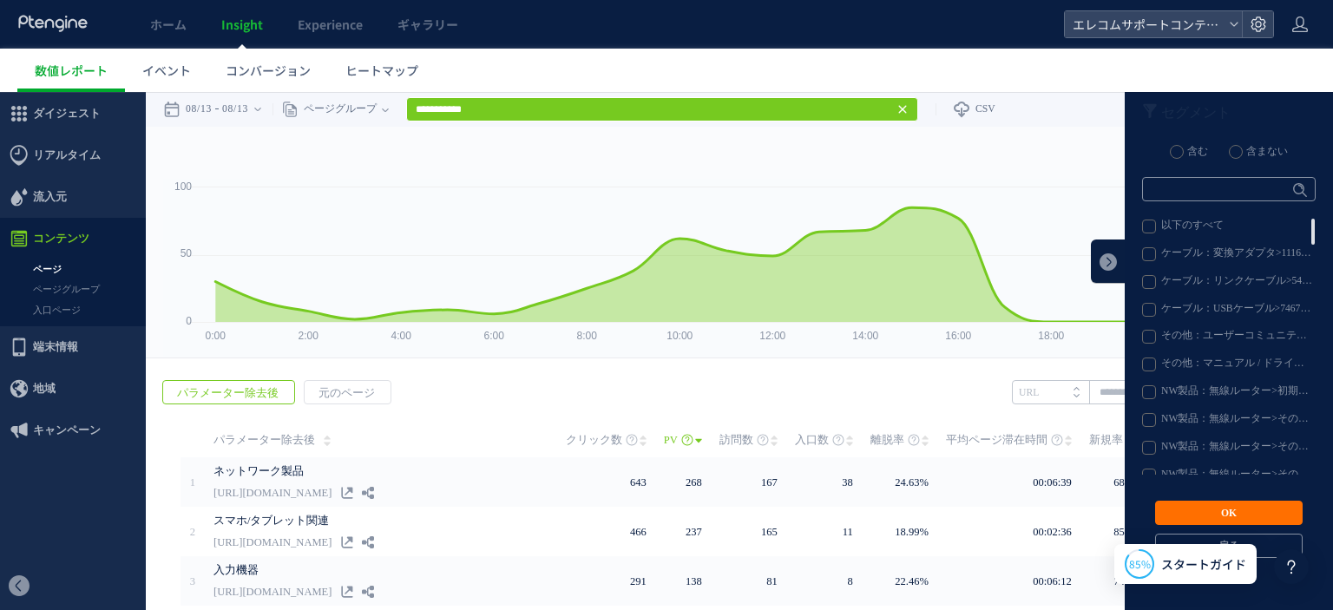
click at [1229, 149] on label "含まない" at bounding box center [1258, 152] width 59 height 14
click at [1103, 256] on link at bounding box center [1108, 260] width 35 height 43
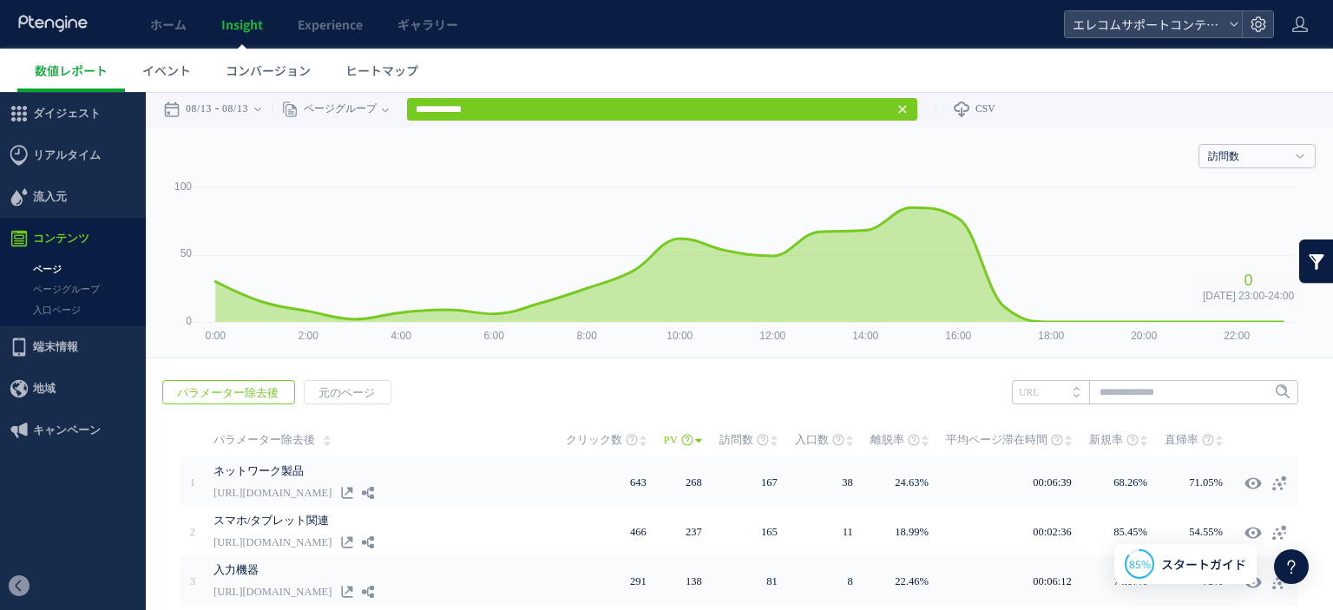
click at [1299, 256] on link at bounding box center [1316, 260] width 35 height 43
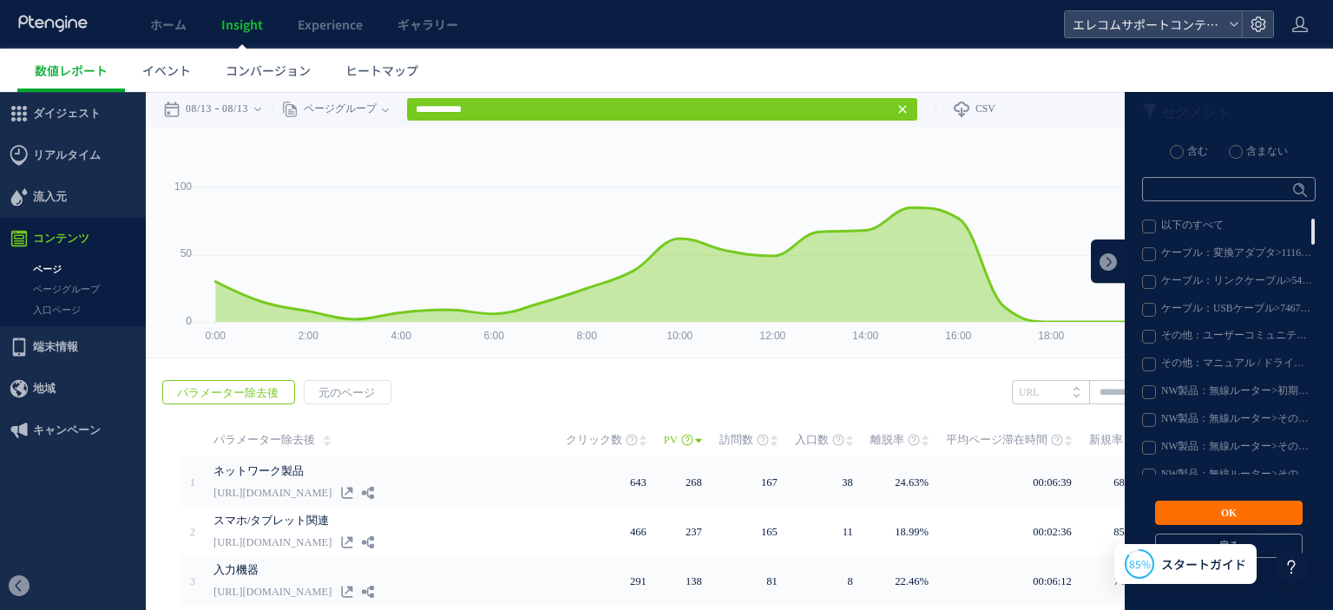
click at [1170, 156] on label "含む" at bounding box center [1189, 152] width 38 height 14
click at [1206, 185] on input "text" at bounding box center [1229, 189] width 174 height 24
type input "*"
click at [1256, 549] on icon at bounding box center [1253, 548] width 14 height 14
click at [1256, 549] on button "戻る" at bounding box center [1229, 546] width 148 height 24
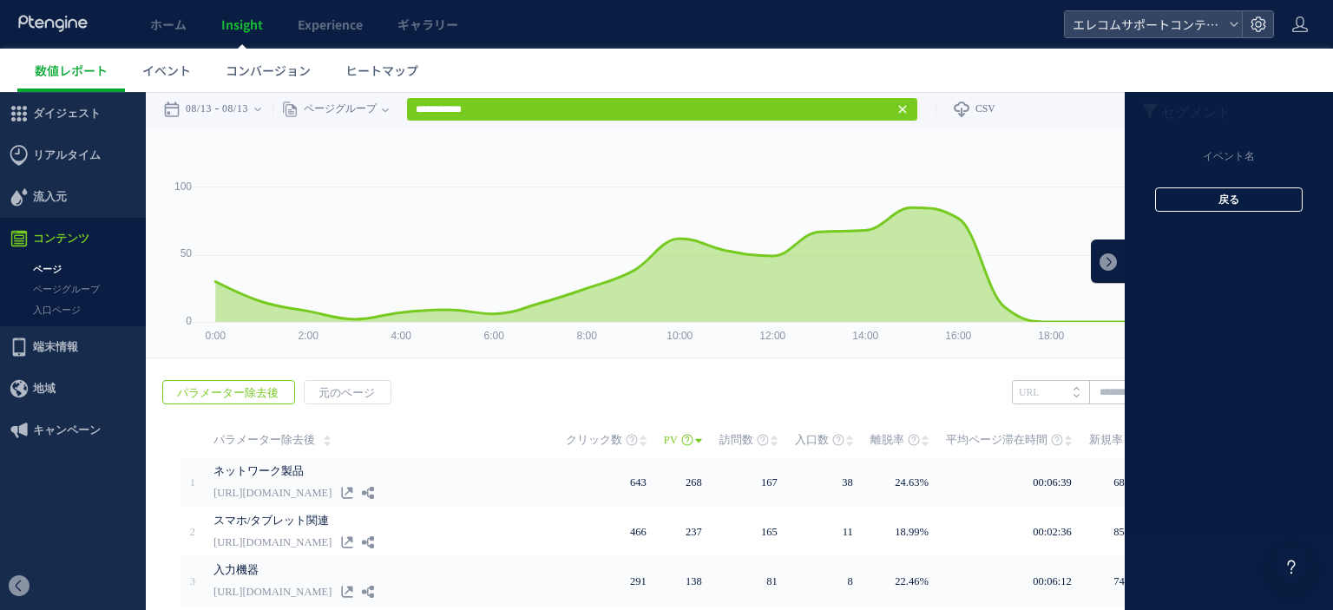
click at [1221, 204] on button "戻る" at bounding box center [1229, 199] width 148 height 24
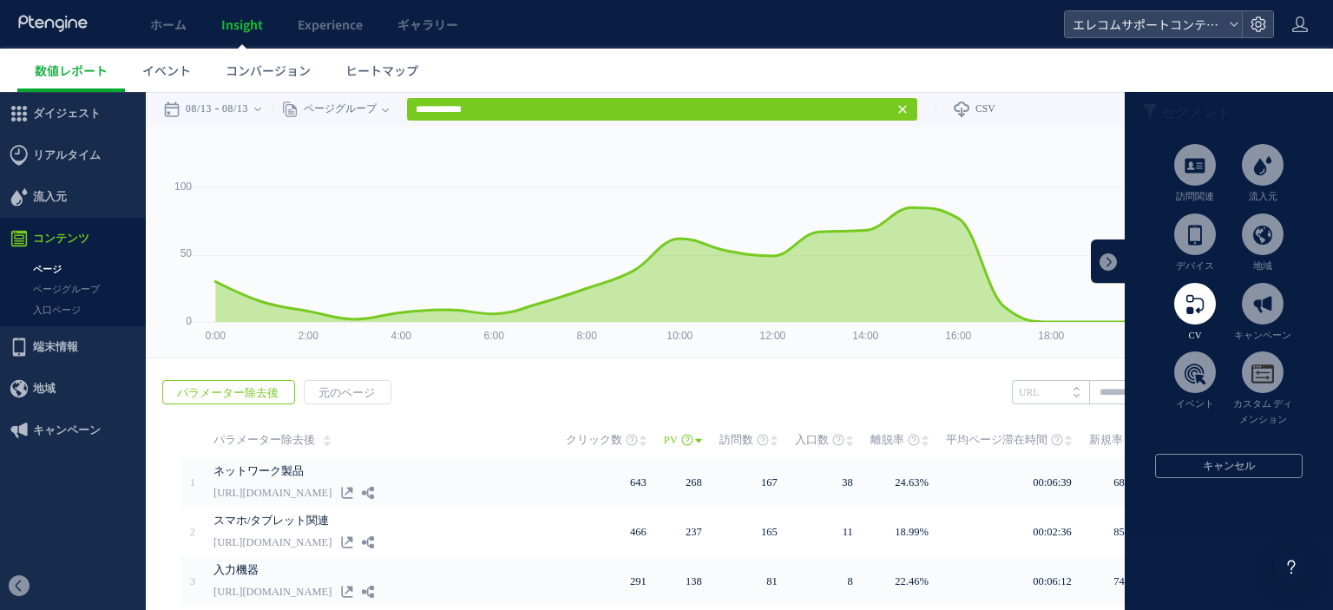
click at [1184, 306] on span at bounding box center [1195, 304] width 42 height 42
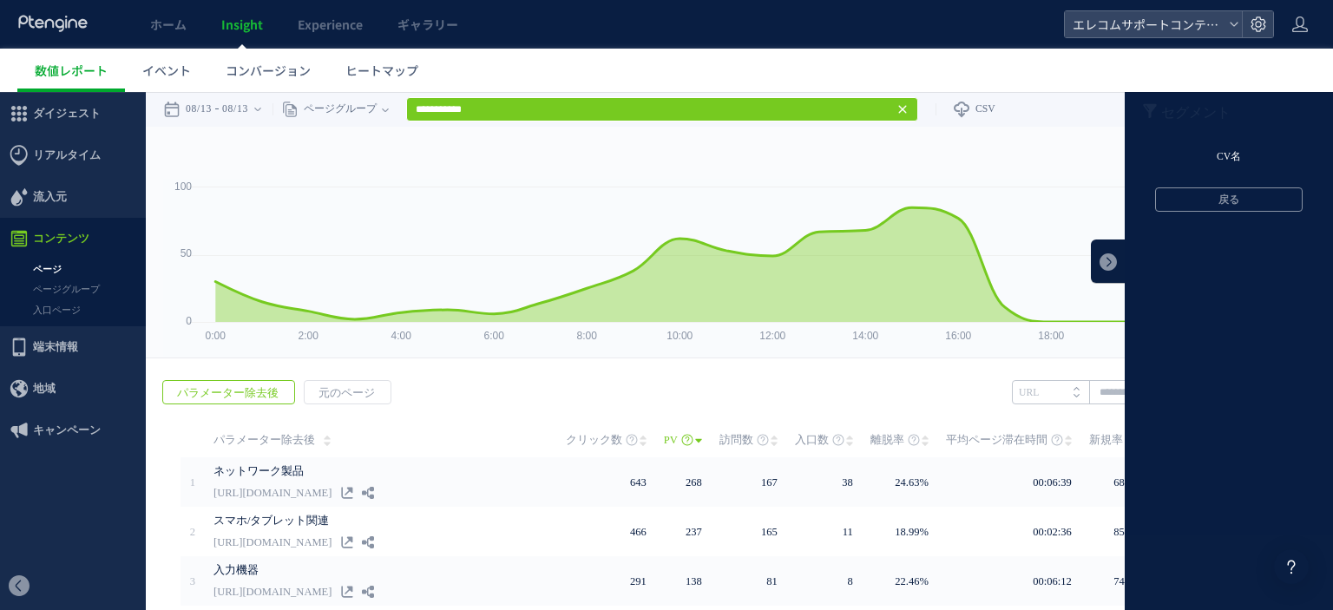
click at [1222, 157] on li "CV名" at bounding box center [1229, 157] width 208 height 26
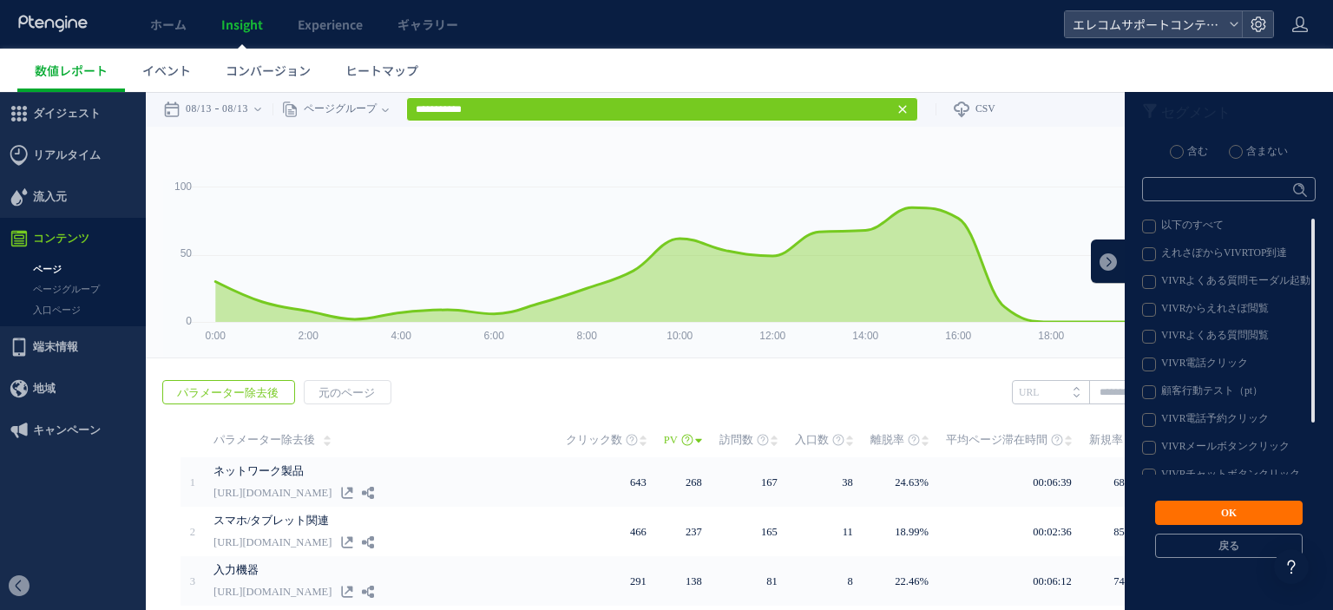
click at [1145, 332] on label "VIVRよくある質問閲覧" at bounding box center [1228, 337] width 172 height 14
click at [1236, 513] on button "OK" at bounding box center [1229, 513] width 148 height 24
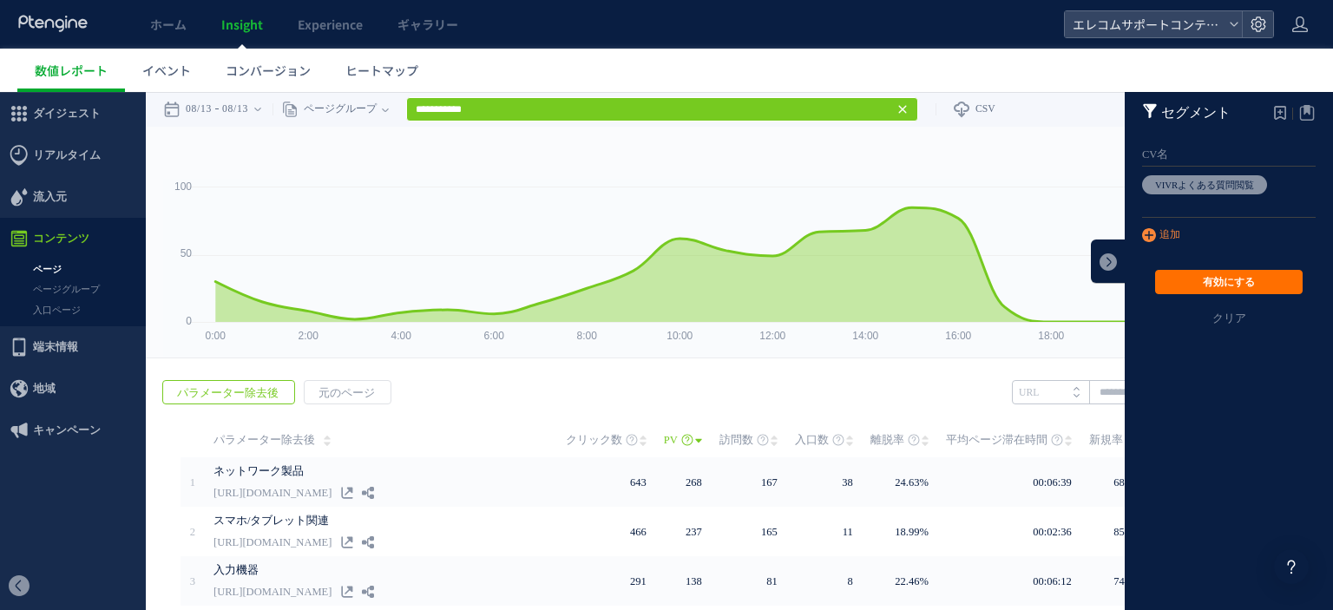
click at [1144, 232] on link "追加" at bounding box center [1161, 235] width 38 height 19
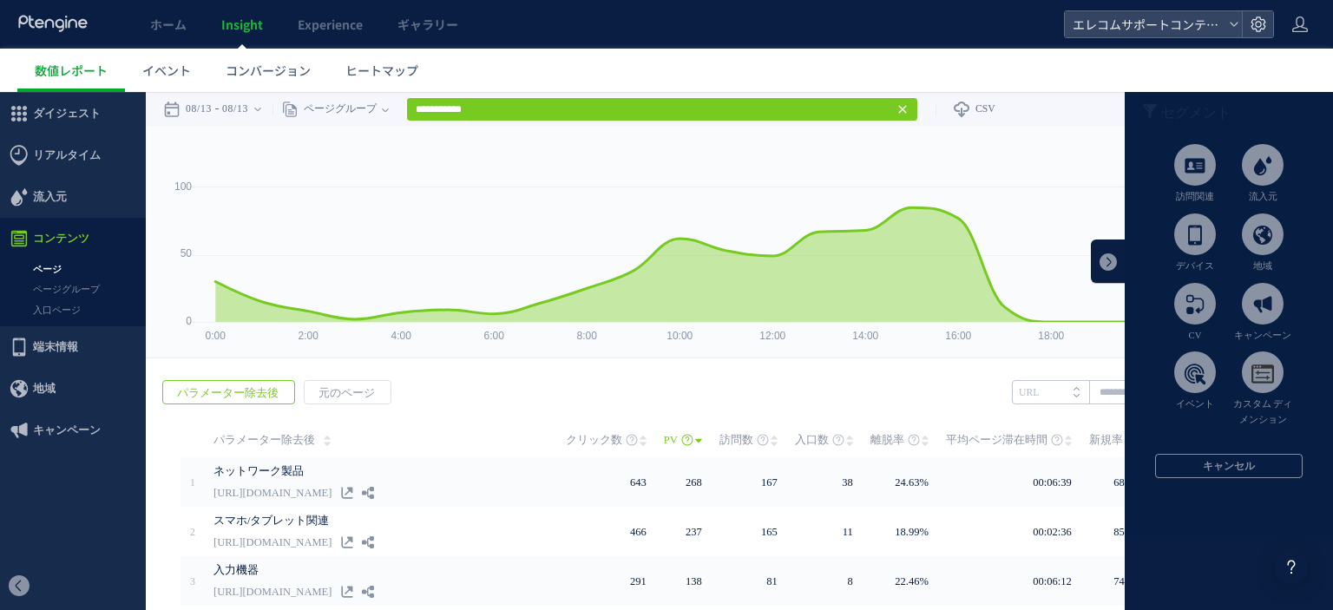
click at [1183, 375] on span at bounding box center [1195, 372] width 42 height 42
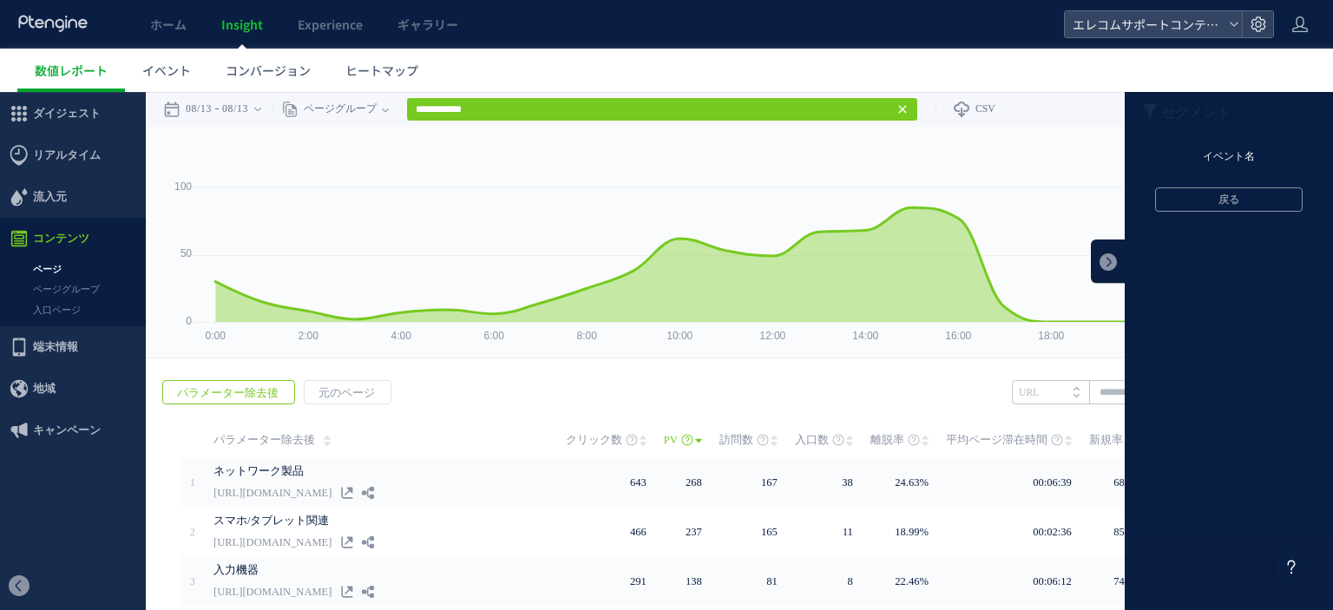
click at [1222, 149] on li "イベント名" at bounding box center [1229, 157] width 208 height 26
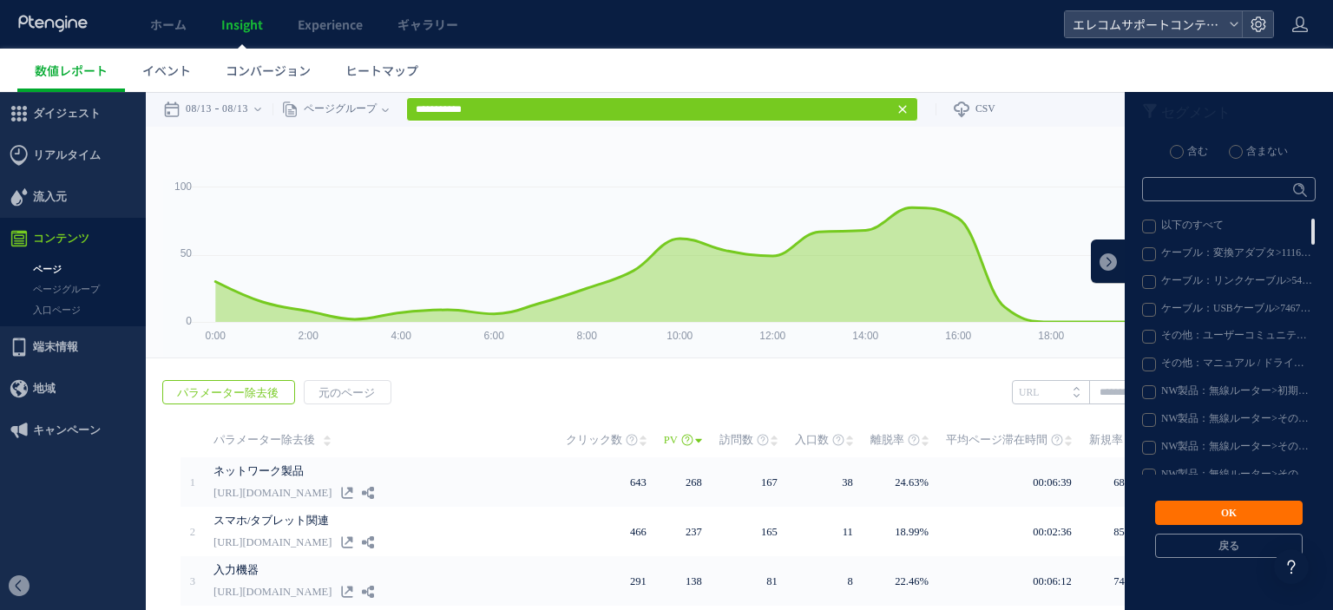
click at [1264, 147] on label "含まない" at bounding box center [1258, 152] width 59 height 14
click at [1222, 188] on input "text" at bounding box center [1229, 189] width 174 height 24
type input "*"
type input "**"
click at [1286, 187] on span "Enter" at bounding box center [1296, 189] width 20 height 10
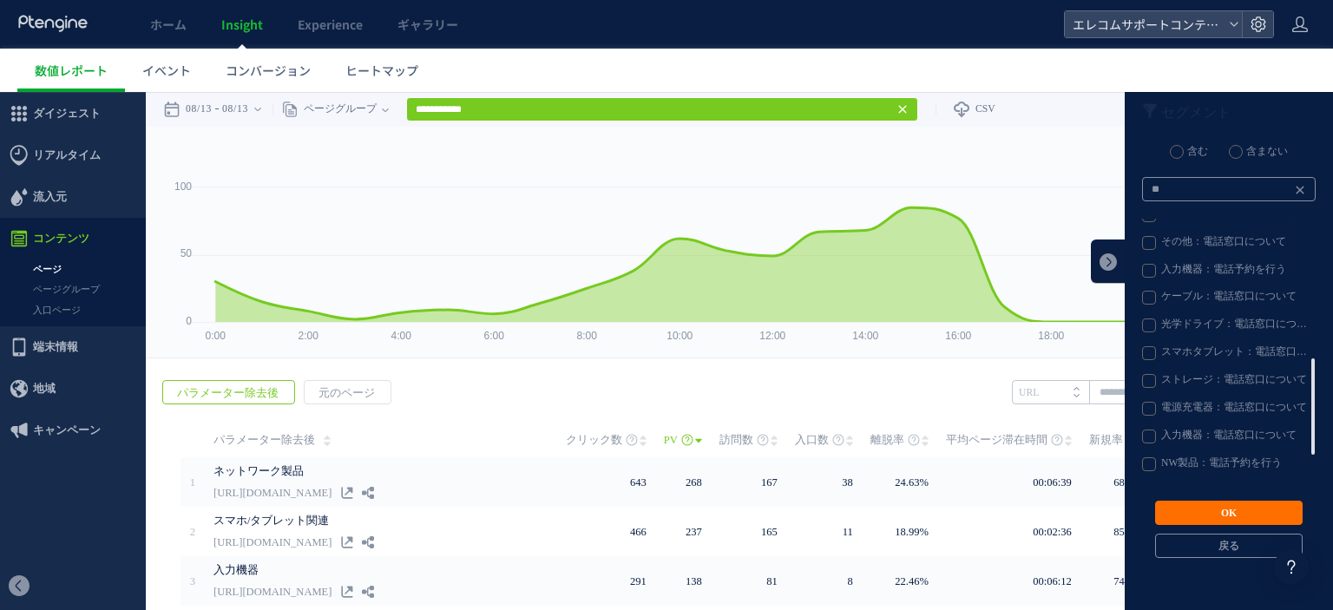
scroll to position [423, 0]
click at [1142, 466] on label "test_VIVR電話ALL" at bounding box center [1228, 468] width 172 height 14
click at [1194, 513] on button "OK" at bounding box center [1229, 513] width 148 height 24
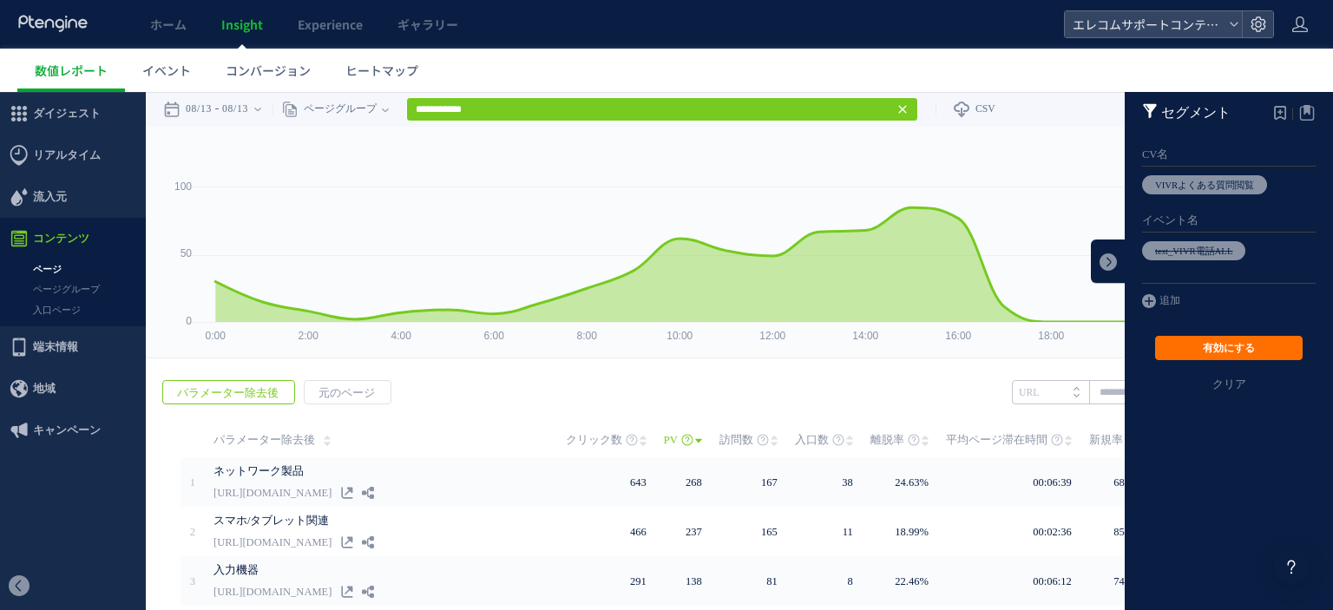
click at [1144, 298] on link "追加" at bounding box center [1161, 301] width 38 height 19
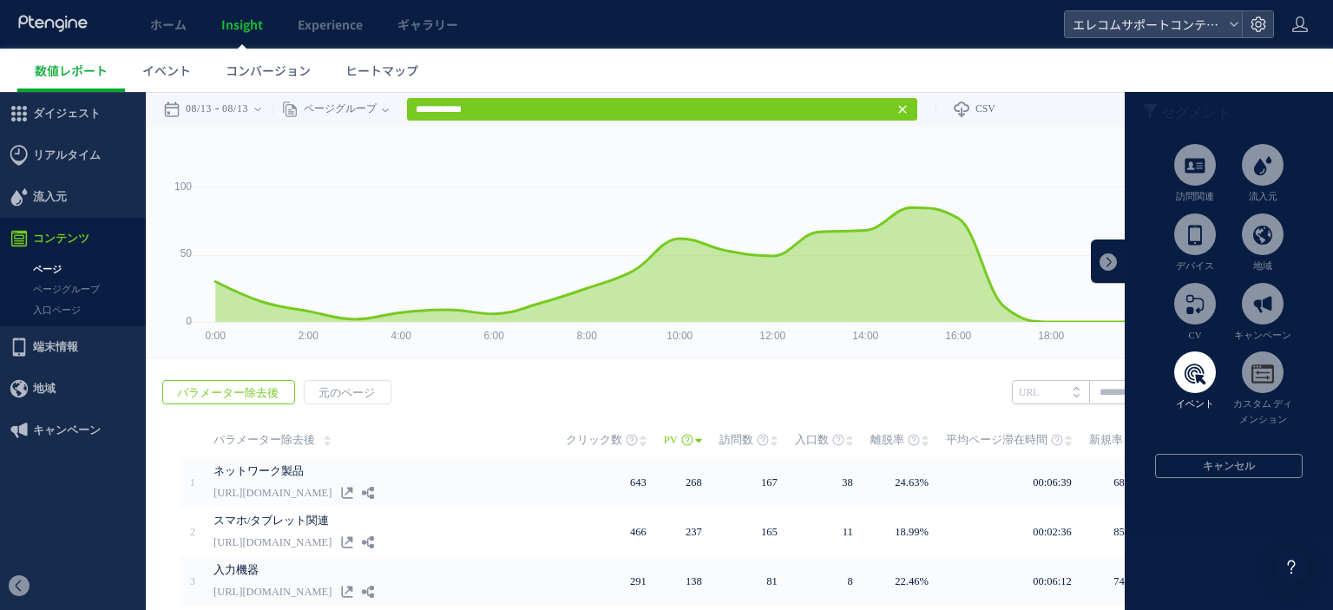
click at [1195, 367] on span at bounding box center [1195, 372] width 42 height 42
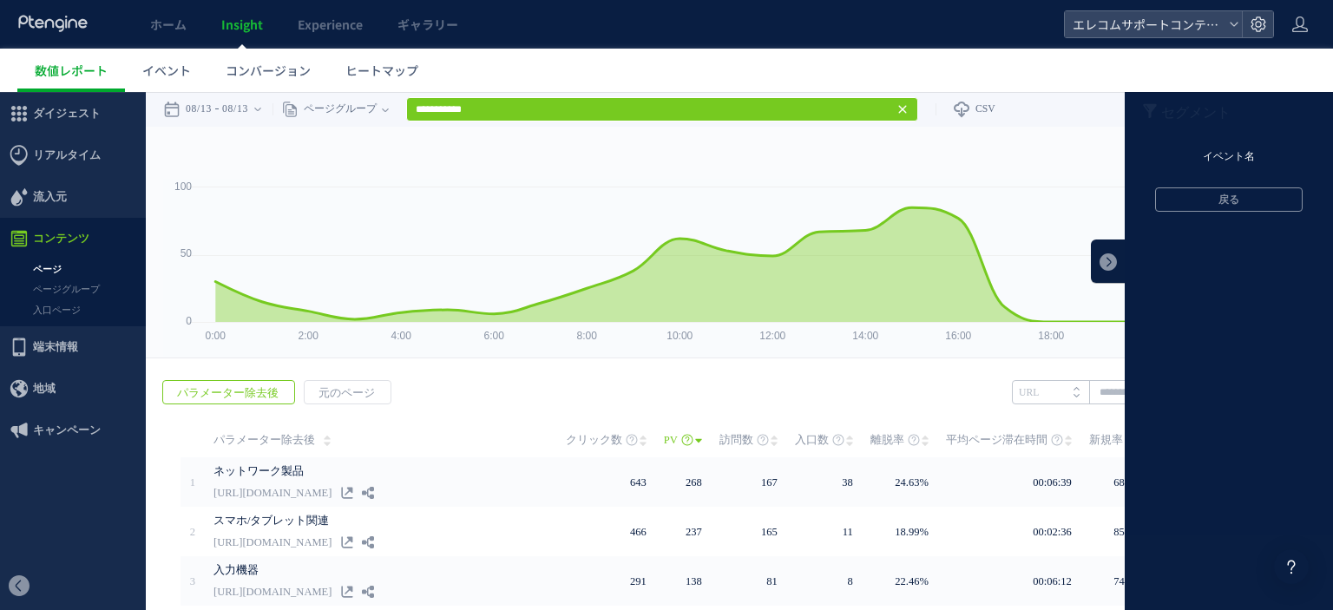
click at [1219, 161] on li "イベント名" at bounding box center [1229, 157] width 208 height 26
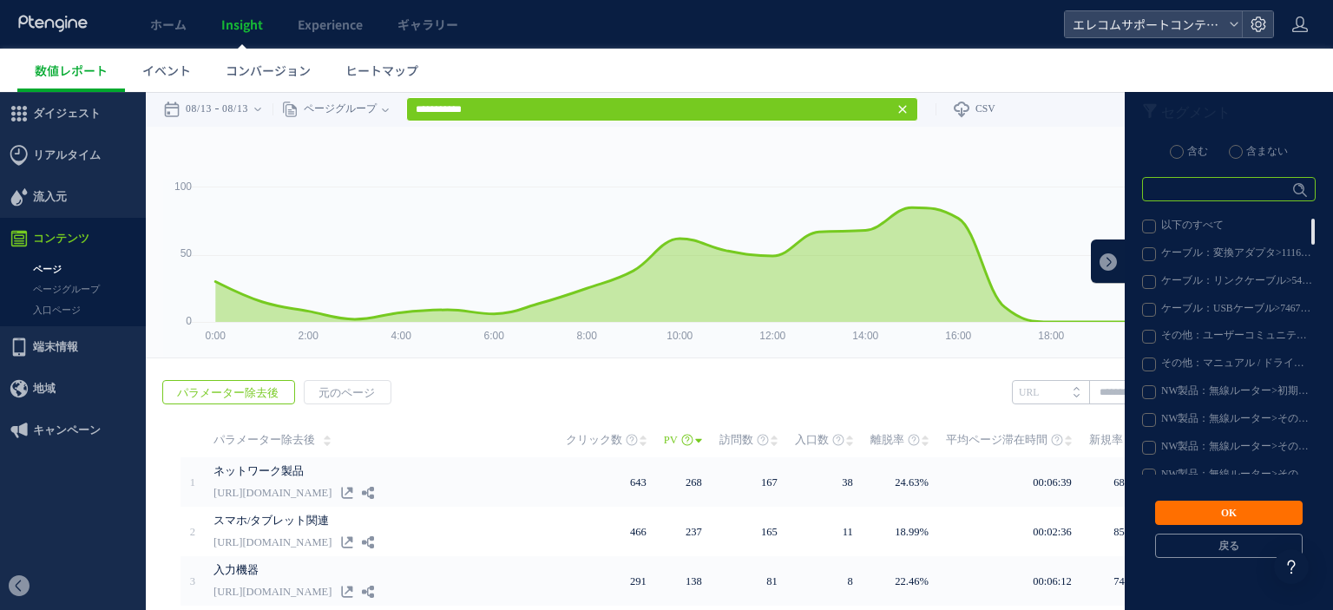
click at [1223, 197] on input "text" at bounding box center [1229, 189] width 174 height 24
type input "****"
click at [1144, 218] on article "少なくとも一つご指定ください 含む 含まない **** Enter 以下のすべて 光学ドライブ：チャットで問い合わせる ナビダイヤルのご案内：WEBチャットで…" at bounding box center [1229, 364] width 208 height 440
drag, startPoint x: 1135, startPoint y: 227, endPoint x: 1168, endPoint y: 225, distance: 33.1
click at [1142, 228] on label "以下のすべて" at bounding box center [1228, 227] width 172 height 14
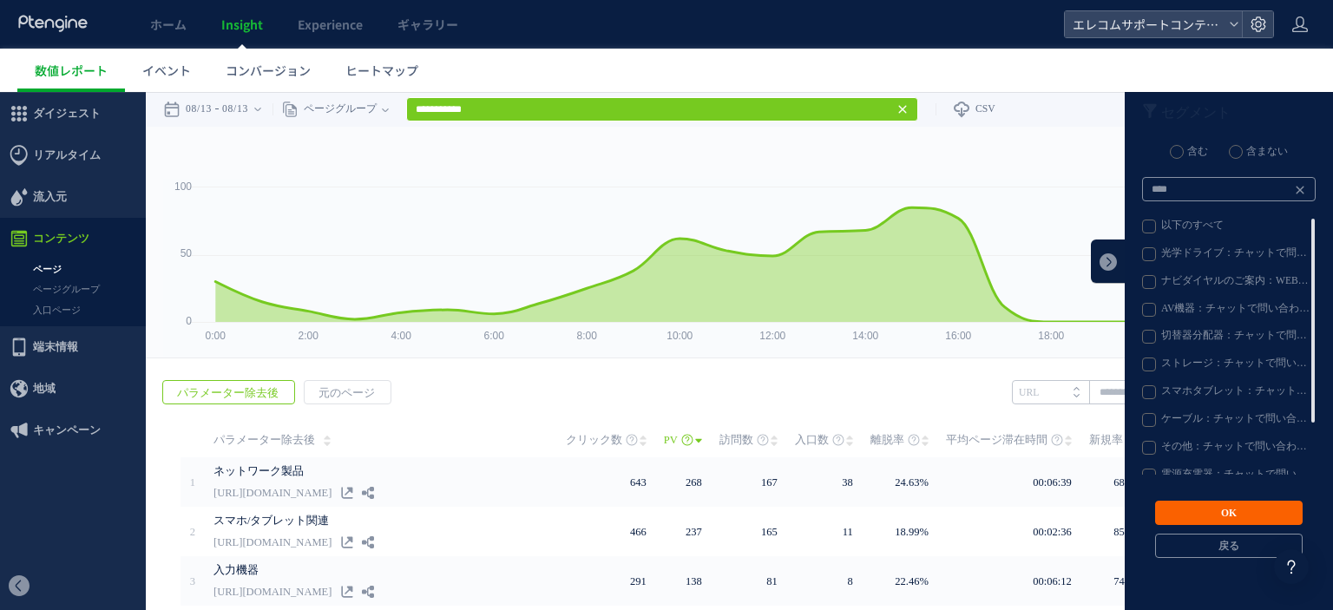
click at [1214, 509] on button "OK" at bounding box center [1229, 513] width 148 height 24
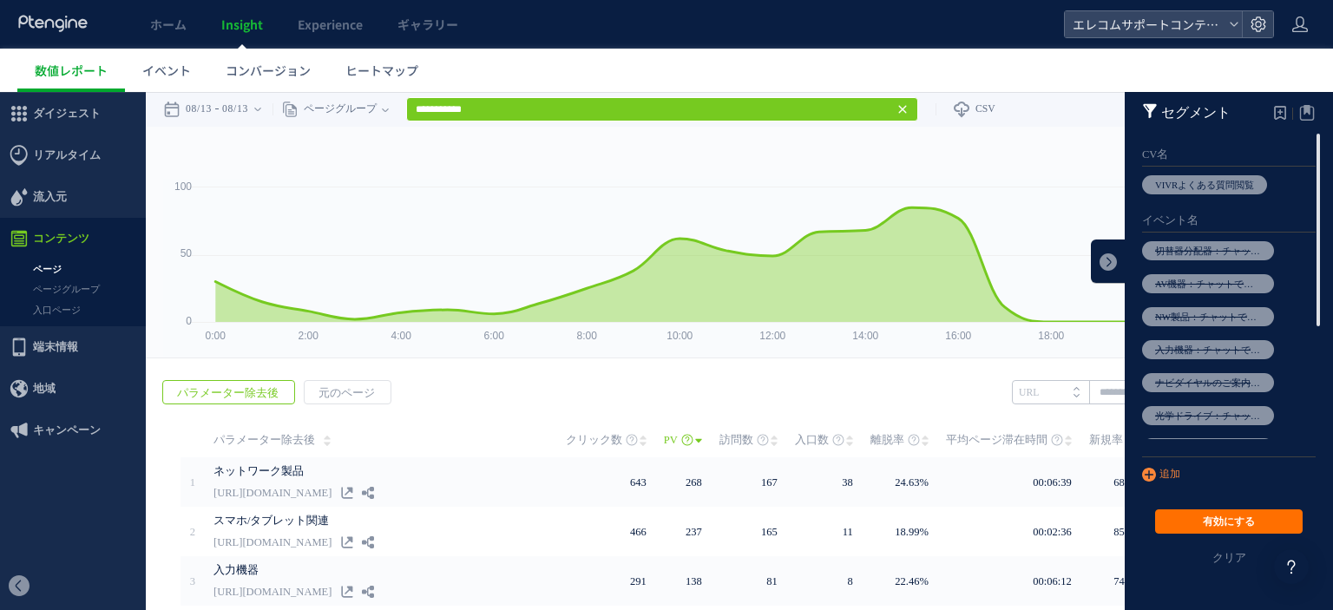
click at [1142, 479] on icon at bounding box center [1149, 476] width 14 height 17
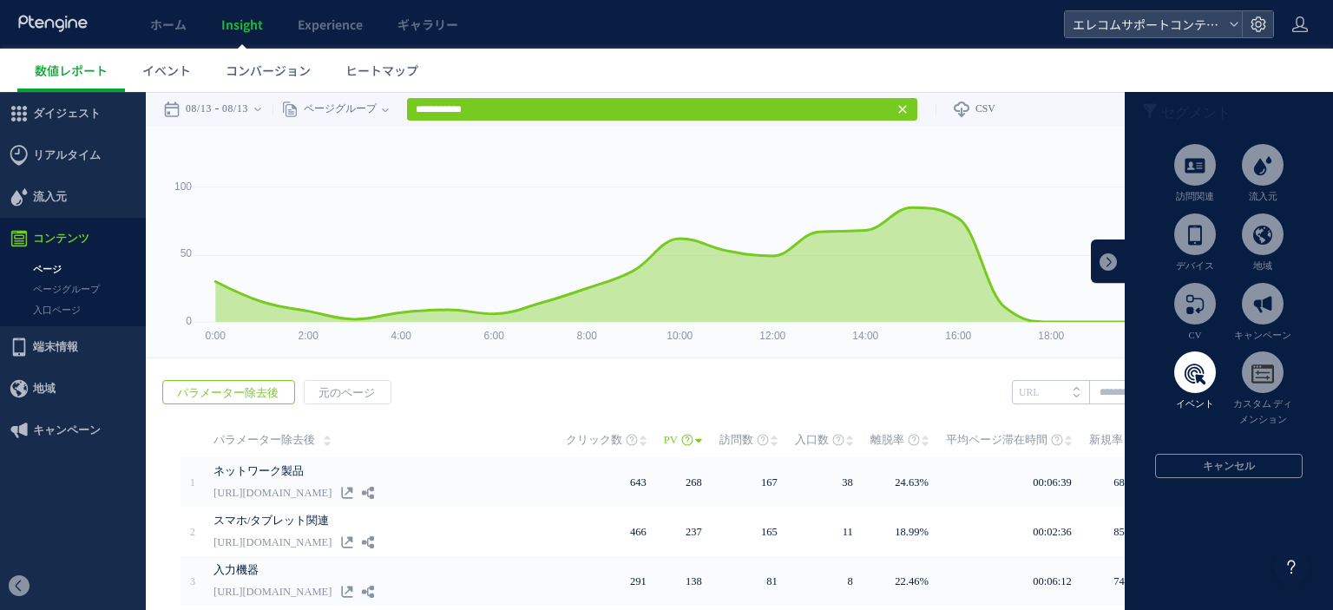
click at [1194, 373] on span at bounding box center [1195, 372] width 42 height 42
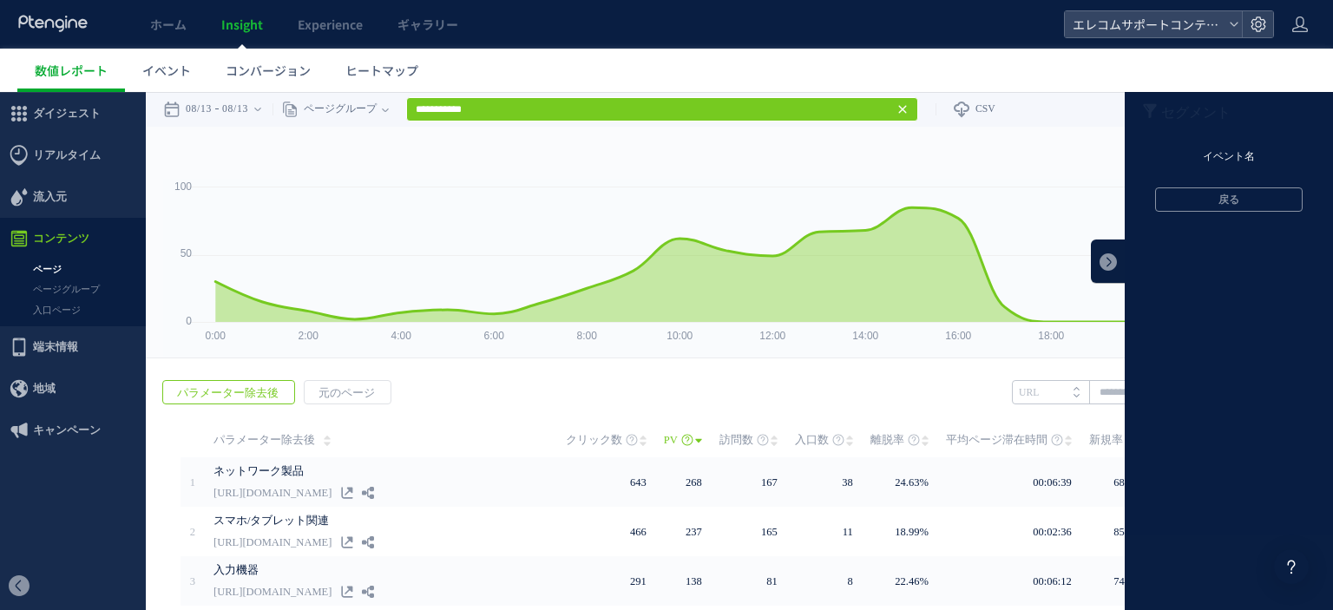
click at [1222, 163] on li "イベント名" at bounding box center [1229, 157] width 208 height 26
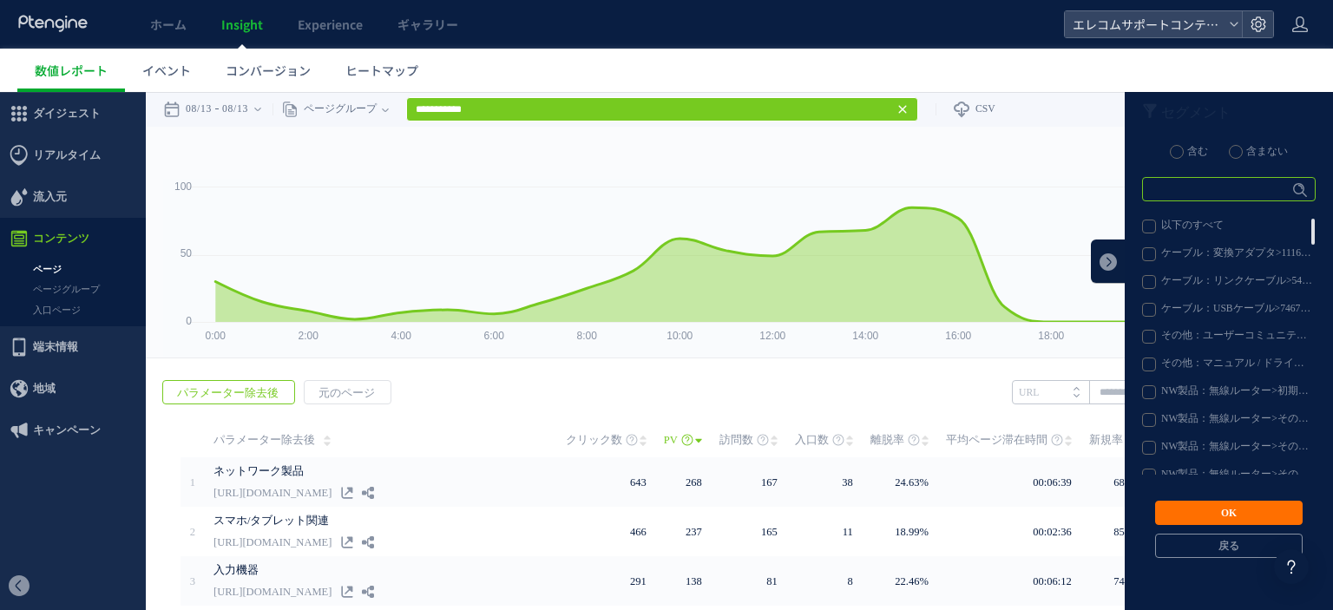
click at [1188, 200] on input "text" at bounding box center [1229, 189] width 174 height 24
type input "****"
click at [1173, 231] on label "以下のすべて" at bounding box center [1228, 227] width 172 height 14
click at [1253, 514] on button "OK" at bounding box center [1229, 513] width 148 height 24
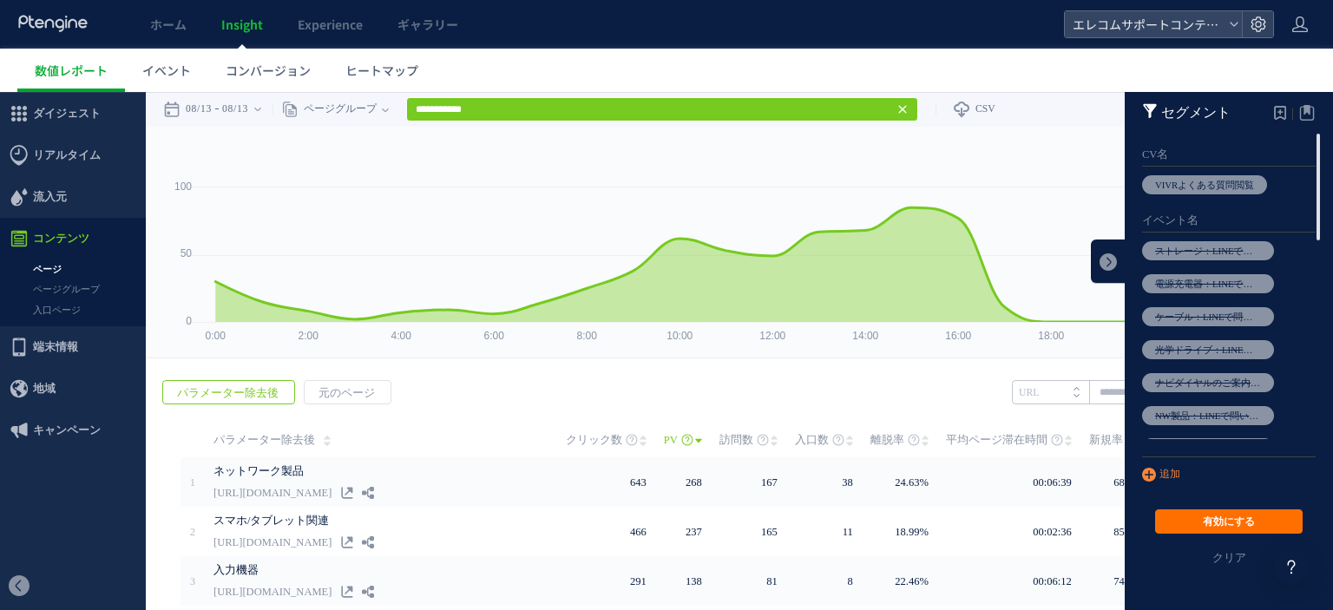
click at [1143, 478] on link "追加" at bounding box center [1161, 475] width 38 height 19
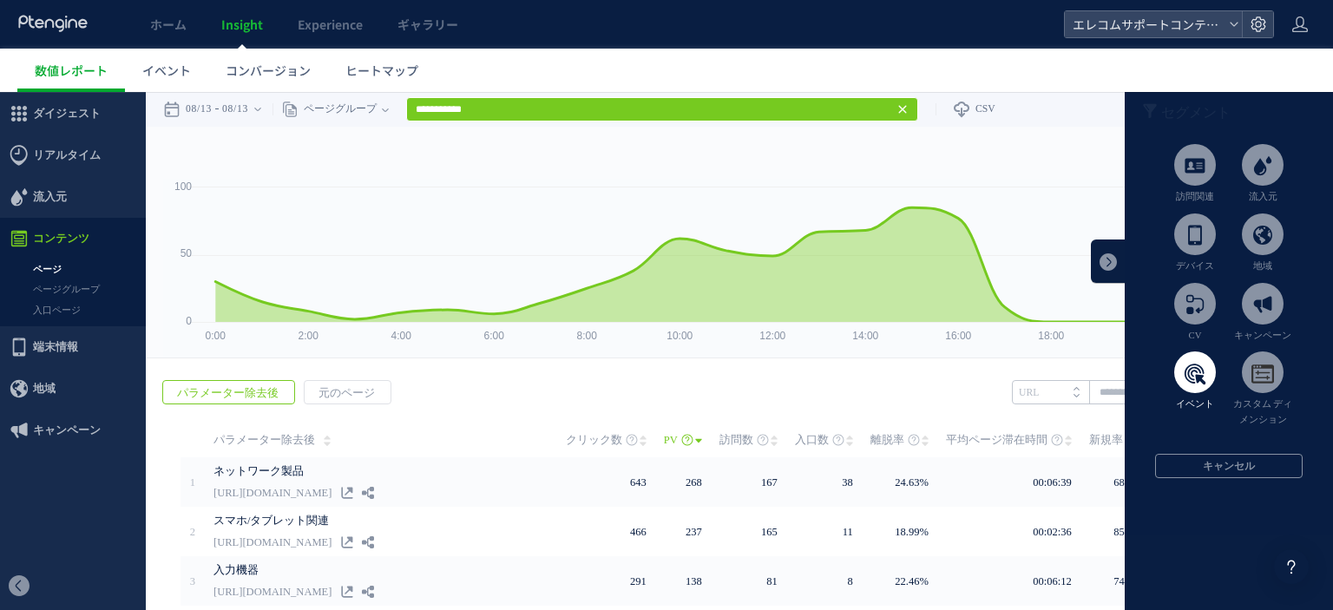
click at [1184, 395] on li "イベント" at bounding box center [1195, 381] width 68 height 61
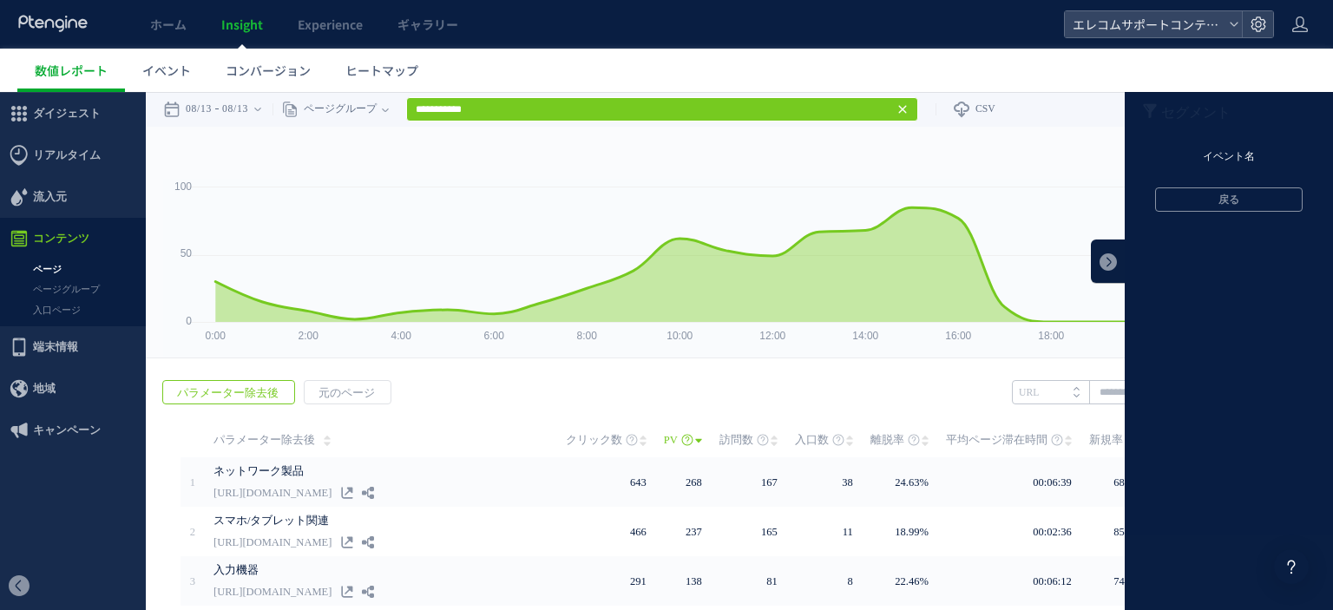
click at [1222, 156] on li "イベント名" at bounding box center [1229, 157] width 208 height 26
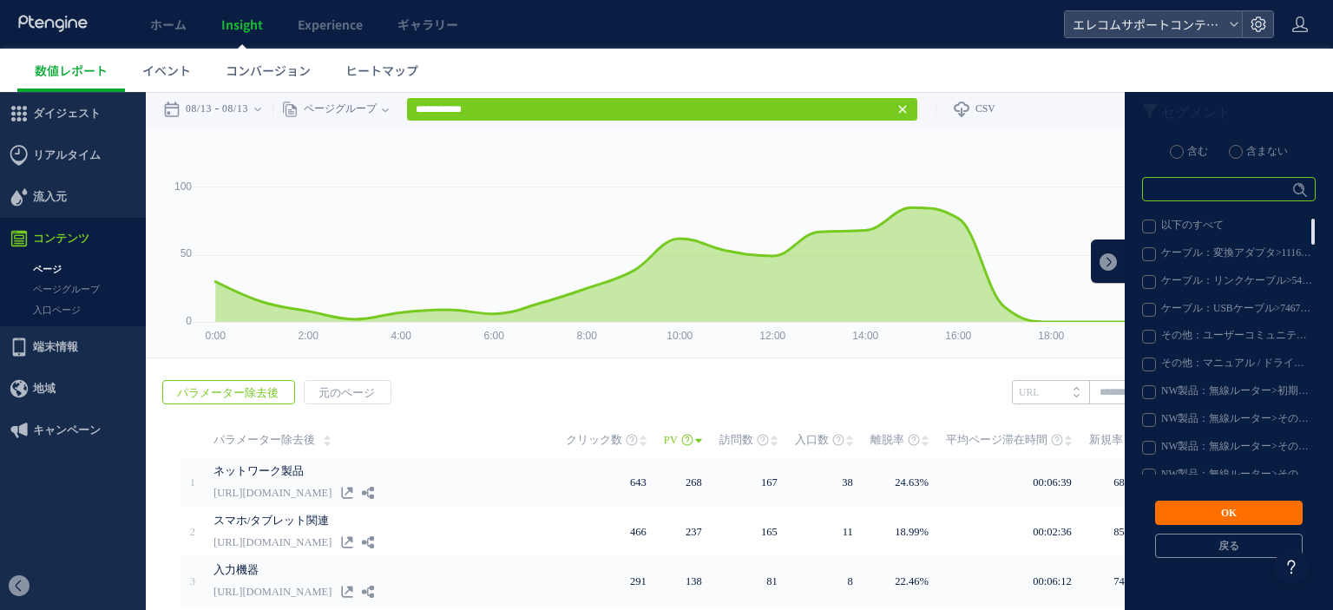
click at [1181, 200] on input "text" at bounding box center [1229, 189] width 174 height 24
drag, startPoint x: 1192, startPoint y: 196, endPoint x: 1055, endPoint y: 197, distance: 137.1
click at [1055, 197] on div "ダイジェスト リアルタイム ダイジェスト コンテンツ 地域" at bounding box center [666, 562] width 1333 height 941
type input "*"
type input "***"
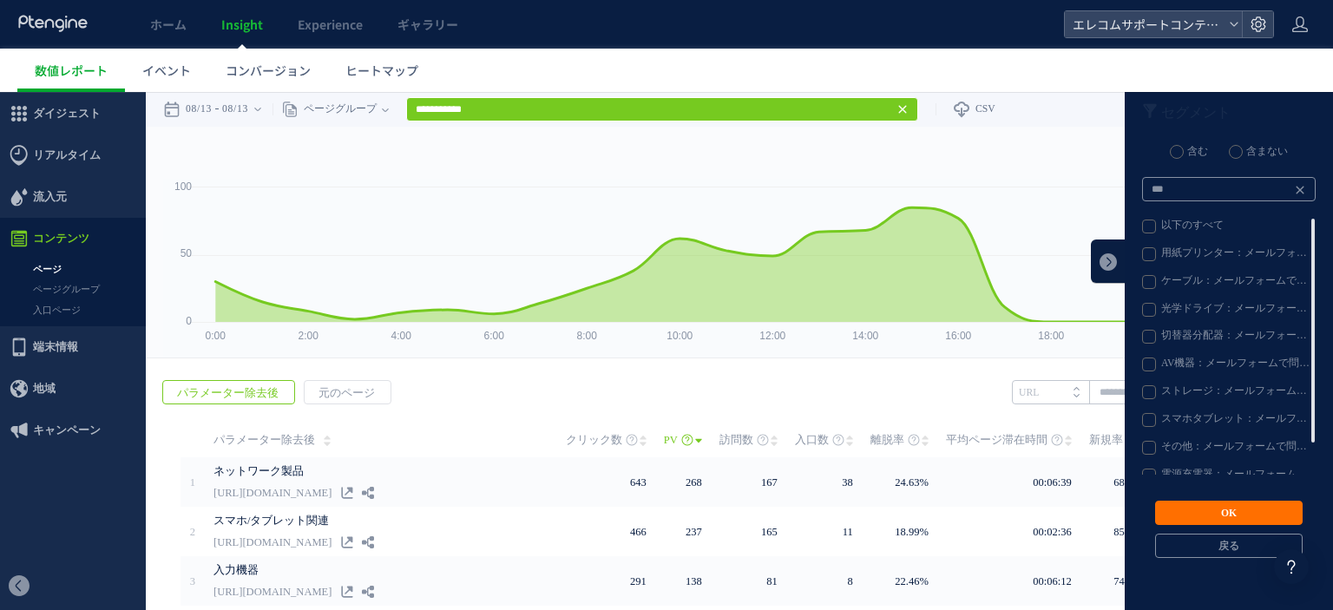
click at [1159, 235] on ul "以下のすべて 用紙プリンター：メールフォームで問い合わせる ケーブル：メールフォームで問い合わせる 光学ドライブ：メールフォームで問い合わせる 切替器分配器：…" at bounding box center [1229, 347] width 174 height 256
click at [1142, 232] on label "以下のすべて" at bounding box center [1228, 227] width 172 height 14
click at [1241, 508] on button "OK" at bounding box center [1229, 513] width 148 height 24
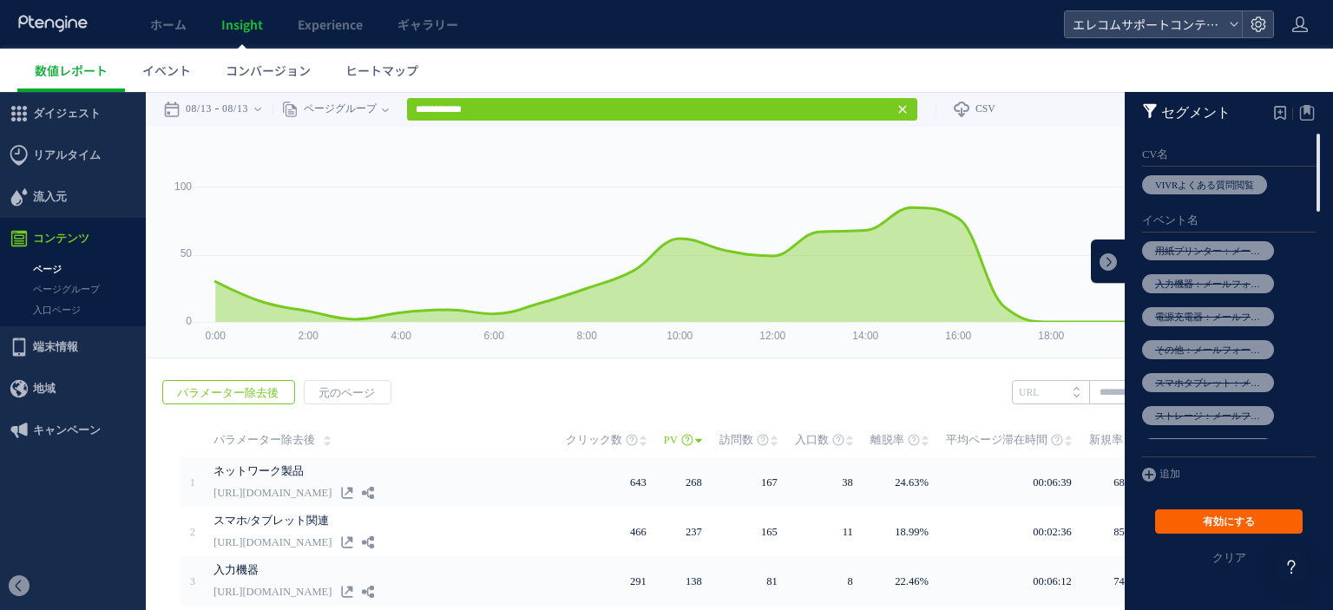
click at [1218, 526] on button "有効にする" at bounding box center [1229, 521] width 148 height 24
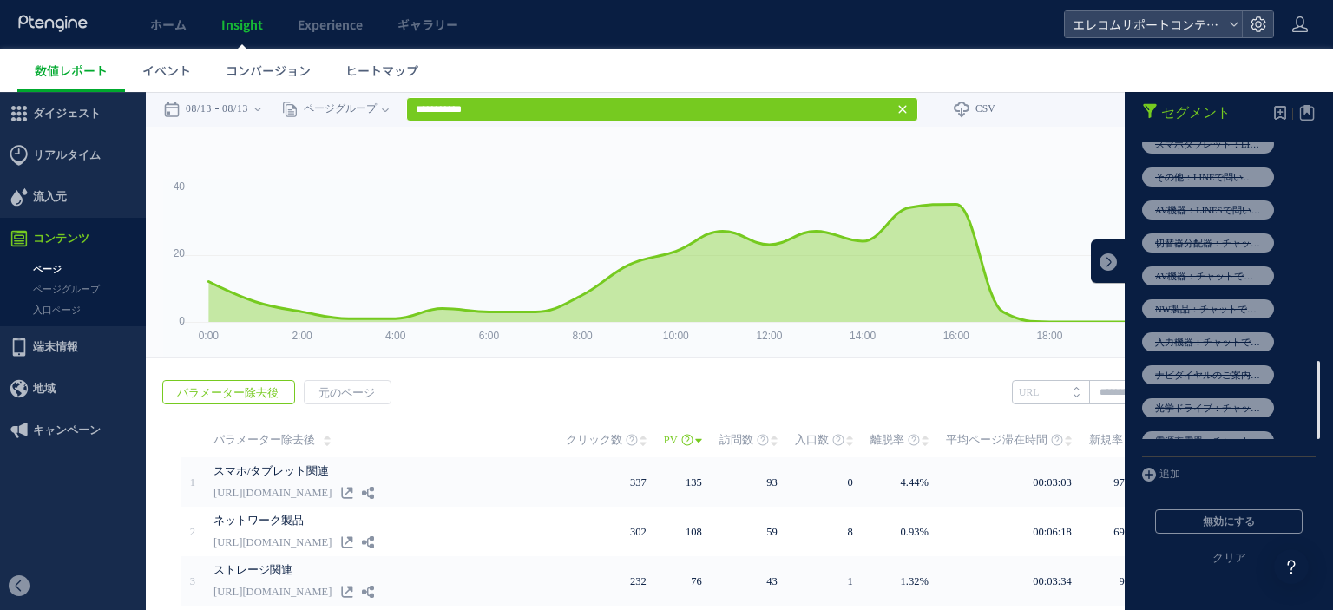
scroll to position [888, 0]
